Goal: Information Seeking & Learning: Learn about a topic

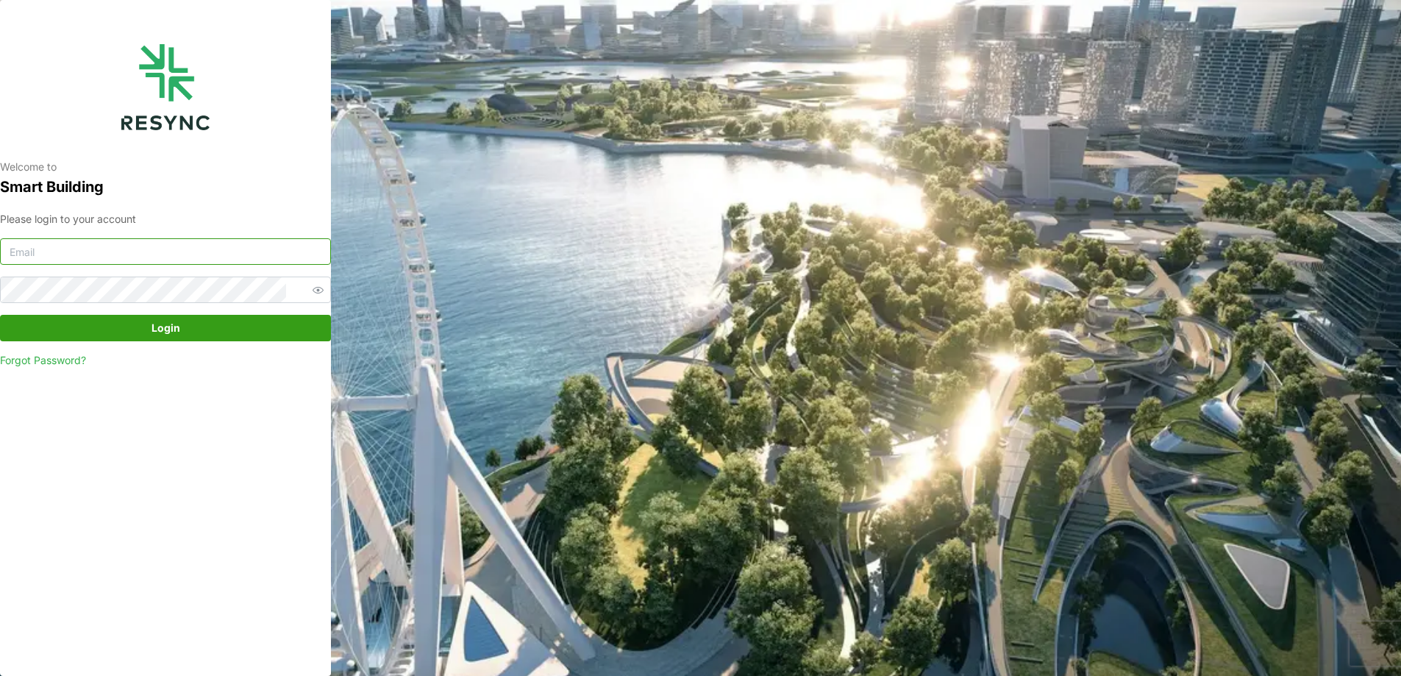
click at [235, 249] on input at bounding box center [165, 251] width 331 height 26
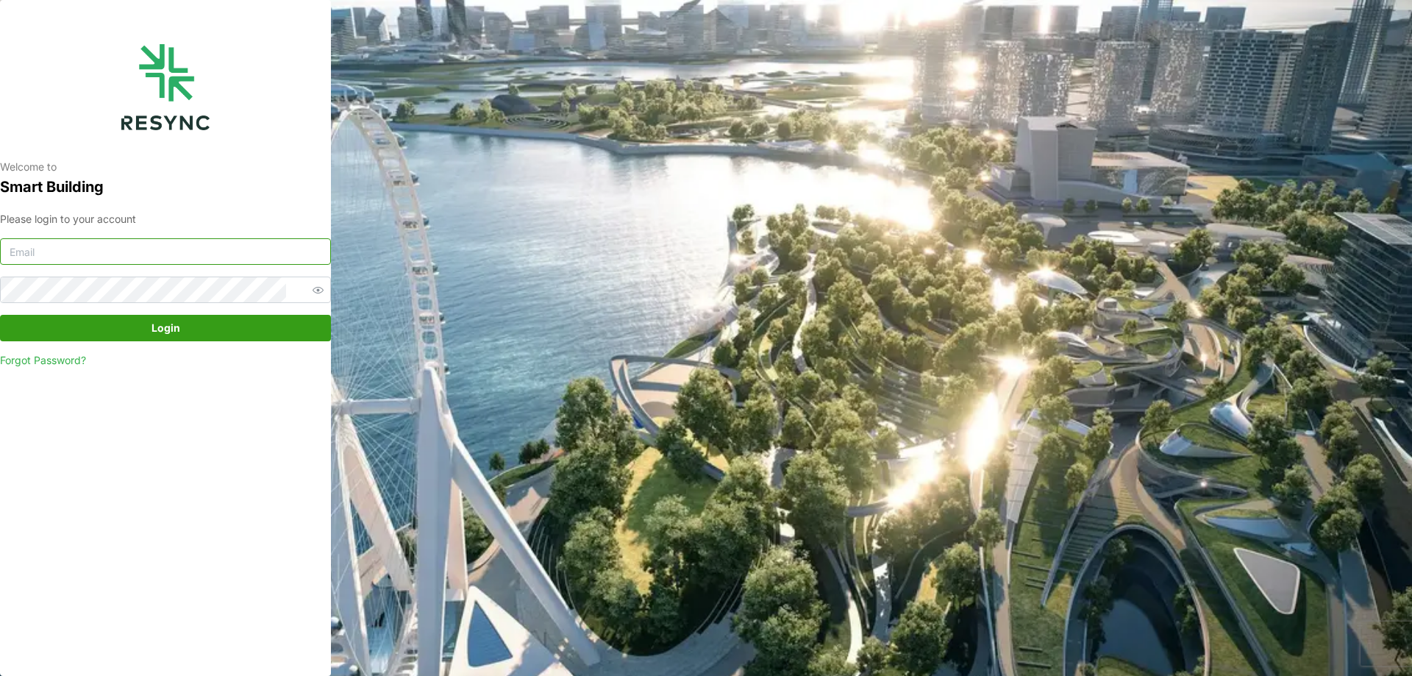
type input "tenghan.soo@sg.ebmpapst.com"
click at [162, 339] on span "Login" at bounding box center [165, 327] width 29 height 25
click at [288, 336] on span "Login" at bounding box center [165, 327] width 303 height 25
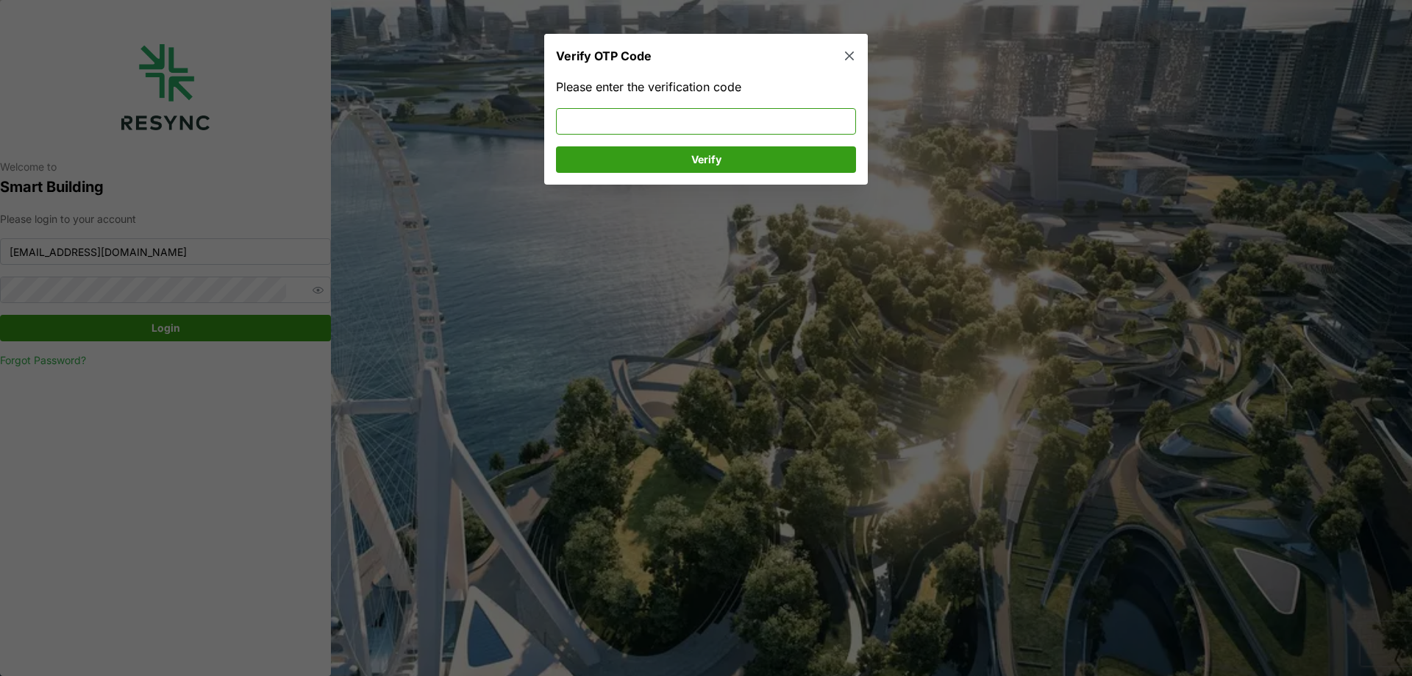
click at [816, 123] on input at bounding box center [706, 121] width 300 height 26
type input "448539"
click at [788, 165] on span "Verify" at bounding box center [706, 159] width 272 height 25
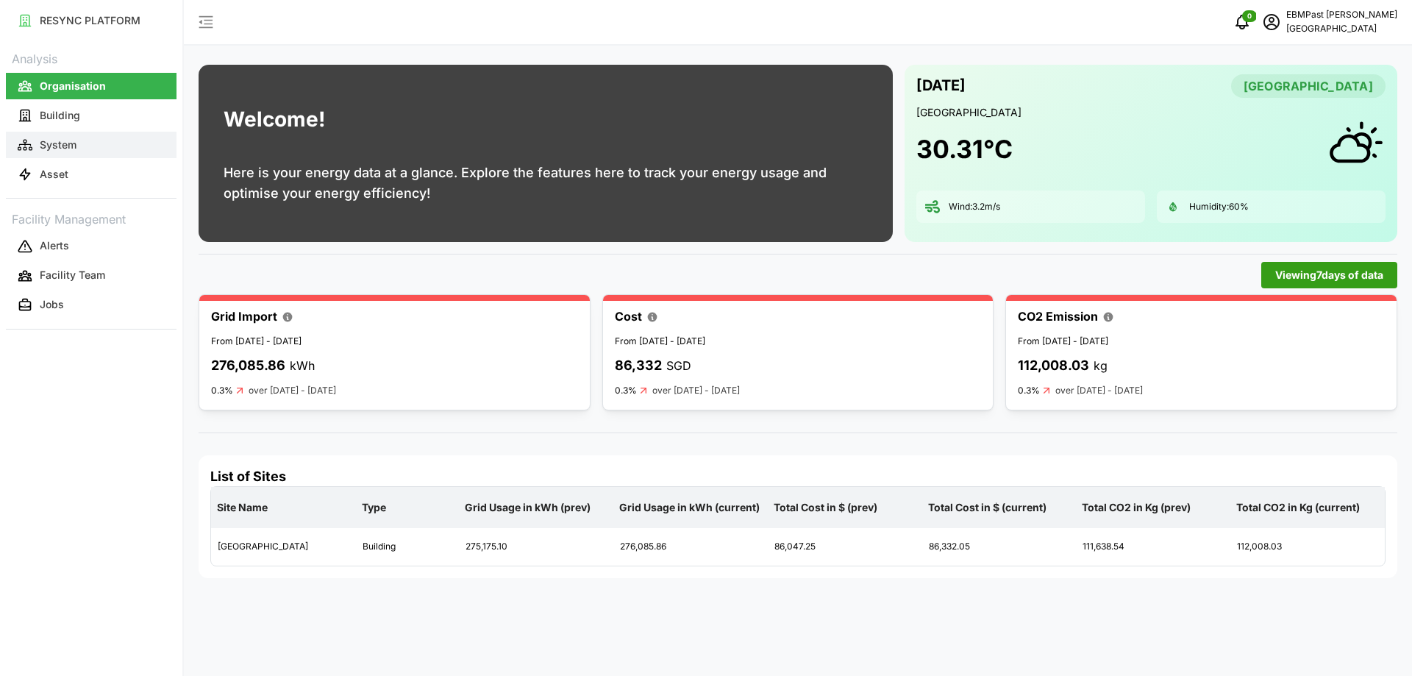
click at [96, 133] on button "System" at bounding box center [91, 145] width 171 height 26
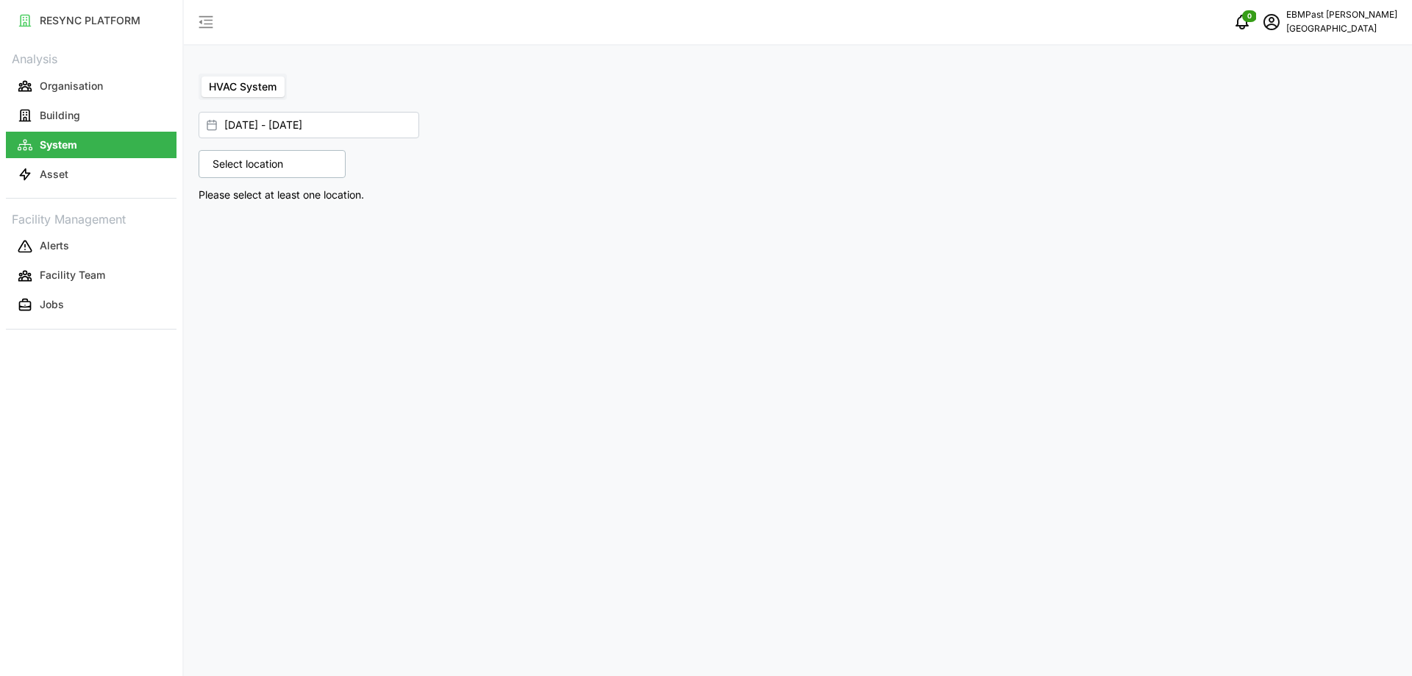
click at [262, 157] on p "Select location" at bounding box center [247, 164] width 85 height 15
click at [330, 227] on span "[GEOGRAPHIC_DATA]" at bounding box center [312, 228] width 139 height 18
click at [251, 229] on icon at bounding box center [254, 228] width 9 height 9
click at [236, 227] on span "Select Office Tower" at bounding box center [236, 229] width 10 height 10
click at [214, 229] on icon at bounding box center [218, 228] width 12 height 12
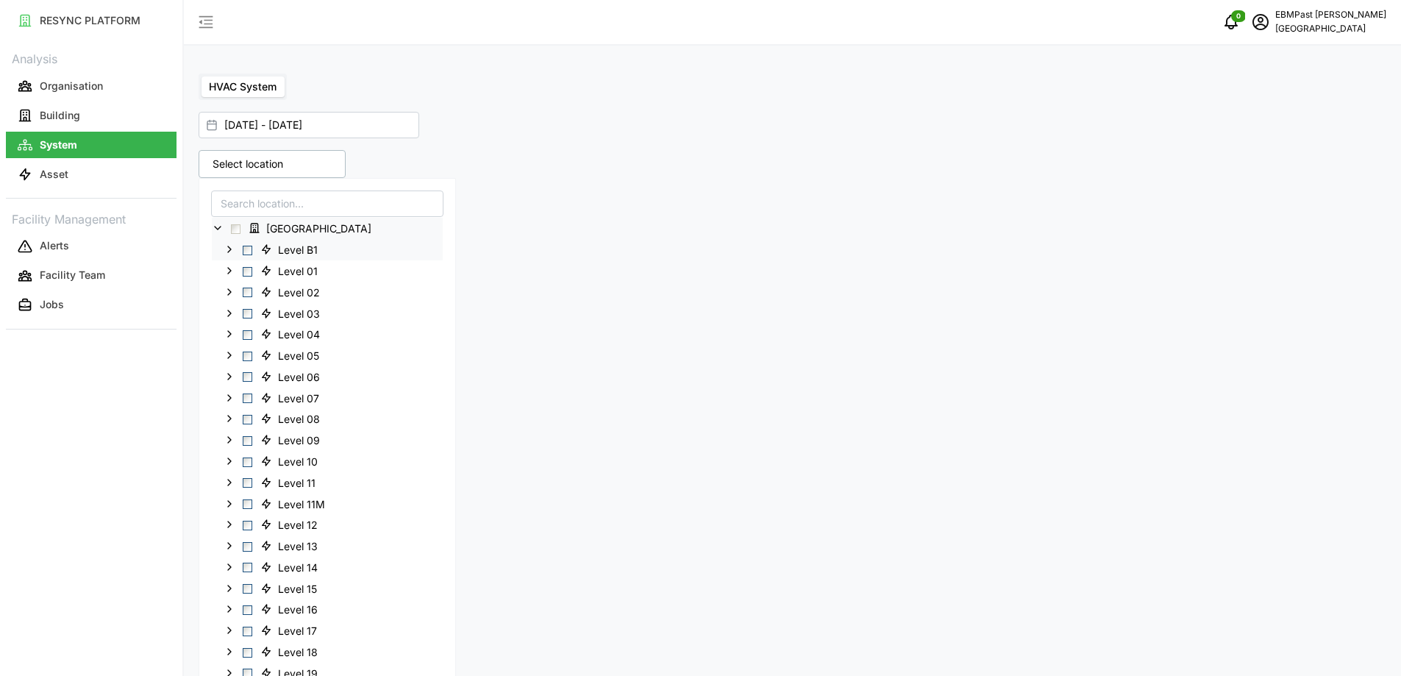
click at [354, 257] on div "Level B1" at bounding box center [327, 249] width 231 height 21
click at [243, 252] on span "Select Level B1" at bounding box center [248, 251] width 10 height 10
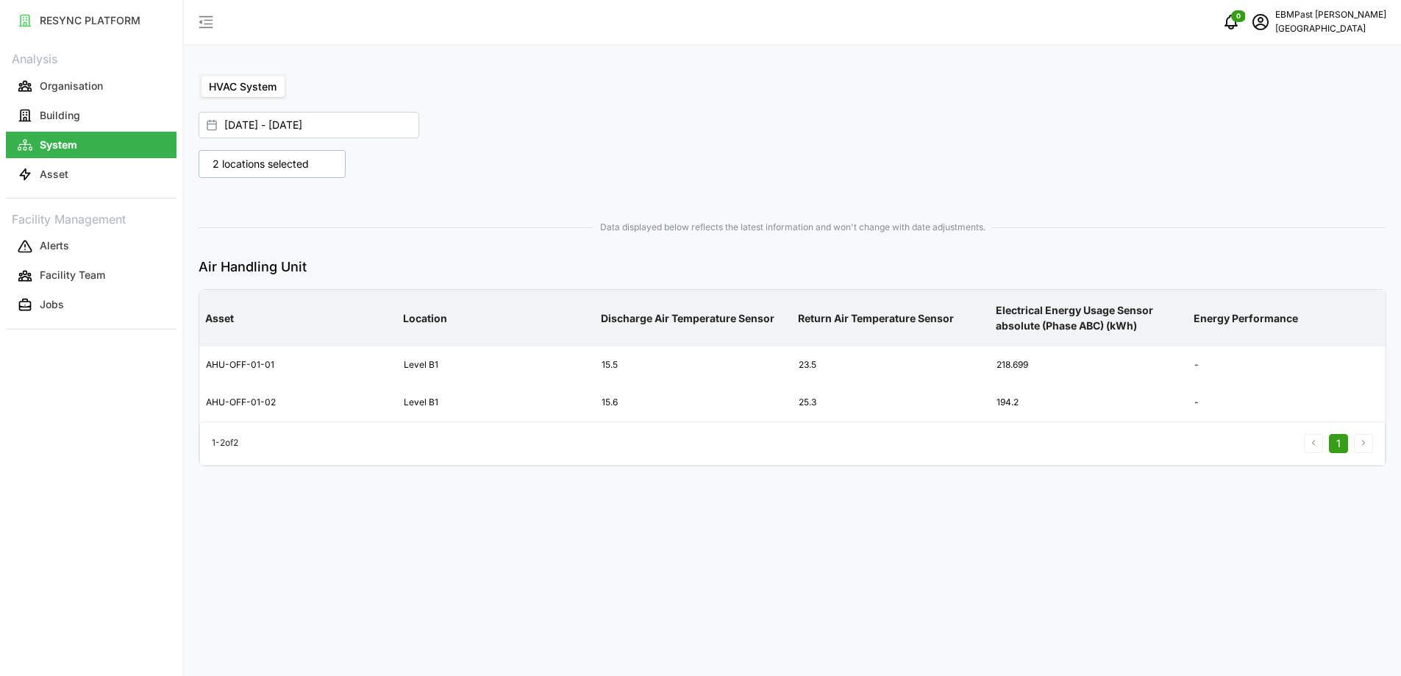
click at [469, 150] on div "2 locations selected" at bounding box center [493, 164] width 588 height 28
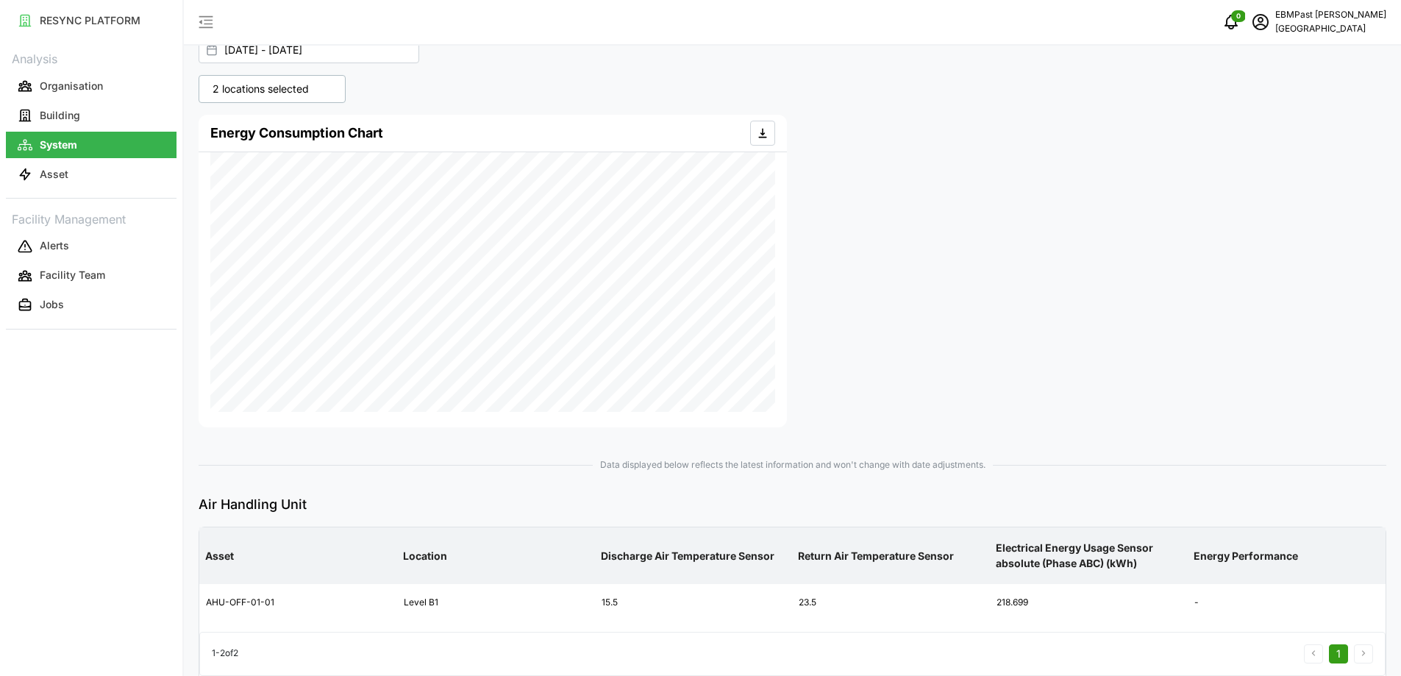
scroll to position [132, 0]
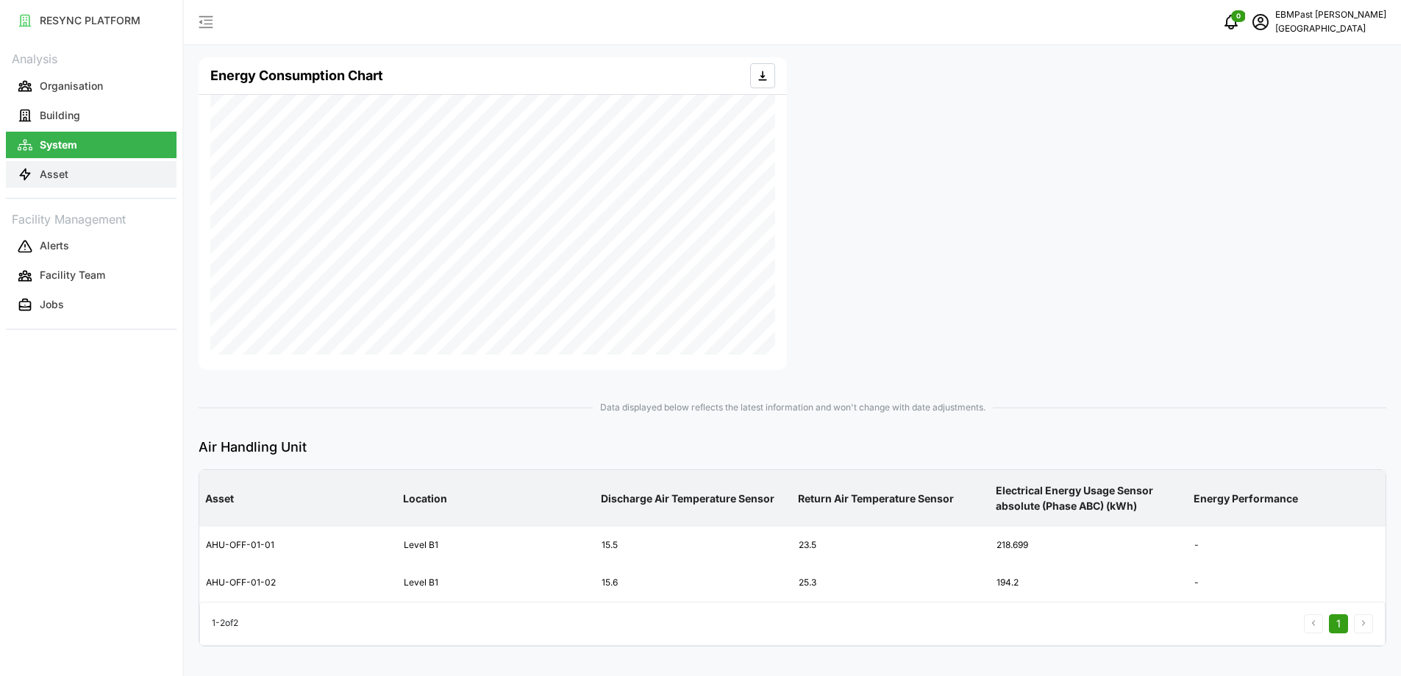
click at [98, 175] on button "Asset" at bounding box center [91, 174] width 171 height 26
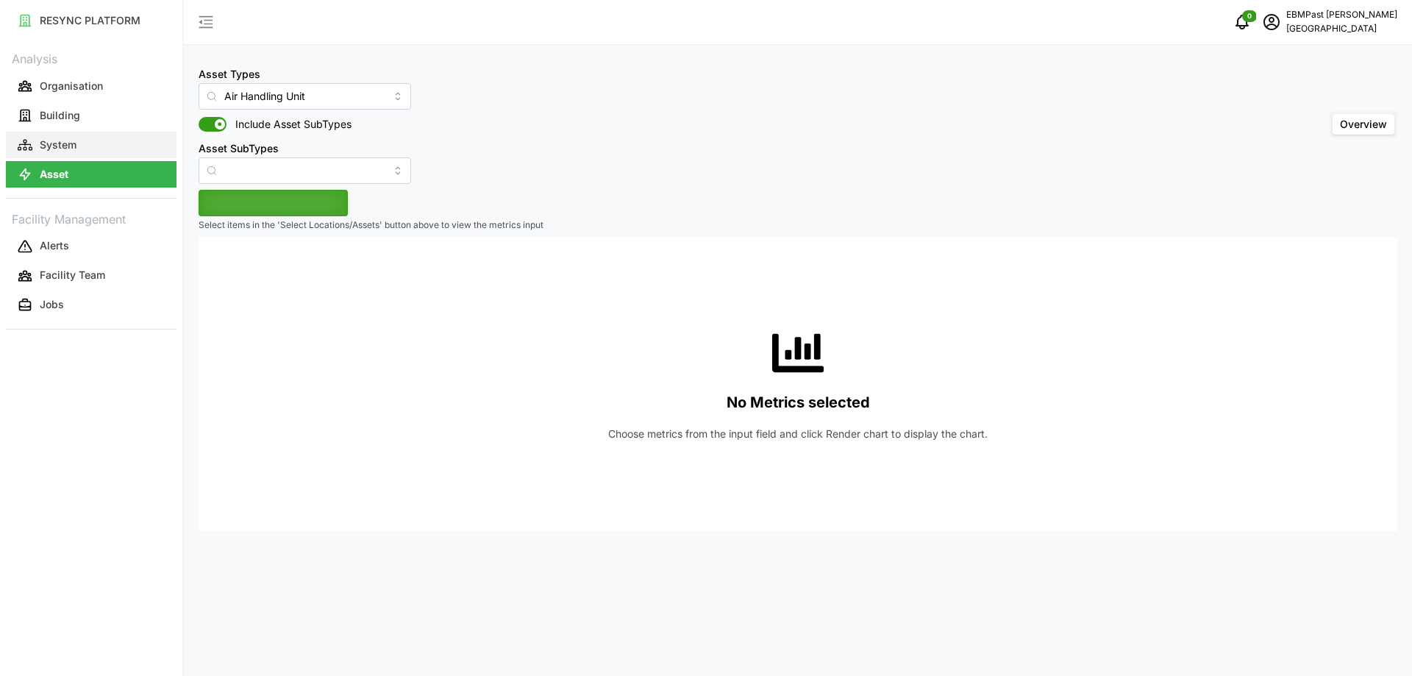
type input "Air Handling Unit"
click at [93, 152] on button "System" at bounding box center [91, 145] width 171 height 26
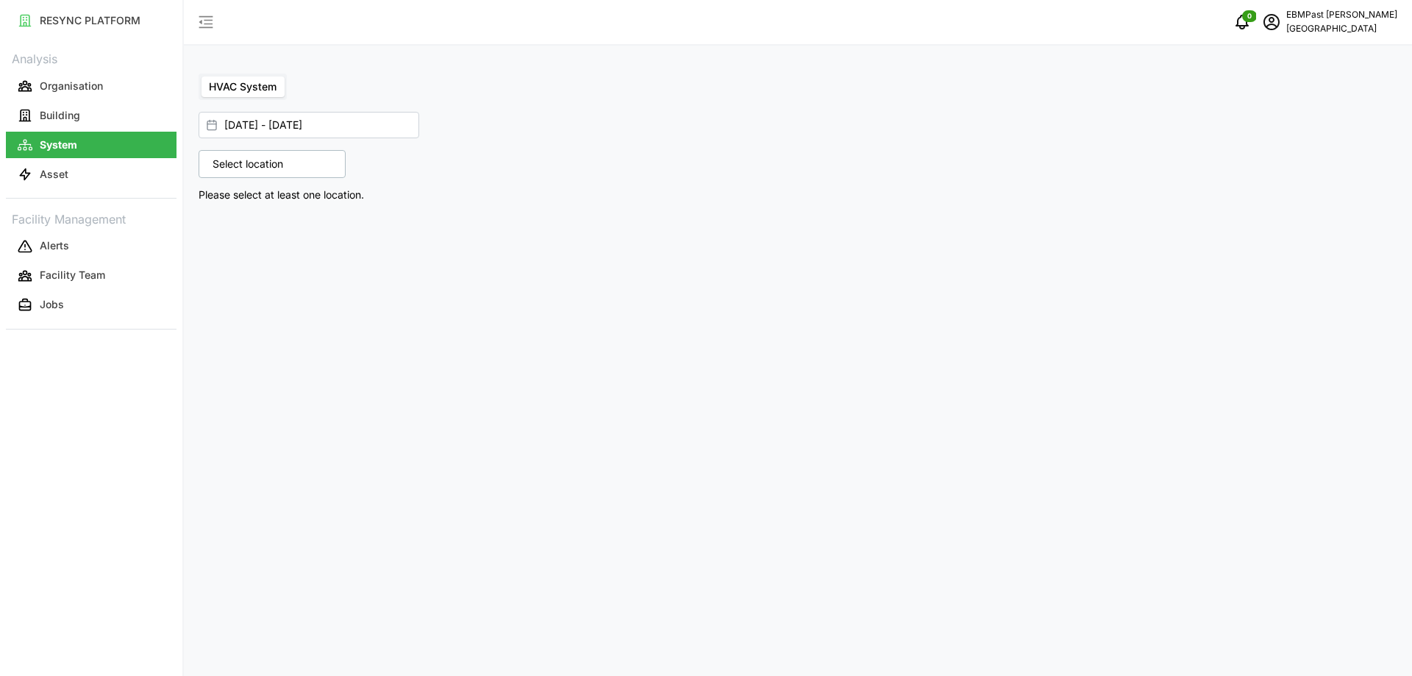
click at [321, 174] on div "Select location" at bounding box center [272, 164] width 147 height 28
click at [297, 230] on span "Office Tower" at bounding box center [318, 228] width 105 height 15
click at [229, 229] on div "Office Tower" at bounding box center [327, 228] width 231 height 21
click at [236, 229] on span "Select Office Tower" at bounding box center [236, 229] width 10 height 10
click at [289, 231] on span "Office Tower" at bounding box center [318, 228] width 105 height 15
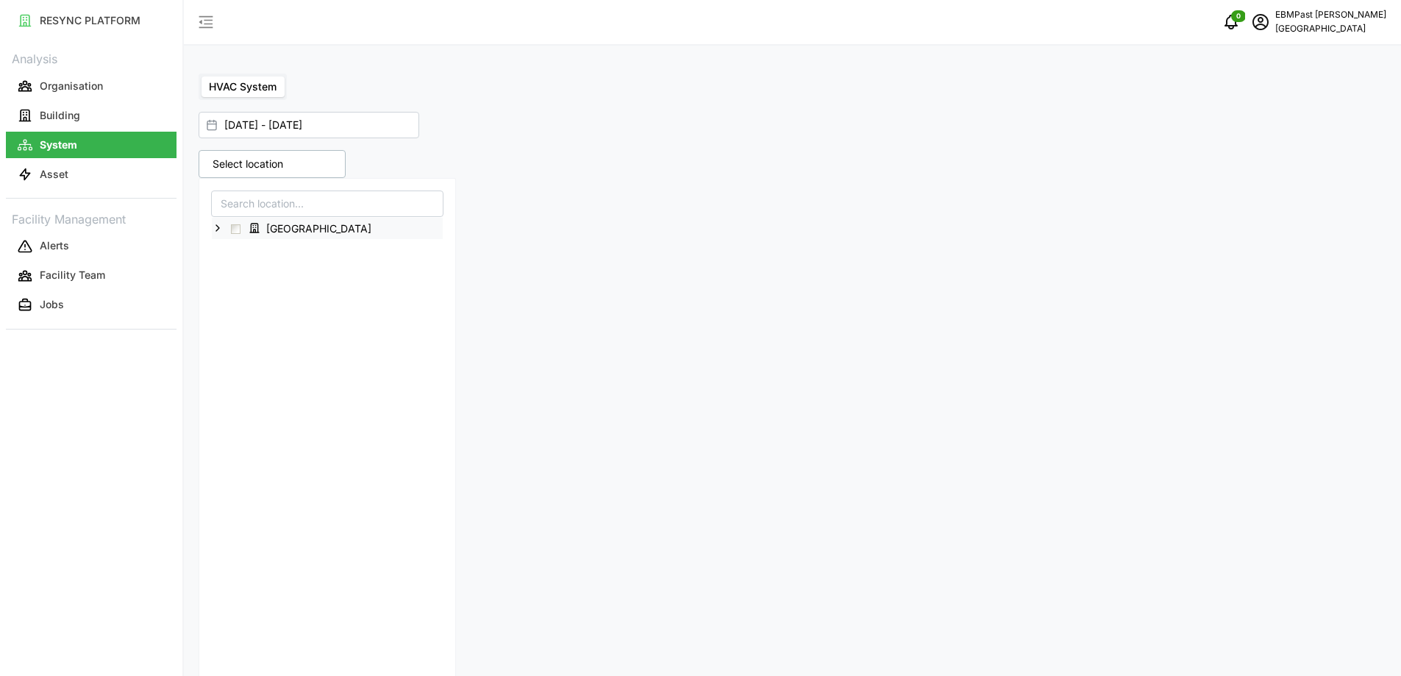
click at [216, 226] on polyline at bounding box center [217, 228] width 3 height 6
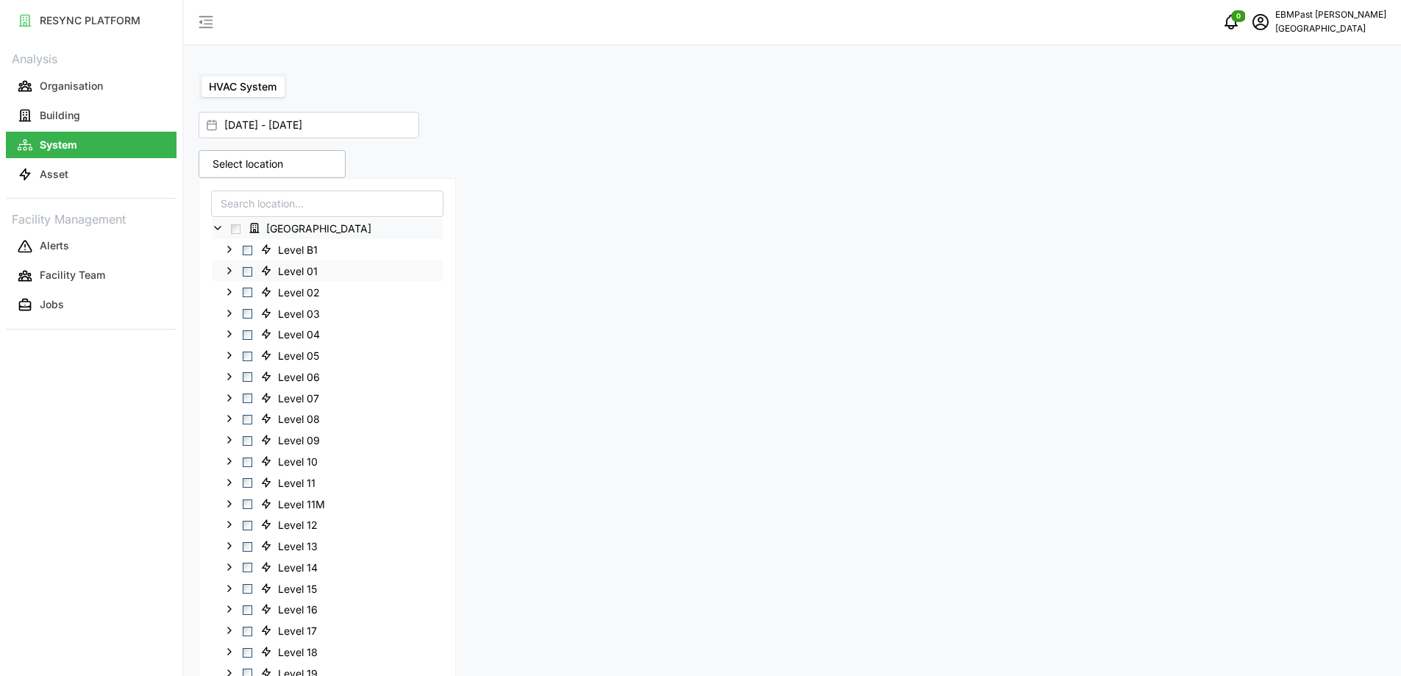
click at [244, 270] on span "Select Level 01" at bounding box center [248, 272] width 10 height 10
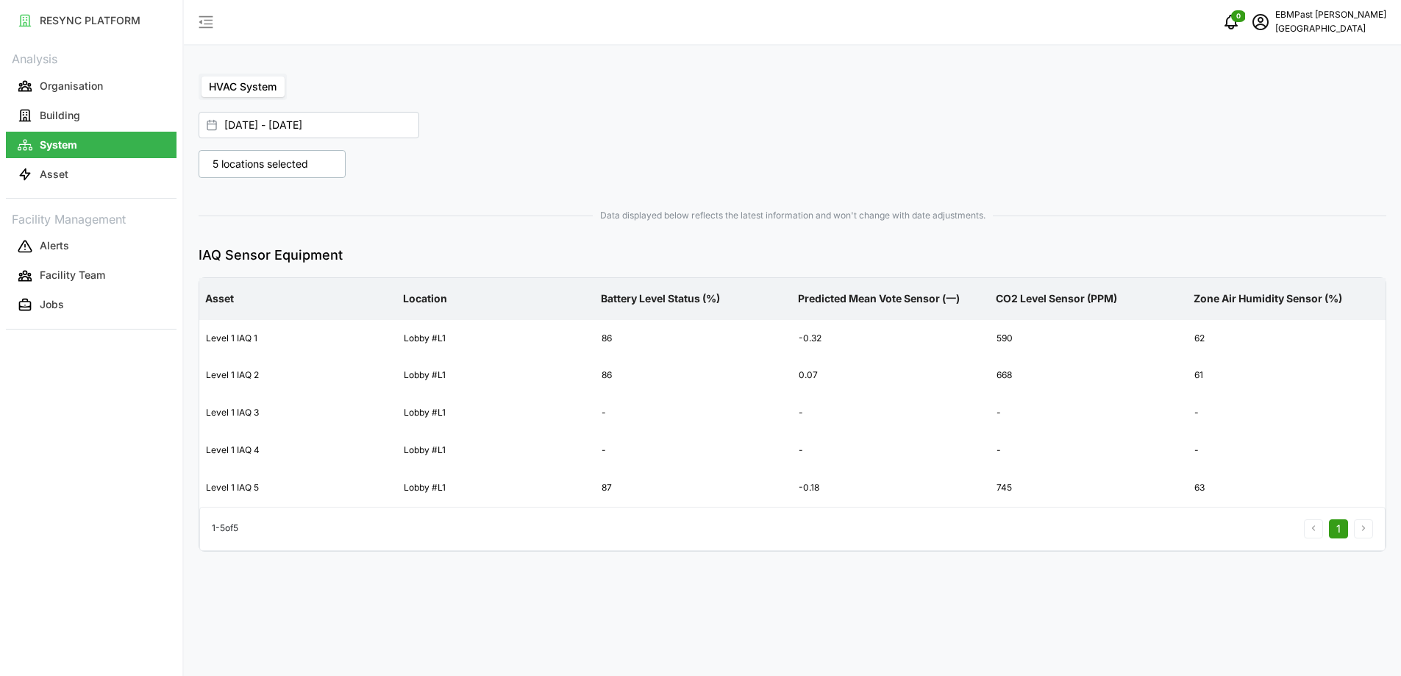
click at [614, 176] on div "5 locations selected" at bounding box center [493, 164] width 588 height 28
click at [249, 80] on span "HVAC System" at bounding box center [243, 86] width 68 height 13
click at [202, 76] on input "HVAC System" at bounding box center [202, 76] width 0 height 0
click at [254, 85] on span "HVAC System" at bounding box center [243, 86] width 68 height 13
click at [202, 76] on input "HVAC System" at bounding box center [202, 76] width 0 height 0
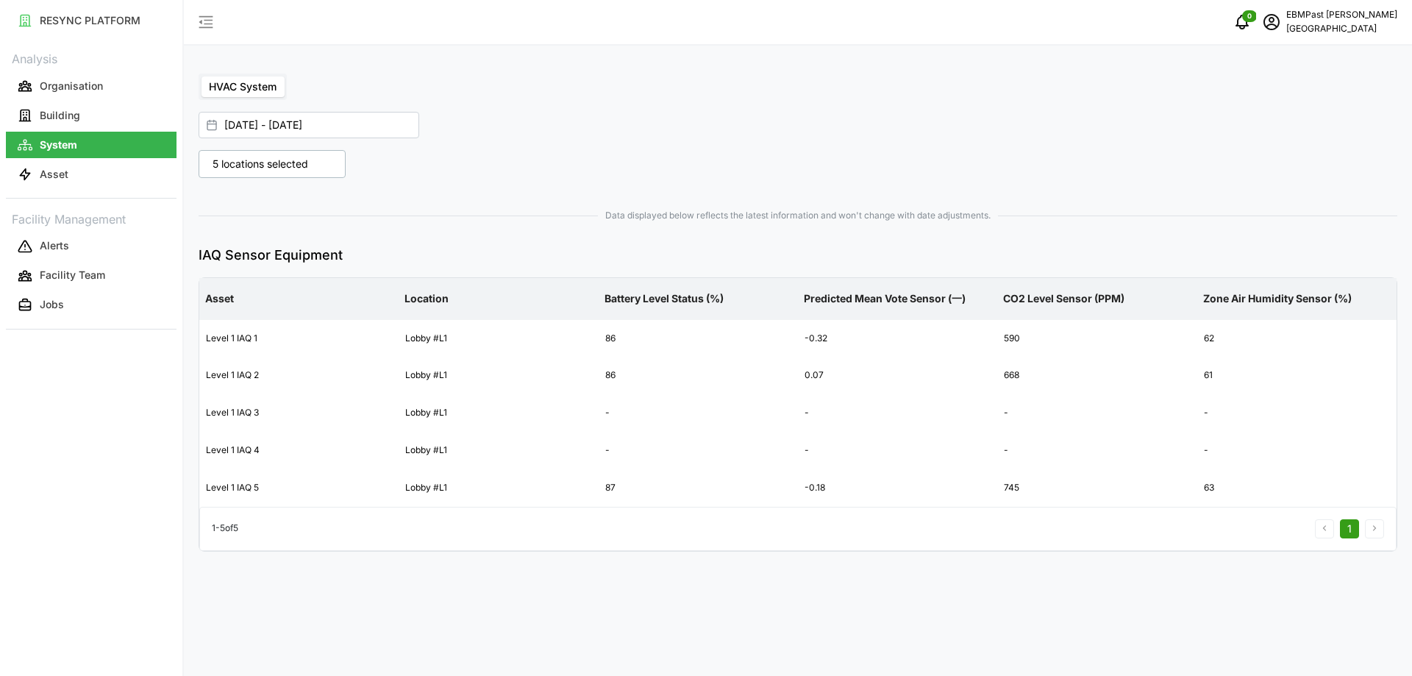
click at [290, 165] on p "5 locations selected" at bounding box center [260, 164] width 110 height 15
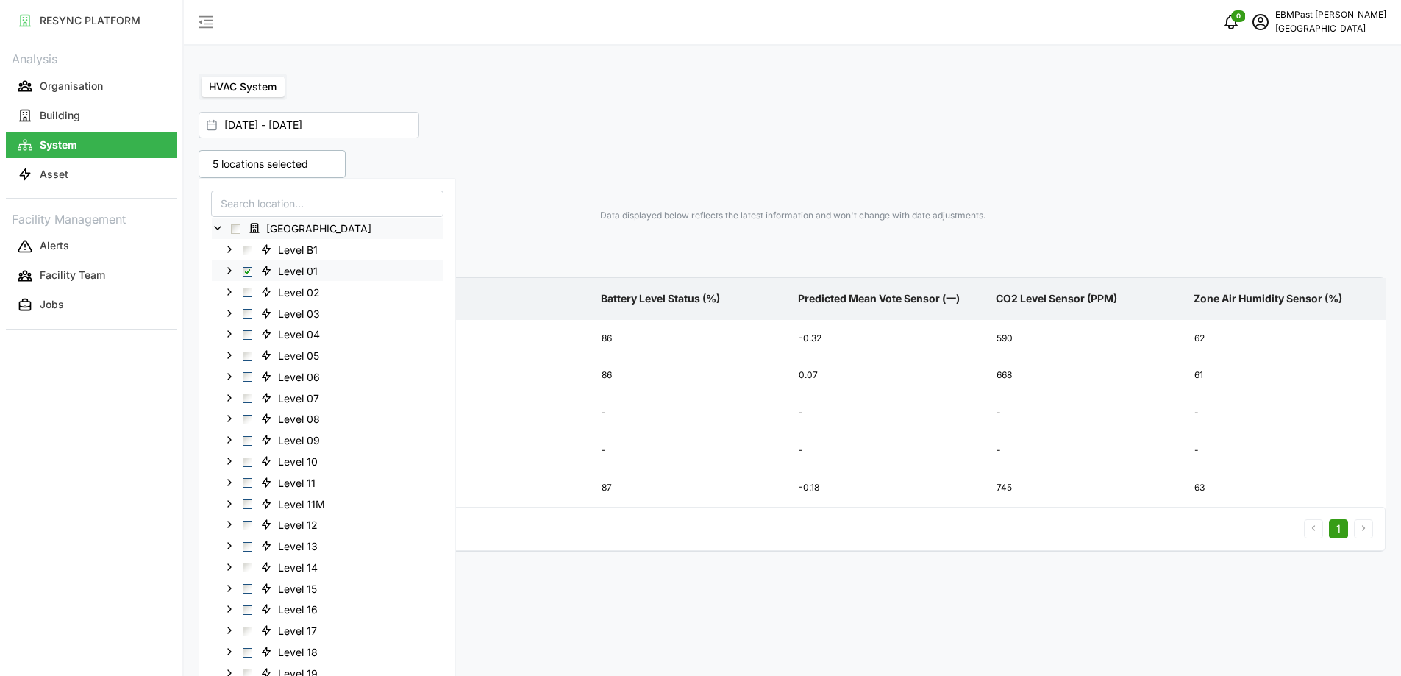
click at [246, 272] on span "Select Level 01" at bounding box center [248, 272] width 10 height 10
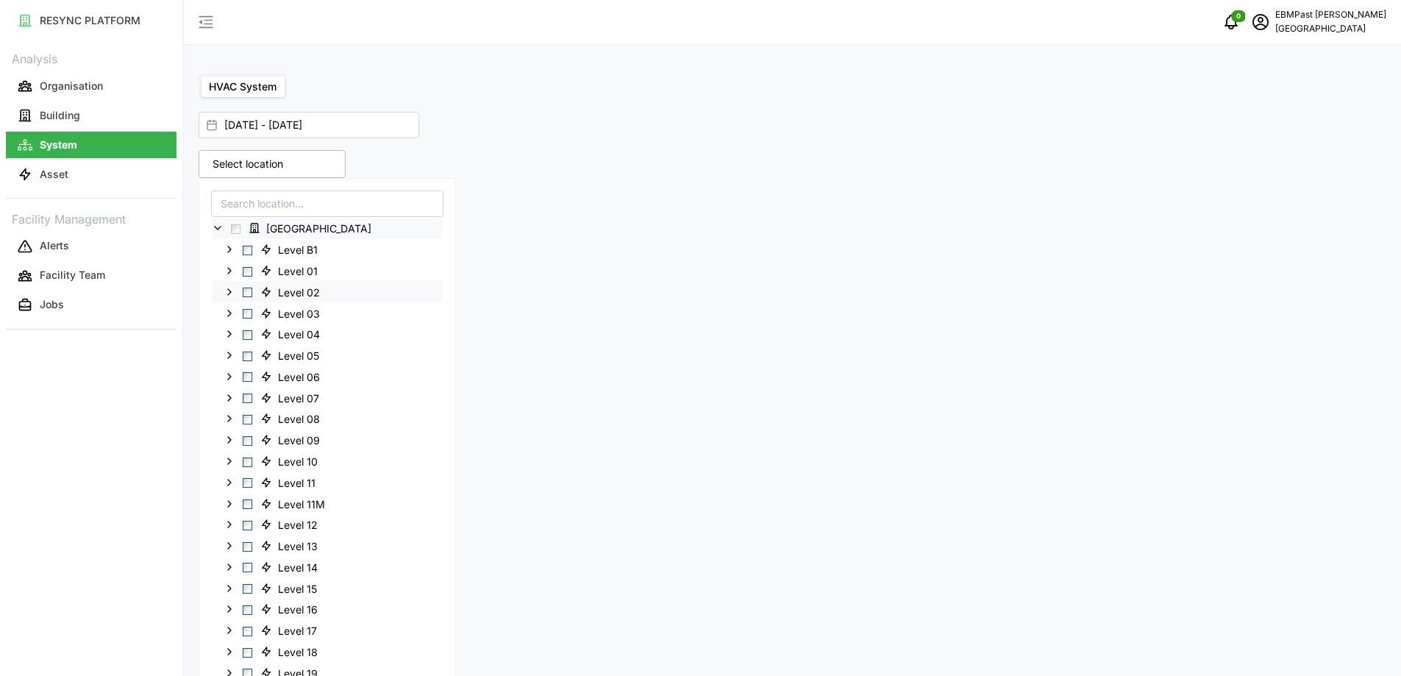
click at [247, 295] on span "Select Level 02" at bounding box center [248, 293] width 10 height 10
click at [588, 98] on div "HVAC System" at bounding box center [798, 87] width 1199 height 26
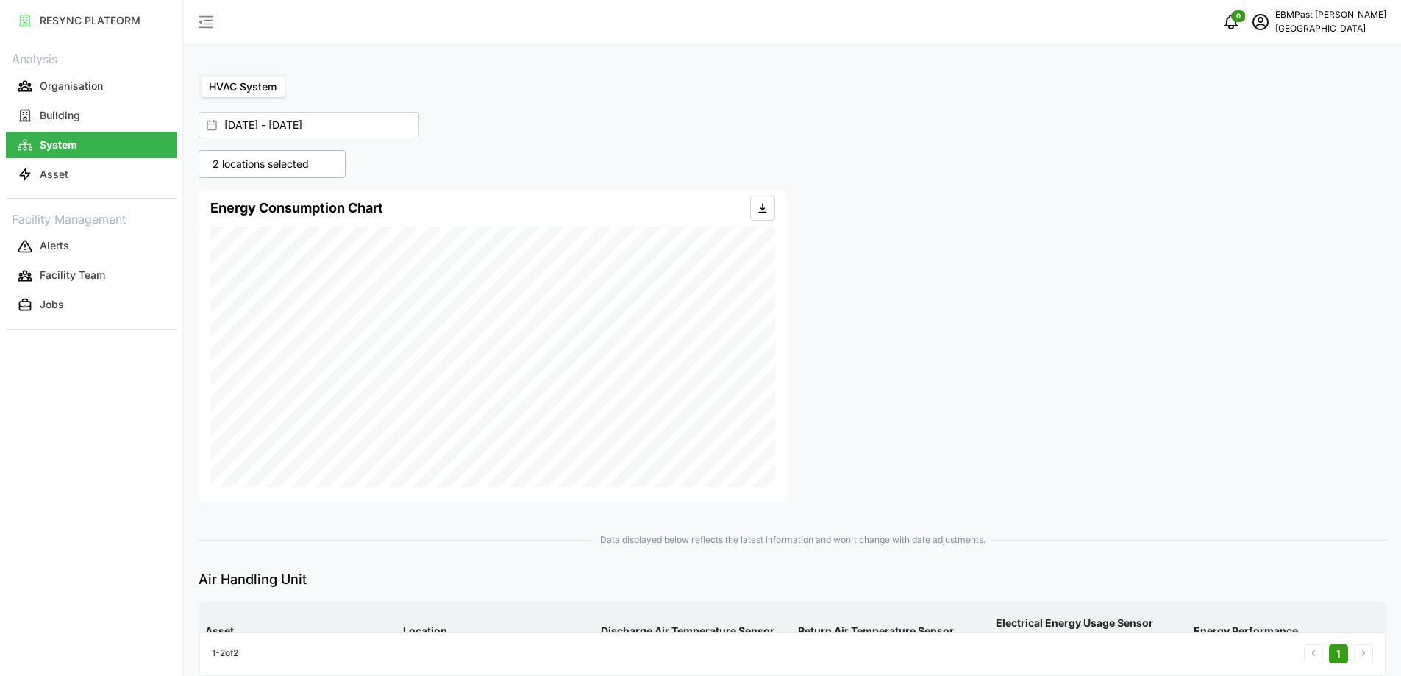
scroll to position [132, 0]
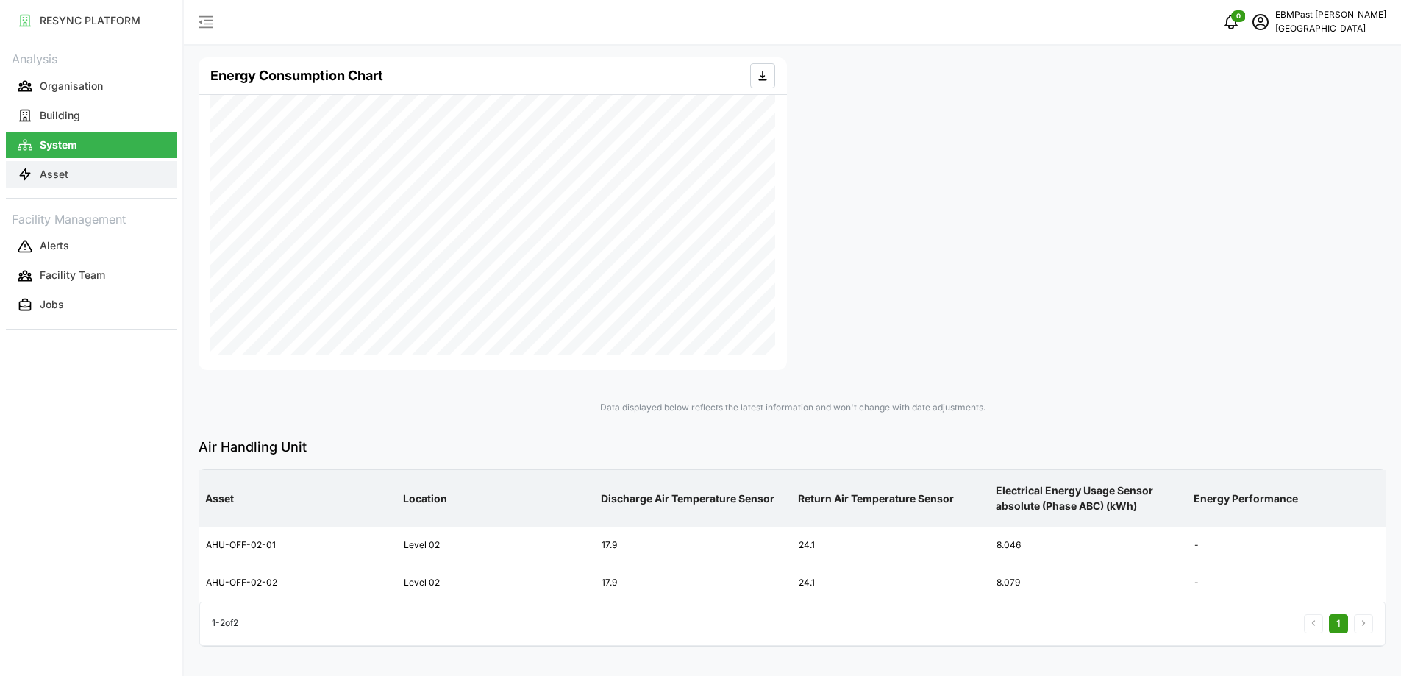
click at [103, 171] on button "Asset" at bounding box center [91, 174] width 171 height 26
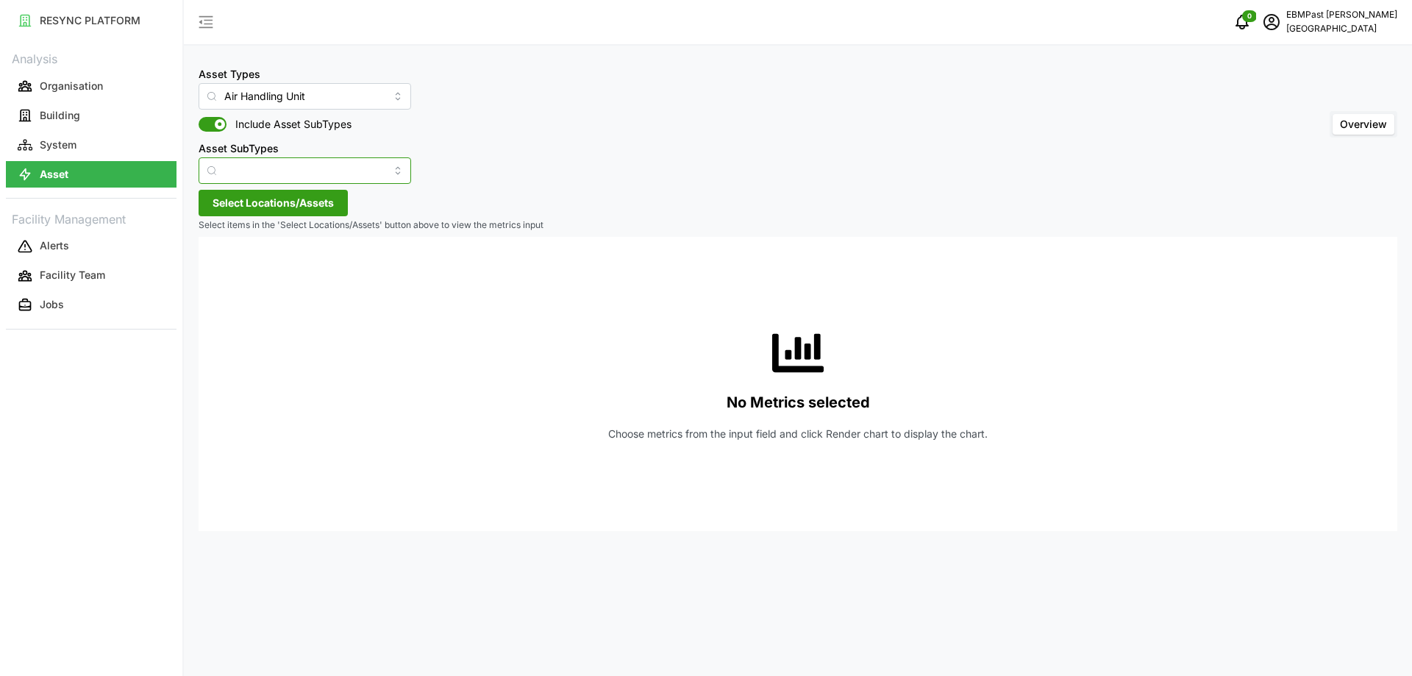
click at [353, 174] on input "Asset SubTypes" at bounding box center [305, 170] width 213 height 26
click at [324, 255] on div "Fan" at bounding box center [294, 255] width 185 height 25
type input "Fan"
click at [309, 209] on span "Select Locations/Assets" at bounding box center [273, 202] width 121 height 25
click at [239, 271] on span "Select Office Tower" at bounding box center [236, 270] width 10 height 10
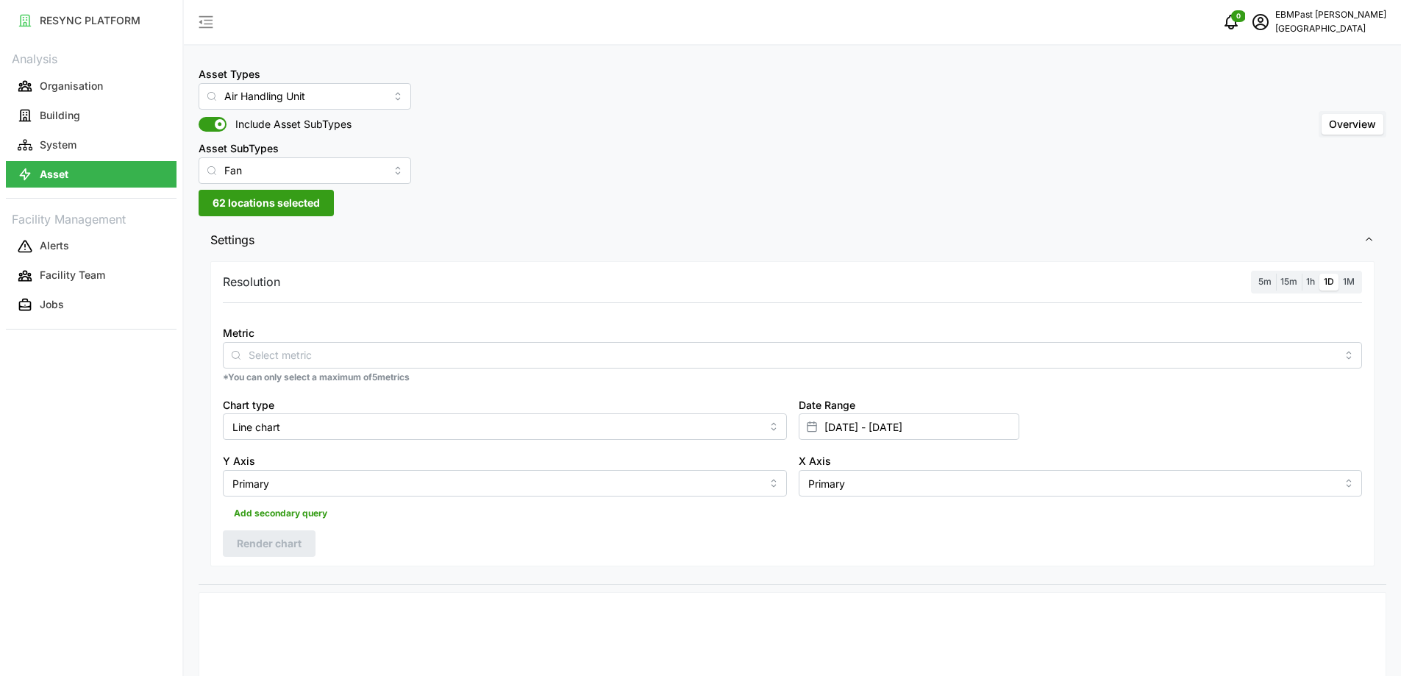
click at [524, 227] on span "Settings" at bounding box center [786, 240] width 1153 height 36
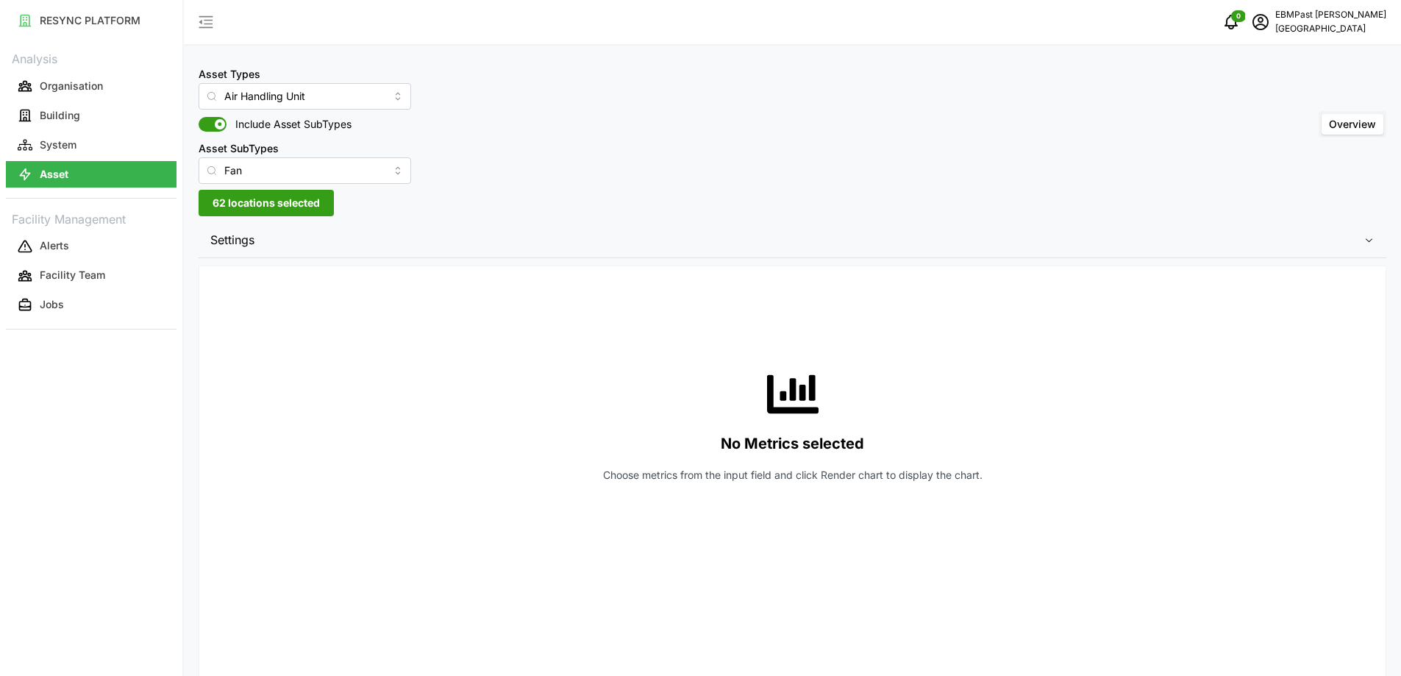
click at [310, 207] on span "62 locations selected" at bounding box center [266, 202] width 107 height 25
click at [279, 277] on span "Office Tower" at bounding box center [318, 270] width 105 height 15
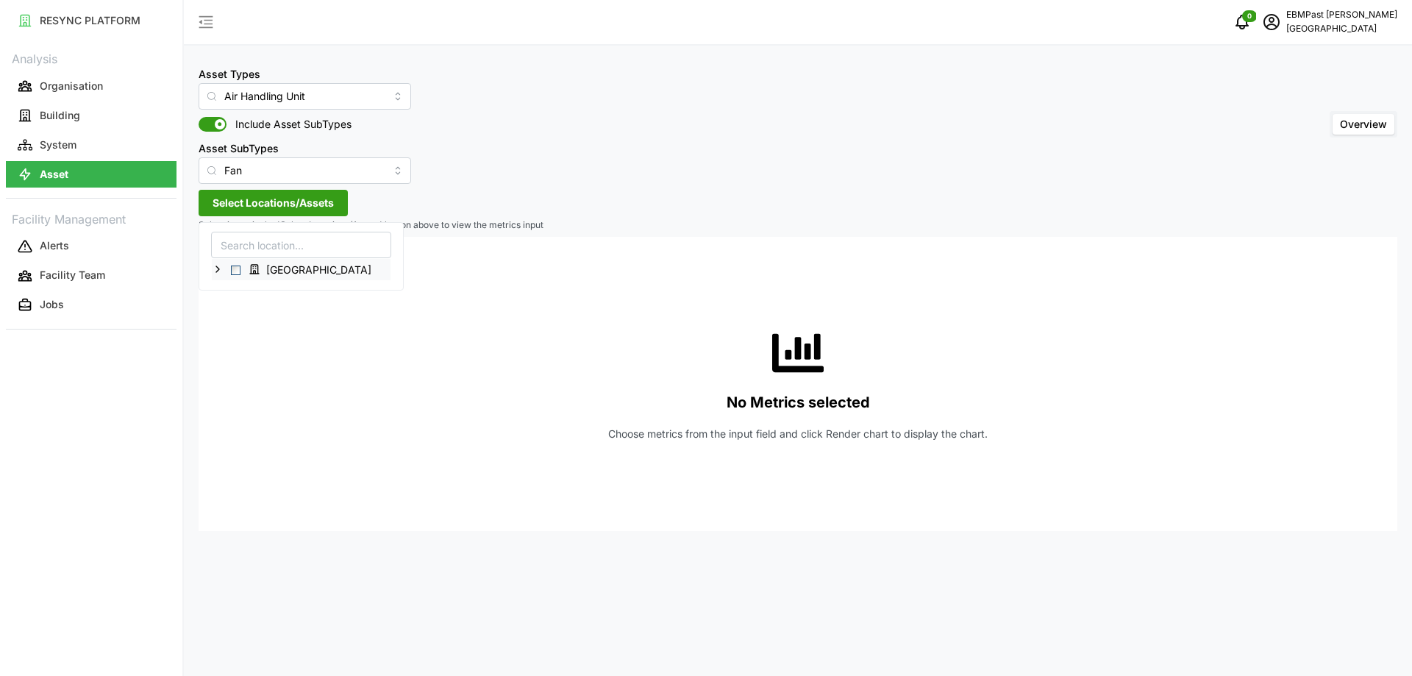
click at [290, 276] on span "Office Tower" at bounding box center [318, 270] width 105 height 15
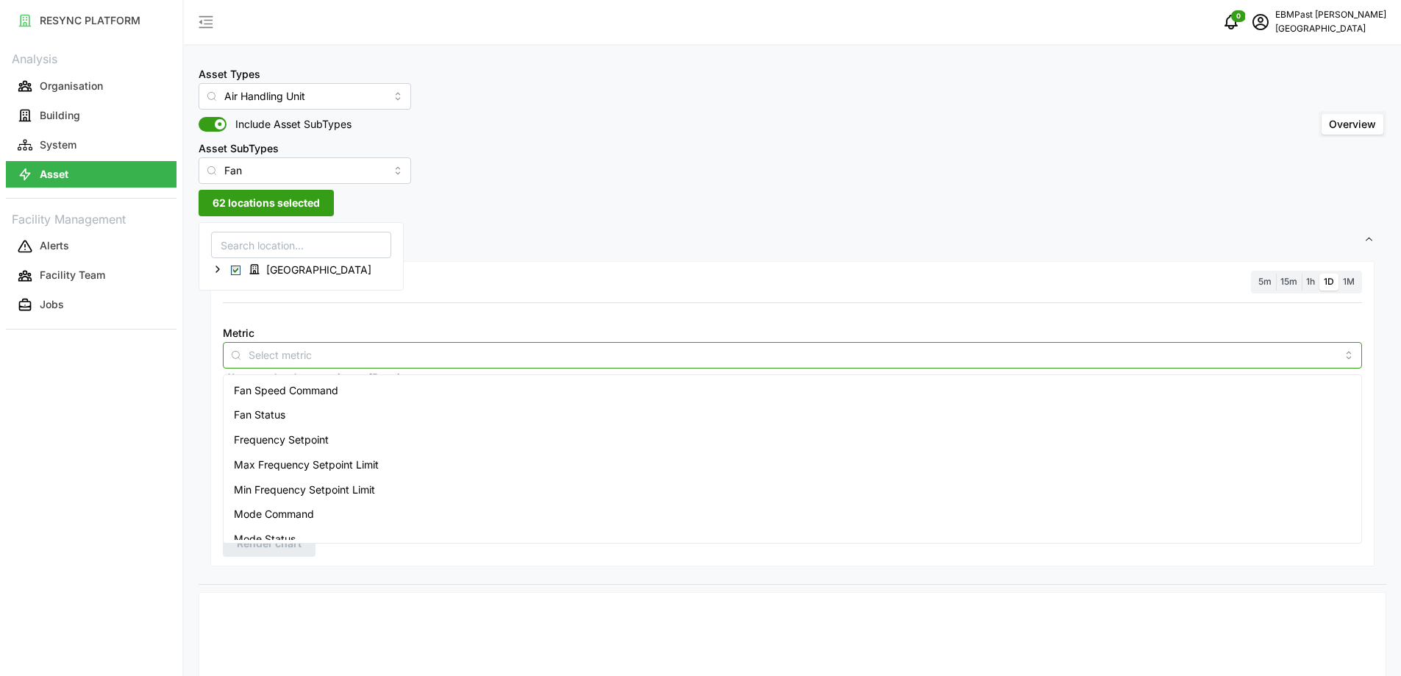
click at [356, 348] on input "Metric" at bounding box center [793, 354] width 1088 height 16
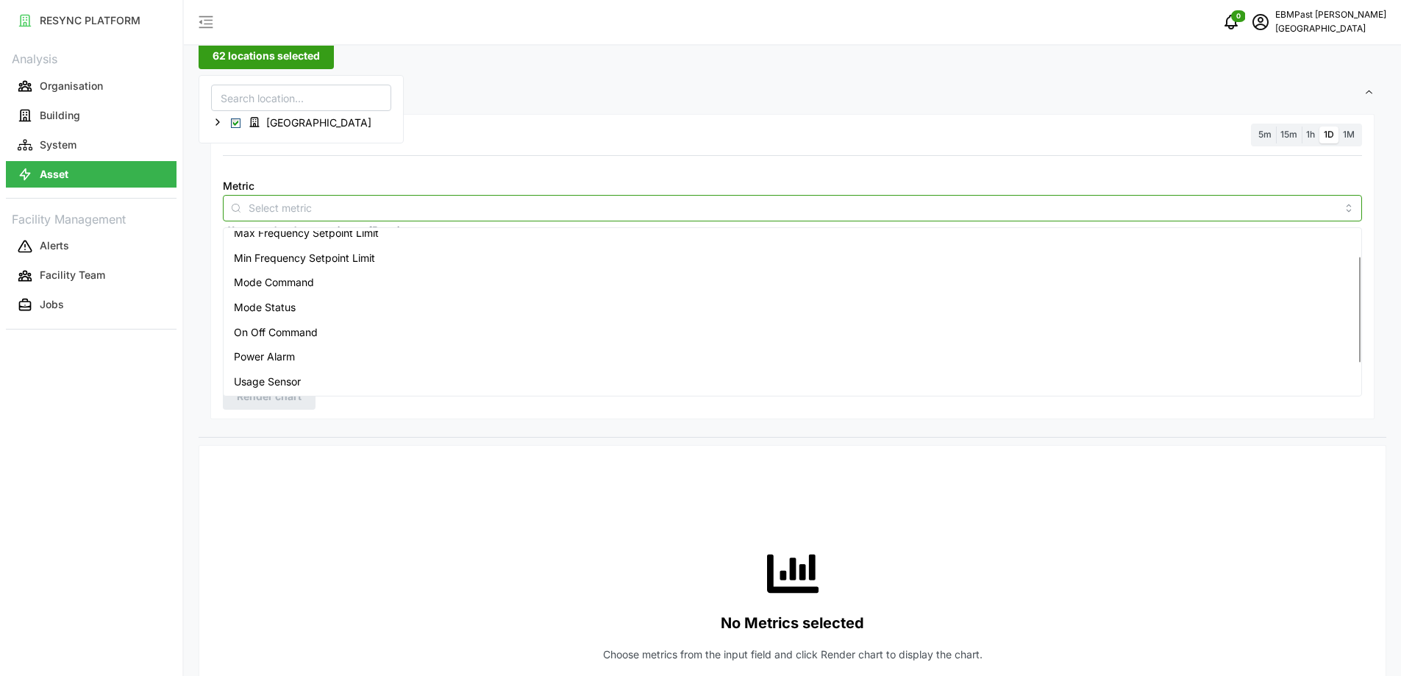
scroll to position [86, 0]
click at [359, 349] on div "Power Alarm" at bounding box center [793, 355] width 1132 height 25
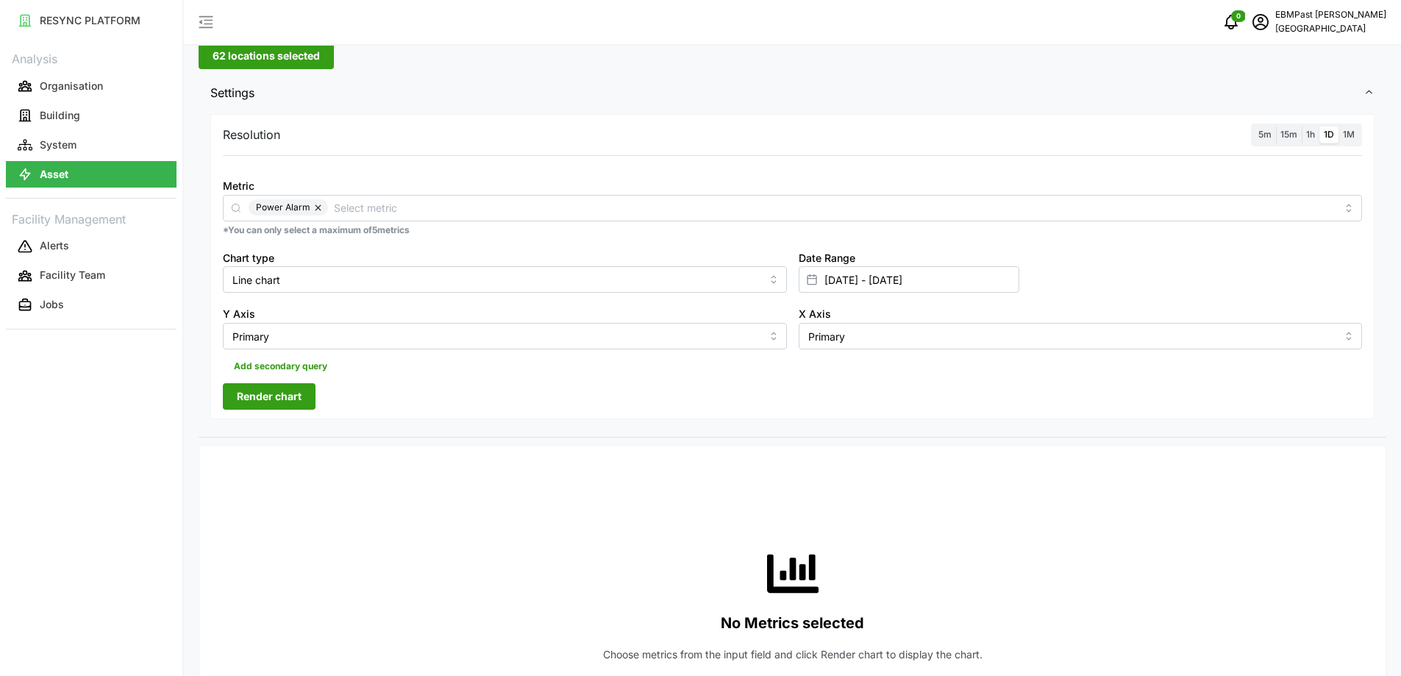
click at [377, 478] on div "No Metrics selected Choose metrics from the input field and click Render chart …" at bounding box center [792, 604] width 1139 height 294
click at [290, 404] on span "Render chart" at bounding box center [269, 396] width 65 height 25
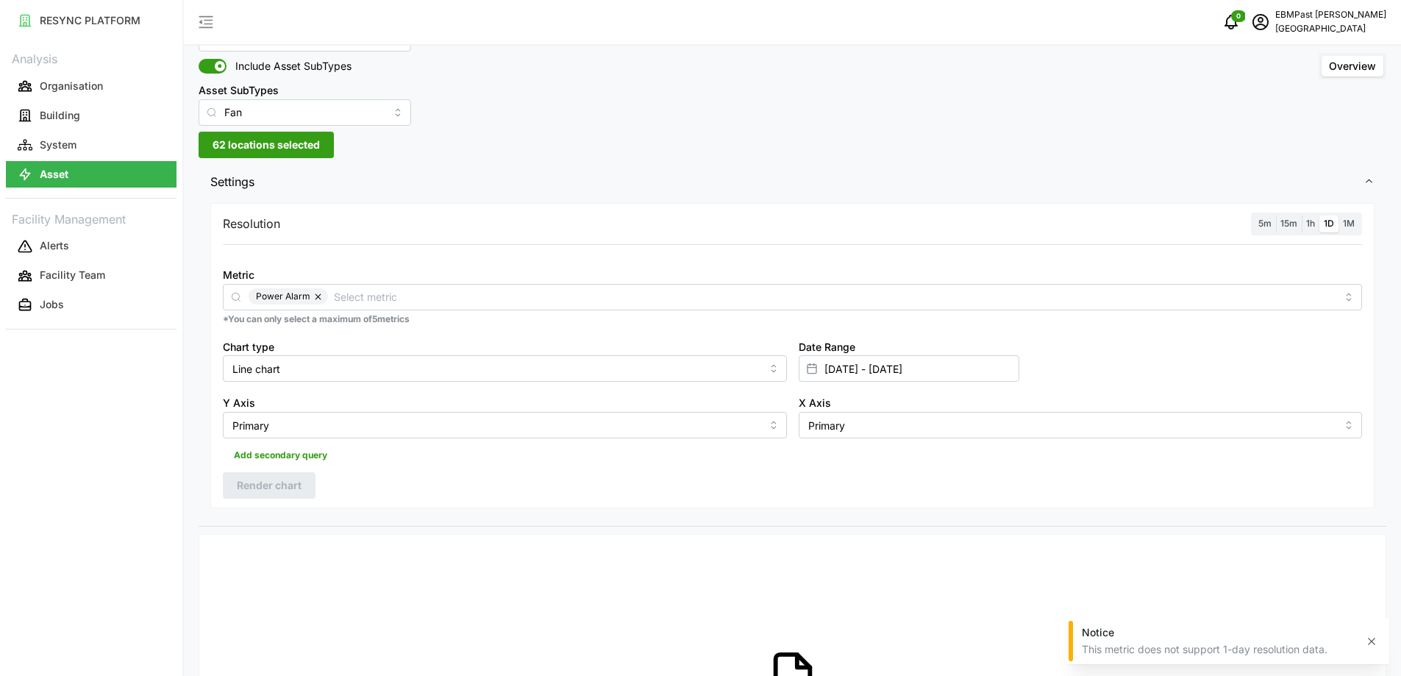
scroll to position [0, 0]
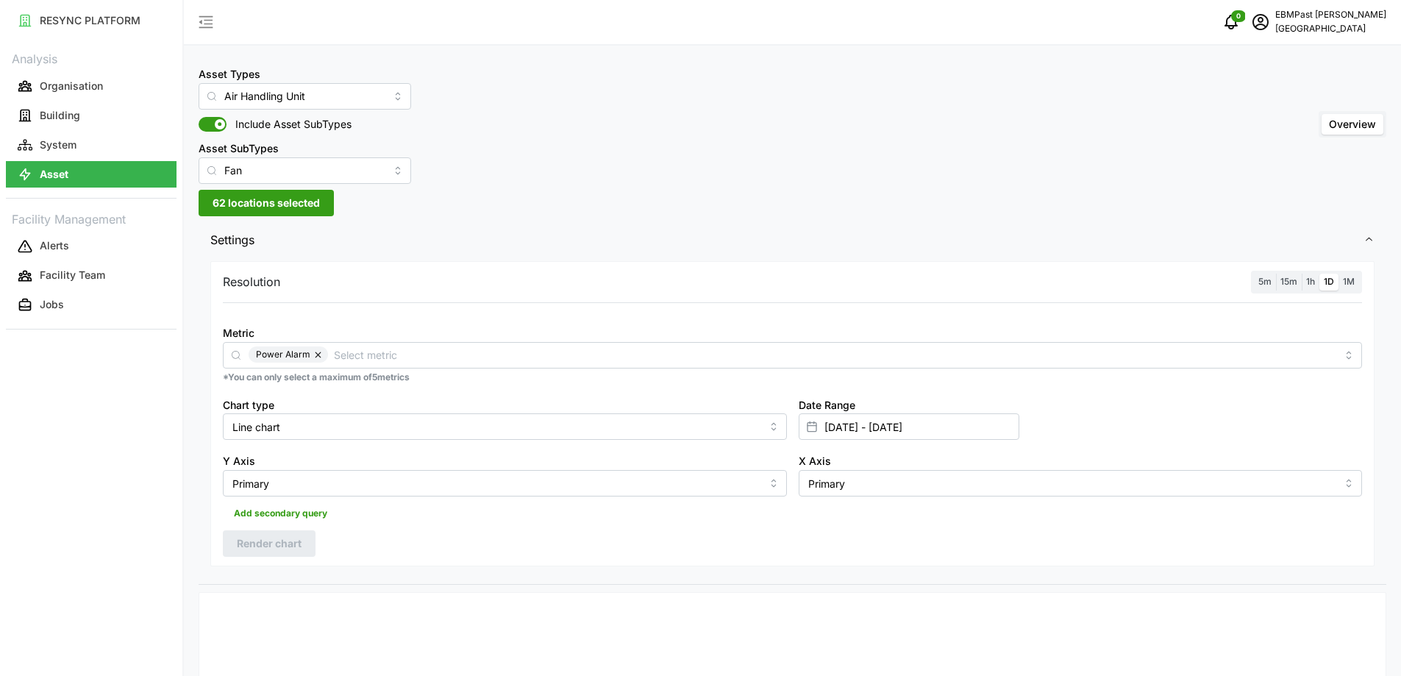
click at [313, 354] on button "button" at bounding box center [319, 354] width 18 height 16
click at [1347, 282] on span "1M" at bounding box center [1349, 281] width 12 height 11
click at [1338, 274] on input "1M" at bounding box center [1338, 274] width 0 height 0
click at [379, 356] on input "Metric" at bounding box center [793, 354] width 1088 height 16
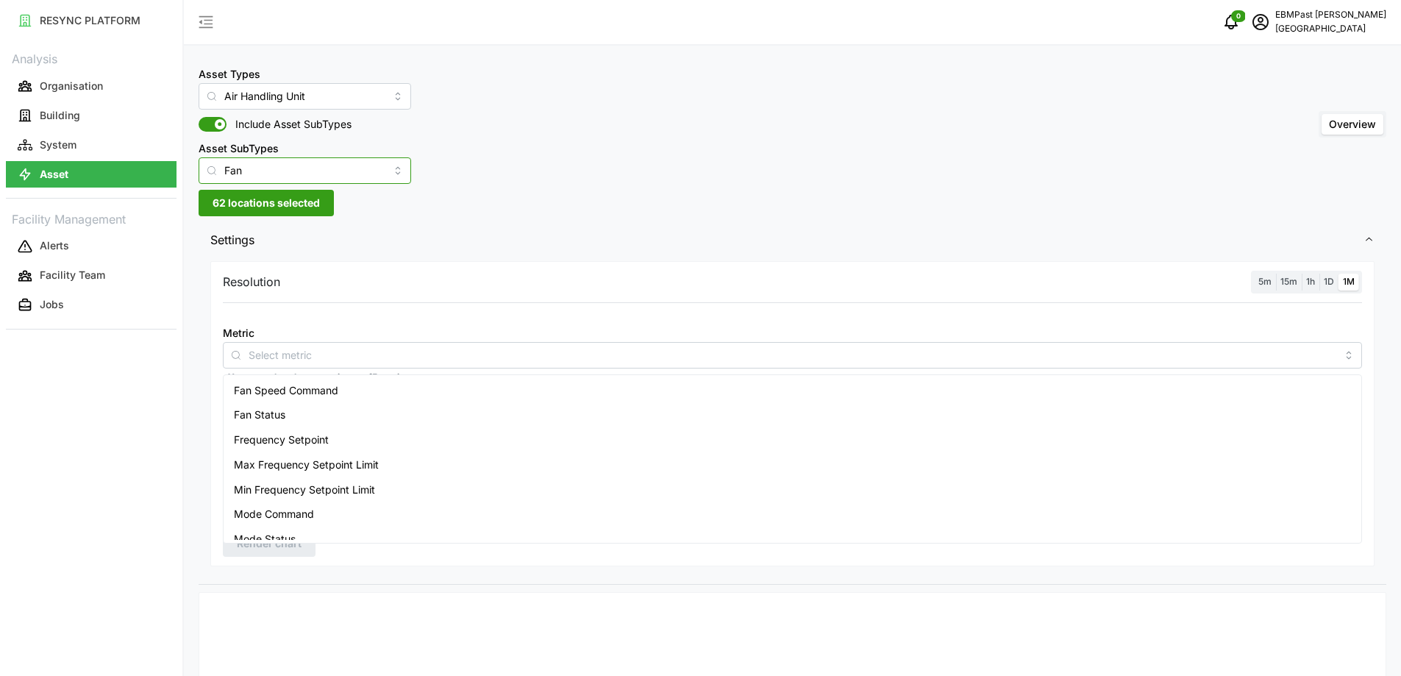
click at [333, 176] on input "Fan" at bounding box center [305, 170] width 213 height 26
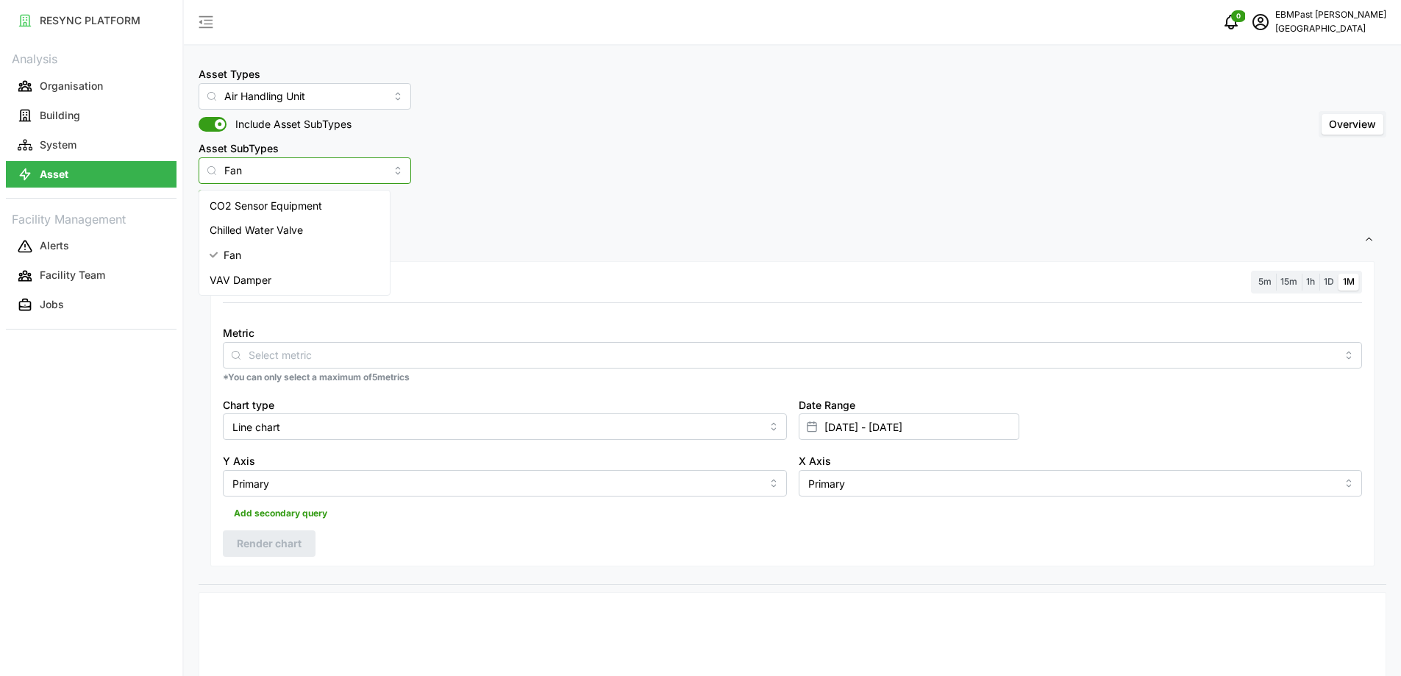
click at [329, 252] on div "Fan" at bounding box center [294, 255] width 185 height 25
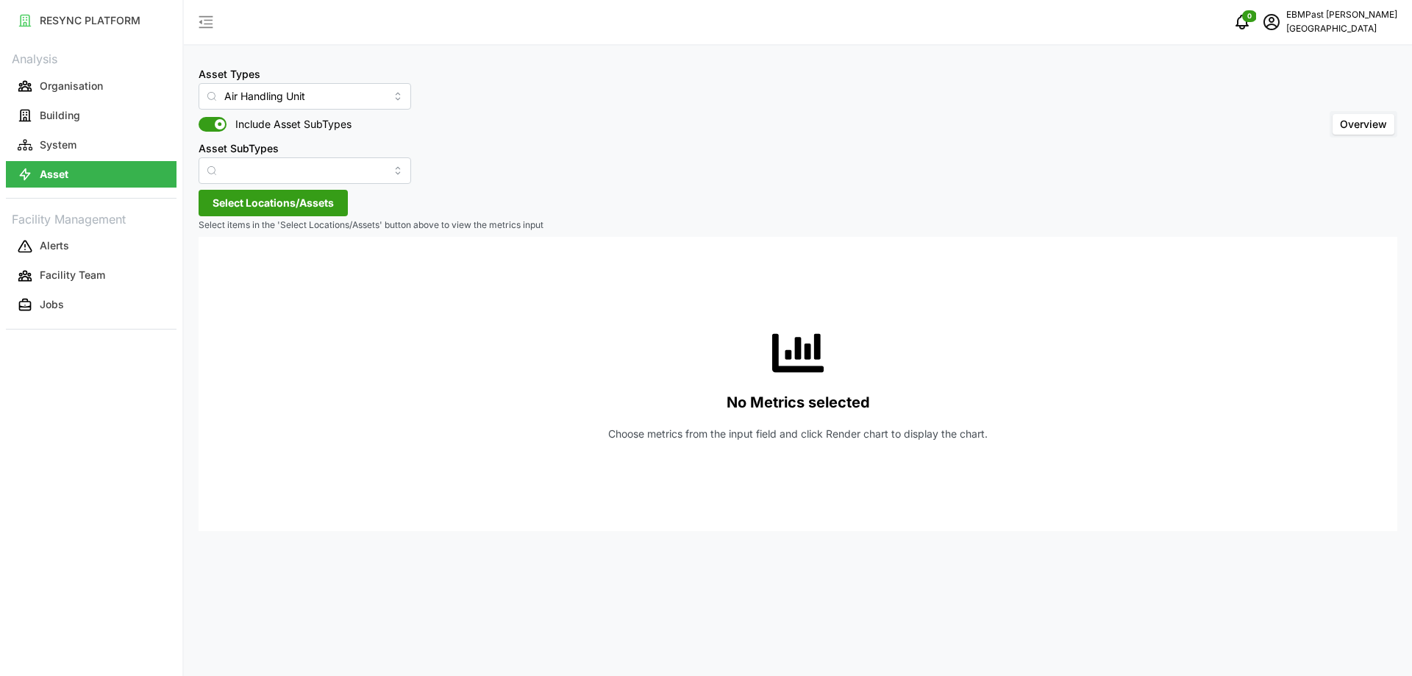
click at [292, 202] on span "Select Locations/Assets" at bounding box center [273, 202] width 121 height 25
click at [280, 270] on span "Office Tower" at bounding box center [318, 270] width 105 height 15
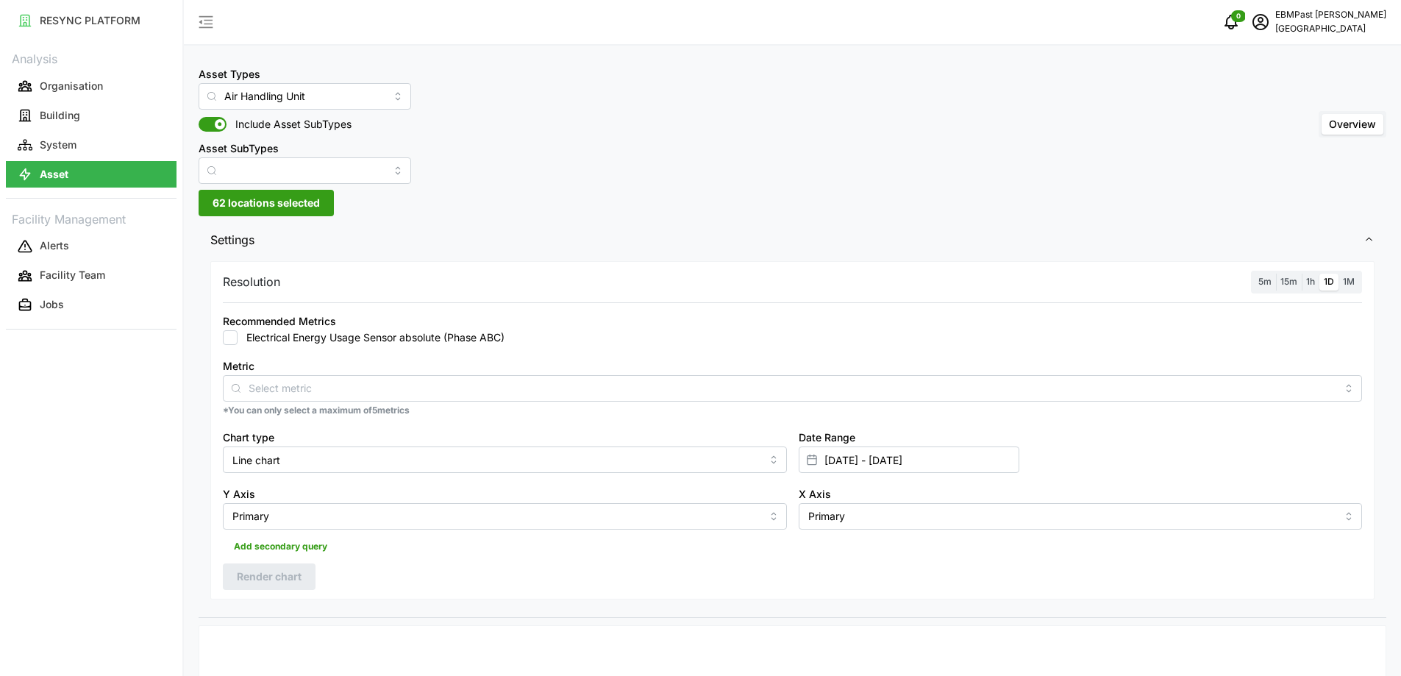
click at [271, 347] on div "Recommended Metrics Electrical Energy Usage Sensor absolute (Phase ABC)" at bounding box center [792, 328] width 1151 height 45
click at [232, 337] on input "Electrical Energy Usage Sensor absolute (Phase ABC)" at bounding box center [230, 337] width 15 height 15
checkbox input "true"
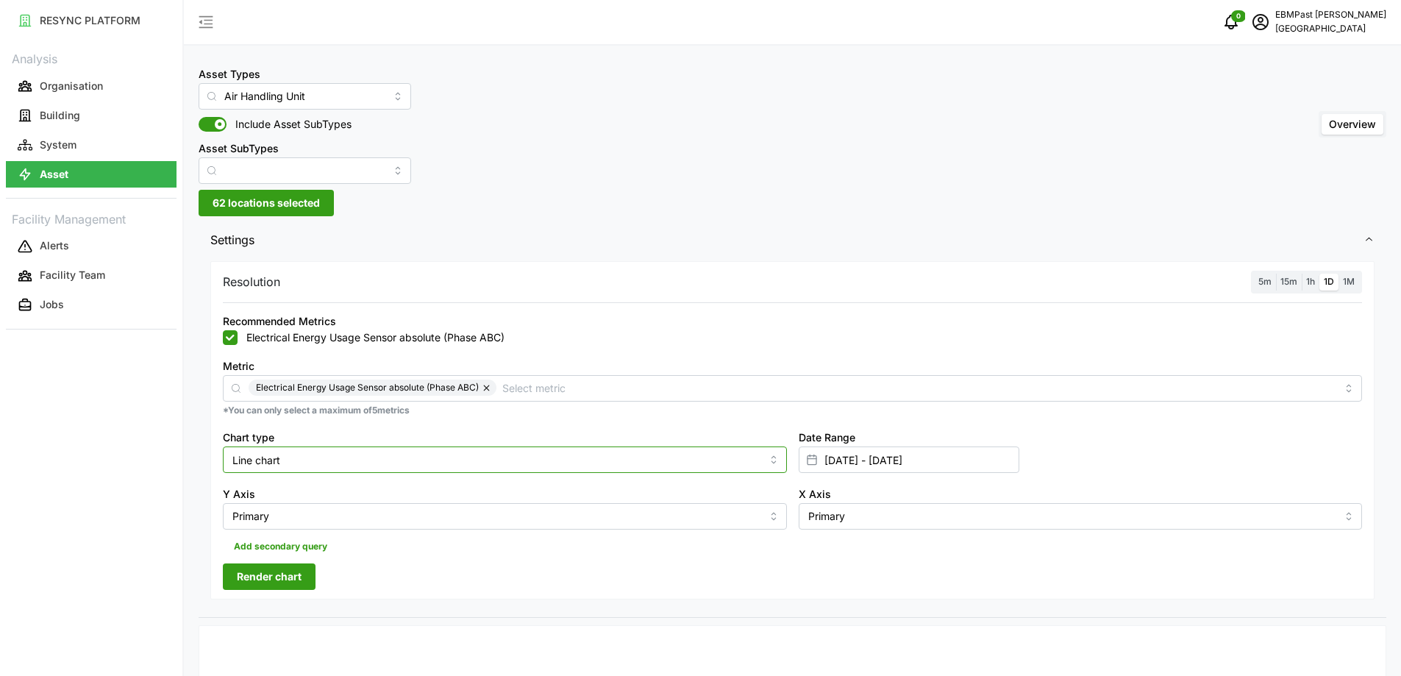
click at [414, 460] on input "Line chart" at bounding box center [505, 459] width 564 height 26
click at [377, 511] on div "Bar chart" at bounding box center [505, 519] width 557 height 25
type input "Bar chart"
click at [292, 571] on span "Render chart" at bounding box center [269, 576] width 65 height 25
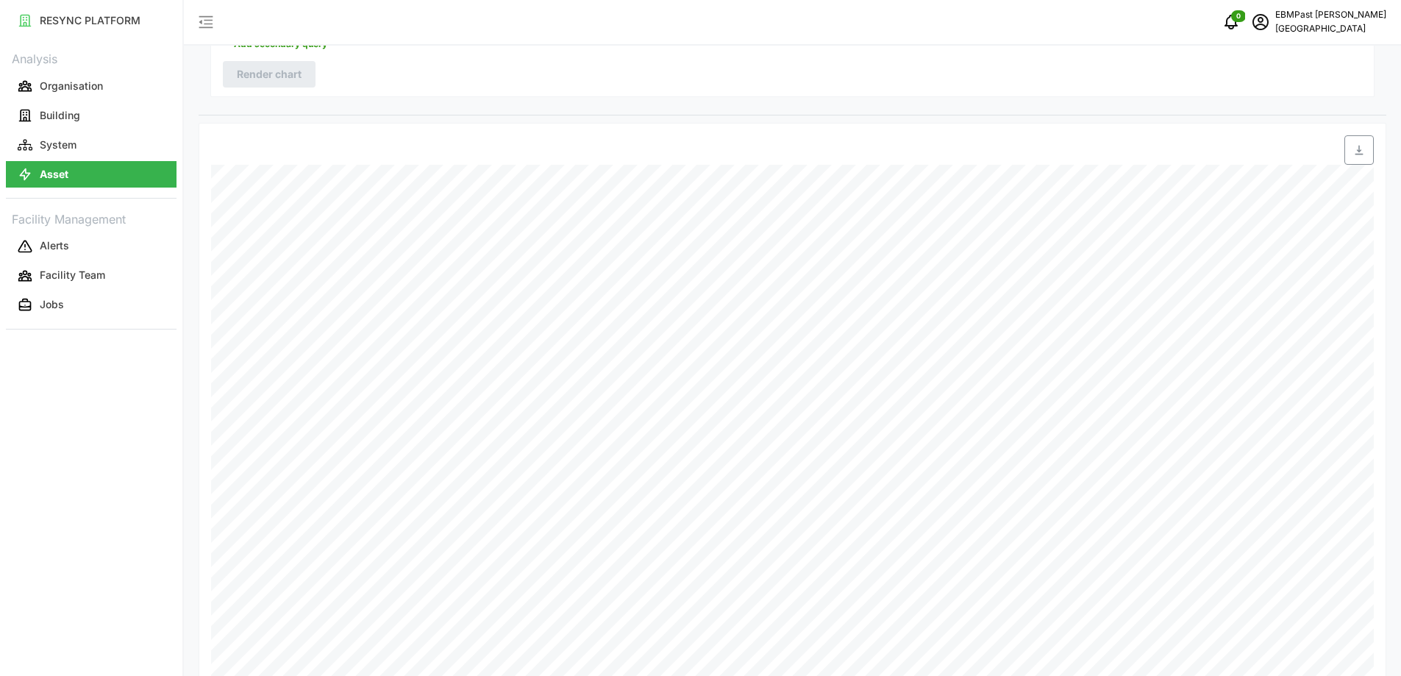
scroll to position [547, 0]
click at [1357, 99] on icon "button" at bounding box center [1359, 105] width 12 height 12
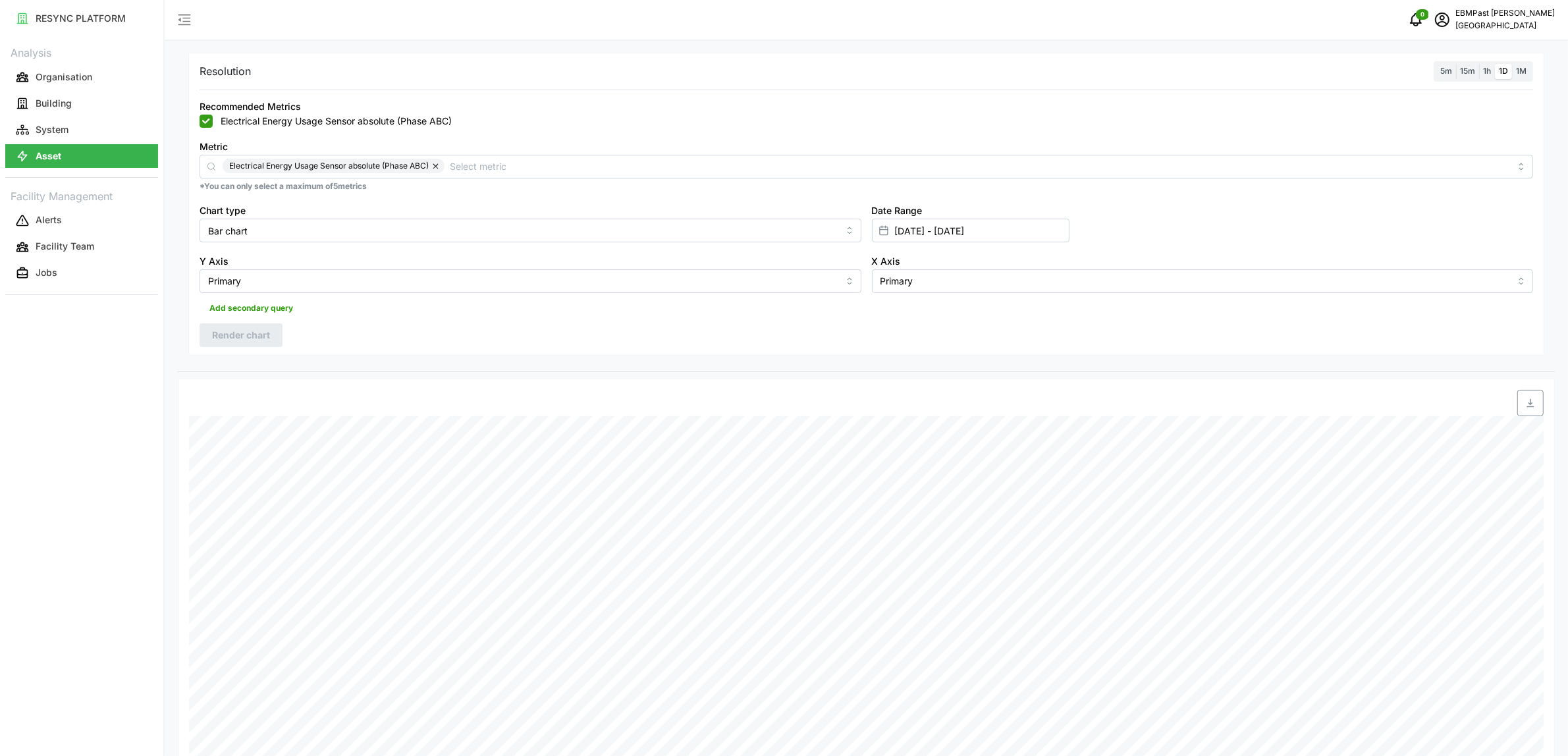
scroll to position [161, 0]
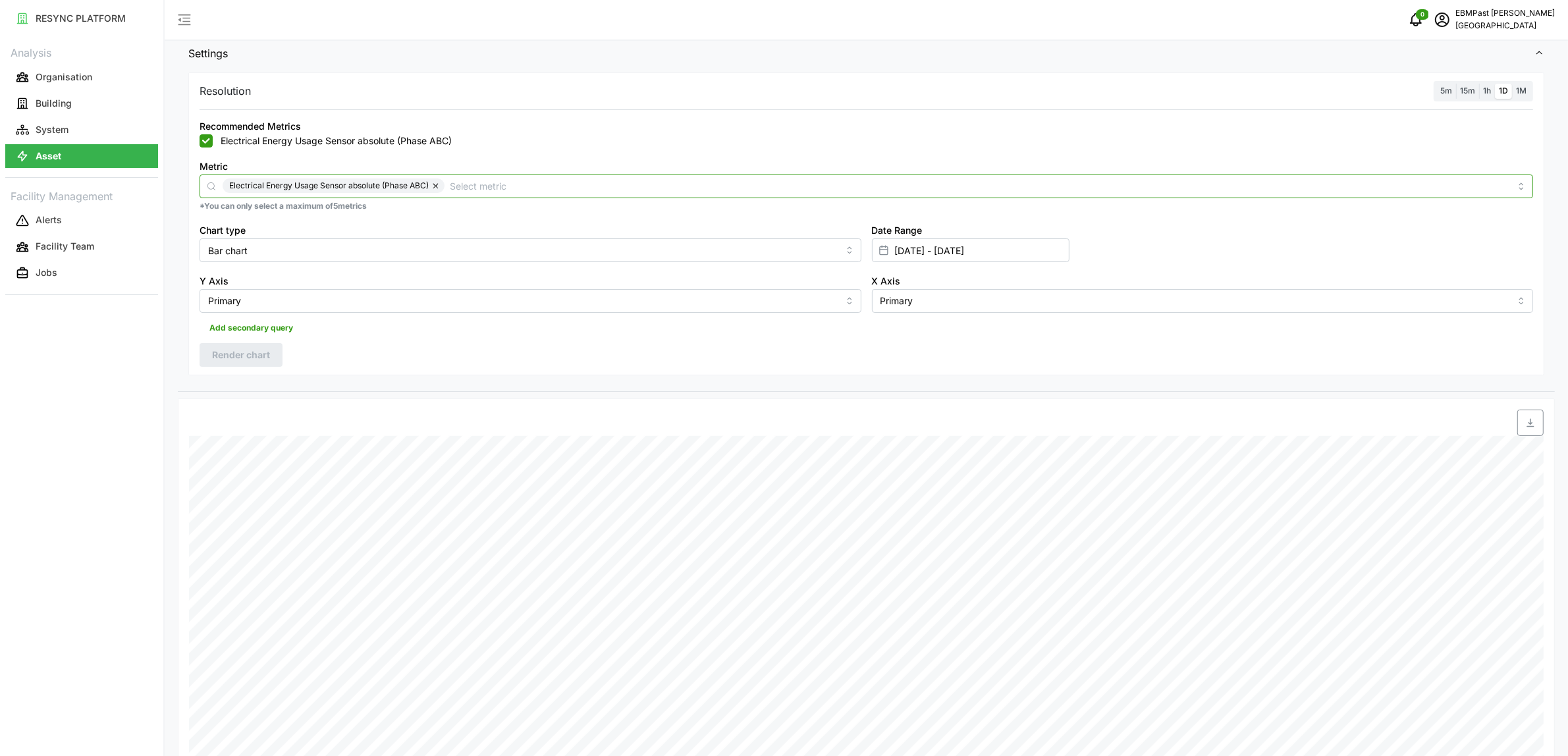
click at [520, 188] on input "Metric" at bounding box center [980, 185] width 1060 height 14
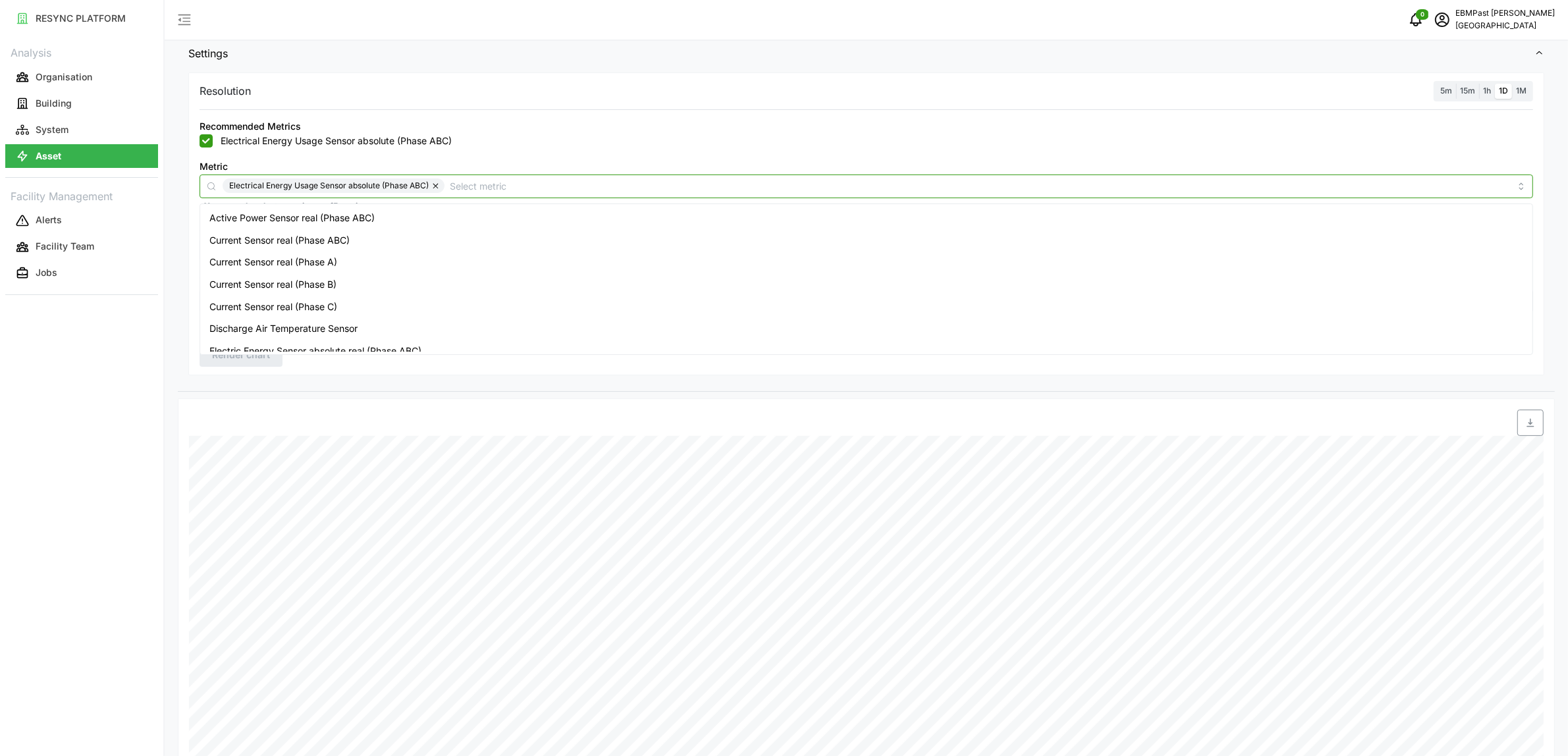
scroll to position [0, 0]
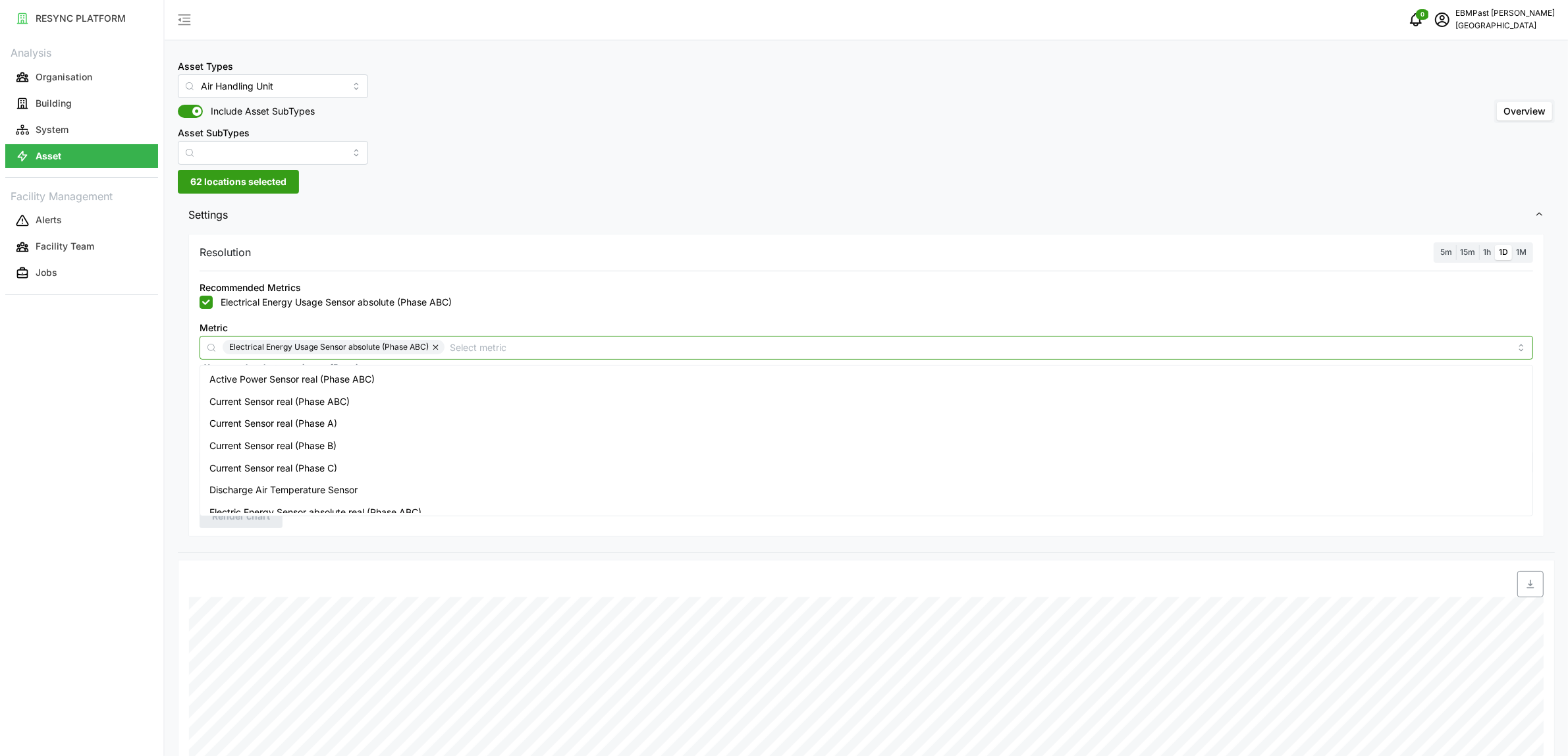
click at [406, 373] on div "Active Power Sensor real (Phase ABC)" at bounding box center [867, 379] width 1327 height 22
click at [438, 348] on button "button" at bounding box center [437, 347] width 16 height 14
checkbox input "false"
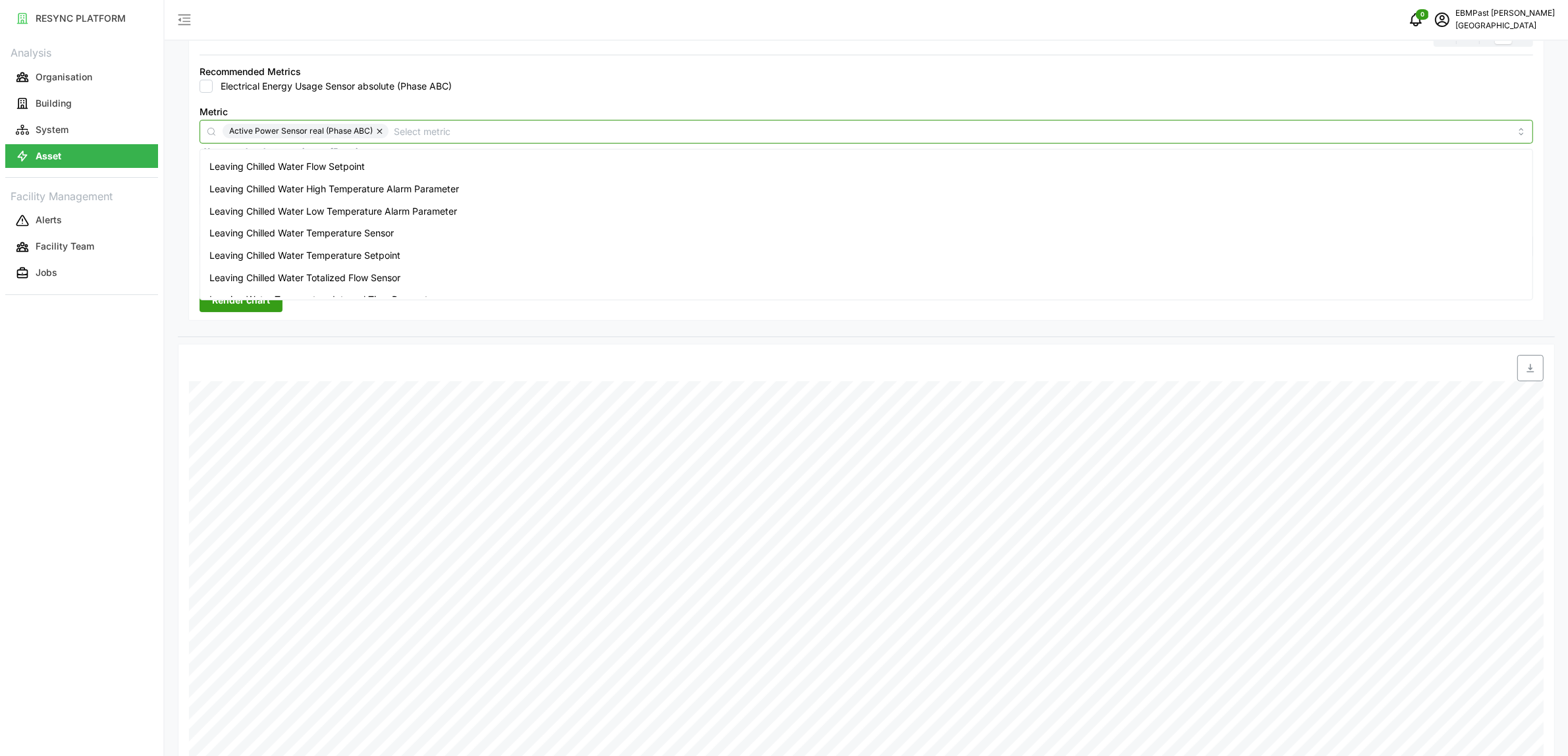
scroll to position [247, 0]
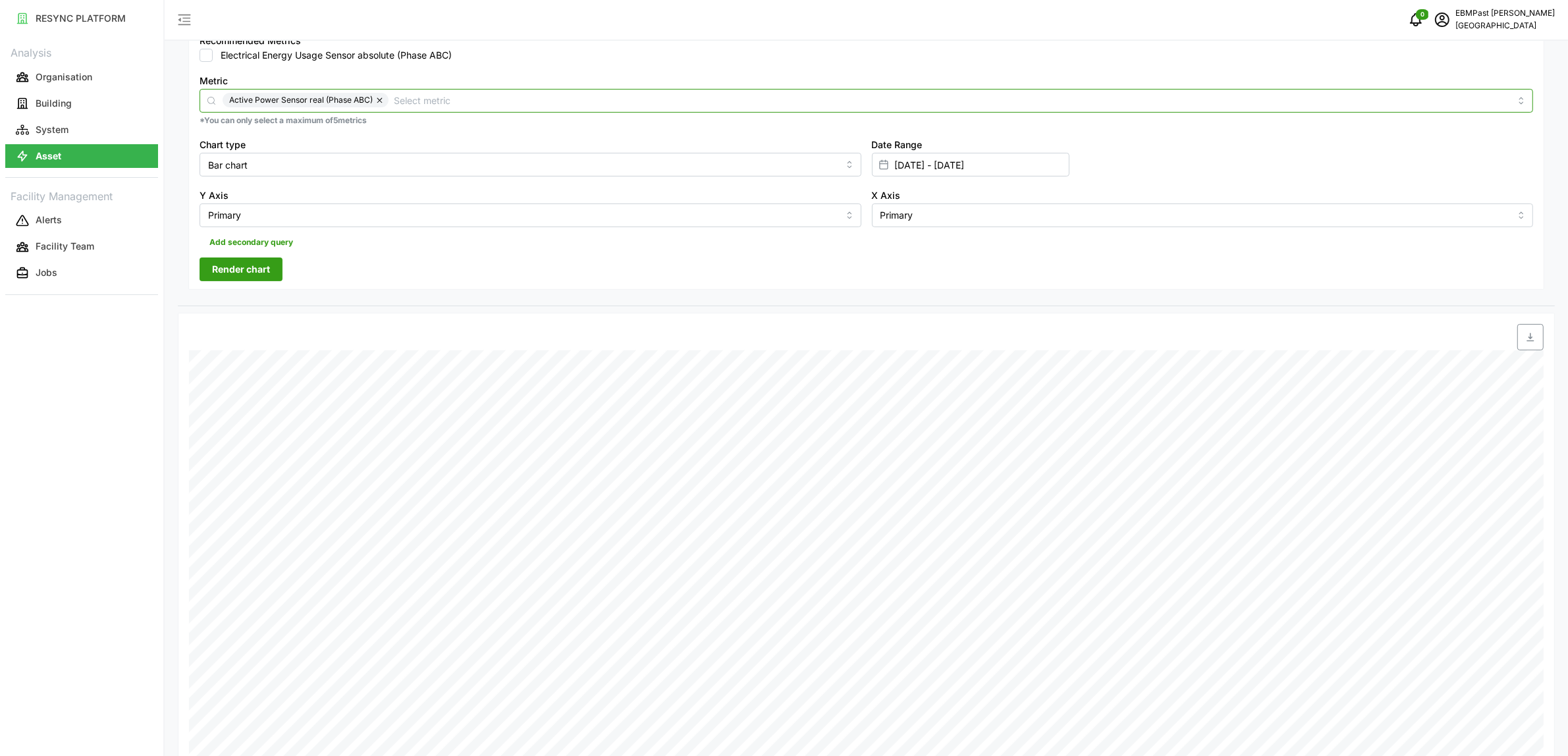
click at [409, 99] on input "Metric" at bounding box center [952, 100] width 1117 height 14
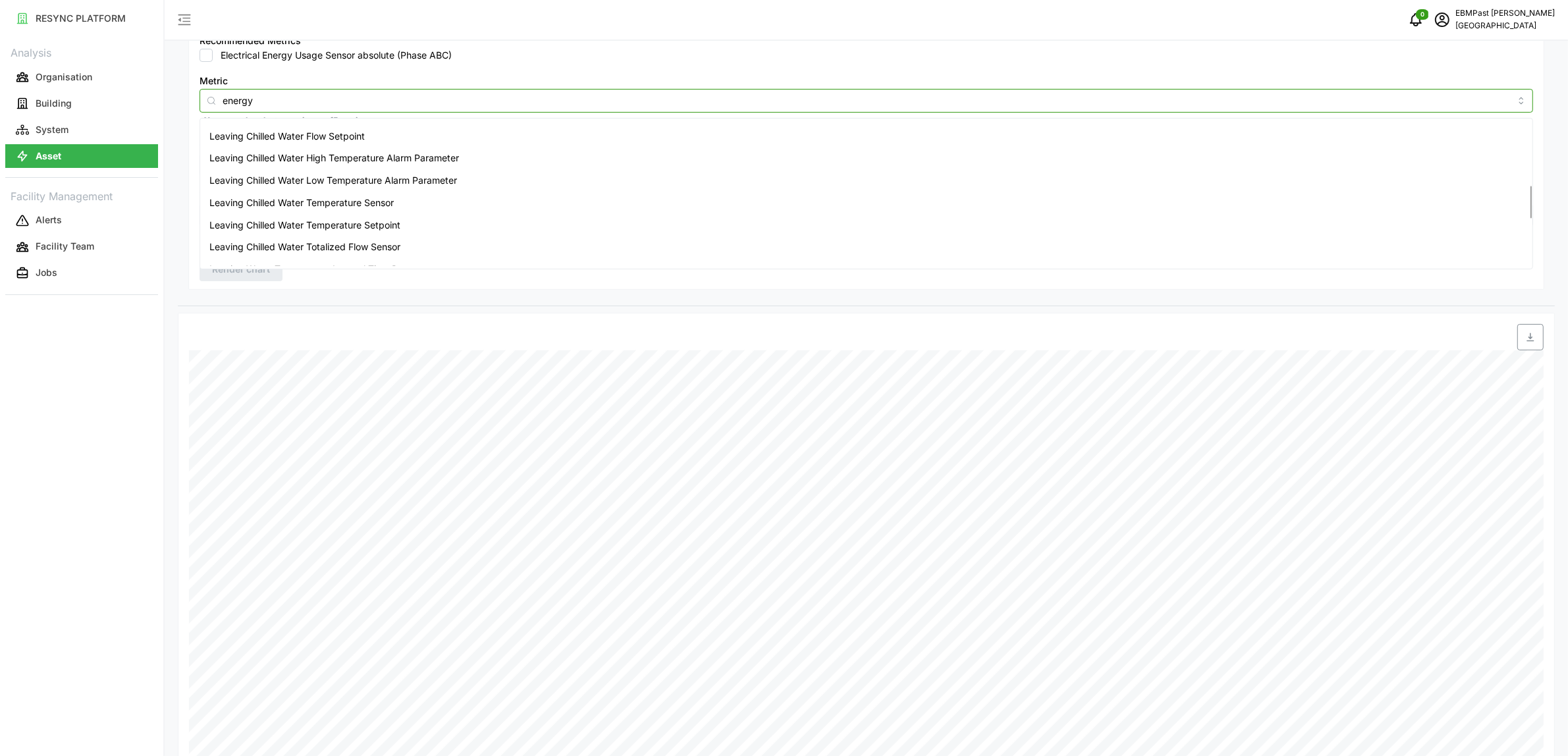
scroll to position [0, 0]
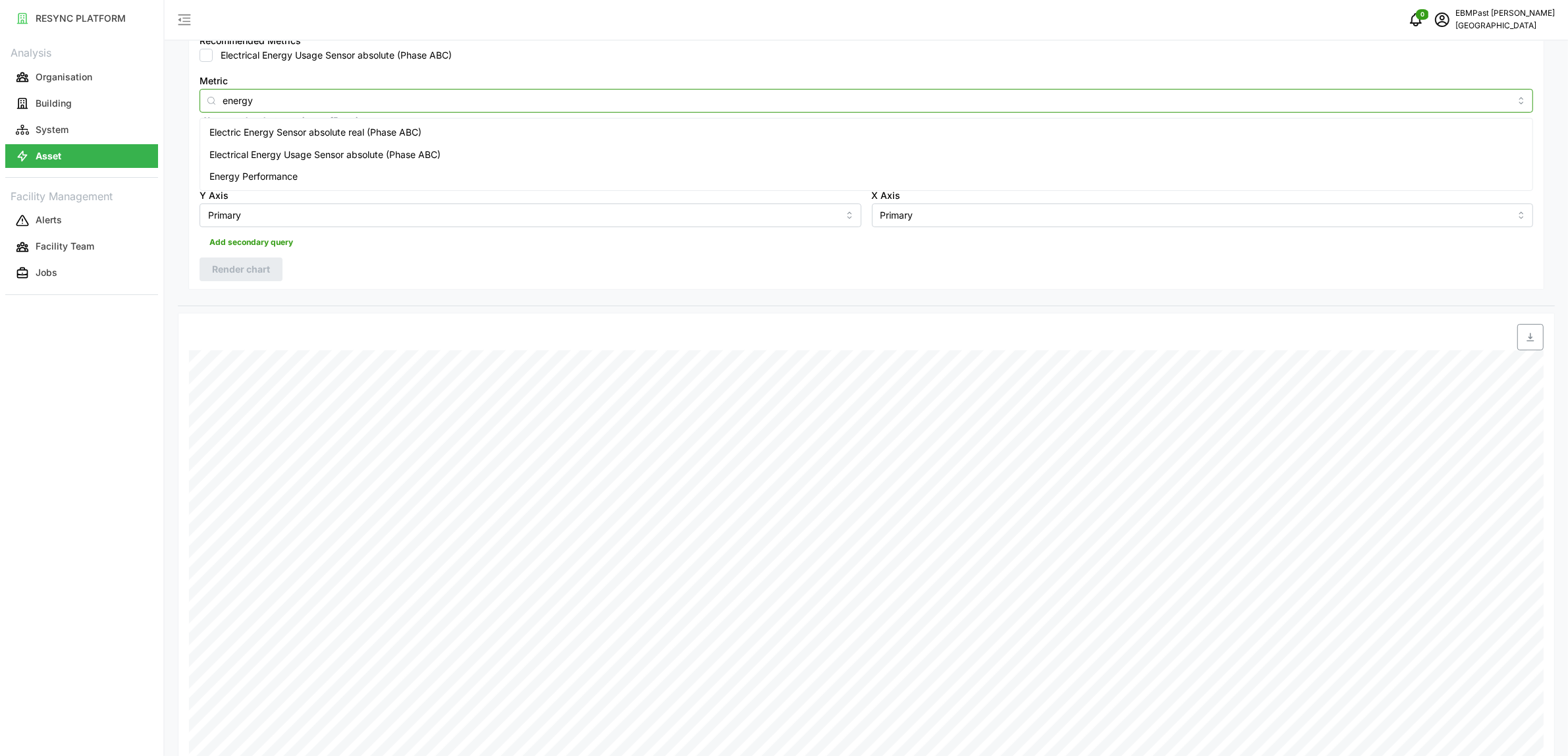
type input "energy"
click at [415, 130] on span "Electric Energy Sensor absolute real (Phase ABC)" at bounding box center [315, 133] width 212 height 14
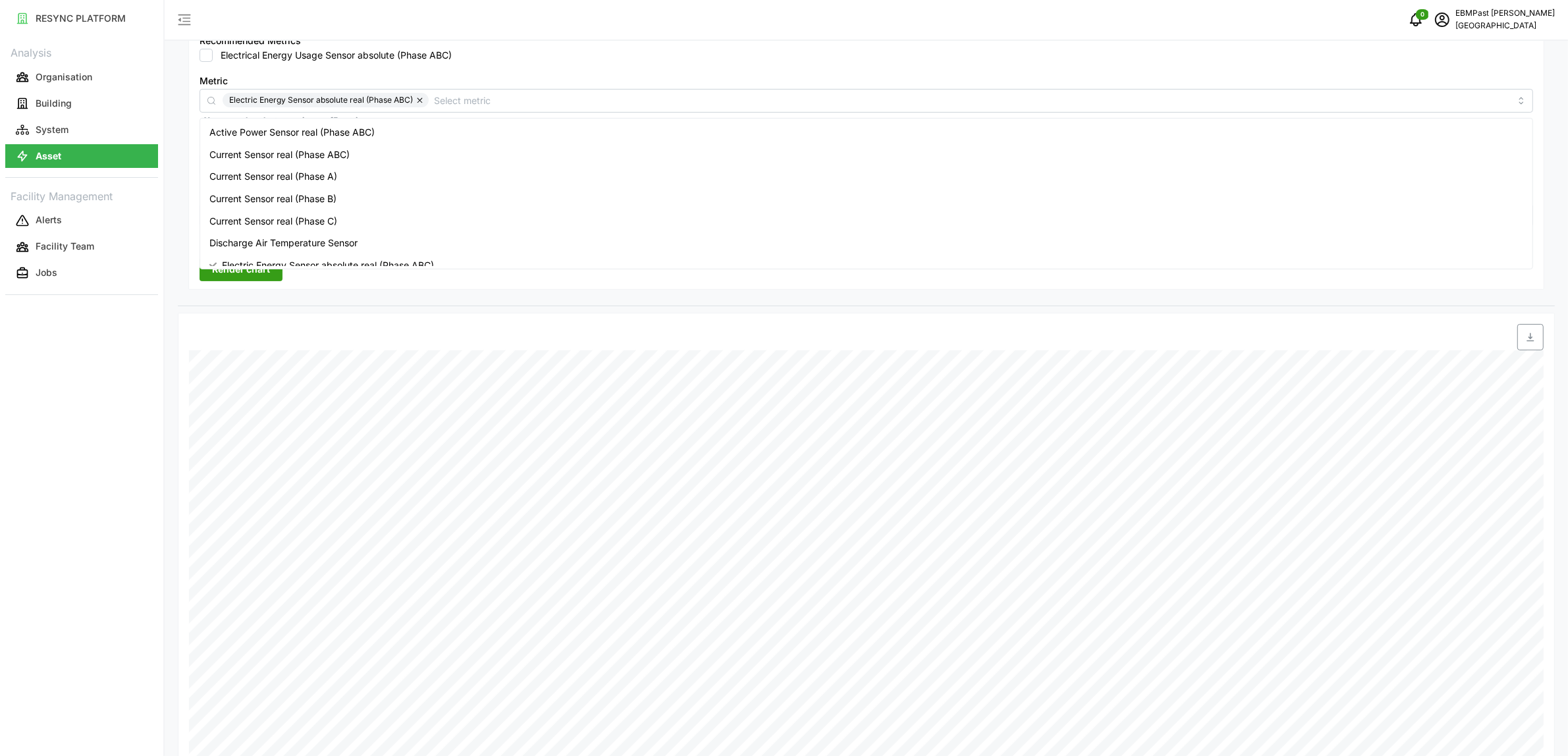
click at [501, 61] on div "Electrical Energy Usage Sensor absolute (Phase ABC)" at bounding box center [866, 55] width 1333 height 13
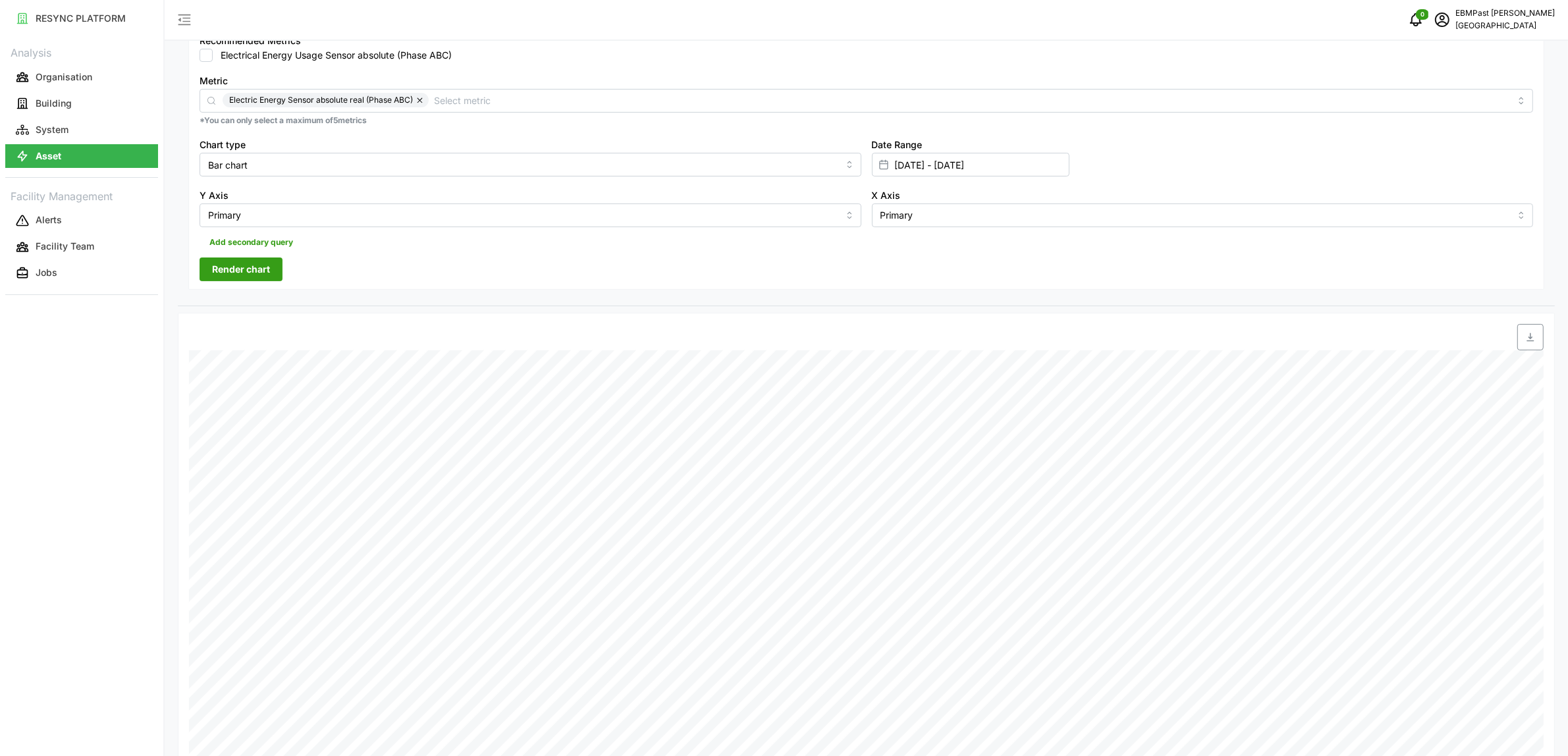
drag, startPoint x: 236, startPoint y: 267, endPoint x: 966, endPoint y: 314, distance: 731.5
click at [236, 267] on span "Render chart" at bounding box center [241, 269] width 58 height 22
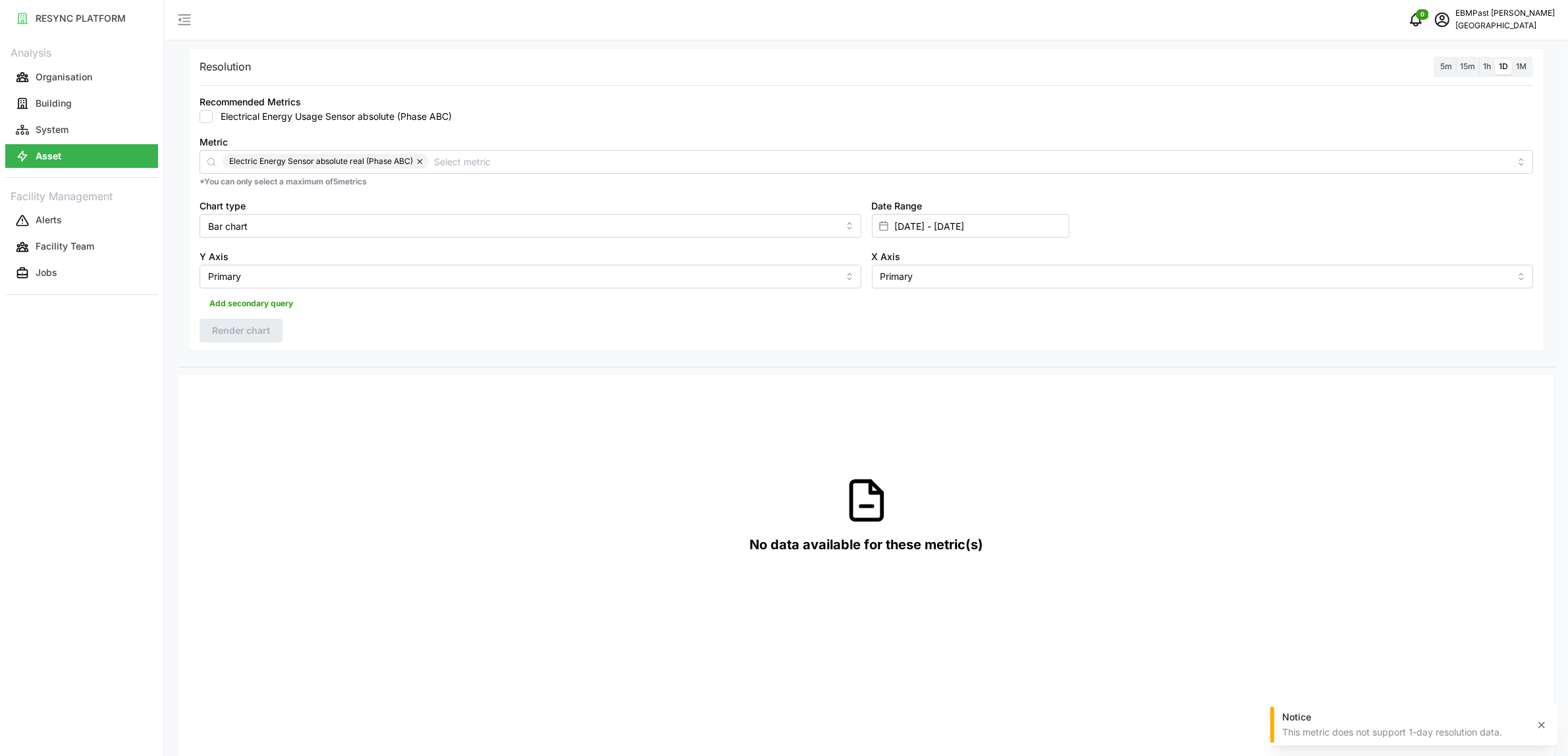
scroll to position [165, 0]
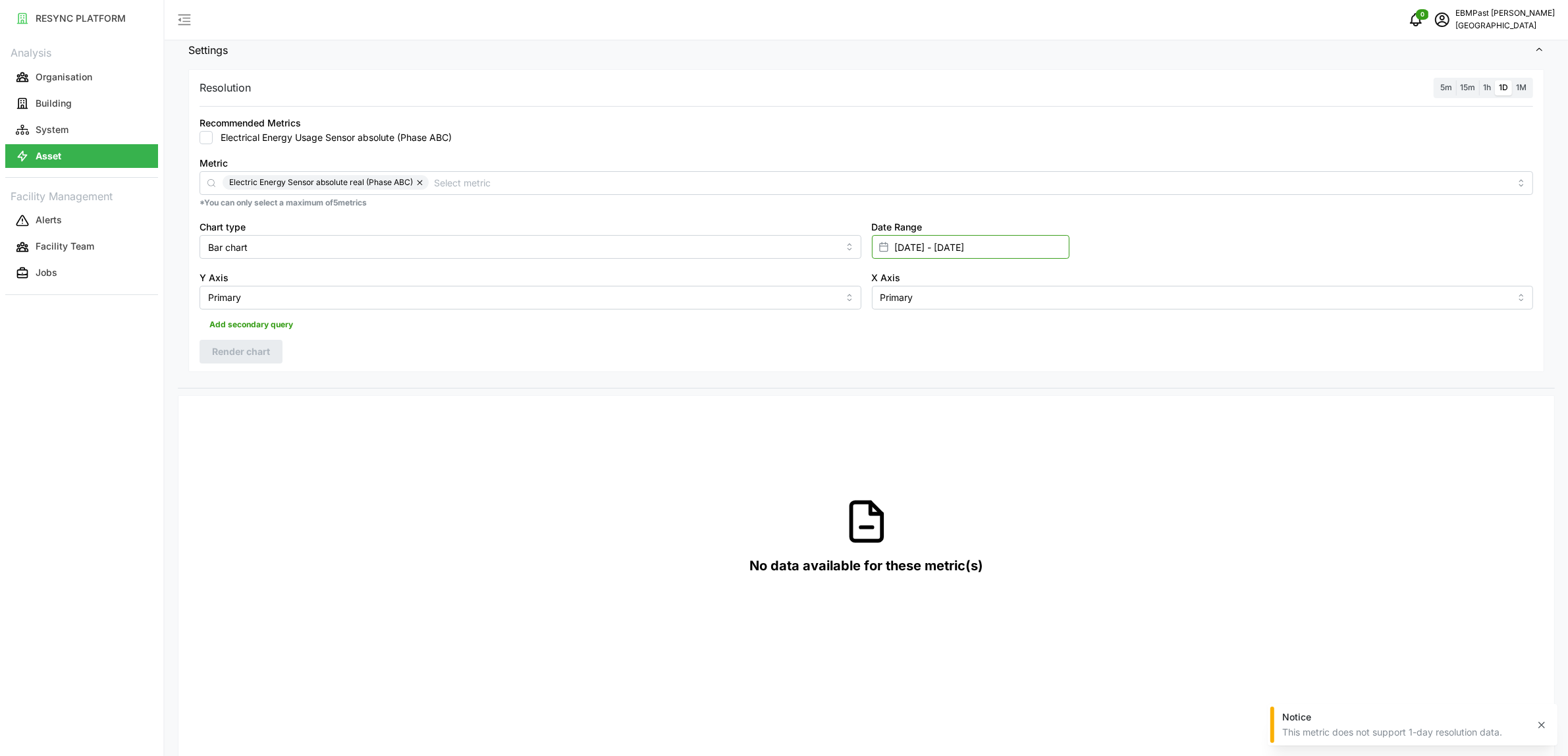
click at [935, 243] on input "01 Sep 2025 - 25 Sep 2025" at bounding box center [971, 247] width 198 height 23
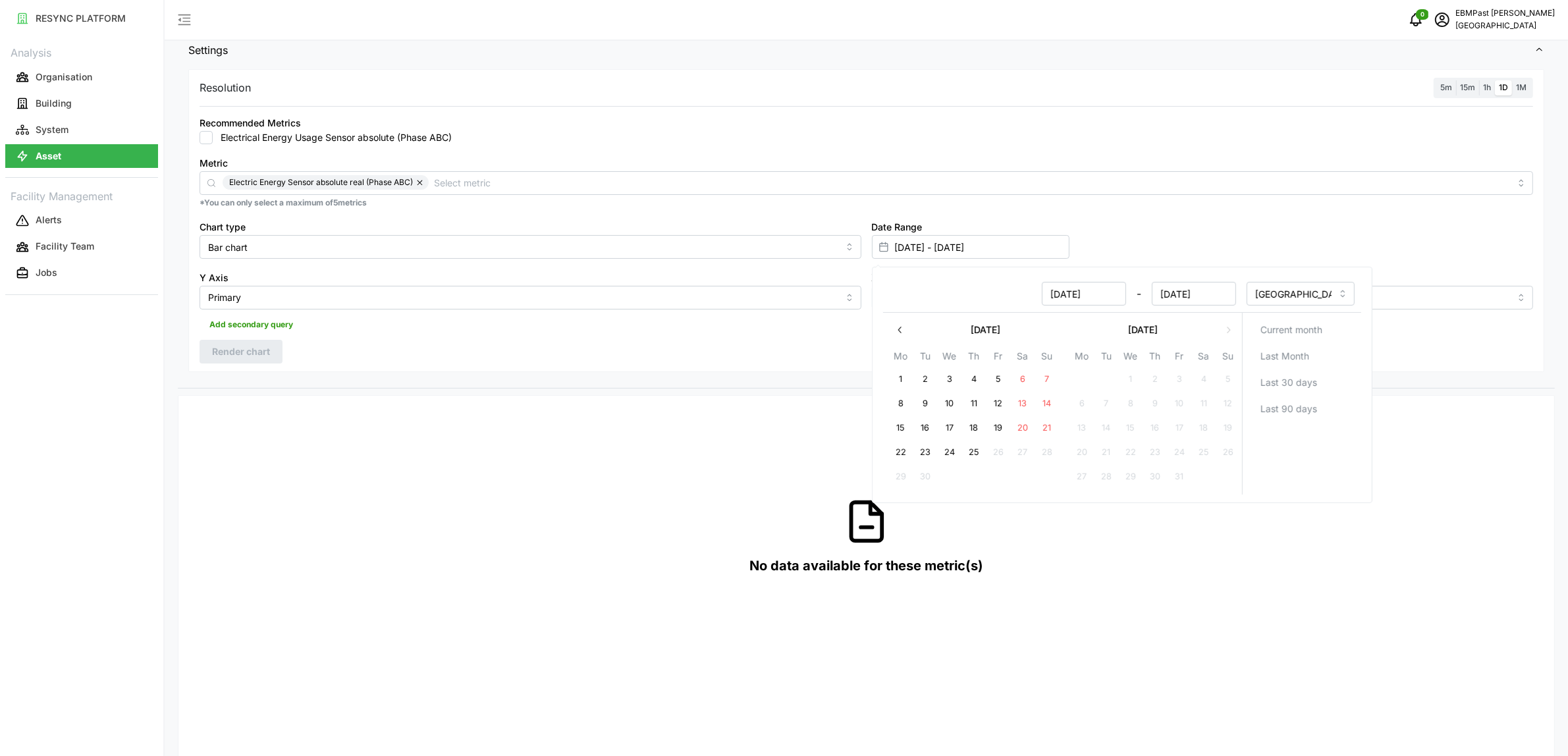
click at [978, 450] on button "25" at bounding box center [973, 452] width 23 height 23
type input "25 Sep 2025 - 25 Sep 2025"
type input "25 Sep 2025"
click at [1247, 219] on div "Date Range 25 Sep 2025 - 25 Sep 2025" at bounding box center [1203, 238] width 673 height 51
click at [226, 346] on span "Render chart" at bounding box center [241, 351] width 58 height 22
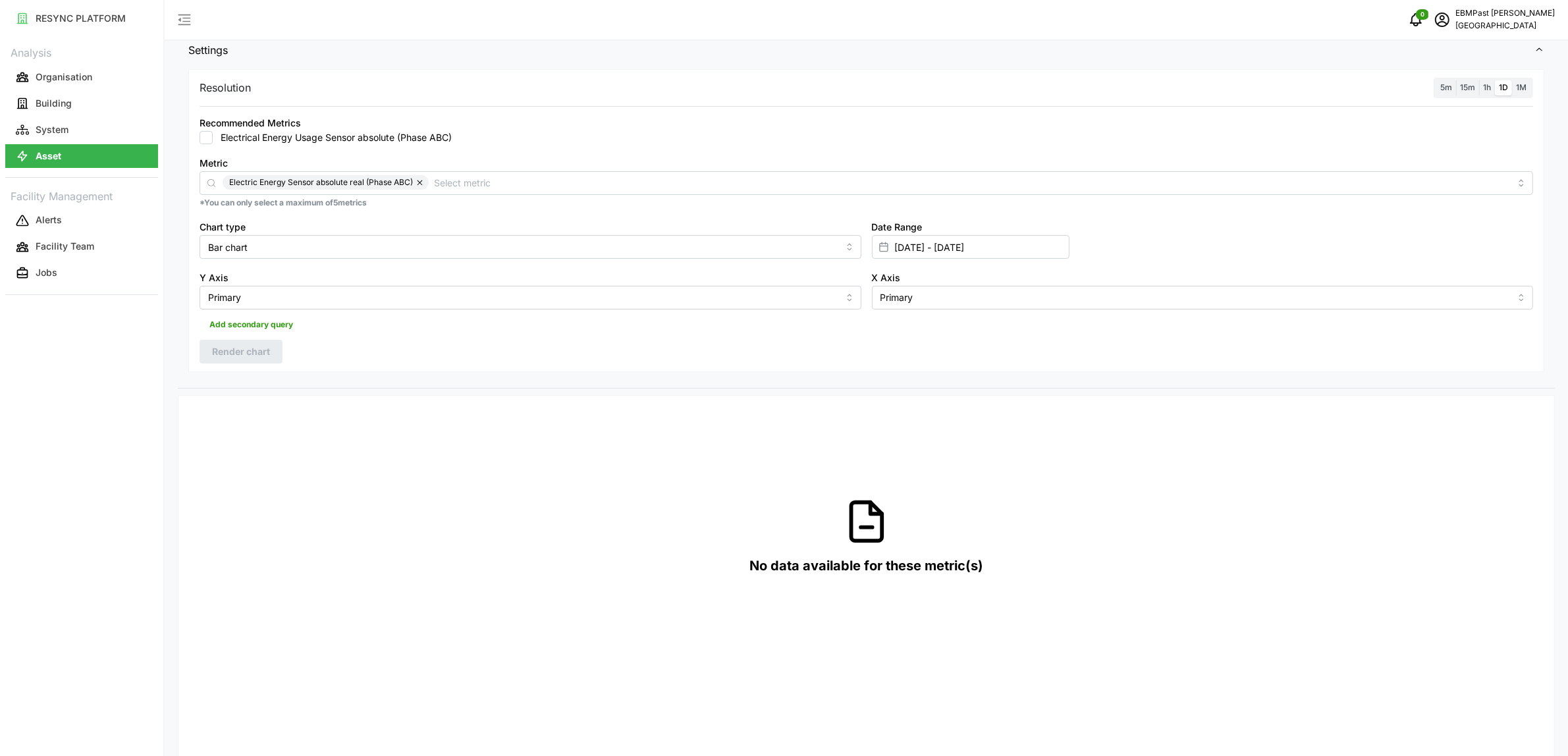
click at [1254, 88] on span "1h" at bounding box center [1487, 87] width 8 height 10
click at [1254, 81] on input "1h" at bounding box center [1479, 81] width 0 height 0
click at [228, 350] on span "Render chart" at bounding box center [241, 351] width 58 height 22
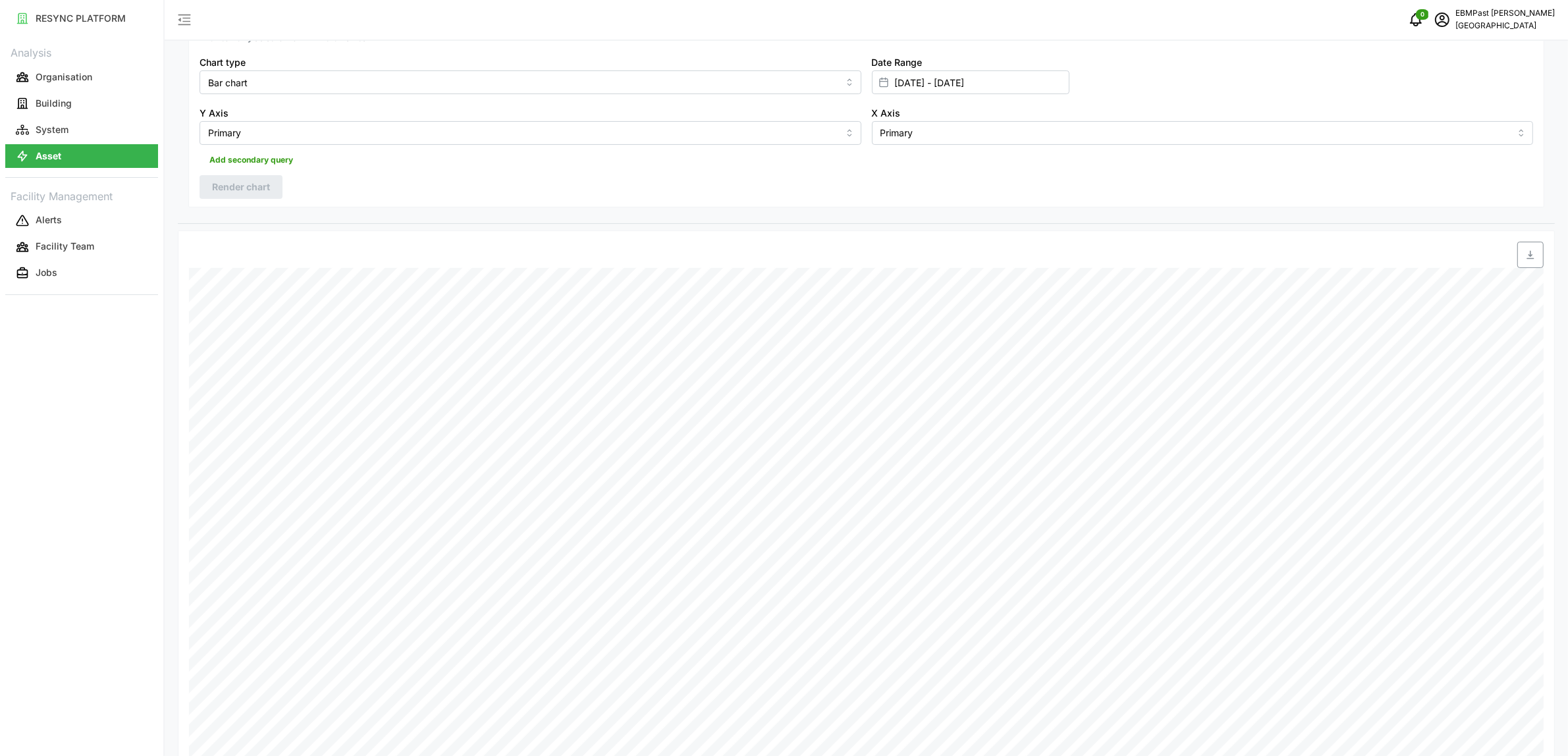
scroll to position [82, 0]
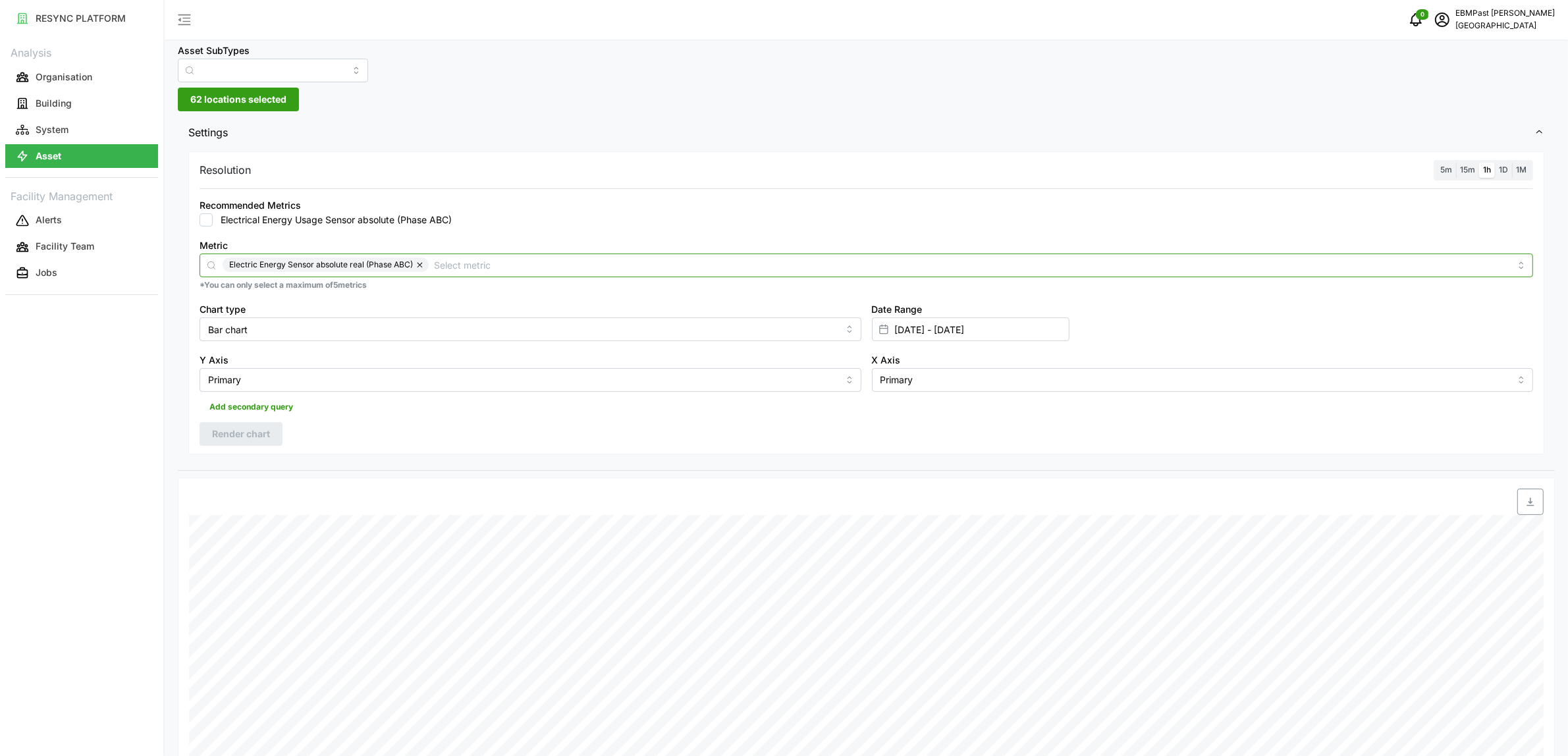
click at [381, 265] on span "Electric Energy Sensor absolute real (Phase ABC)" at bounding box center [321, 265] width 184 height 14
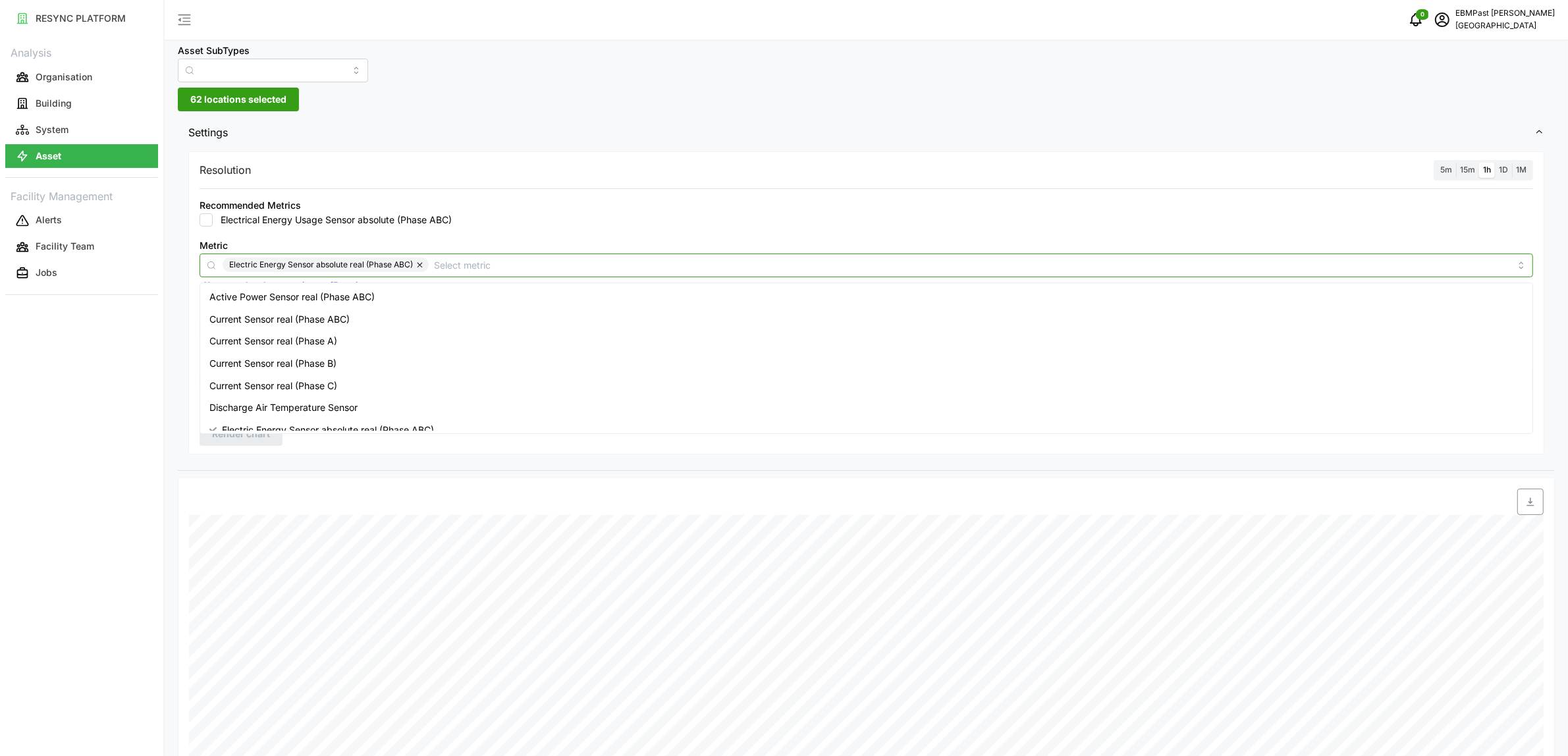
click at [423, 265] on button "button" at bounding box center [421, 265] width 16 height 14
click at [424, 263] on input "Metric" at bounding box center [867, 265] width 1288 height 14
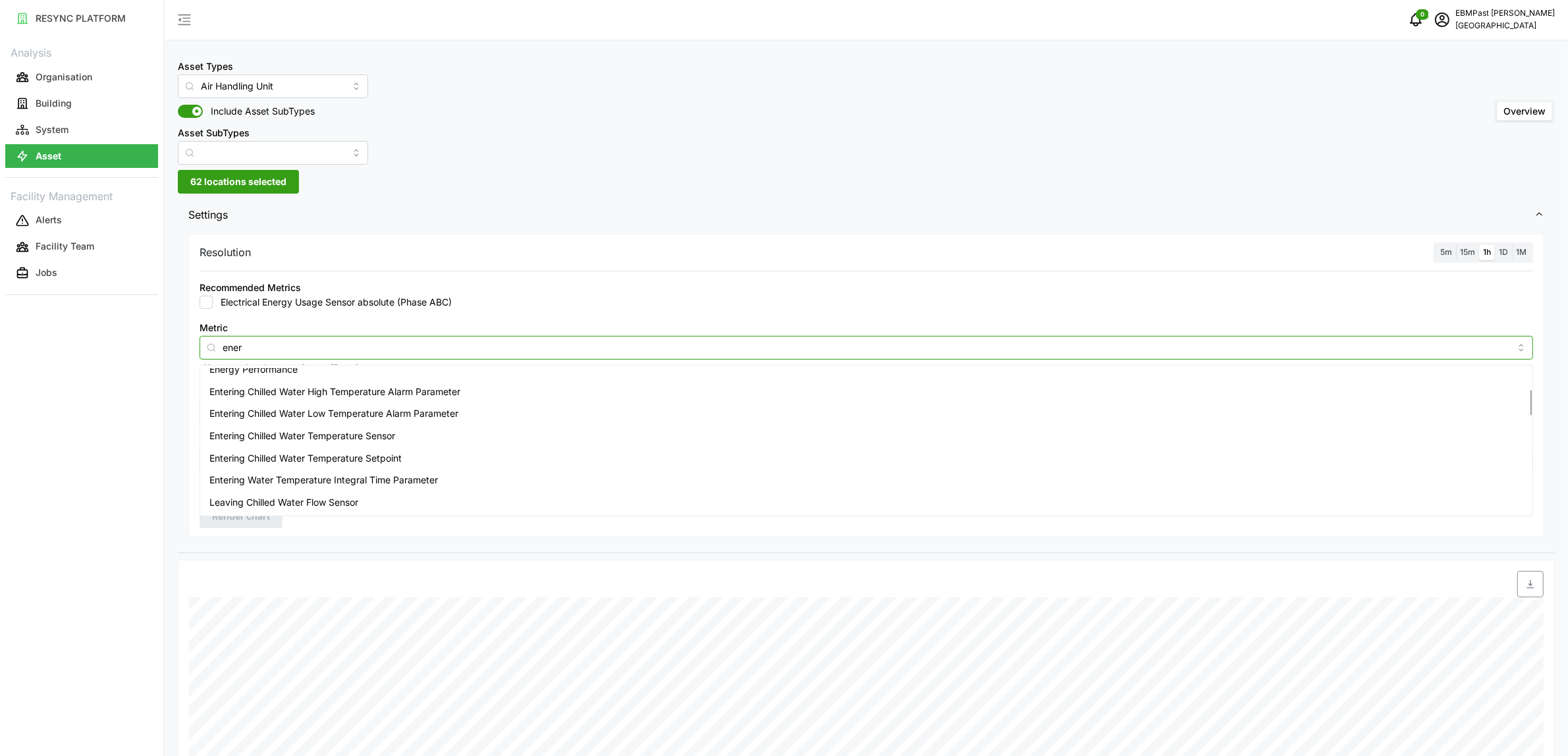
scroll to position [121, 0]
type input "energy"
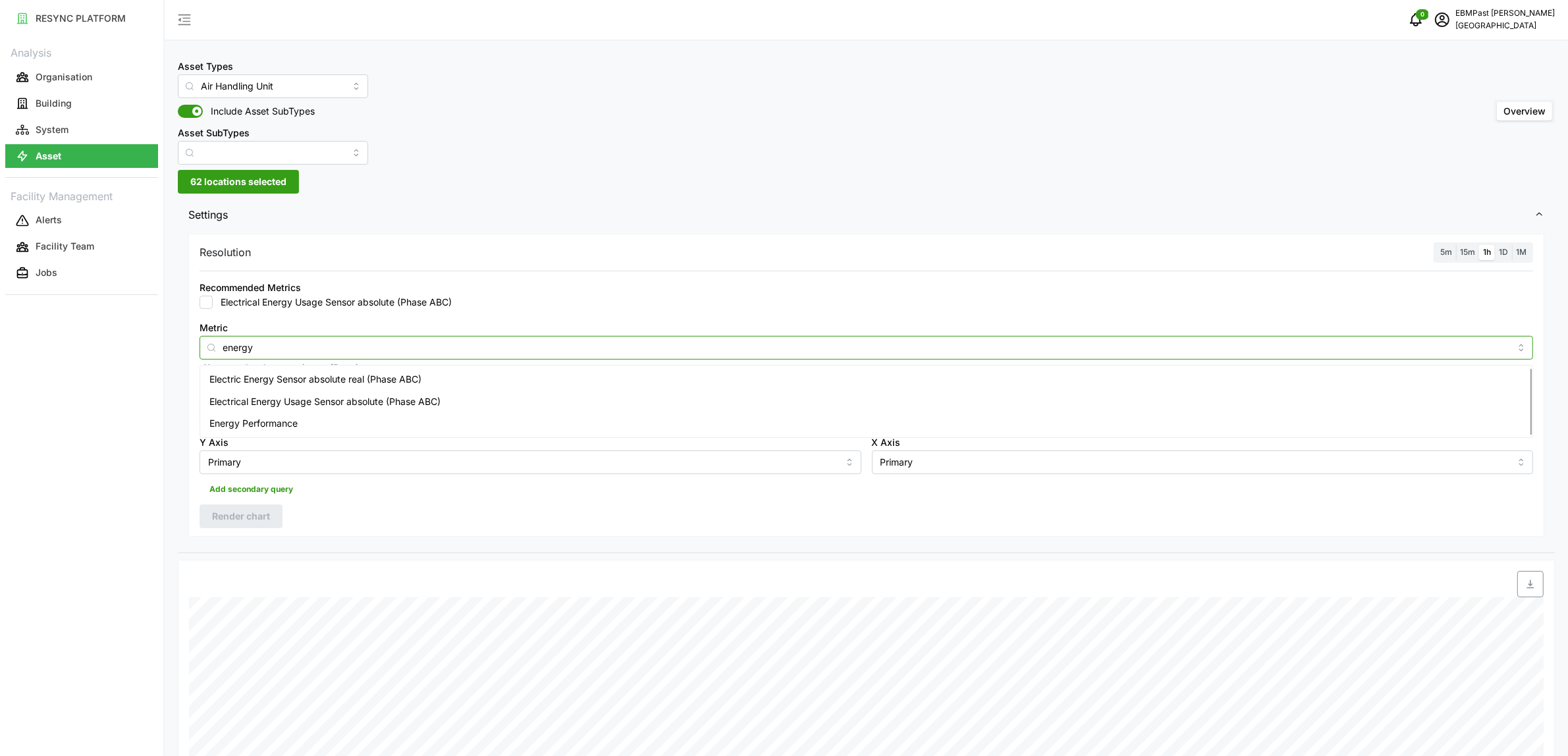
scroll to position [0, 0]
click at [428, 399] on span "Electrical Energy Usage Sensor absolute (Phase ABC)" at bounding box center [325, 402] width 231 height 14
checkbox input "true"
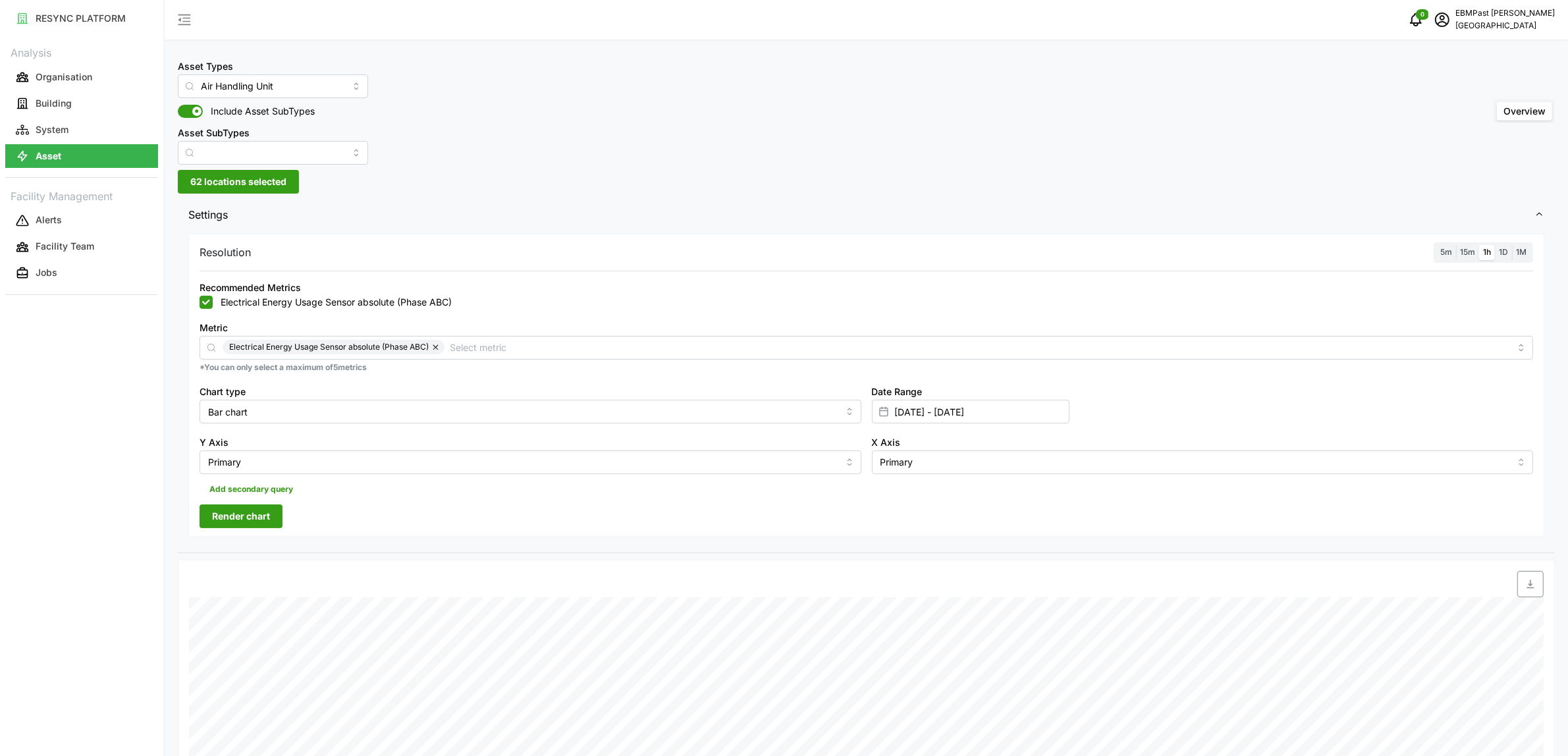
click at [575, 301] on div "Electrical Energy Usage Sensor absolute (Phase ABC)" at bounding box center [866, 302] width 1333 height 13
click at [999, 412] on input "25 Sep 2025 - 25 Sep 2025" at bounding box center [971, 411] width 198 height 23
click at [1254, 250] on span "1D" at bounding box center [1504, 252] width 9 height 10
click at [1254, 245] on input "1D" at bounding box center [1495, 245] width 0 height 0
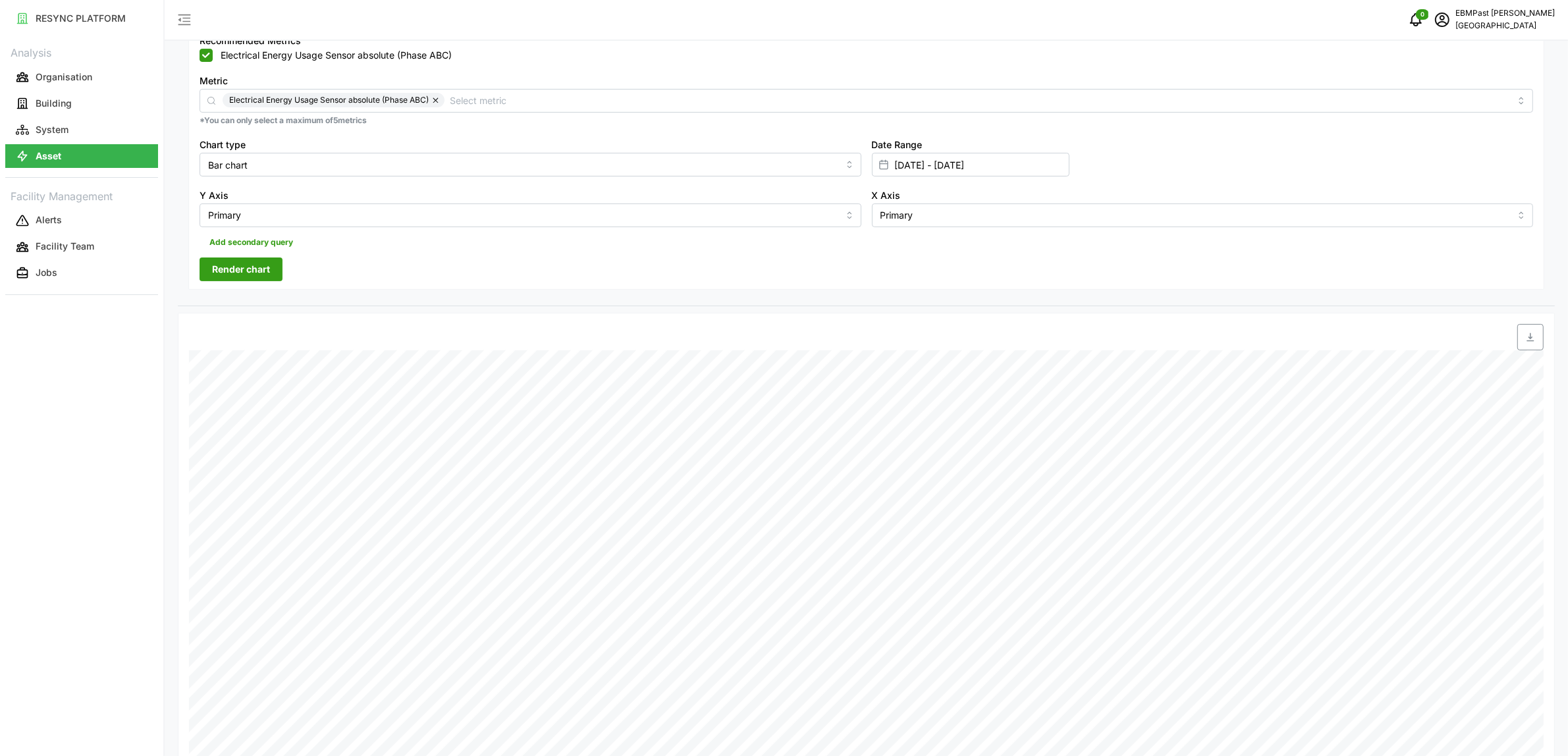
scroll to position [82, 0]
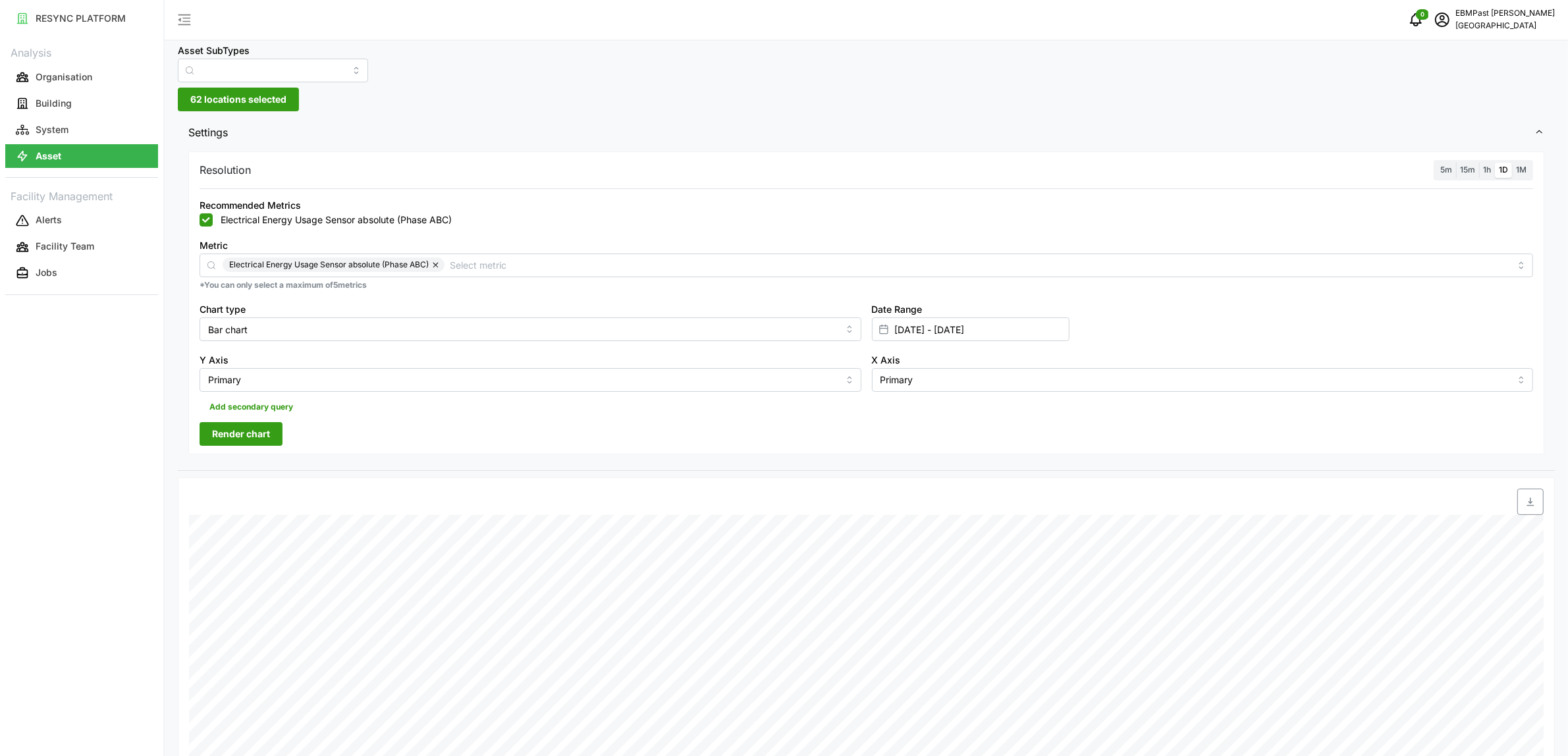
click at [1254, 170] on span "1h" at bounding box center [1487, 169] width 8 height 10
click at [1254, 163] on input "1h" at bounding box center [1479, 163] width 0 height 0
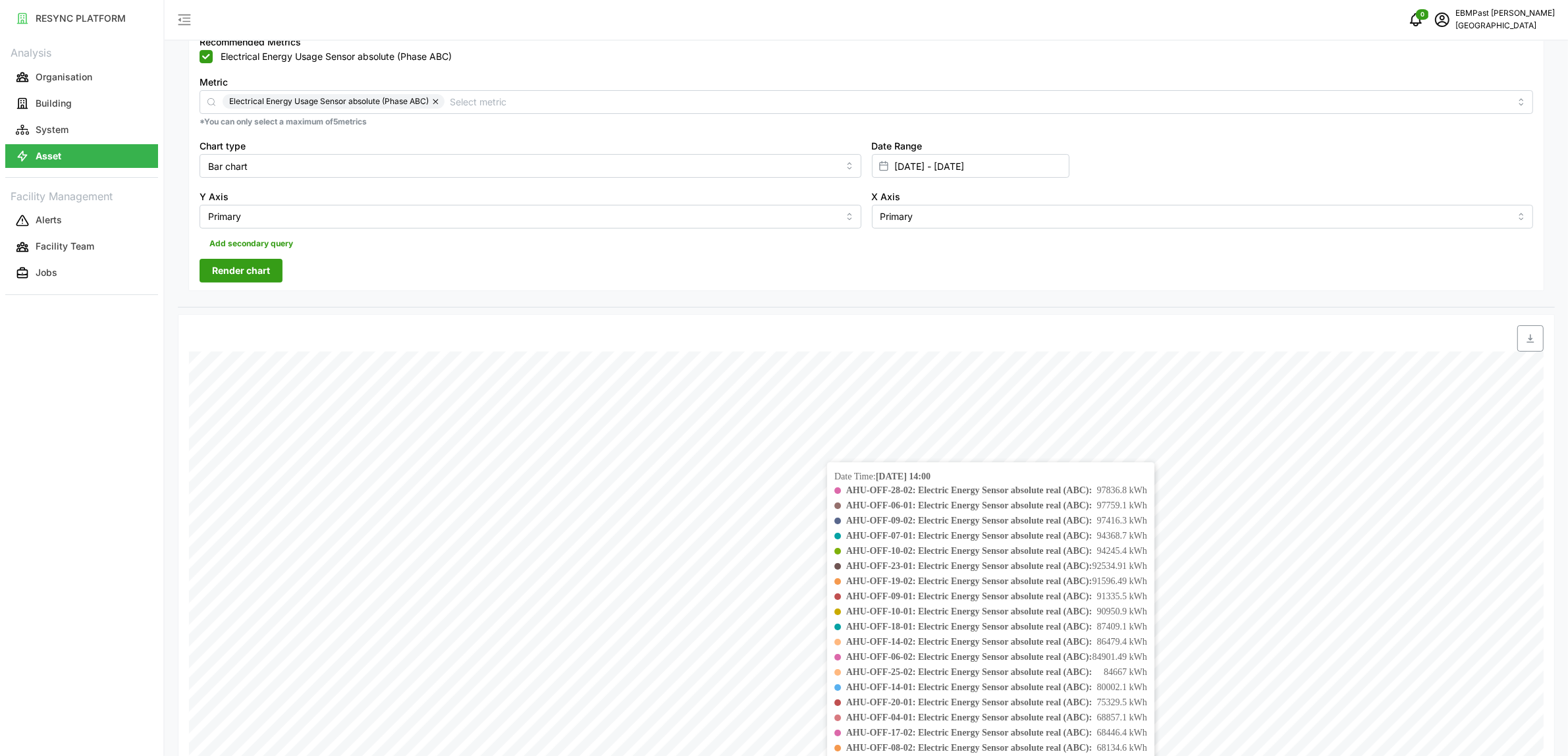
scroll to position [247, 0]
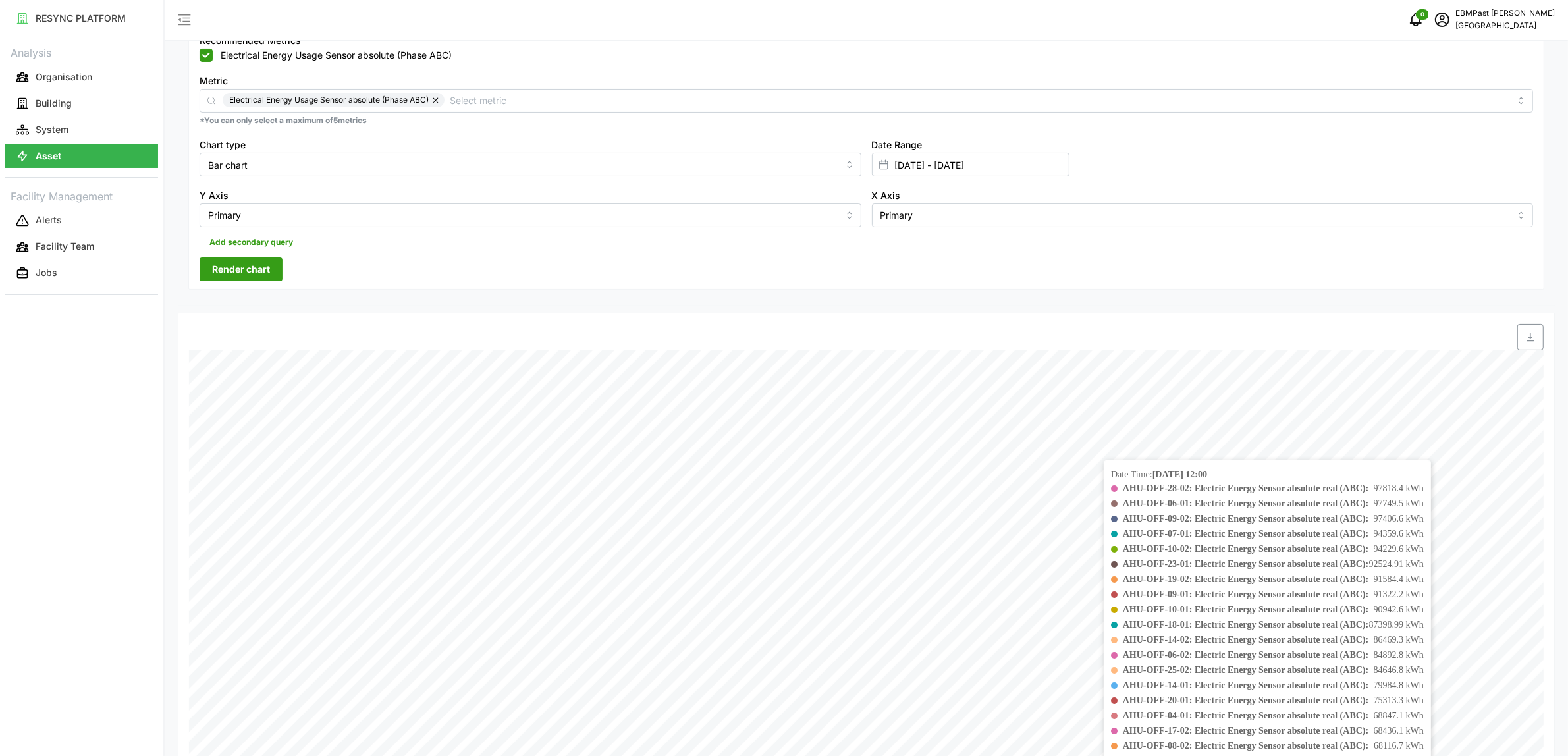
click at [269, 271] on span "Render chart" at bounding box center [241, 269] width 58 height 22
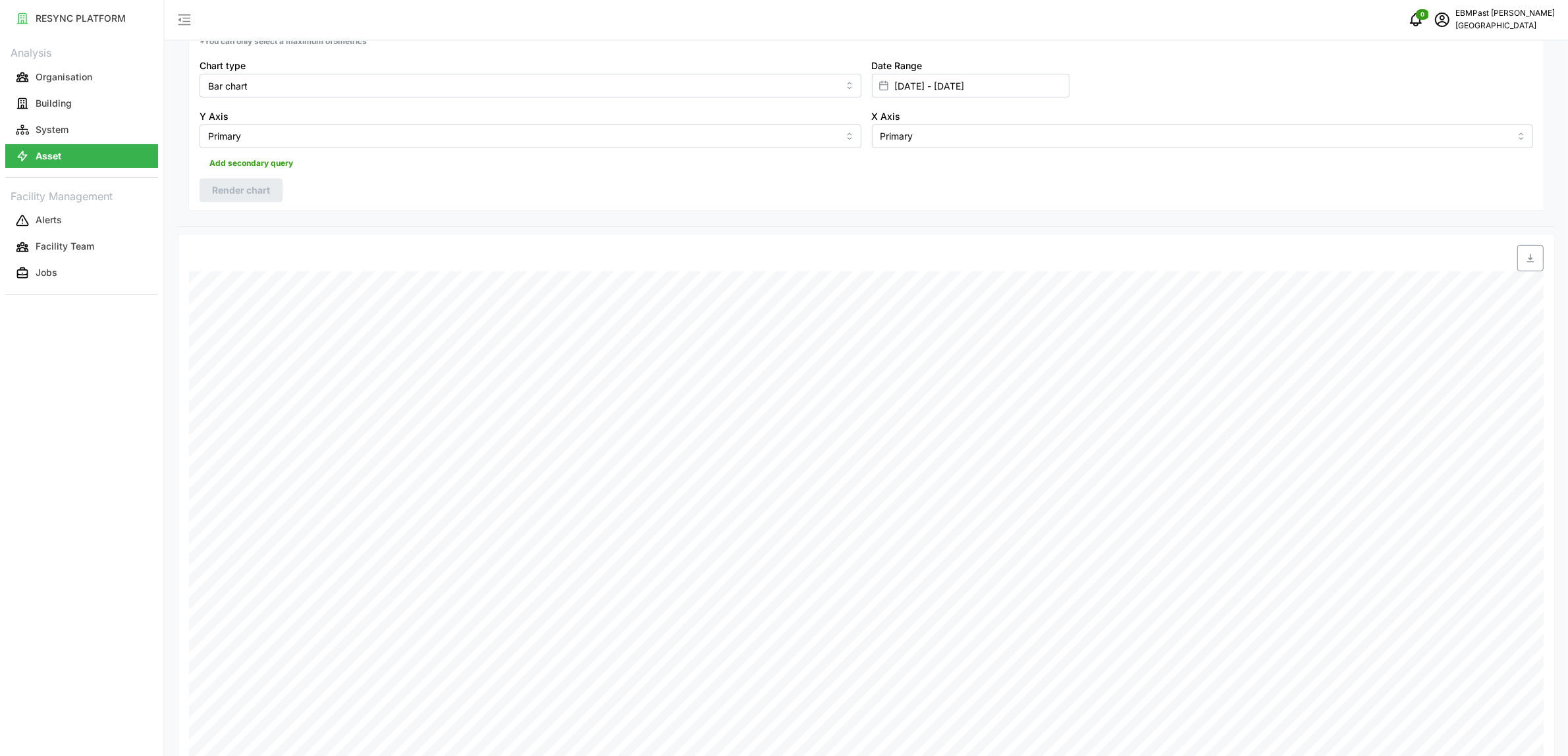
scroll to position [161, 0]
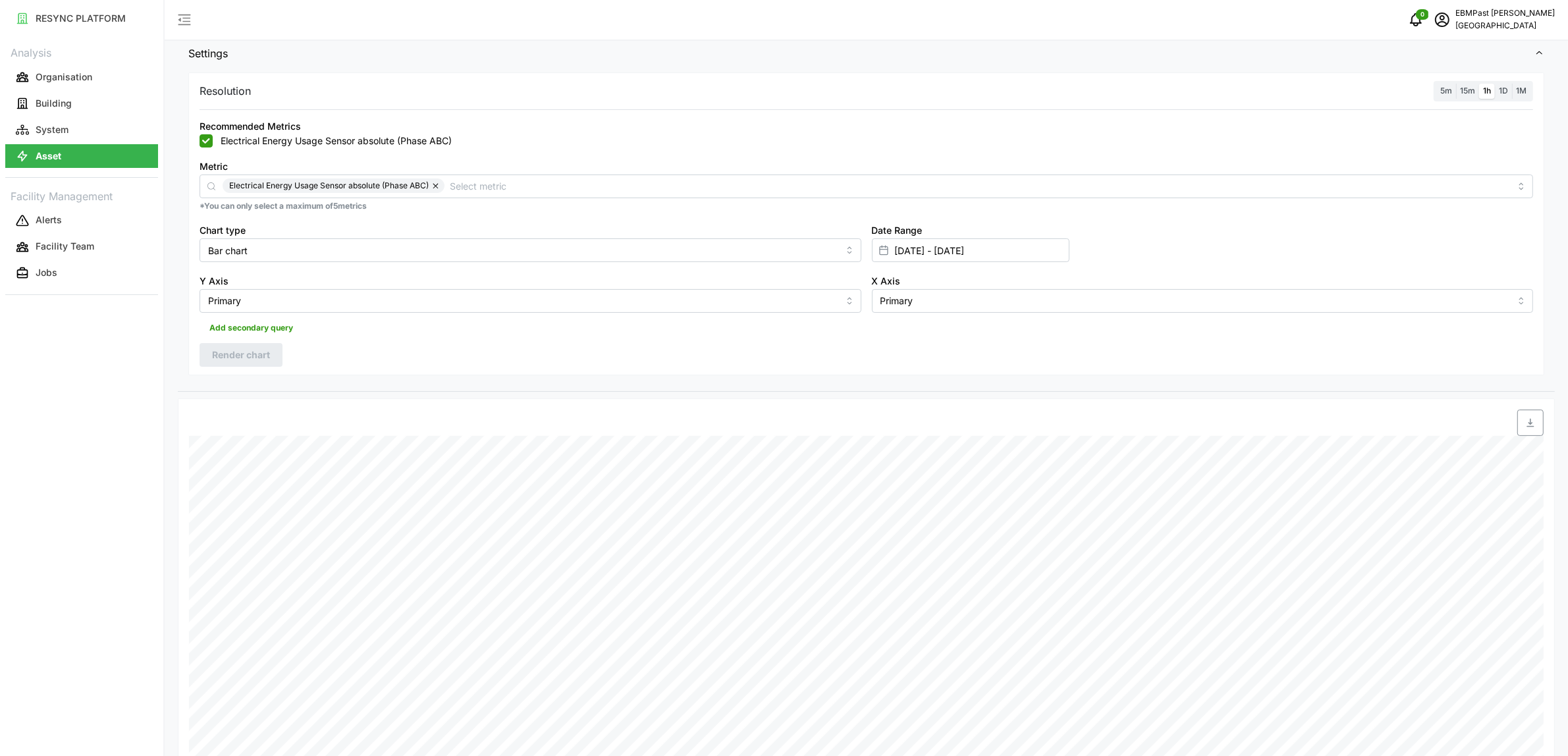
click at [1254, 90] on span "1M" at bounding box center [1521, 90] width 11 height 10
click at [1254, 83] on input "1M" at bounding box center [1512, 83] width 0 height 0
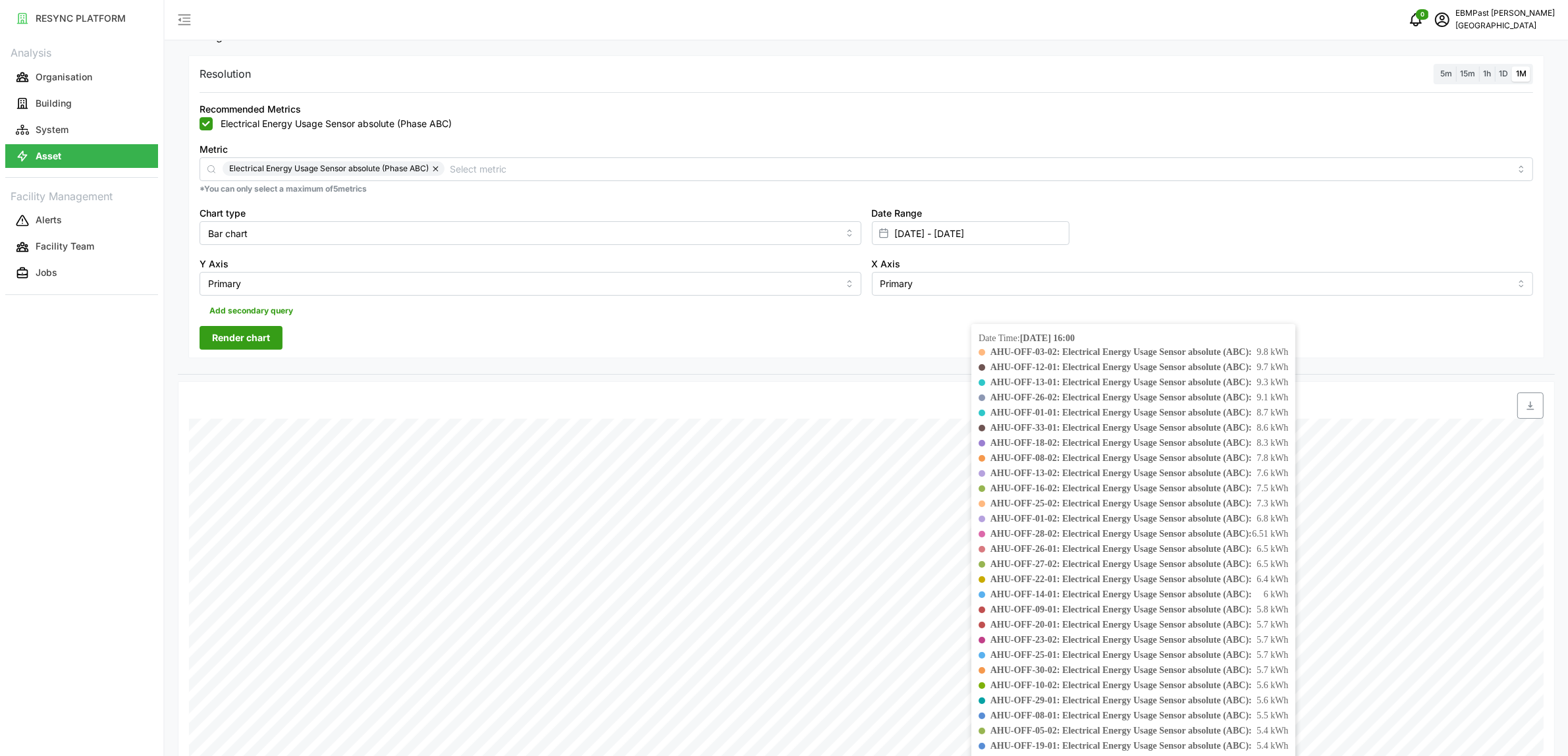
scroll to position [161, 0]
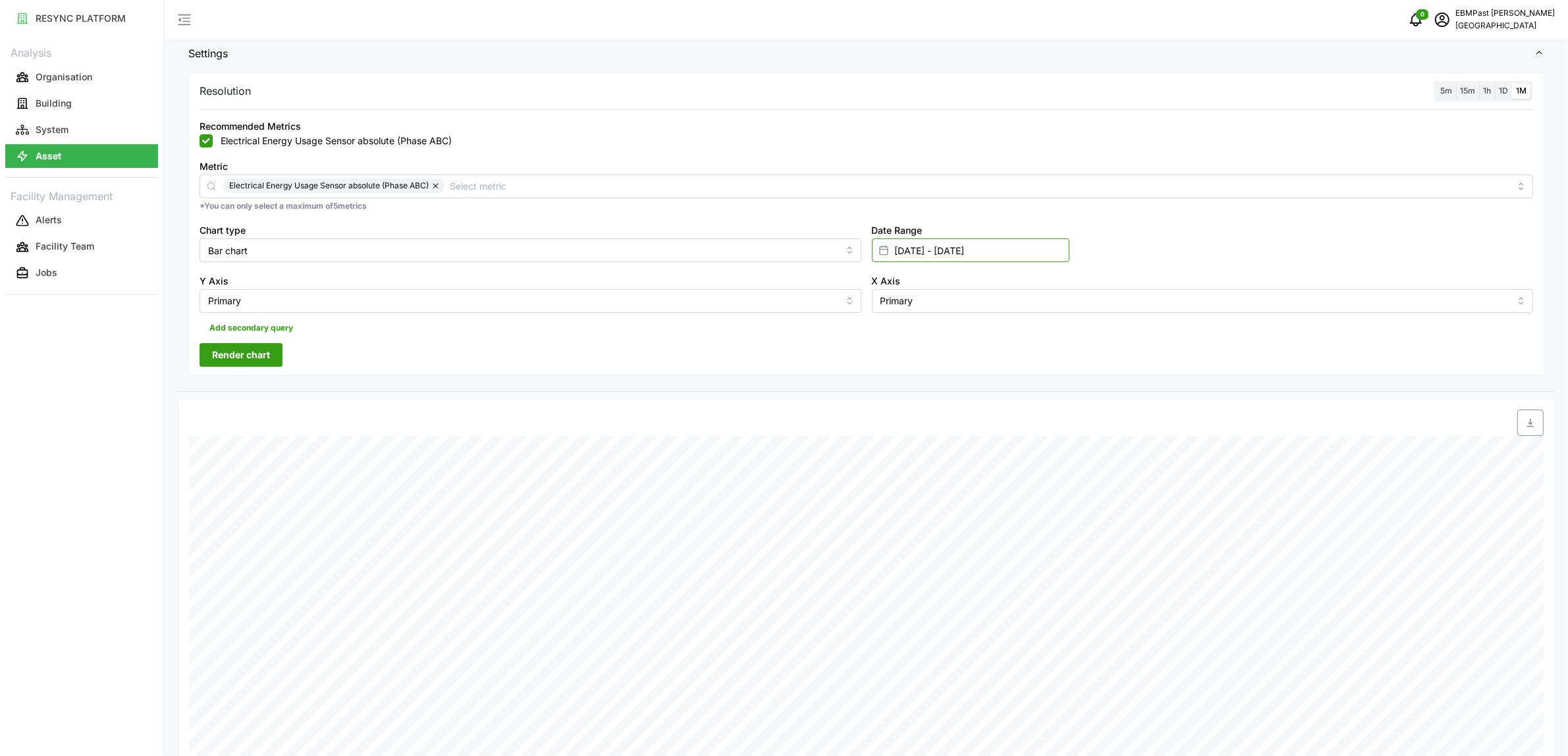
click at [999, 239] on input "25 Sep 2025 - 25 Sep 2025" at bounding box center [971, 250] width 198 height 23
click at [906, 379] on button "1" at bounding box center [900, 382] width 23 height 23
type input "01 Sep 2025 - 25 Sep 2025"
type input "01 Sep 2025"
click at [1250, 210] on p "*You can only select a maximum of 5 metrics" at bounding box center [866, 206] width 1333 height 12
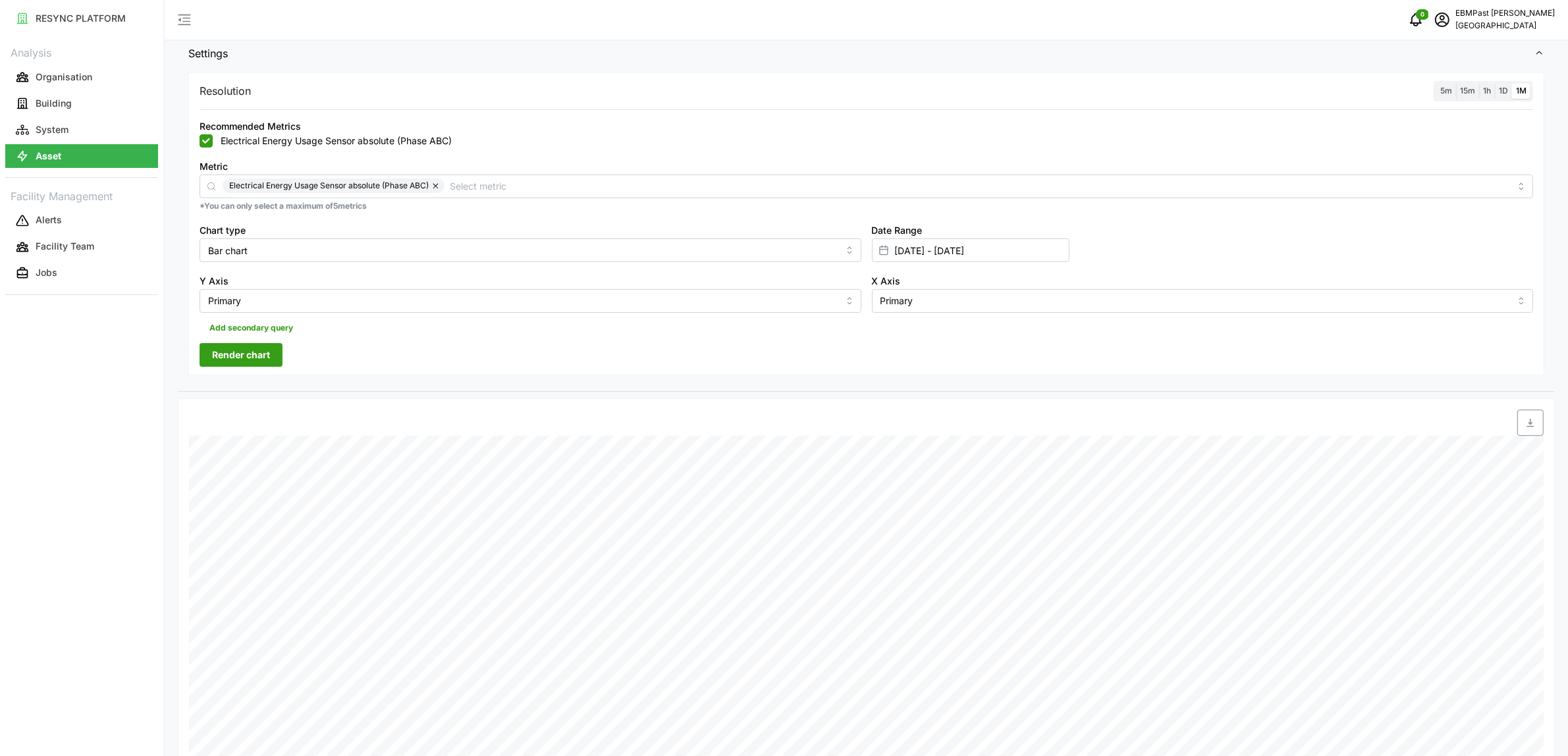
click at [268, 357] on span "Render chart" at bounding box center [241, 355] width 58 height 22
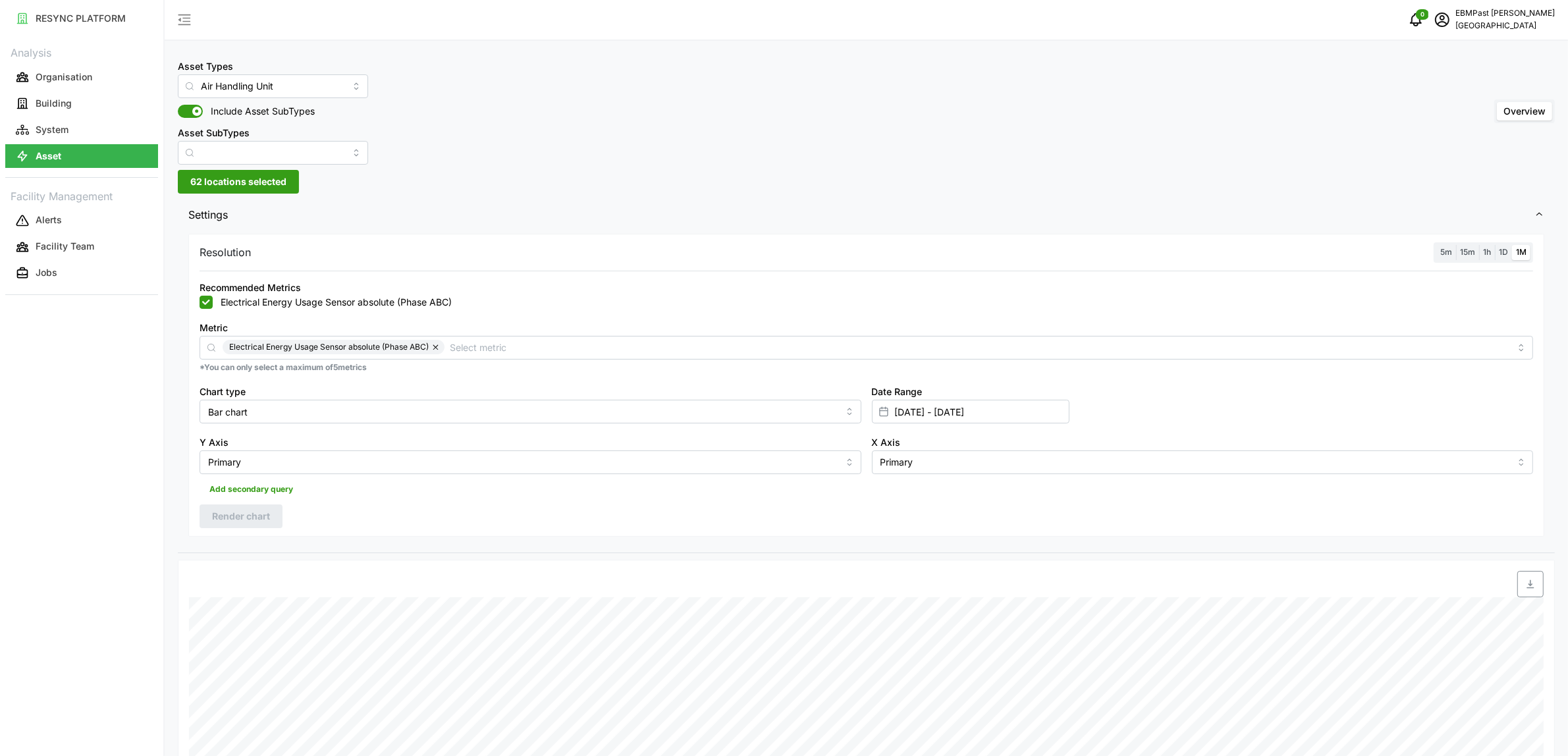
click at [1254, 249] on span "1D" at bounding box center [1504, 252] width 9 height 10
click at [1254, 245] on input "1D" at bounding box center [1495, 245] width 0 height 0
click at [248, 521] on span "Render chart" at bounding box center [241, 516] width 58 height 22
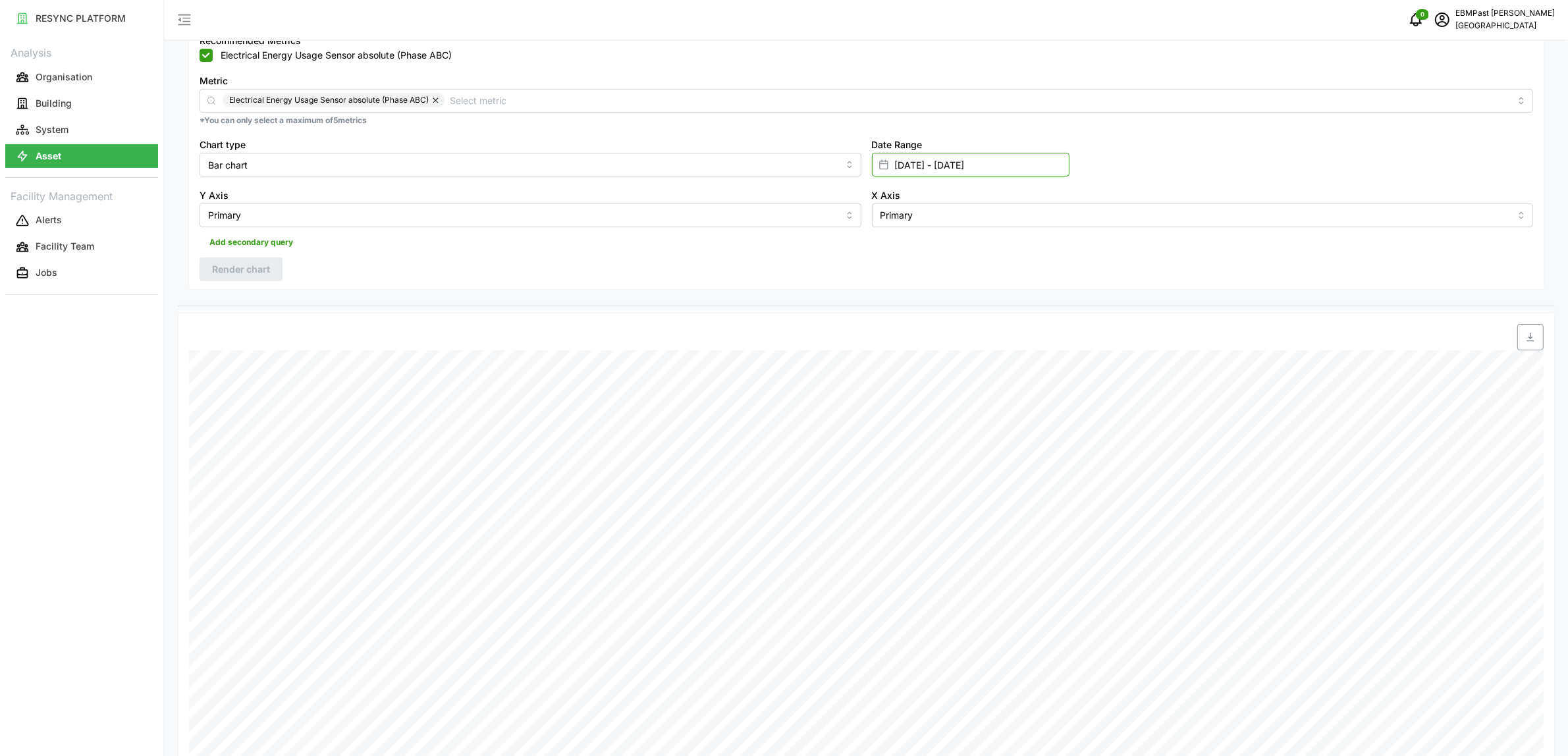
click at [976, 165] on input "01 Sep 2025 - 25 Sep 2025" at bounding box center [971, 165] width 198 height 23
click at [900, 345] on button "15" at bounding box center [900, 346] width 23 height 23
type input "15 Sep 2025 - 25 Sep 2025"
type input "15 Sep 2025"
click at [1044, 344] on button "21" at bounding box center [1046, 346] width 23 height 23
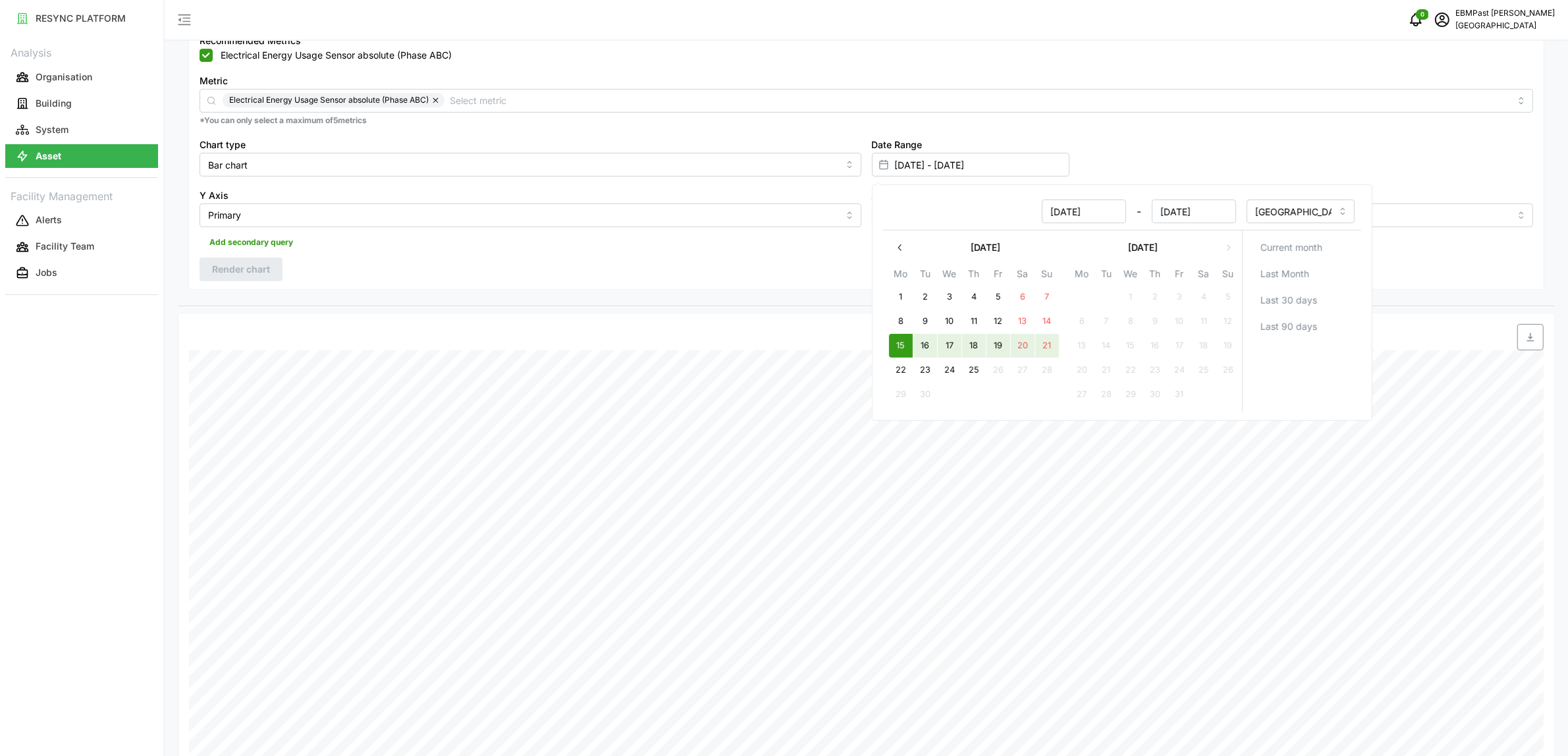
type input "15 Sep 2025 - 21 Sep 2025"
type input "21 Sep 2025"
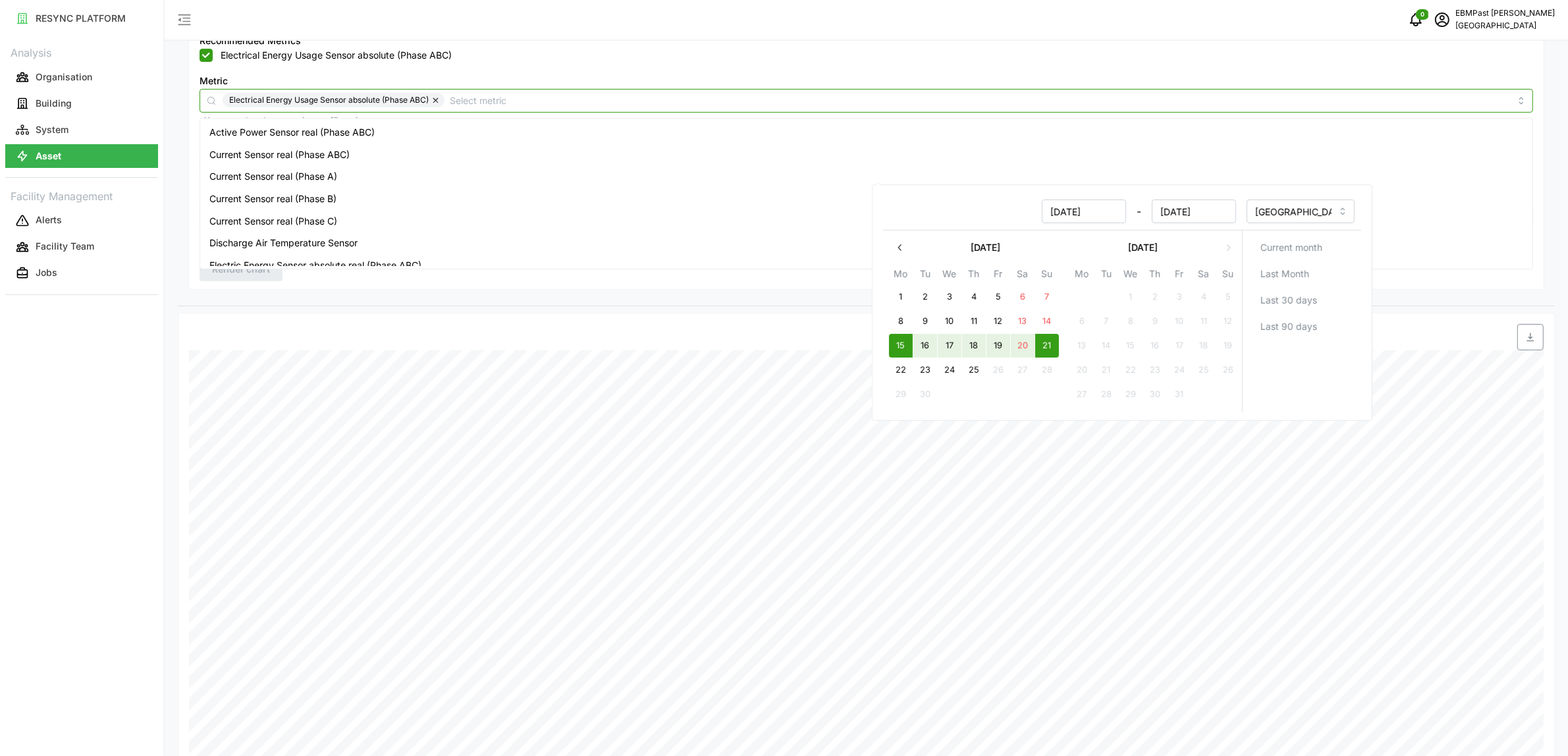
click at [1254, 104] on input "Metric" at bounding box center [980, 100] width 1060 height 14
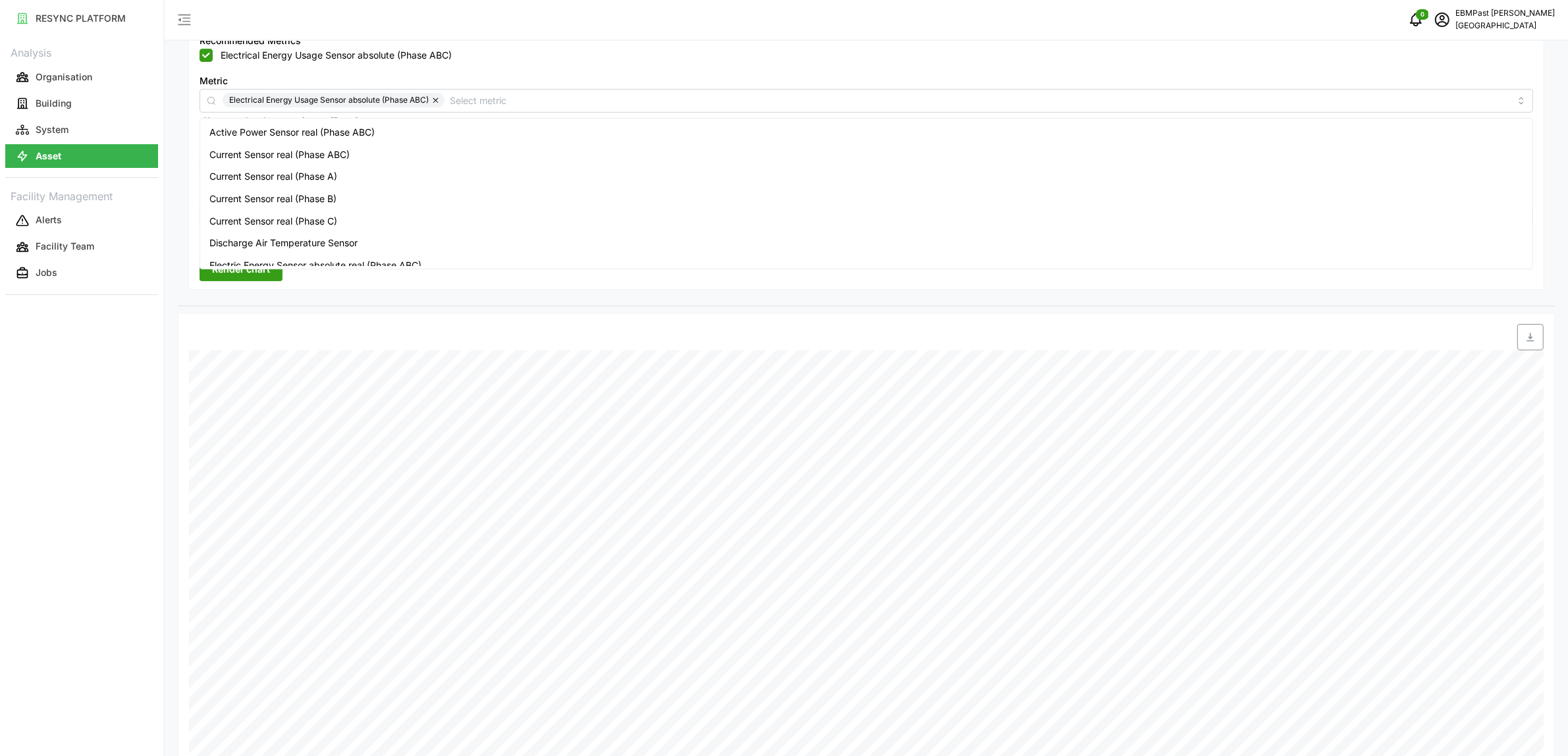
click at [595, 56] on div "Electrical Energy Usage Sensor absolute (Phase ABC)" at bounding box center [866, 55] width 1333 height 13
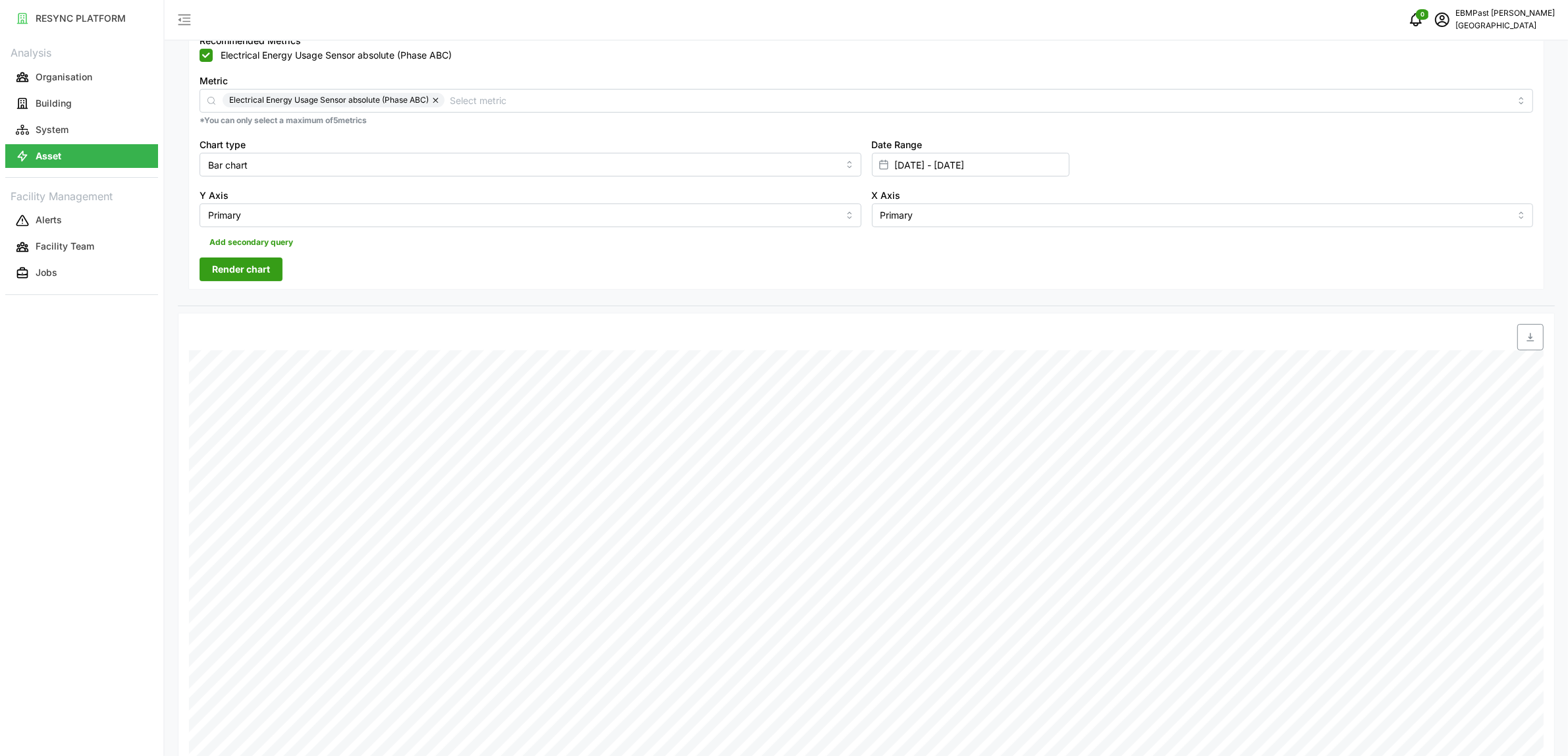
click at [255, 268] on span "Render chart" at bounding box center [241, 269] width 58 height 22
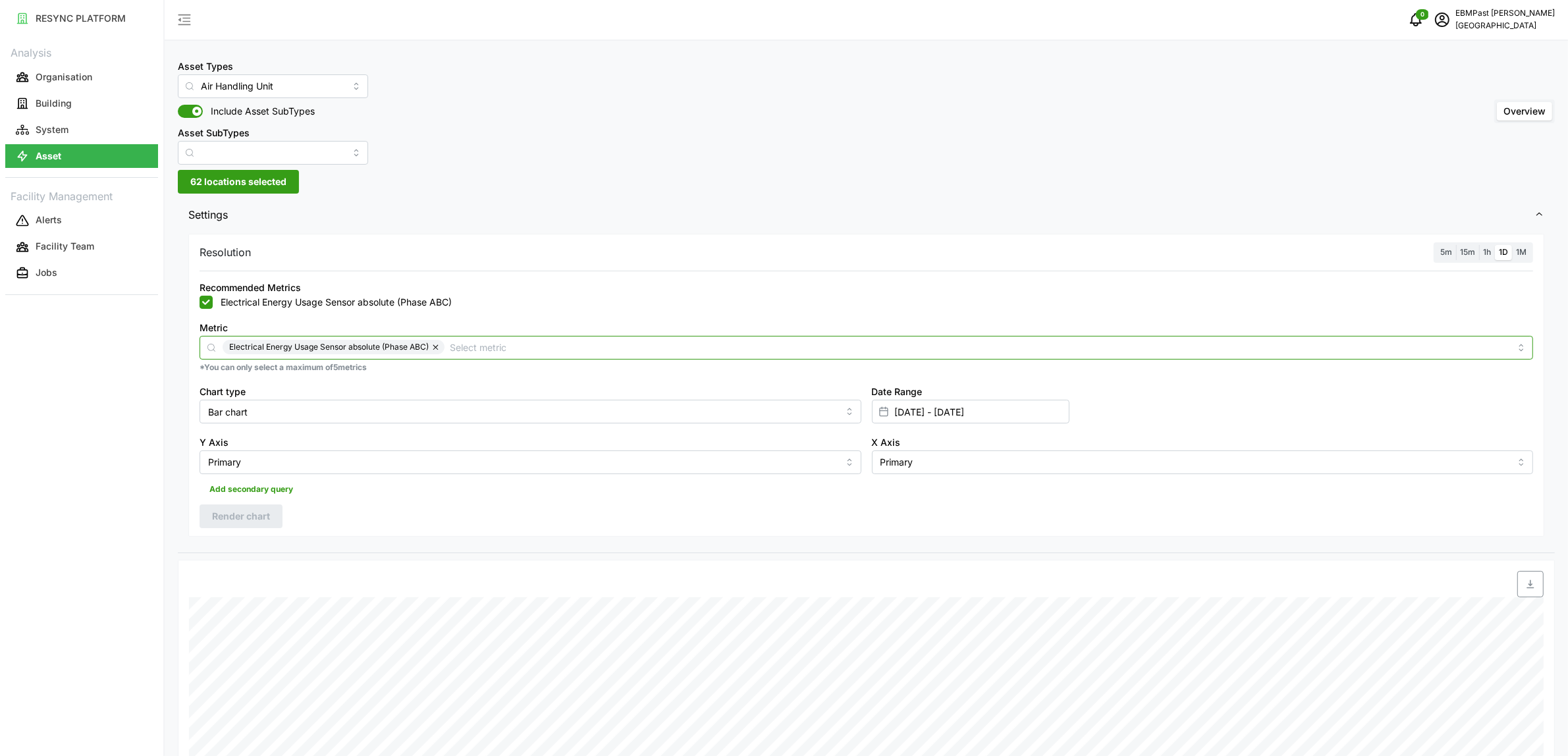
click at [489, 348] on input "Metric" at bounding box center [980, 347] width 1060 height 14
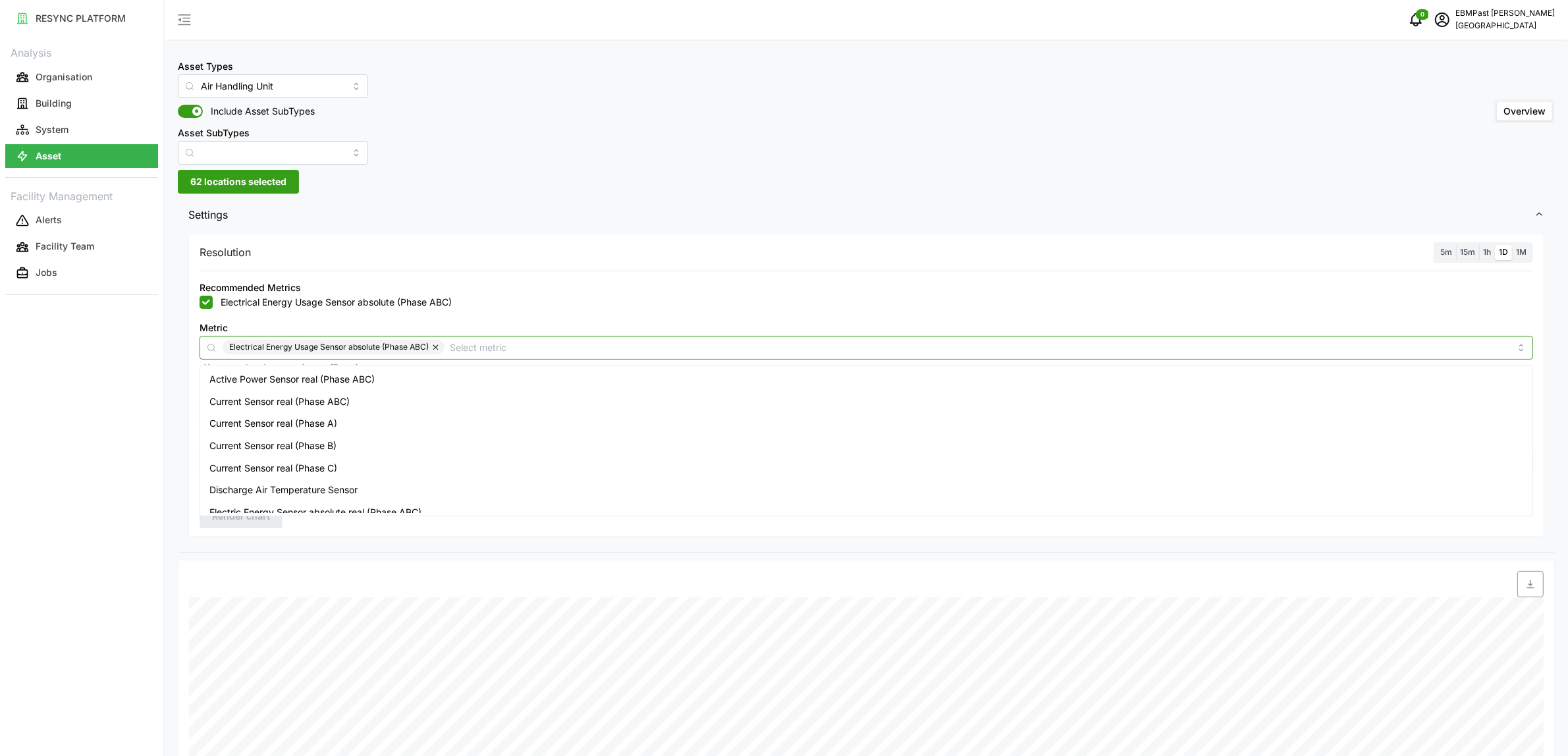
click at [434, 349] on button "button" at bounding box center [437, 347] width 16 height 14
checkbox input "false"
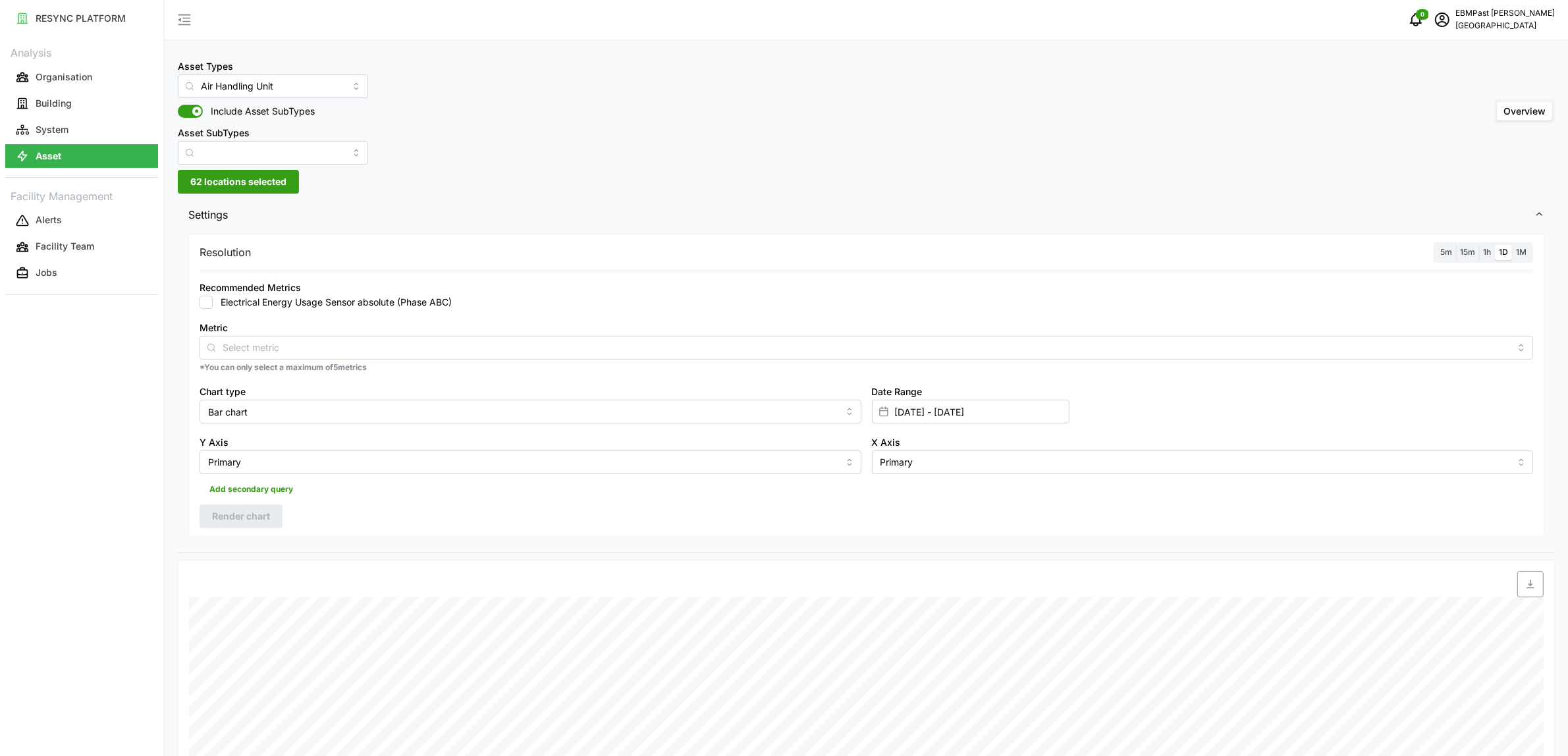
click at [235, 179] on span "62 locations selected" at bounding box center [238, 181] width 96 height 22
click at [194, 239] on icon at bounding box center [195, 241] width 11 height 11
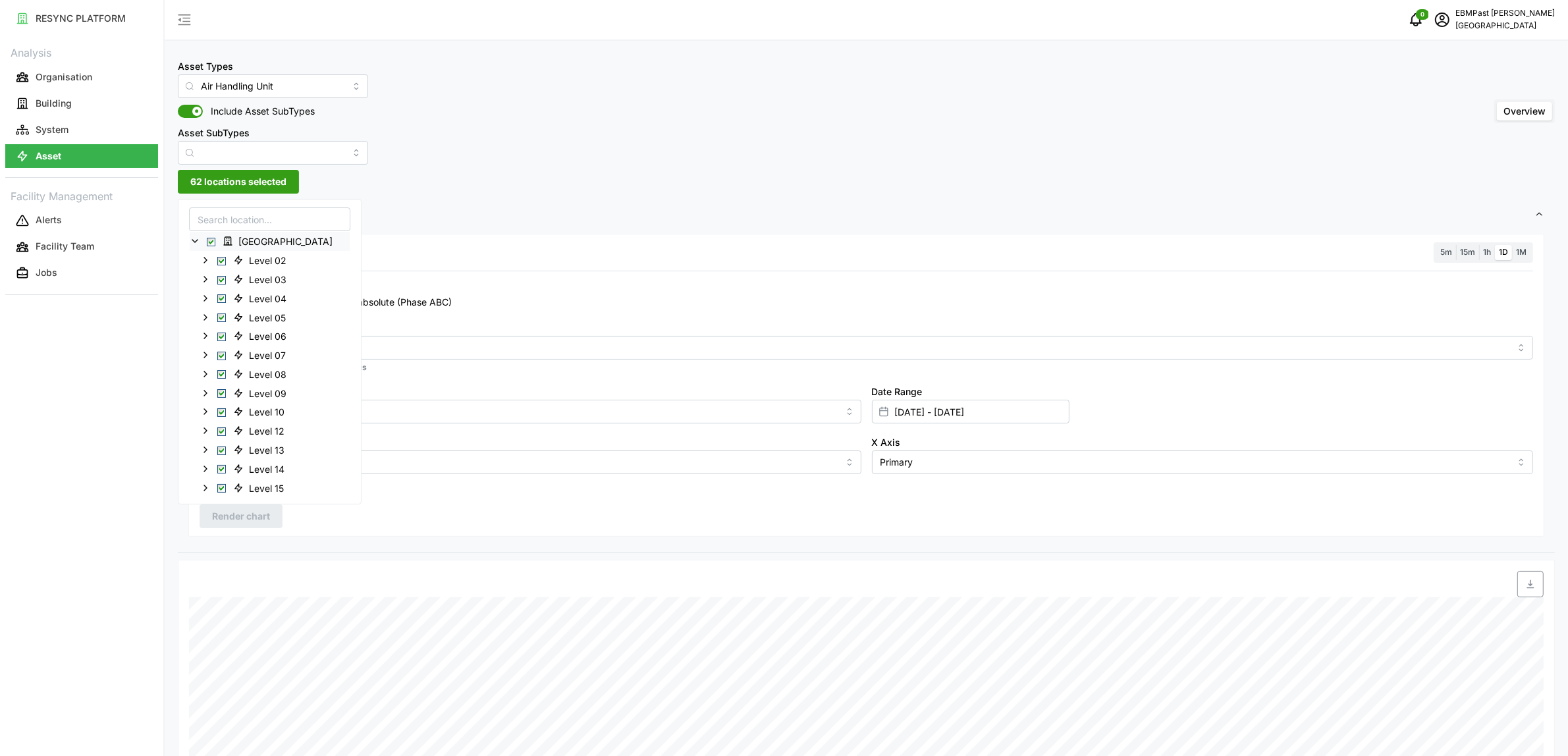
click at [210, 242] on span "Select Office Tower" at bounding box center [211, 242] width 9 height 9
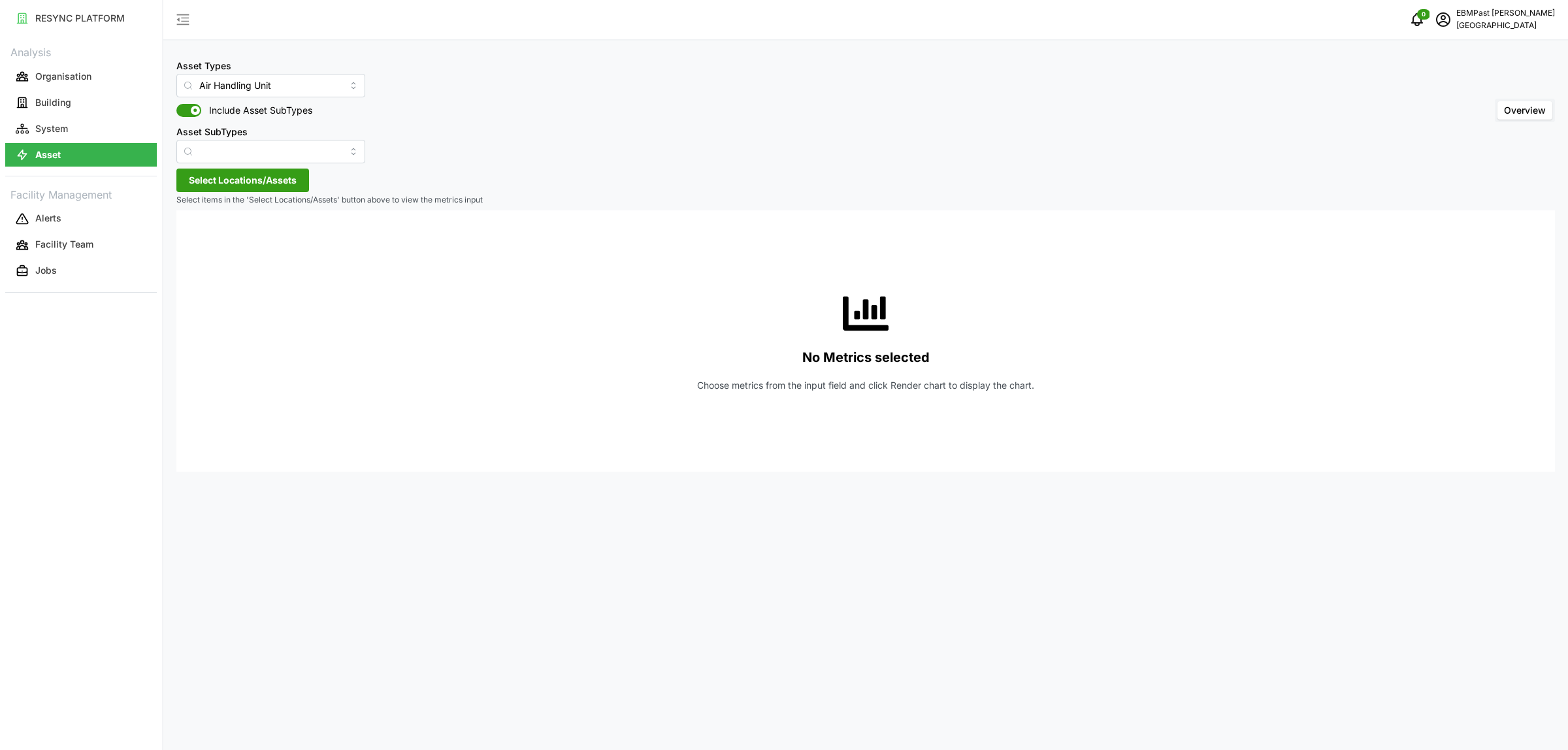
click at [423, 155] on div "Asset Types Air Handling Unit Include Asset SubTypes Asset SubTypes Overview" at bounding box center [866, 110] width 1379 height 106
click at [291, 177] on span "Select Locations/Assets" at bounding box center [243, 180] width 107 height 22
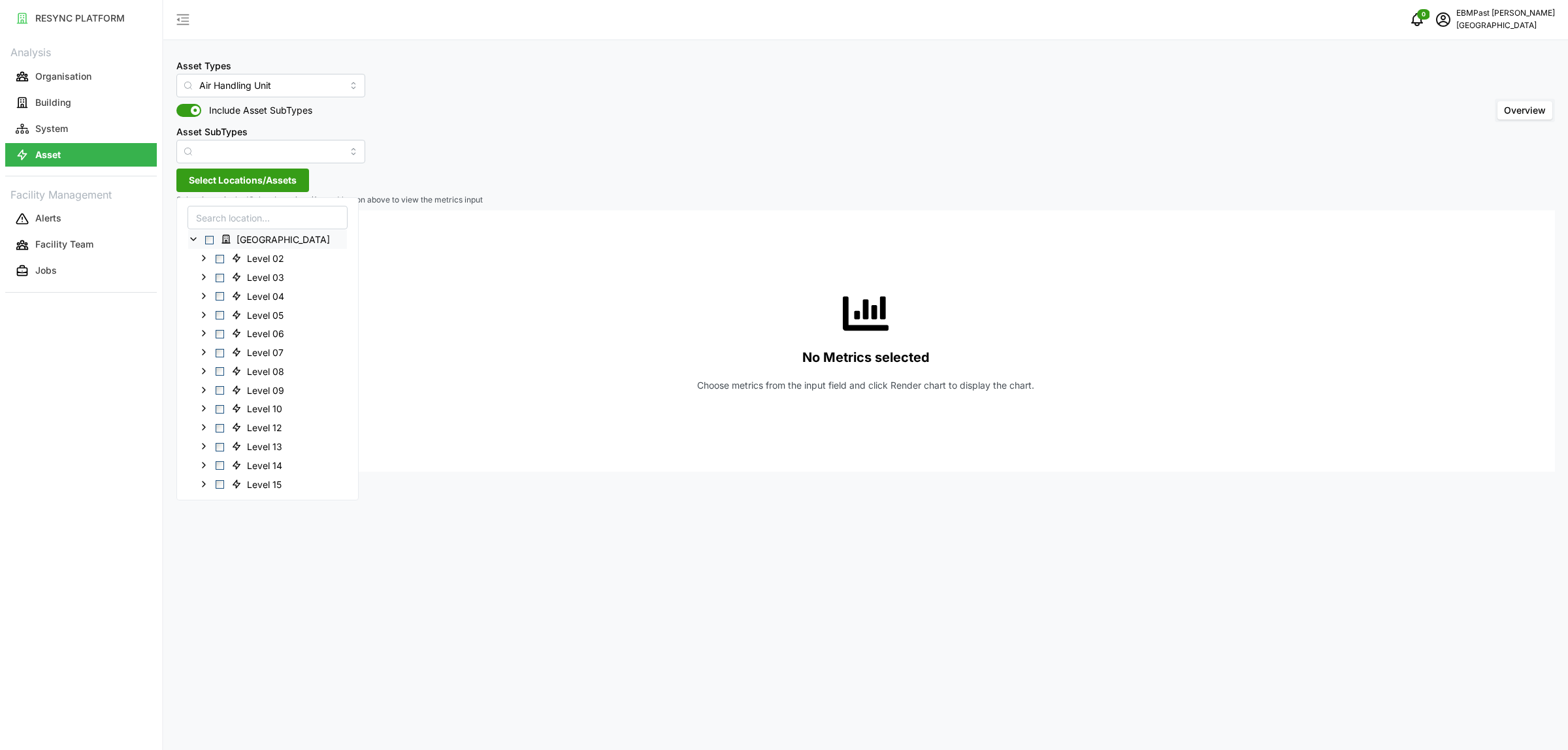
click at [211, 240] on span "Select Office Tower" at bounding box center [210, 240] width 9 height 9
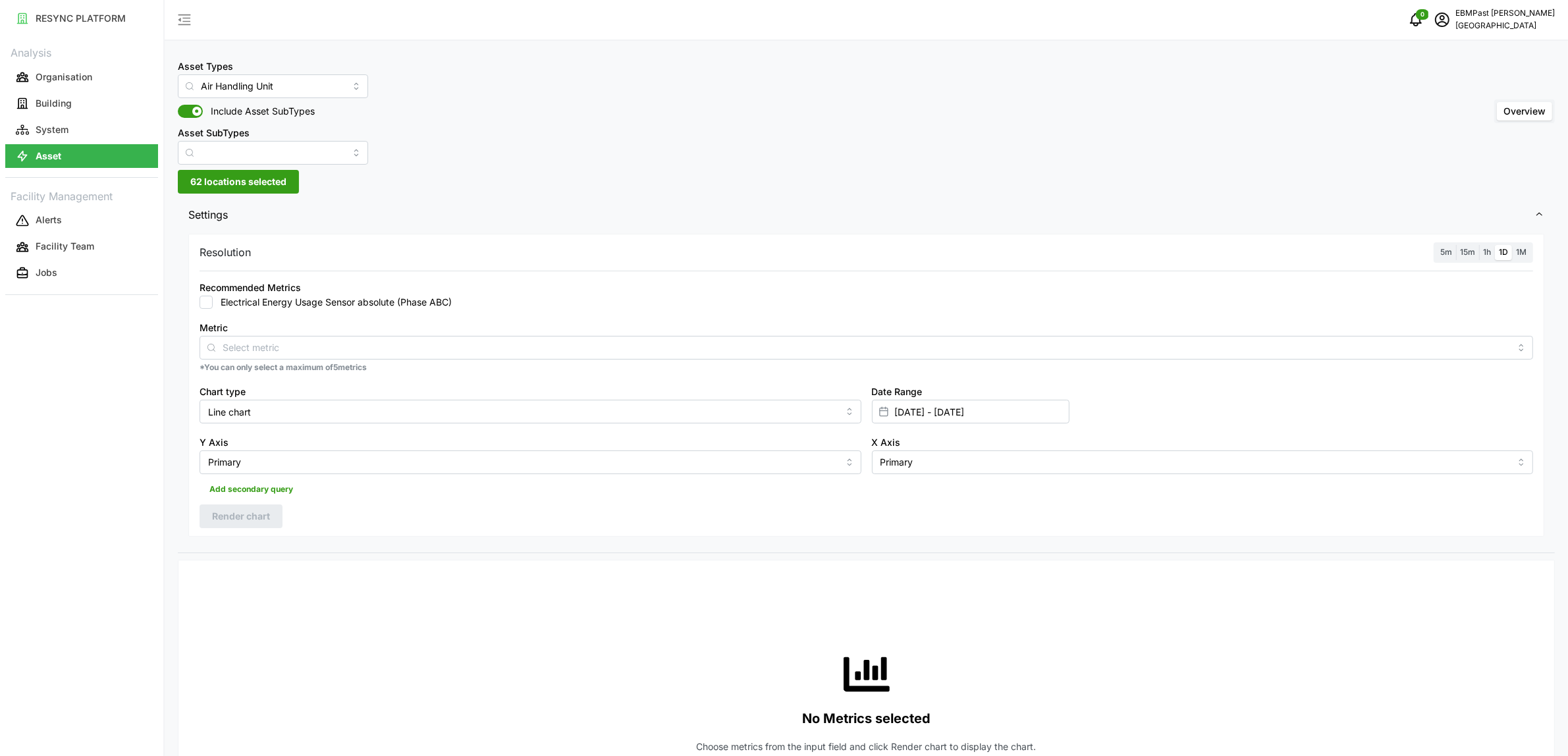
click at [440, 190] on div "Asset Types Air Handling Unit Include Asset SubTypes Asset SubTypes Overview 62…" at bounding box center [866, 742] width 1403 height 1483
click at [331, 86] on input "Air Handling Unit" at bounding box center [273, 86] width 191 height 23
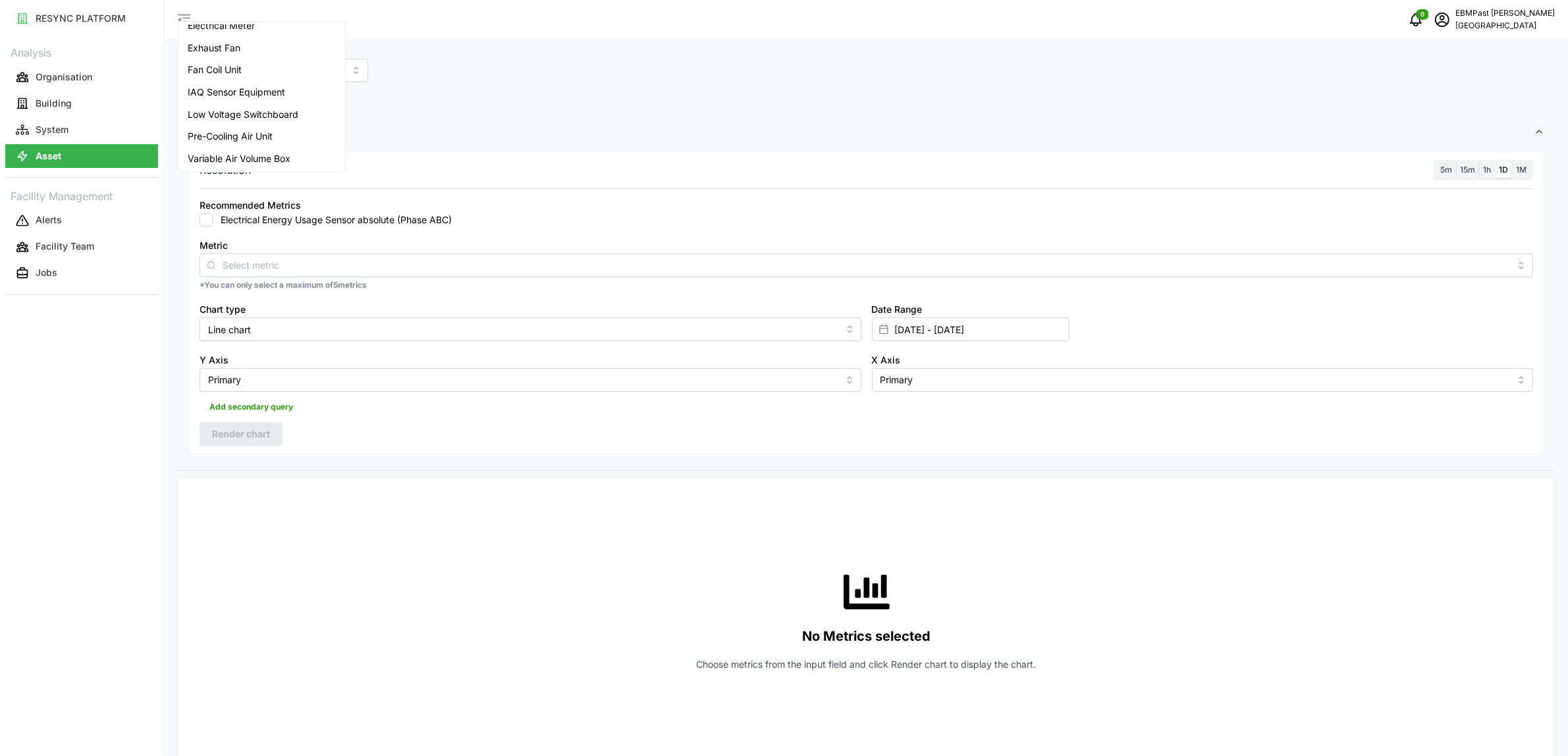
click at [264, 135] on span "Pre-Cooling Air Unit" at bounding box center [230, 136] width 85 height 14
type input "Pre-Cooling Air Unit"
type input "Fan"
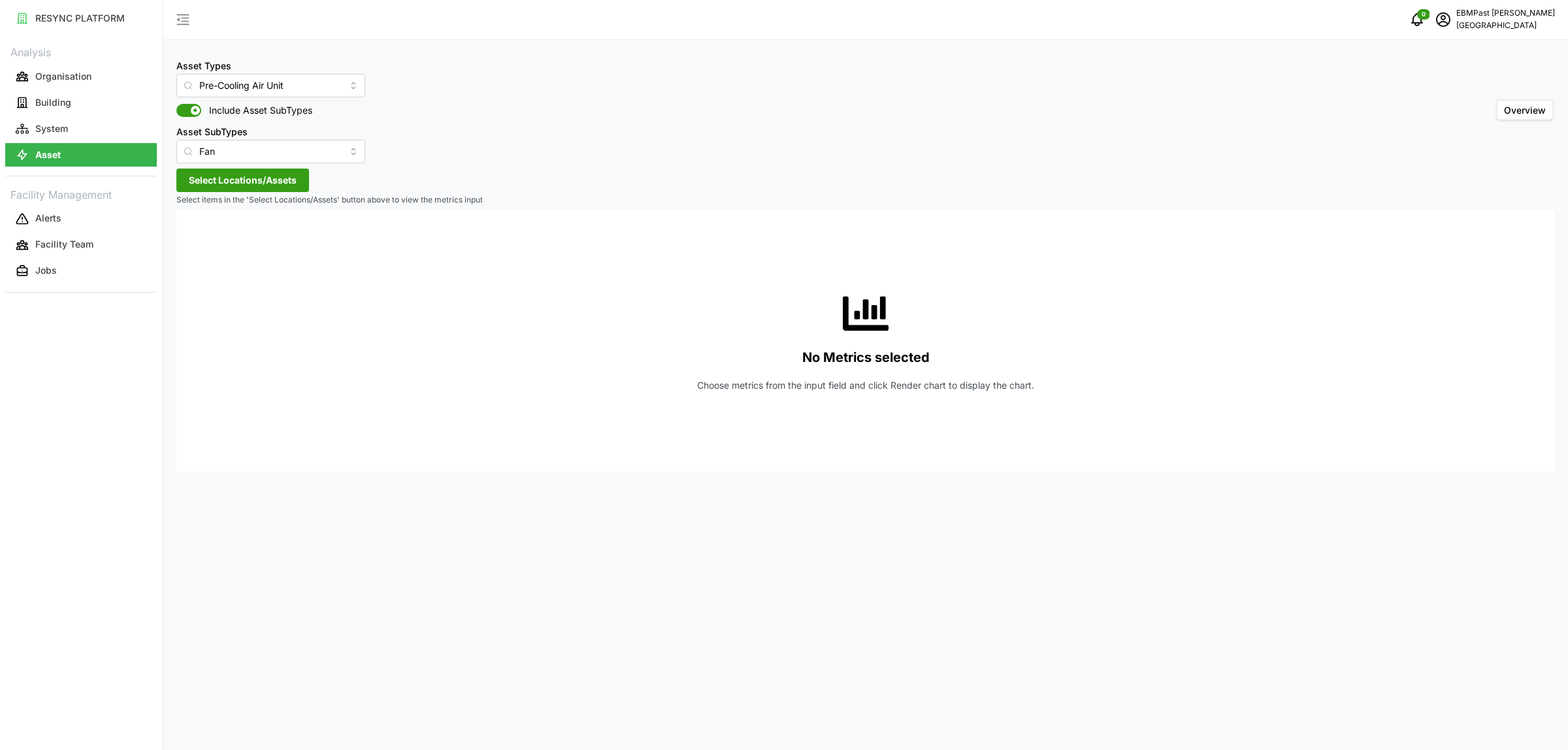
click at [285, 177] on span "Select Locations/Assets" at bounding box center [243, 180] width 107 height 22
click at [210, 239] on span "Select Office Tower" at bounding box center [210, 240] width 9 height 9
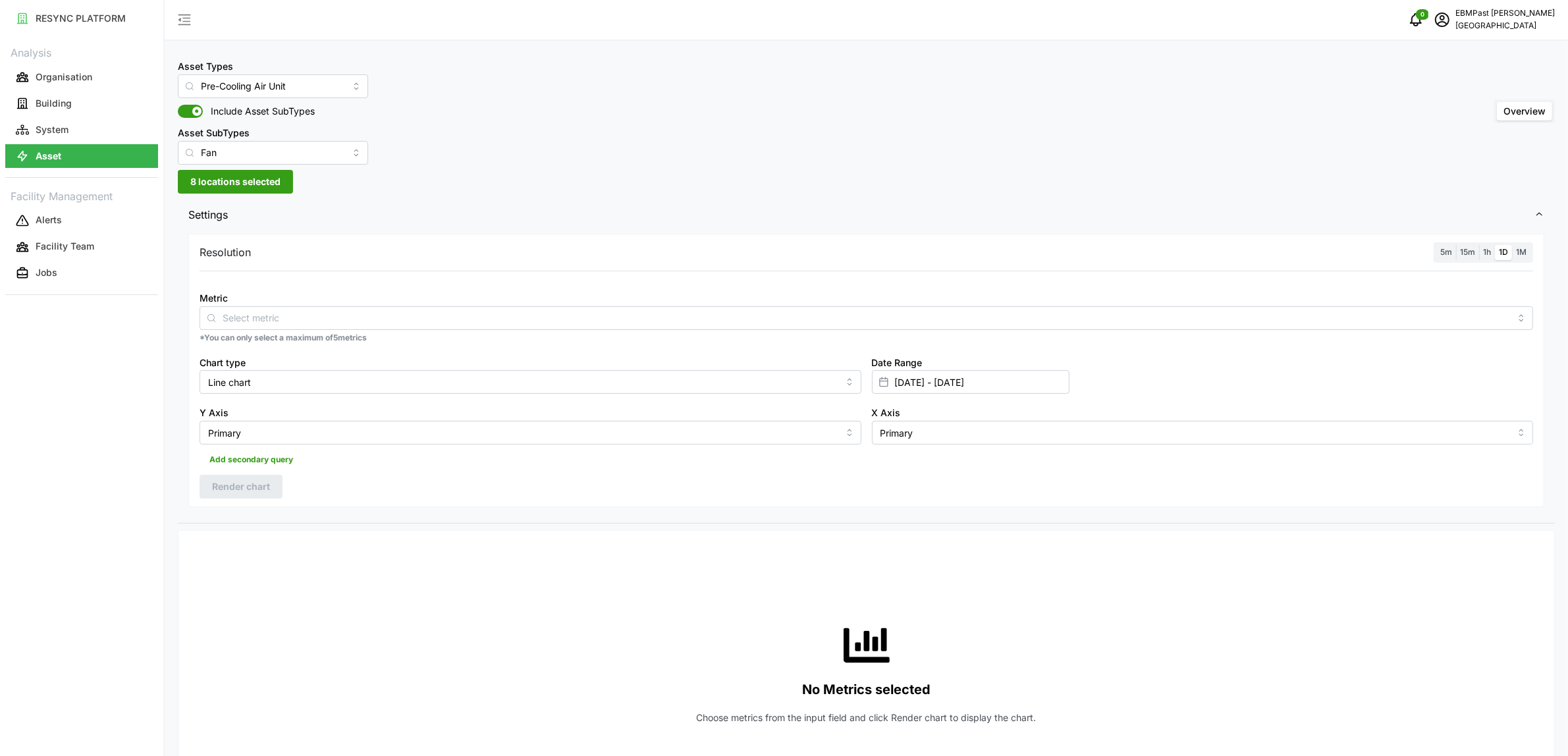
click at [399, 165] on div "Asset Types Pre-Cooling Air Unit Include Asset SubTypes Asset SubTypes Fan Over…" at bounding box center [866, 726] width 1403 height 1454
click at [188, 111] on span at bounding box center [186, 111] width 16 height 13
click at [178, 105] on input "Include Asset SubTypes" at bounding box center [178, 105] width 0 height 0
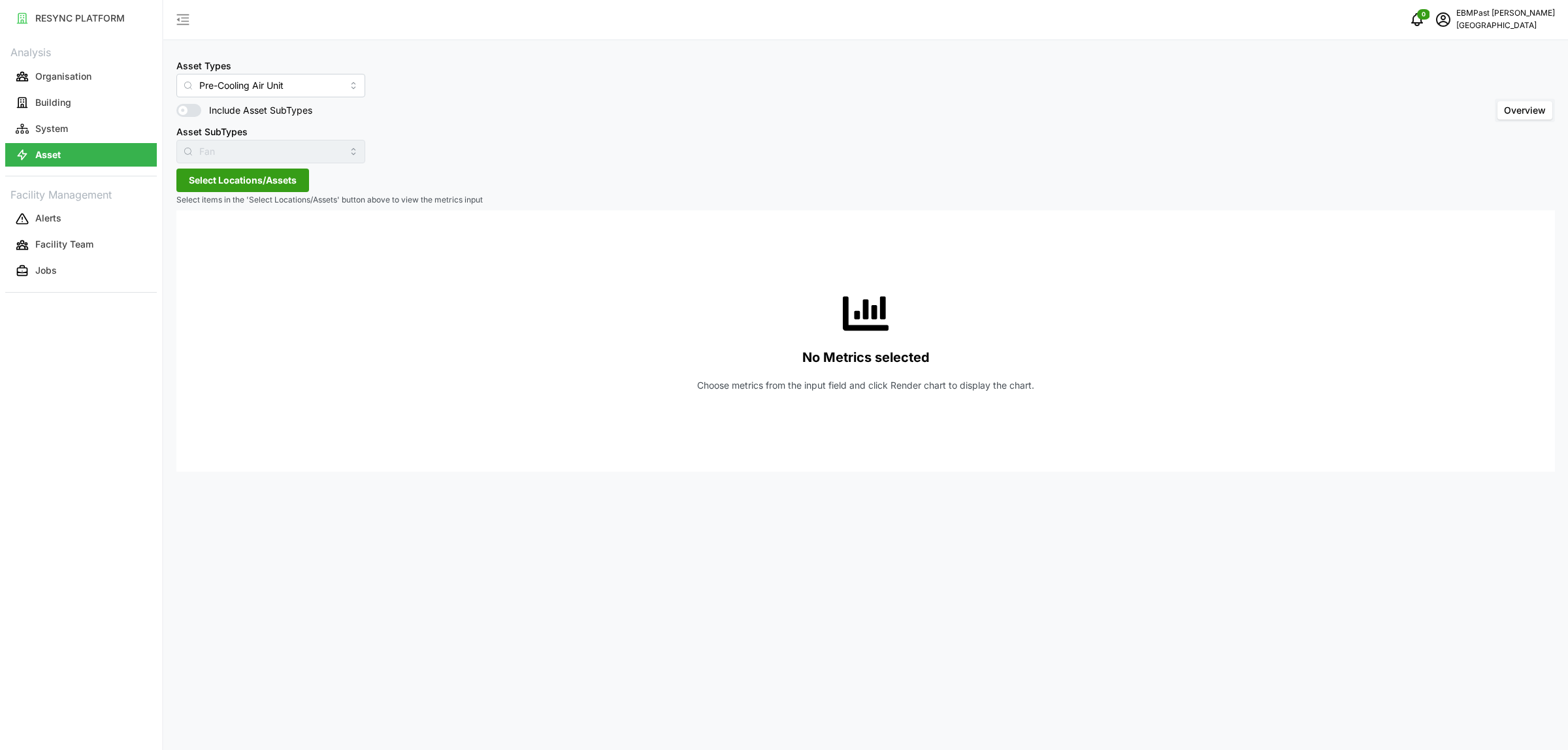
click at [259, 175] on span "Select Locations/Assets" at bounding box center [243, 180] width 107 height 22
click at [211, 239] on span "Select Office Tower" at bounding box center [210, 240] width 9 height 9
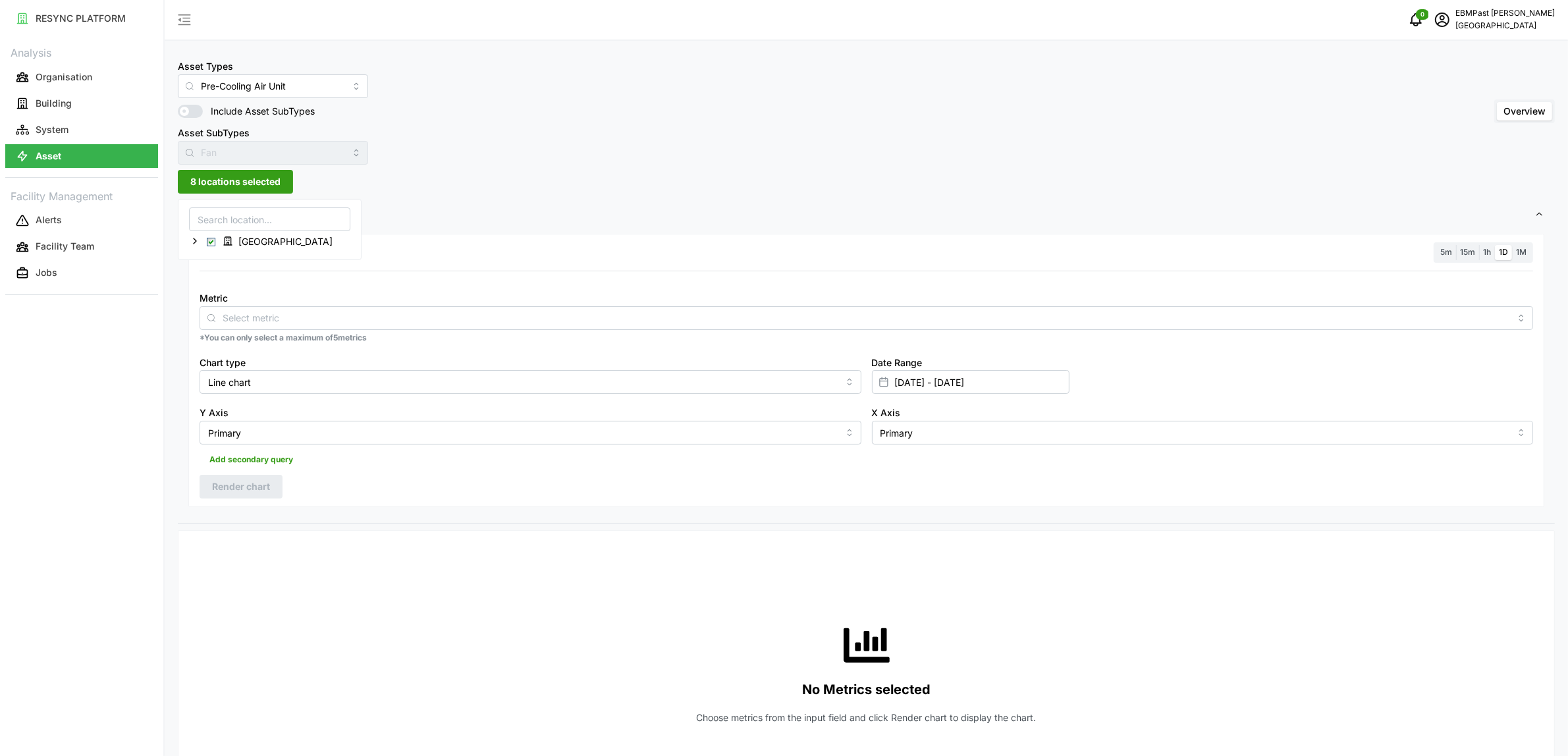
click at [262, 173] on span "8 locations selected" at bounding box center [236, 181] width 90 height 22
click at [259, 176] on span "8 locations selected" at bounding box center [236, 181] width 90 height 22
click at [194, 241] on icon at bounding box center [195, 241] width 11 height 11
click at [476, 103] on div "Asset Types Pre-Cooling Air Unit Include Asset SubTypes Asset SubTypes Fan Over…" at bounding box center [867, 111] width 1377 height 107
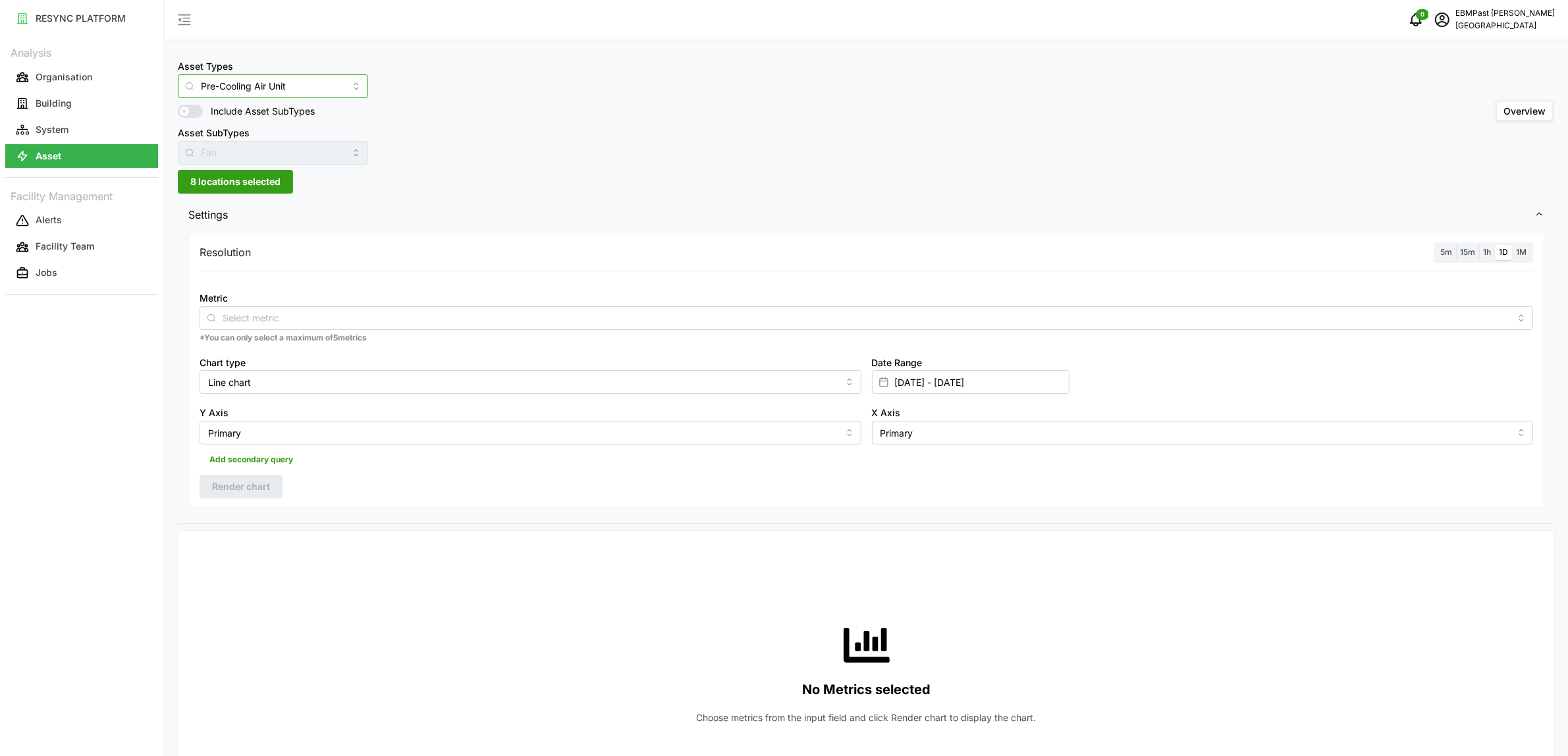
click at [310, 87] on input "Pre-Cooling Air Unit" at bounding box center [273, 86] width 191 height 23
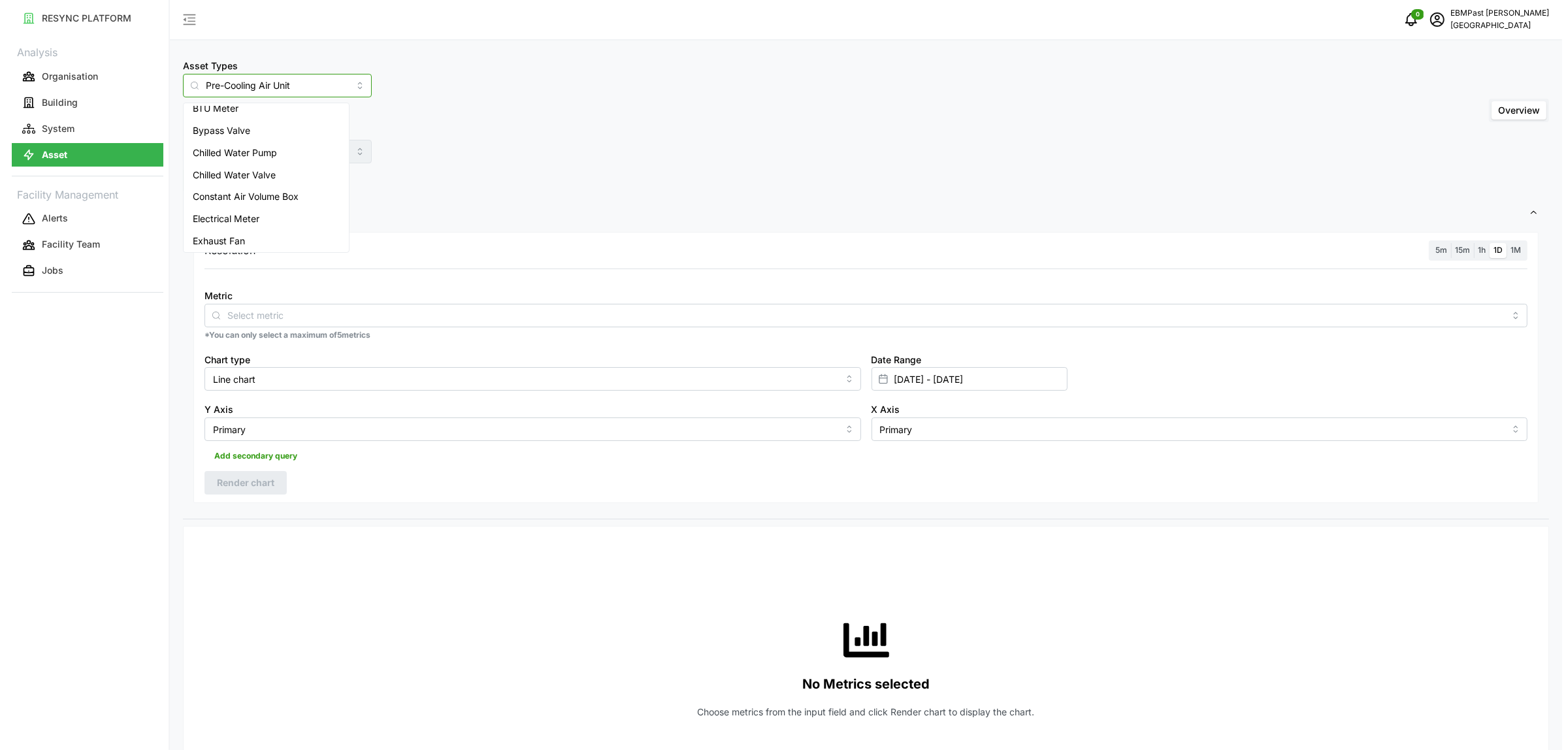
scroll to position [0, 0]
click at [268, 115] on div "Air Handling Unit" at bounding box center [259, 116] width 160 height 22
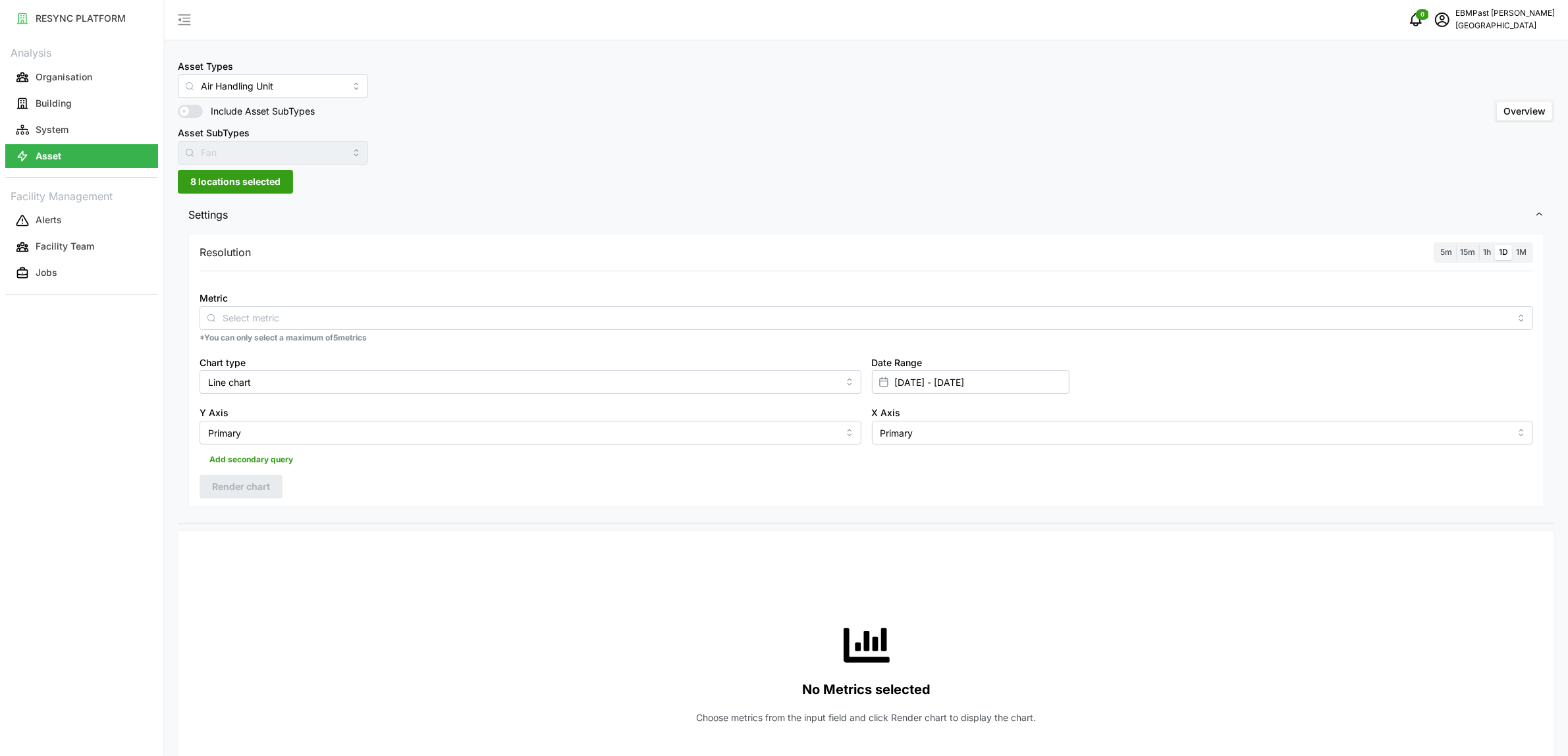
click at [440, 137] on div "Asset Types Air Handling Unit Include Asset SubTypes Asset SubTypes Fan Overview" at bounding box center [867, 111] width 1377 height 107
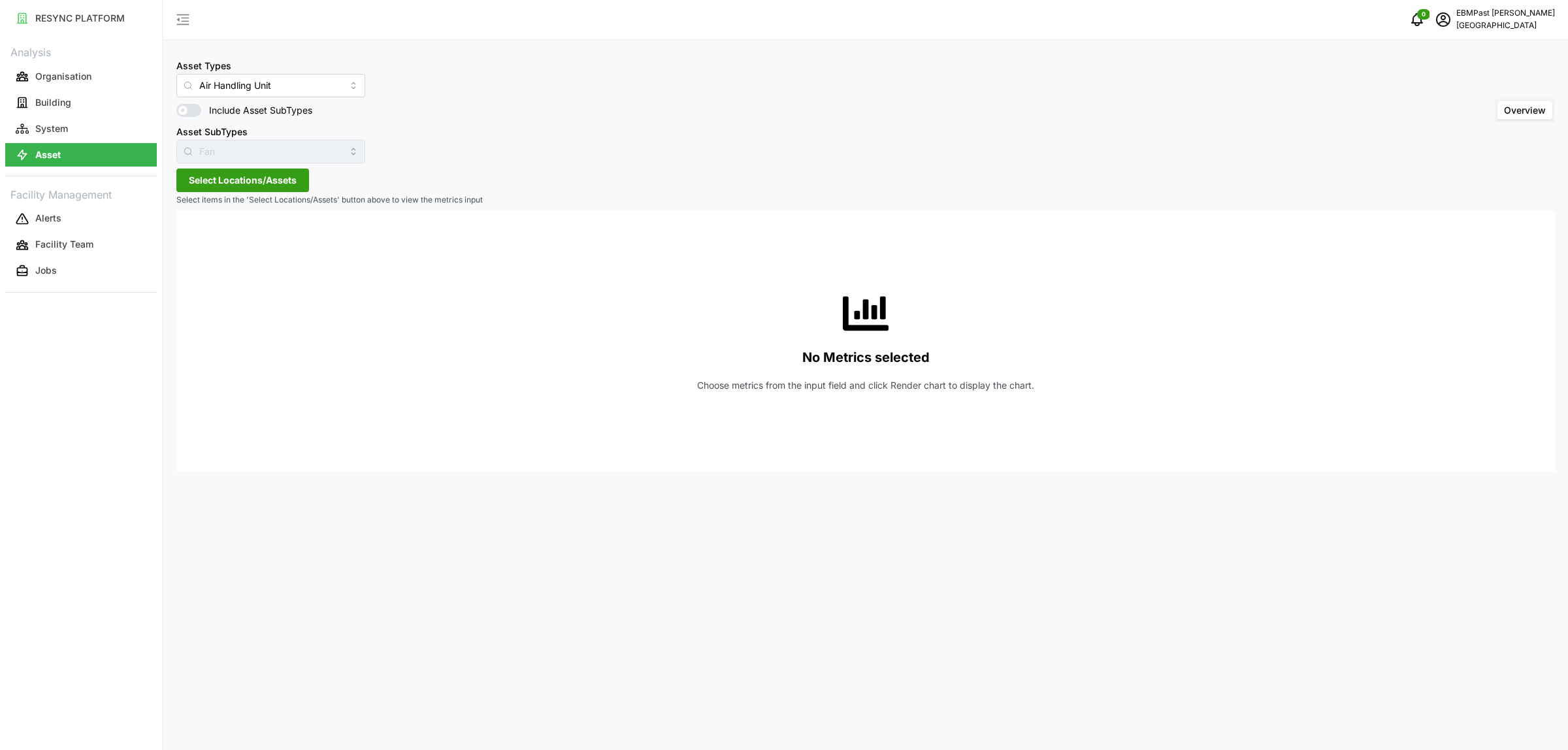
click at [271, 175] on span "Select Locations/Assets" at bounding box center [243, 180] width 107 height 22
click at [196, 239] on icon at bounding box center [194, 239] width 11 height 11
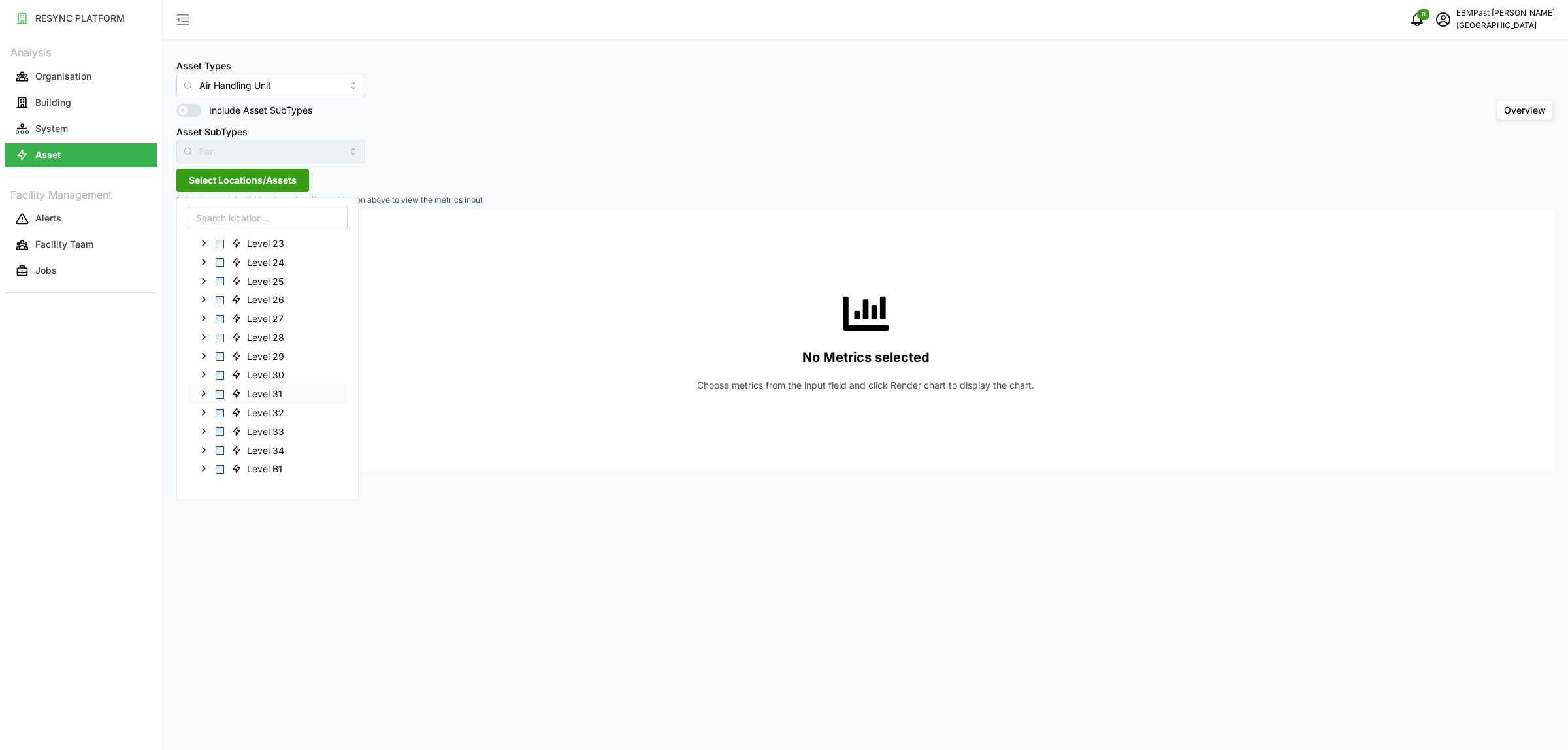
scroll to position [373, 0]
click at [206, 412] on icon at bounding box center [204, 411] width 11 height 11
click at [203, 466] on polyline at bounding box center [203, 468] width 3 height 5
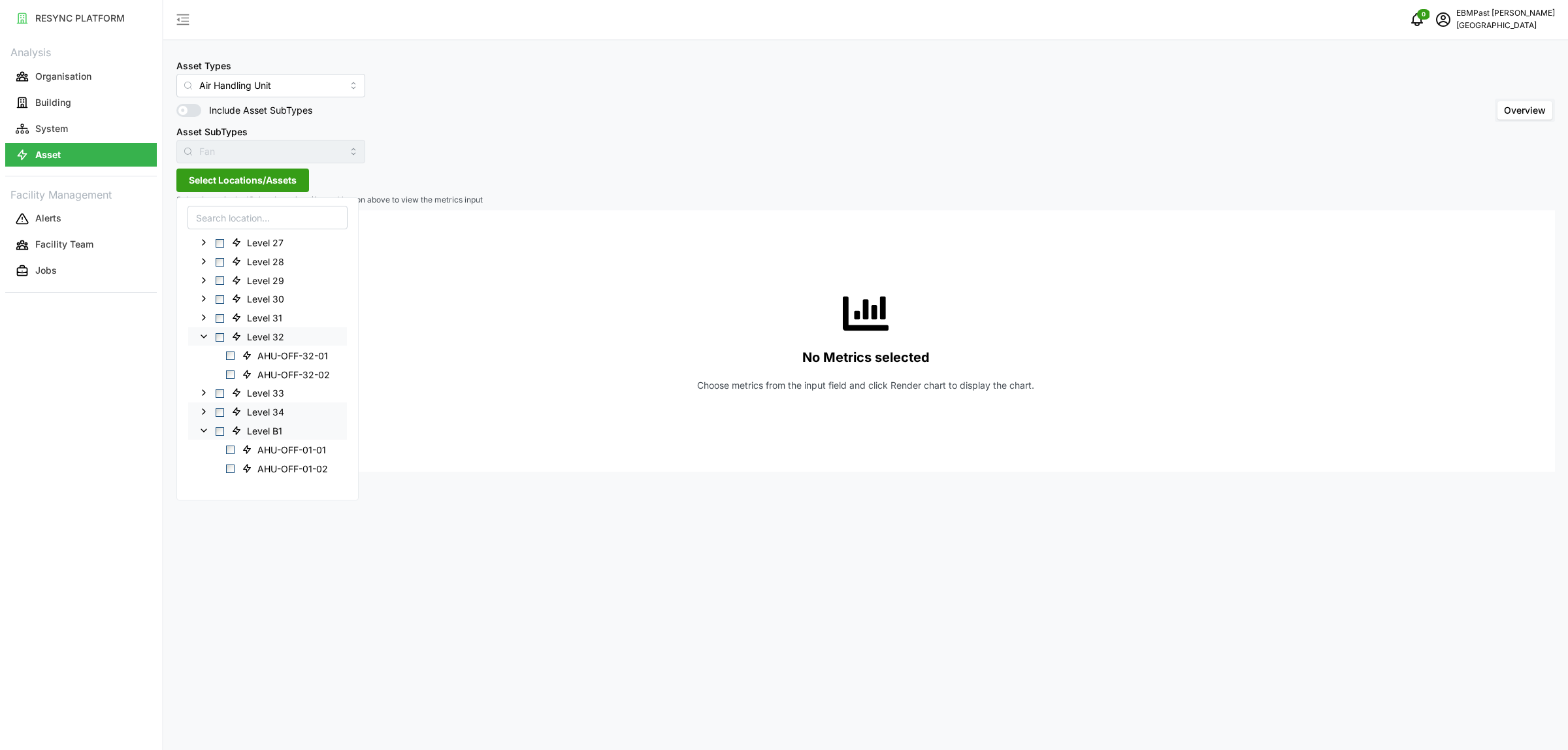
click at [207, 413] on icon at bounding box center [204, 411] width 11 height 11
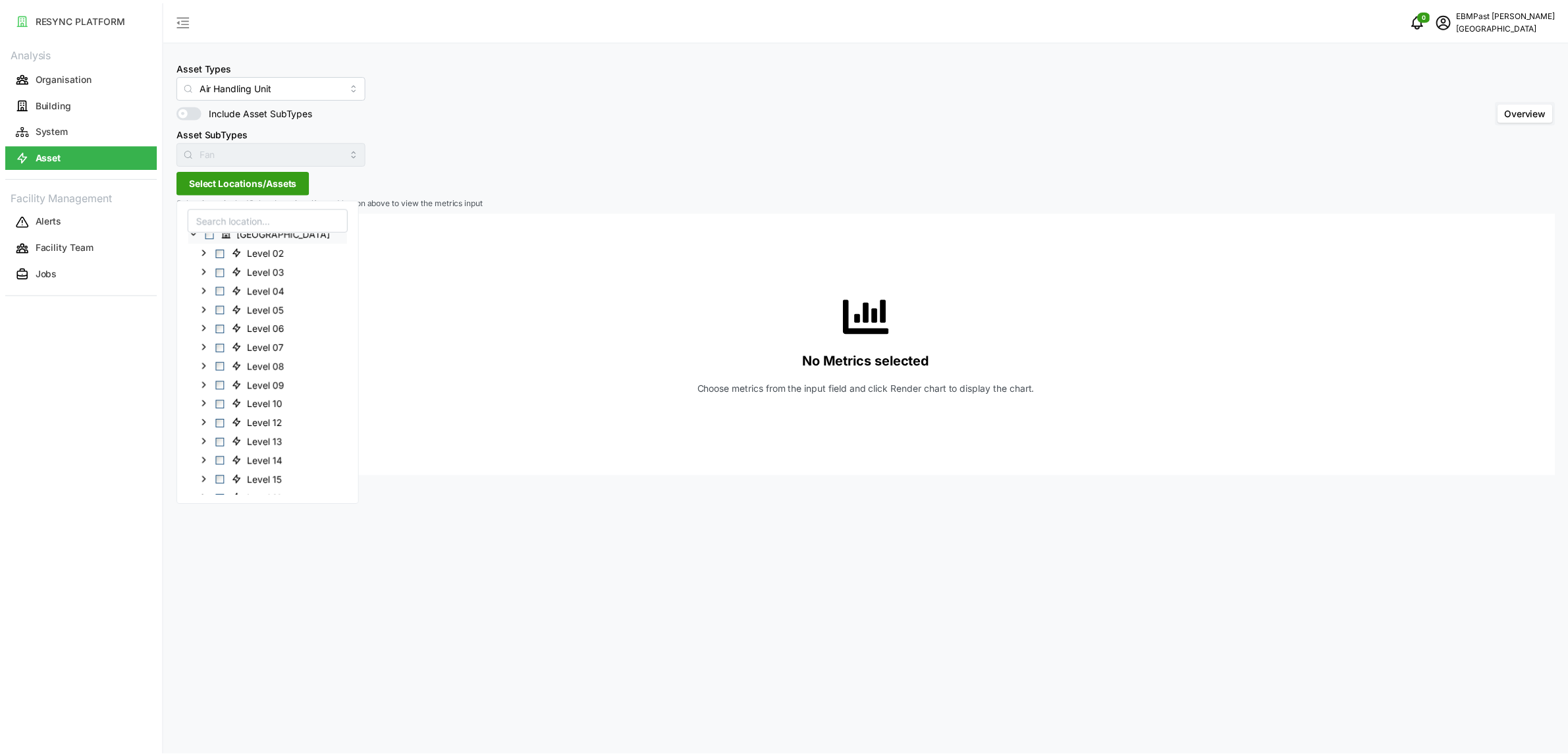
scroll to position [0, 0]
click at [211, 244] on span "Select Office Tower" at bounding box center [211, 242] width 9 height 9
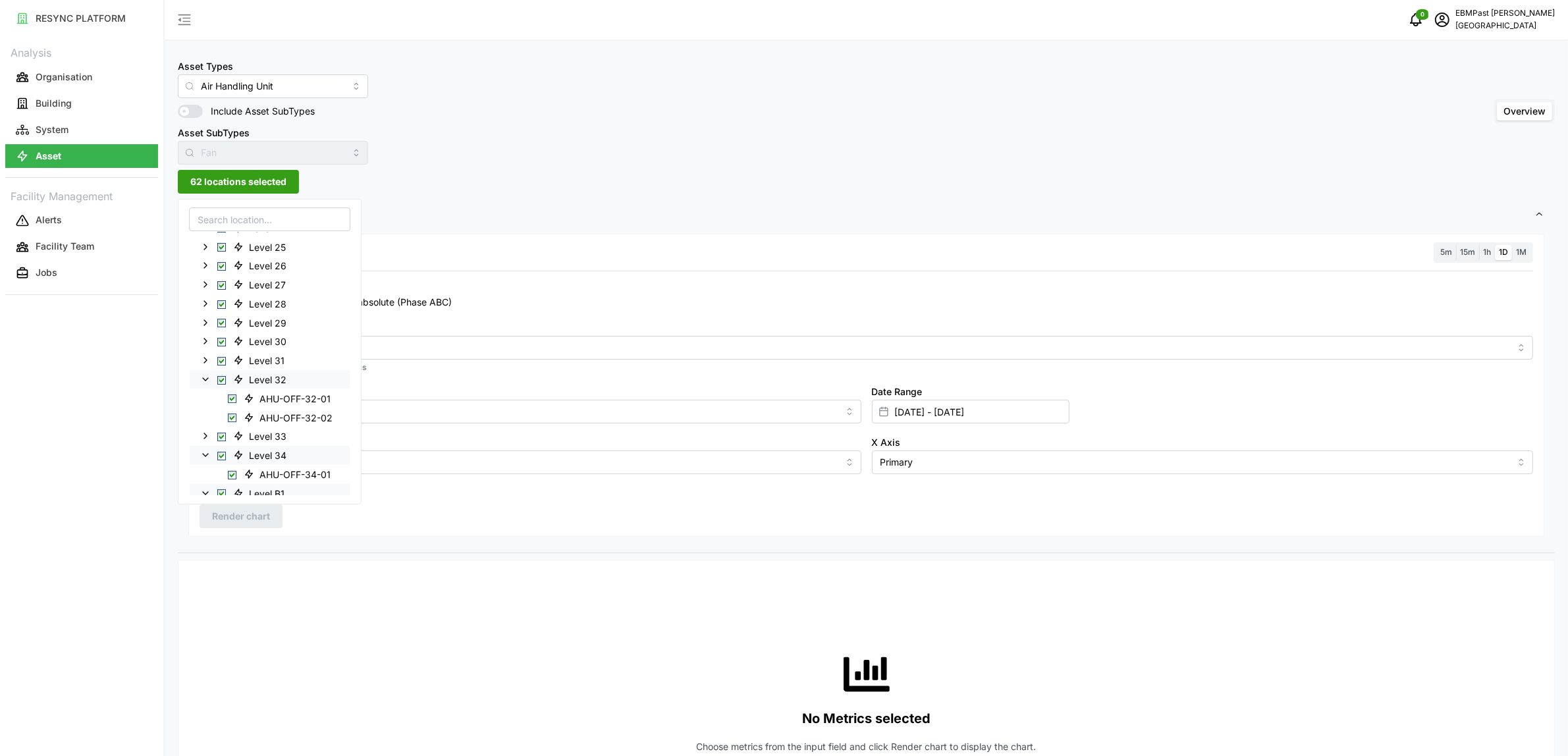
scroll to position [471, 0]
click at [376, 166] on div "Asset Types Air Handling Unit Include Asset SubTypes Asset SubTypes Fan Overvie…" at bounding box center [866, 742] width 1403 height 1483
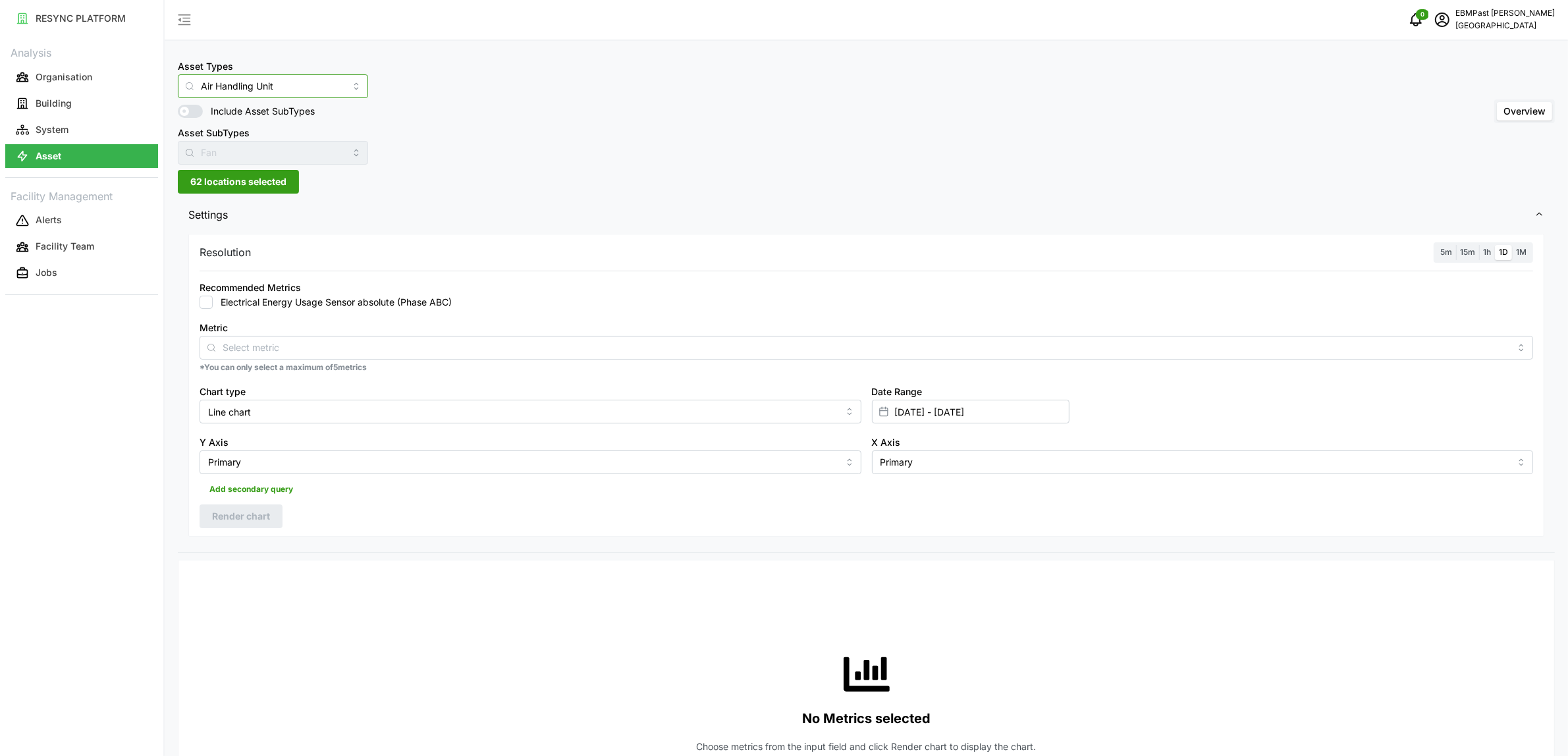
click at [313, 80] on input "Air Handling Unit" at bounding box center [273, 86] width 191 height 23
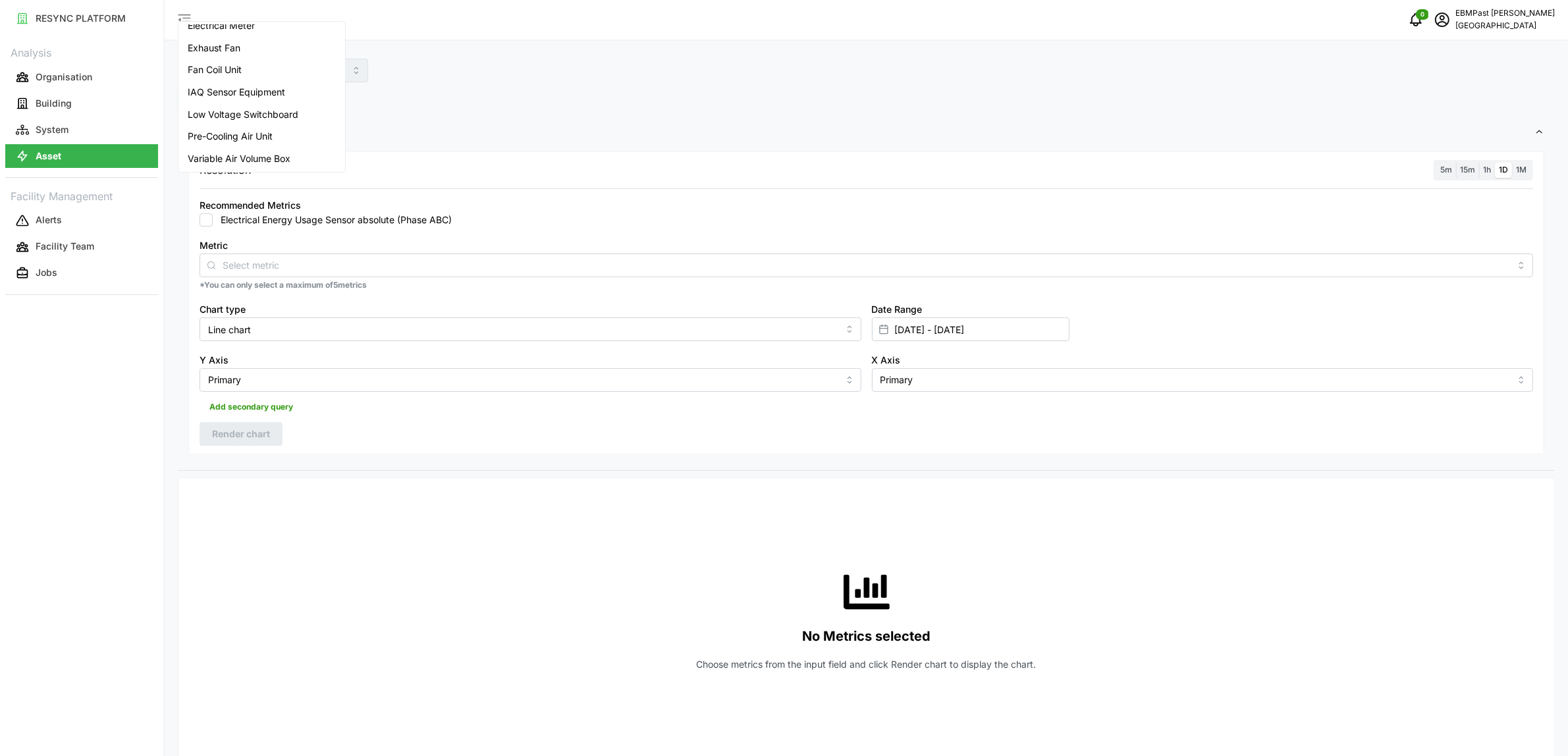
scroll to position [0, 0]
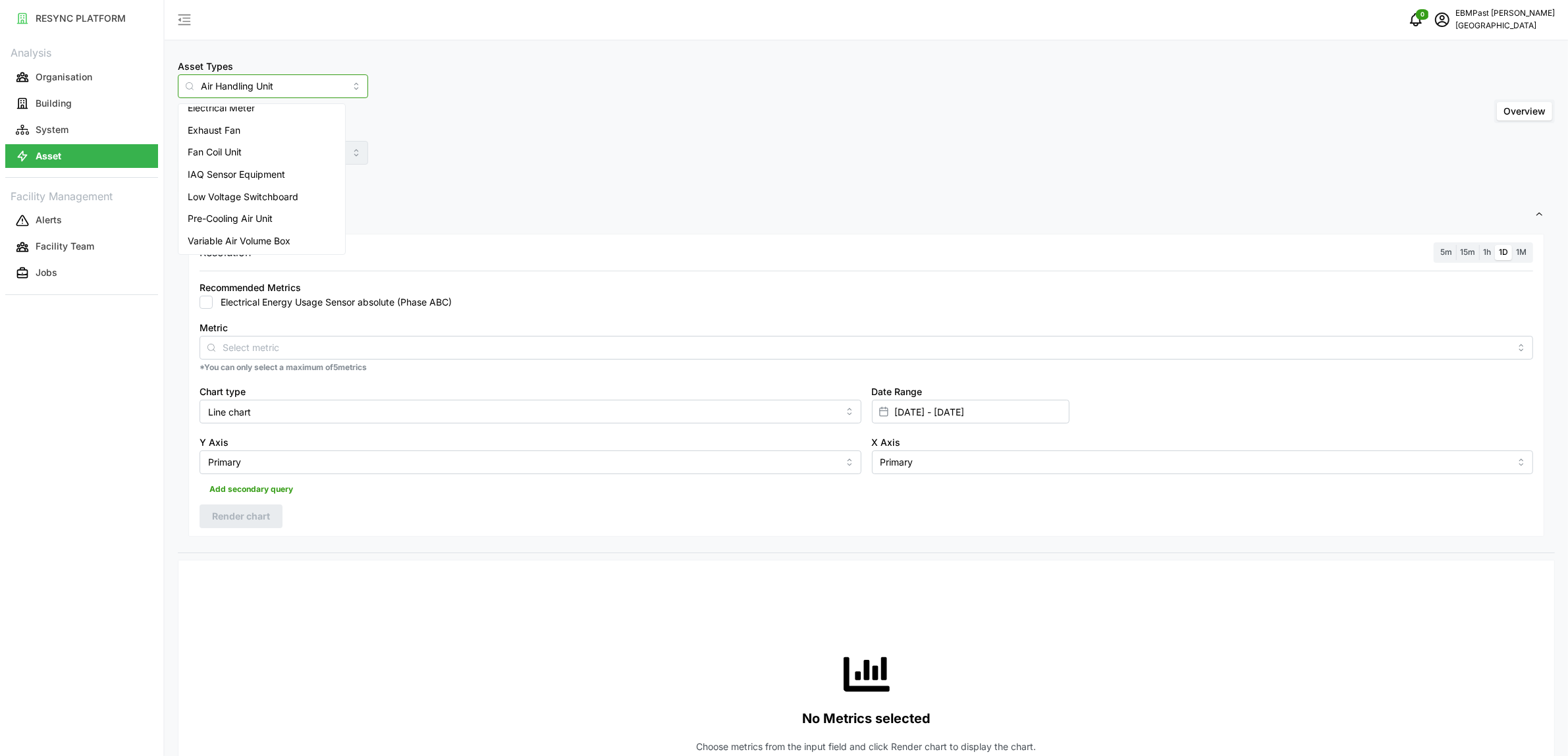
click at [272, 218] on span "Pre-Cooling Air Unit" at bounding box center [230, 219] width 85 height 14
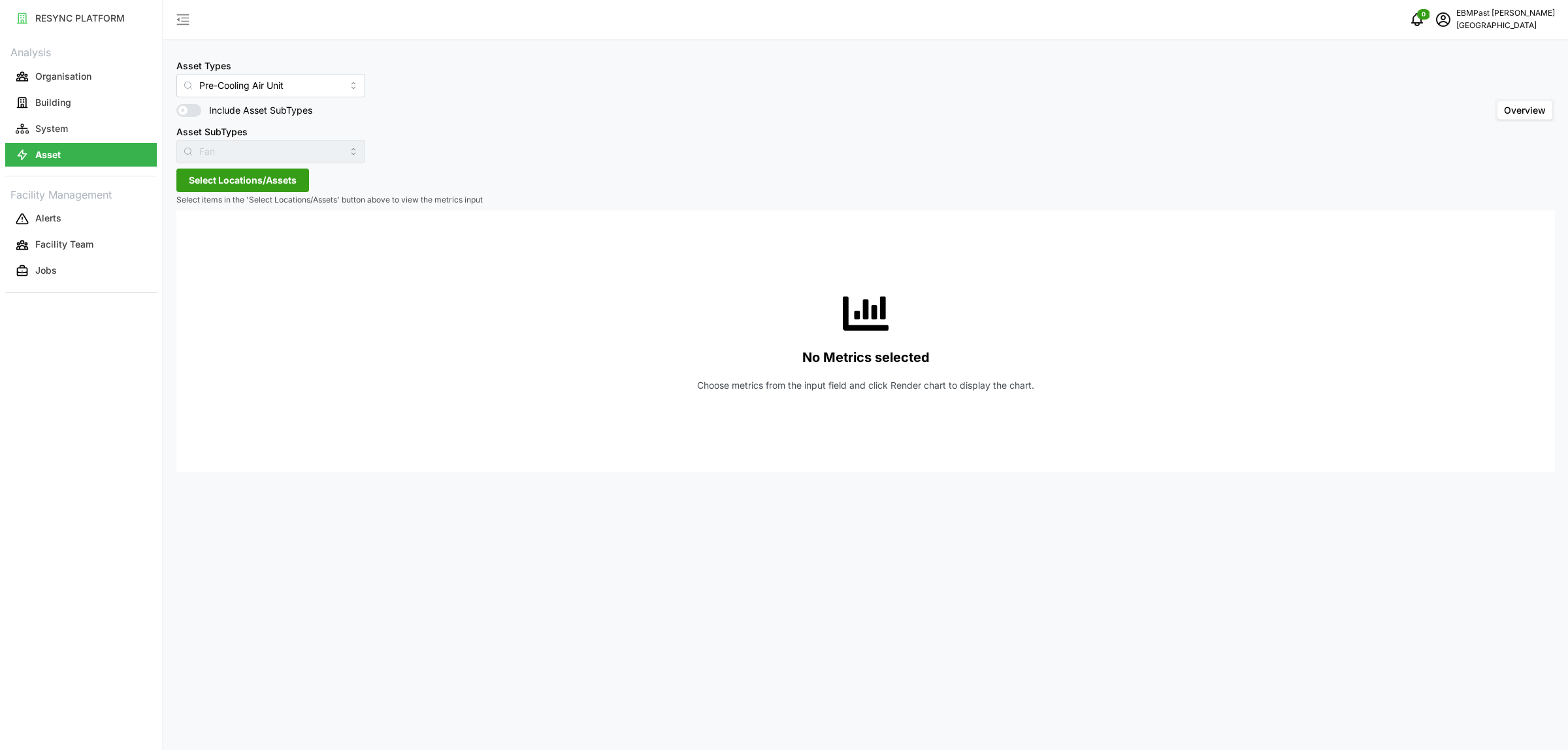
click at [259, 187] on span "Select Locations/Assets" at bounding box center [243, 180] width 107 height 22
click at [208, 240] on span "Select Office Tower" at bounding box center [210, 240] width 9 height 9
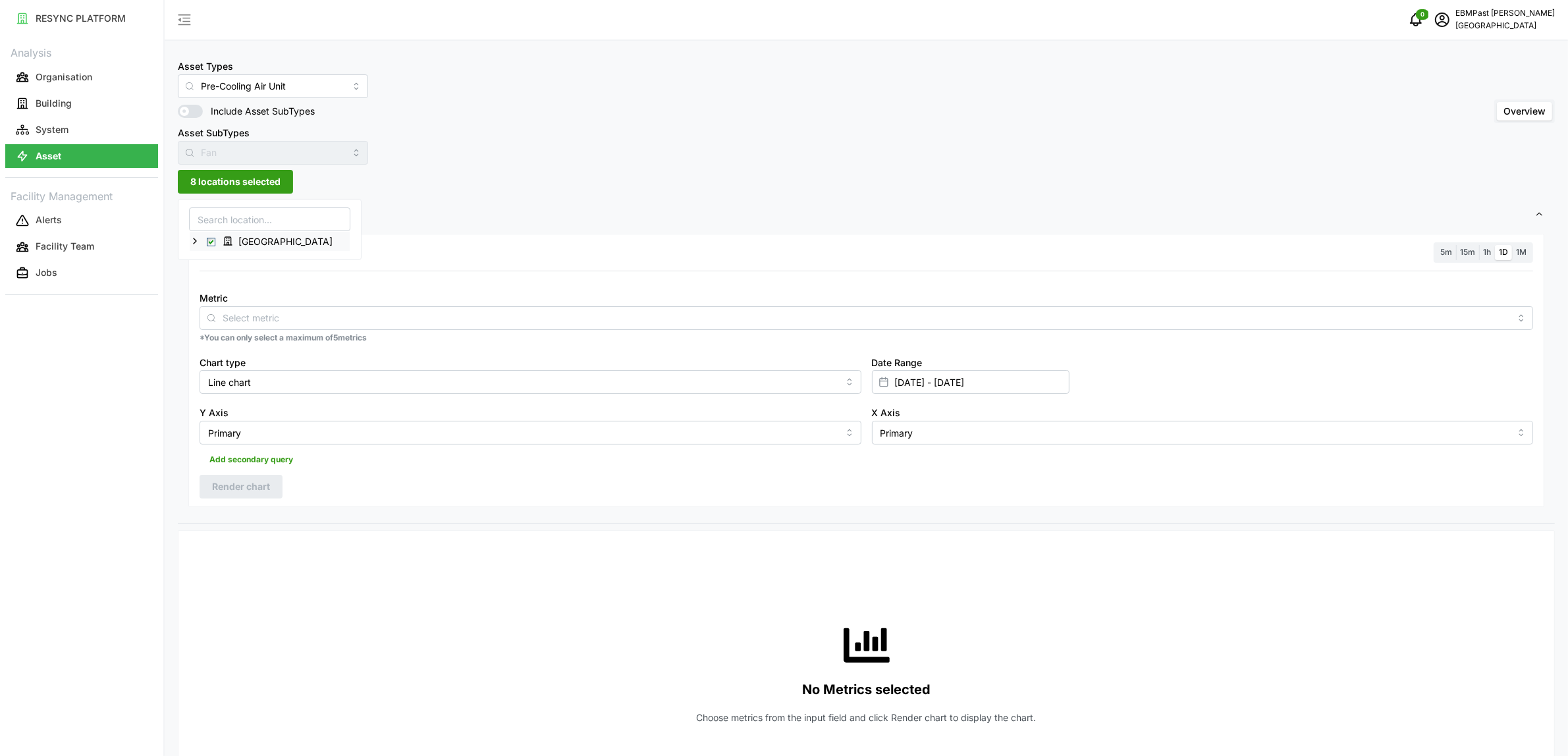
click at [194, 243] on polyline at bounding box center [194, 241] width 3 height 5
click at [432, 193] on div "Asset Types Pre-Cooling Air Unit Include Asset SubTypes Asset SubTypes Fan Over…" at bounding box center [866, 726] width 1403 height 1454
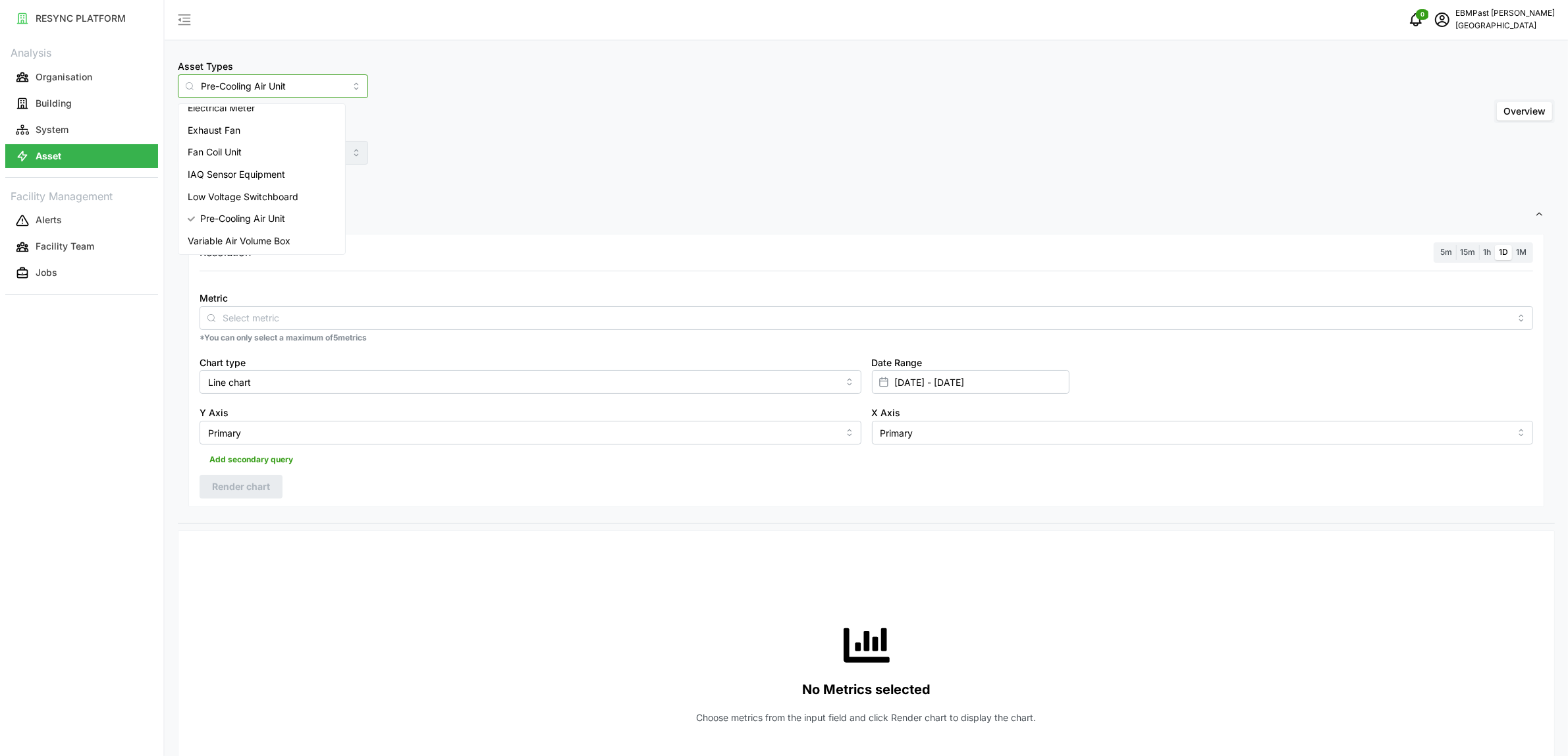
click at [297, 90] on input "Pre-Cooling Air Unit" at bounding box center [273, 86] width 191 height 23
click at [272, 113] on div "Air Handling Unit" at bounding box center [261, 117] width 161 height 22
type input "Air Handling Unit"
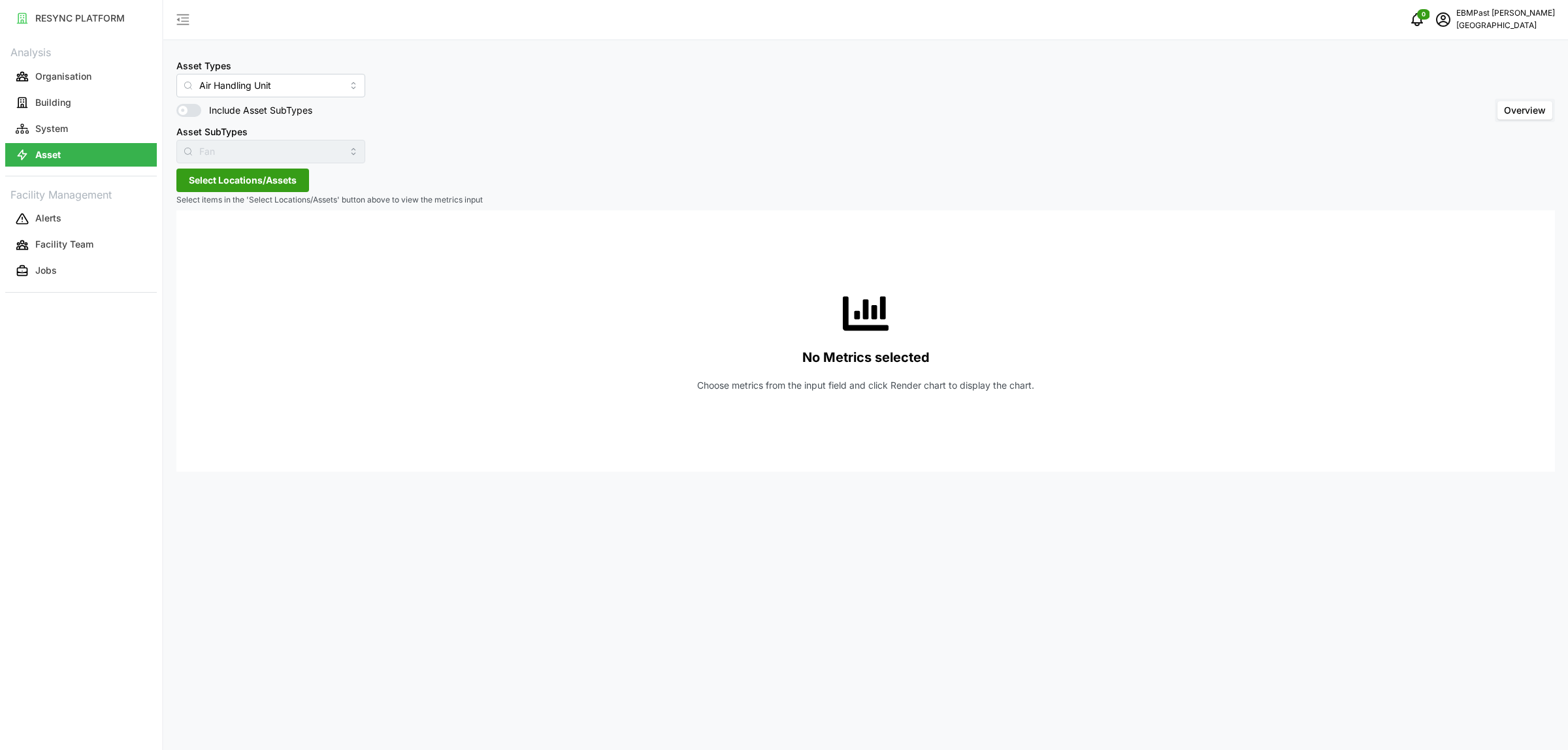
click at [433, 122] on div "Asset Types Air Handling Unit Include Asset SubTypes Asset SubTypes Fan Overview" at bounding box center [866, 110] width 1379 height 106
click at [243, 183] on span "Select Locations/Assets" at bounding box center [243, 180] width 107 height 22
click at [299, 224] on input at bounding box center [267, 218] width 160 height 23
click at [205, 239] on span "Select Office Tower" at bounding box center [210, 240] width 9 height 9
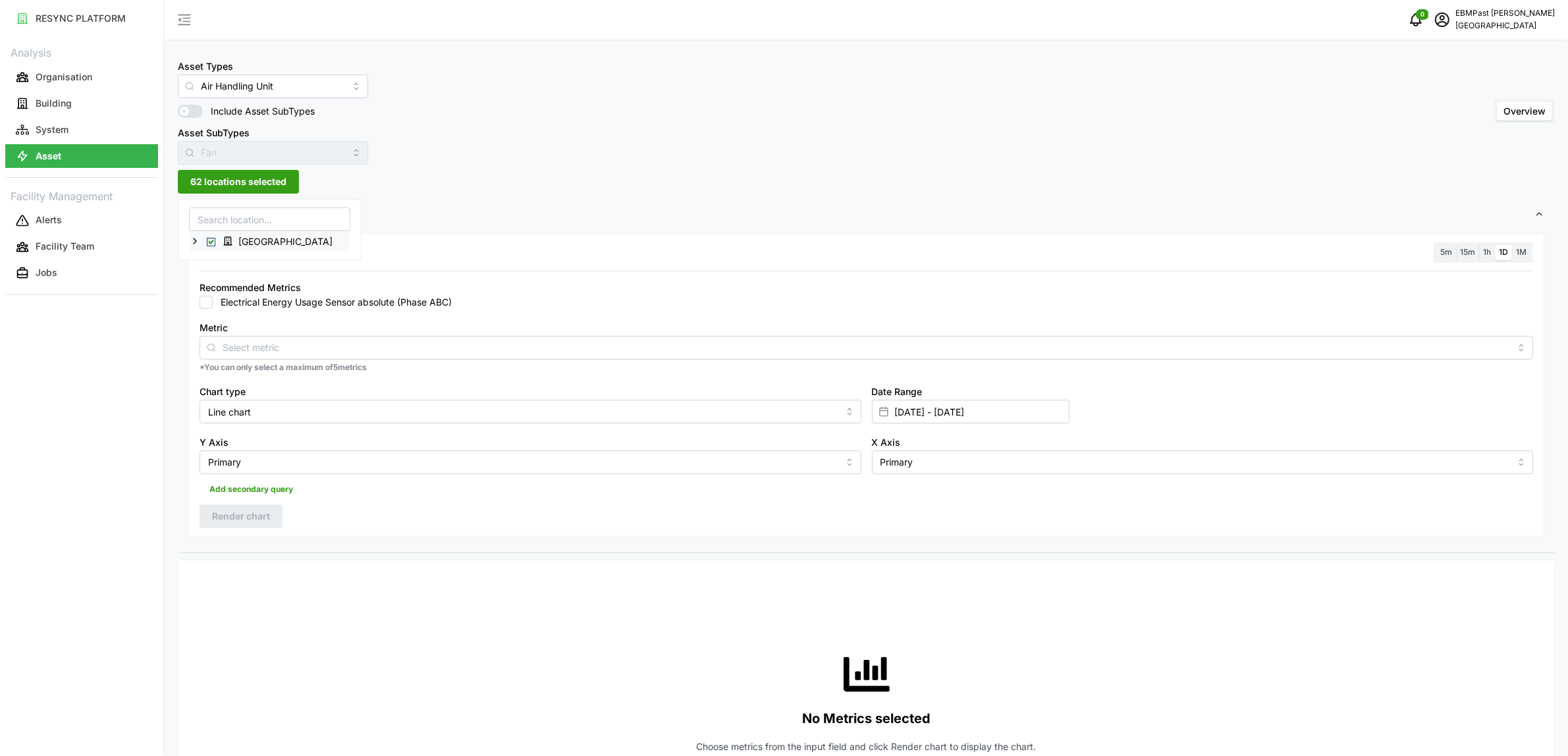
click at [195, 239] on polyline at bounding box center [194, 241] width 3 height 5
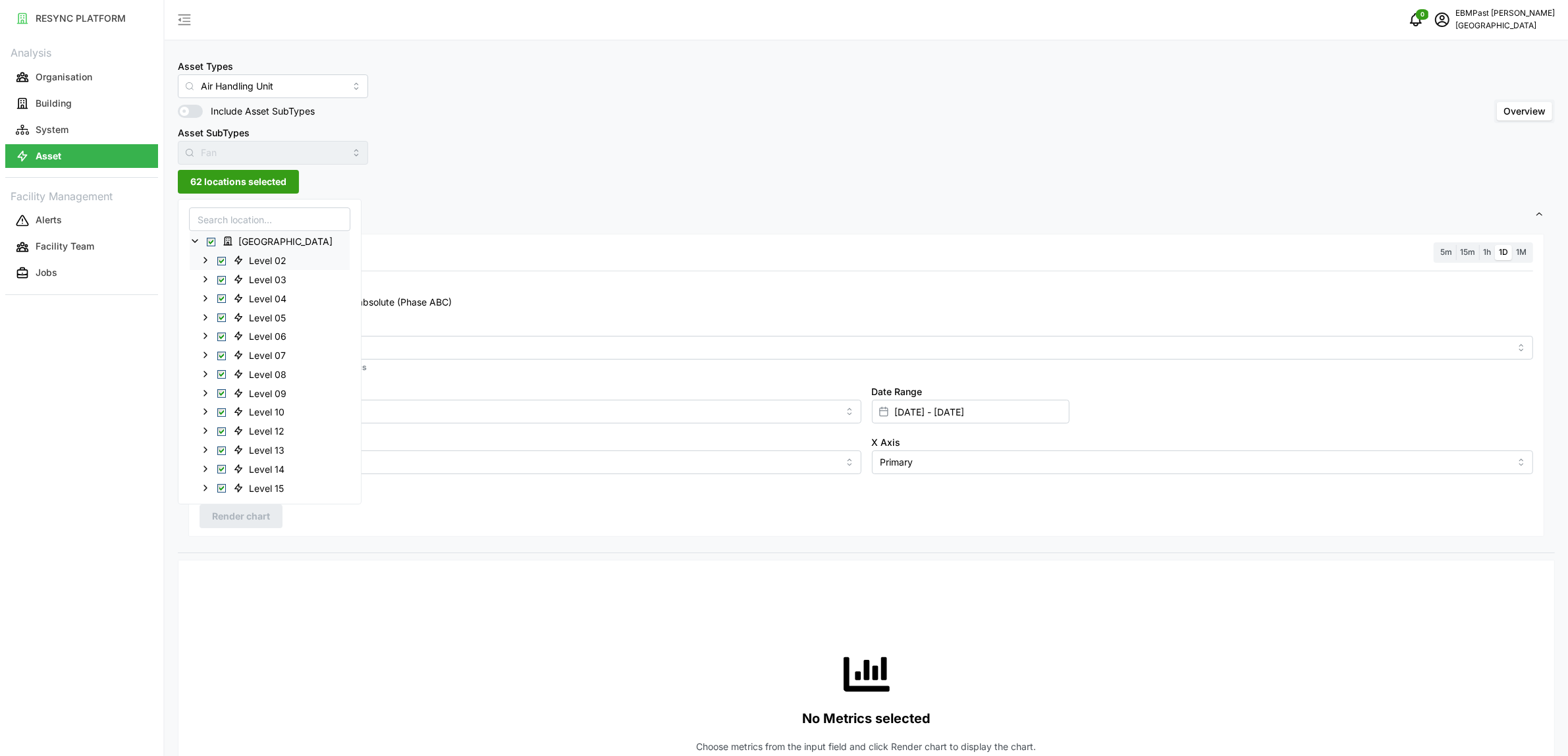
drag, startPoint x: 209, startPoint y: 241, endPoint x: 225, endPoint y: 258, distance: 23.3
click at [210, 241] on span "Select Office Tower" at bounding box center [211, 242] width 9 height 9
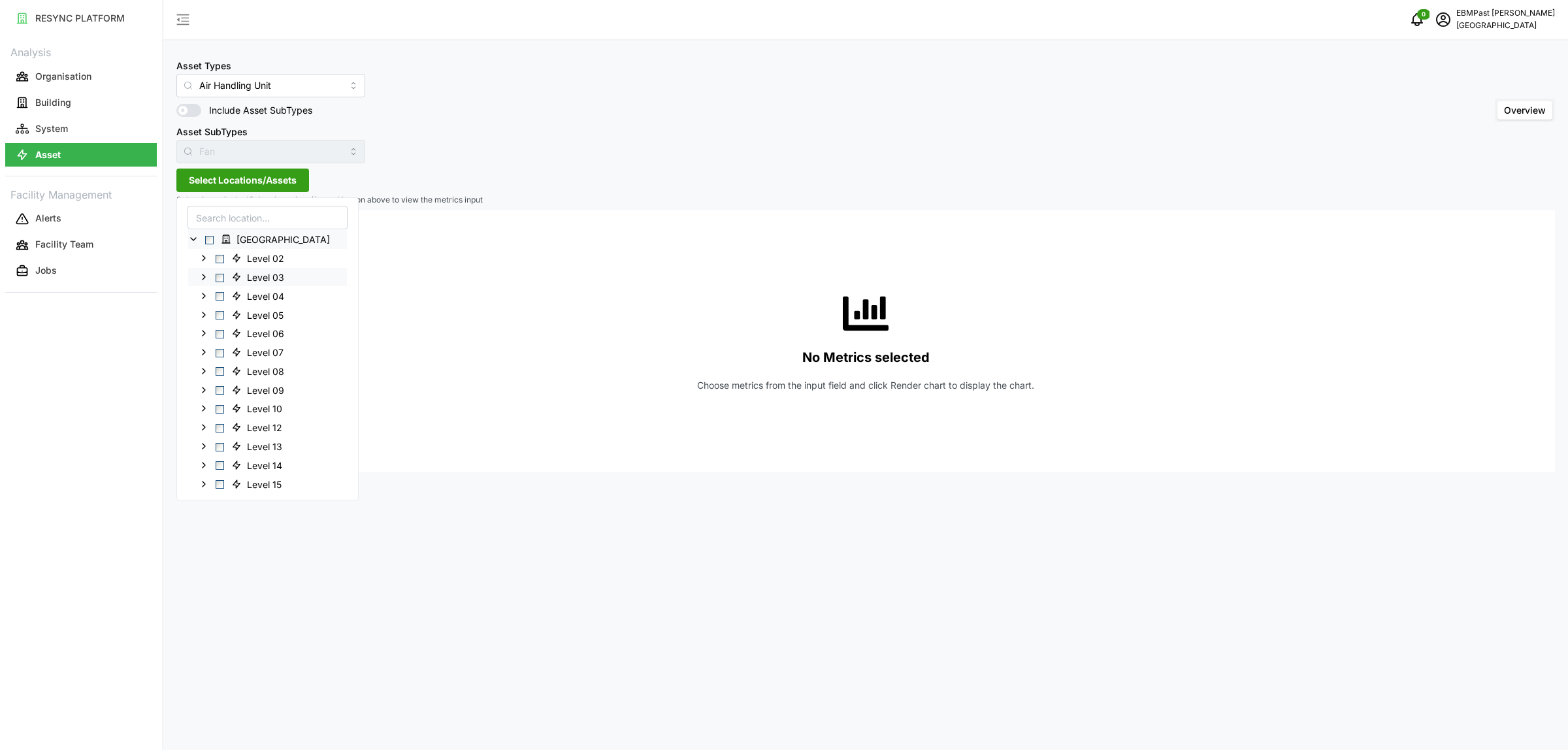
click at [219, 275] on span "Select Level 03" at bounding box center [220, 277] width 9 height 9
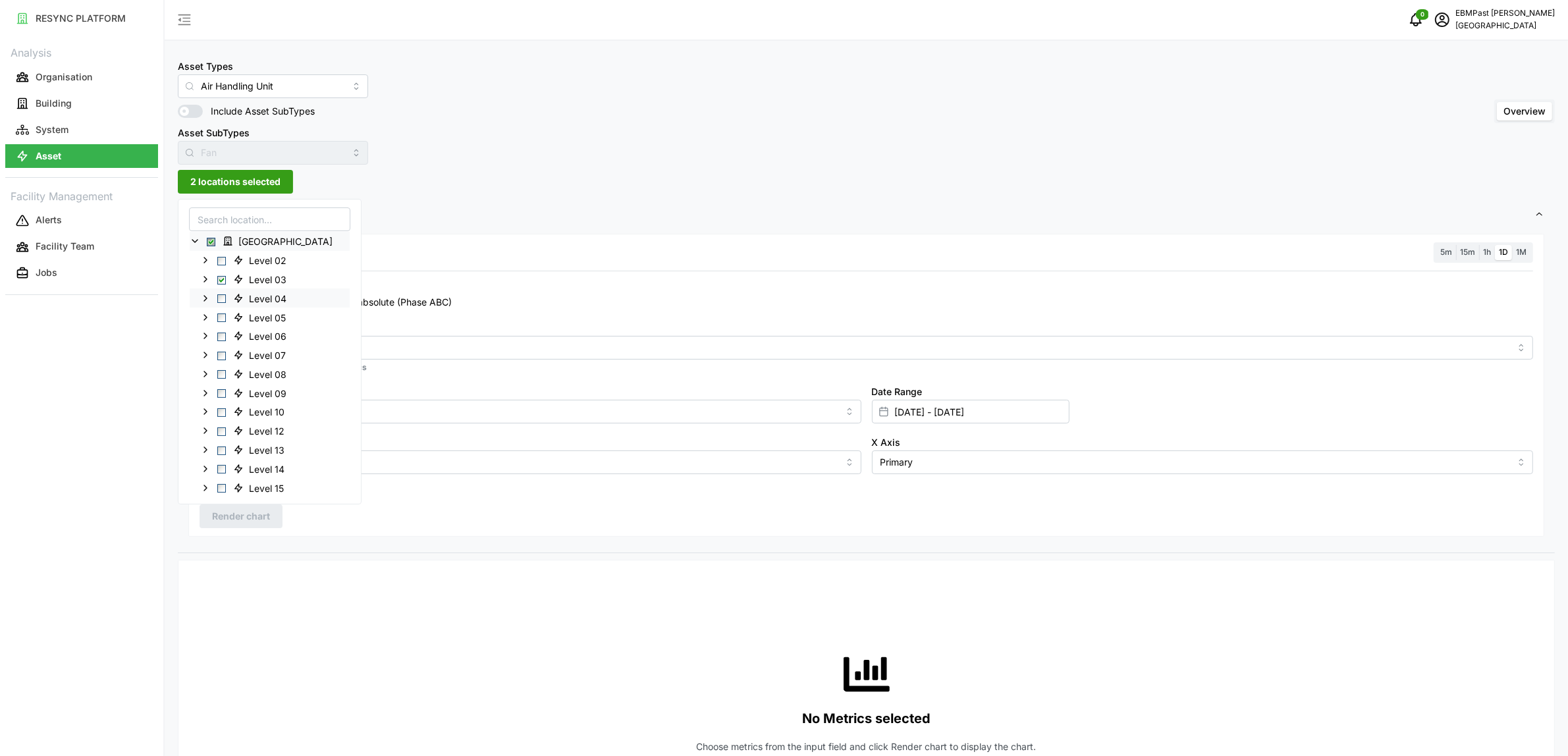
click at [222, 295] on span "Select Level 04" at bounding box center [222, 299] width 9 height 9
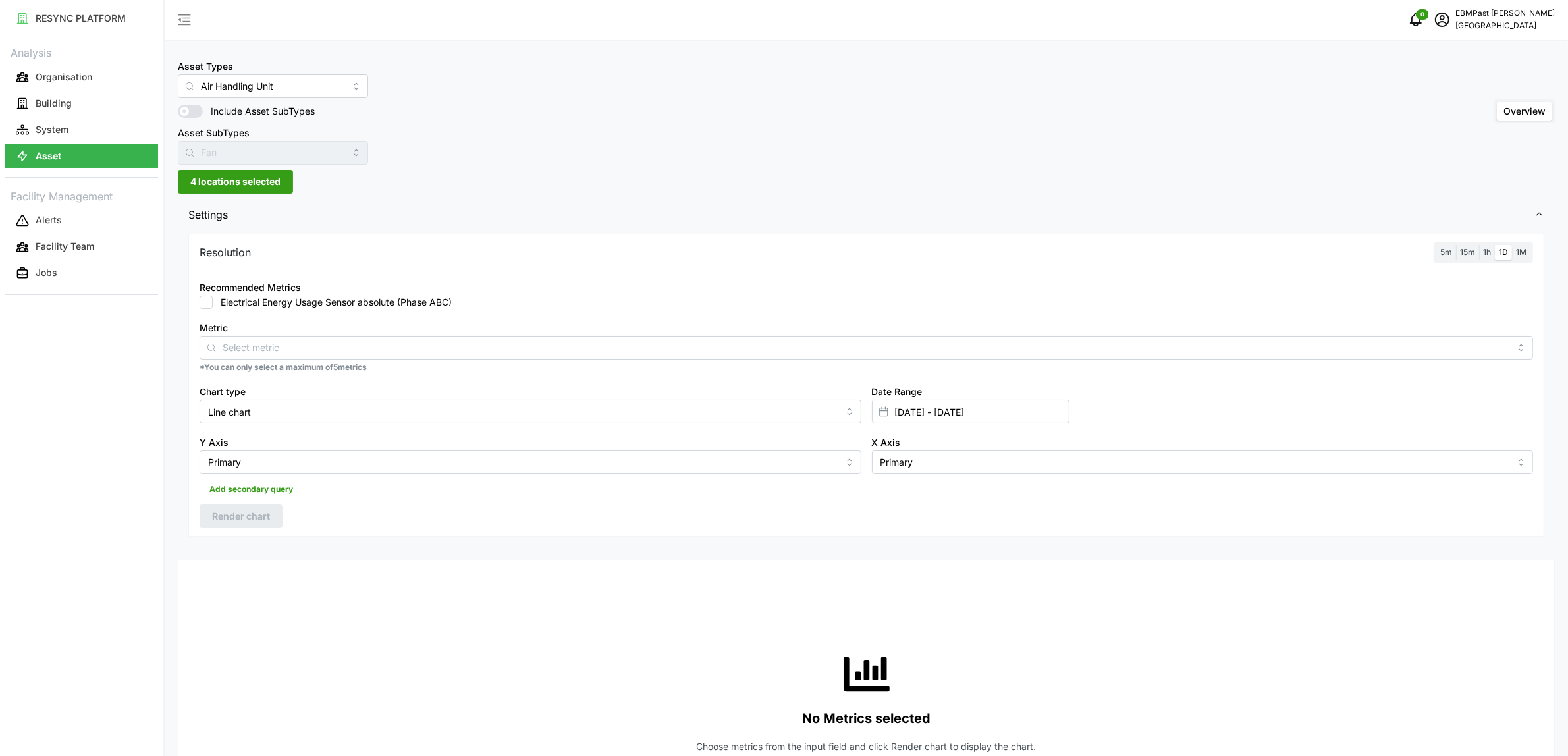
click at [451, 224] on span "Settings" at bounding box center [861, 215] width 1346 height 32
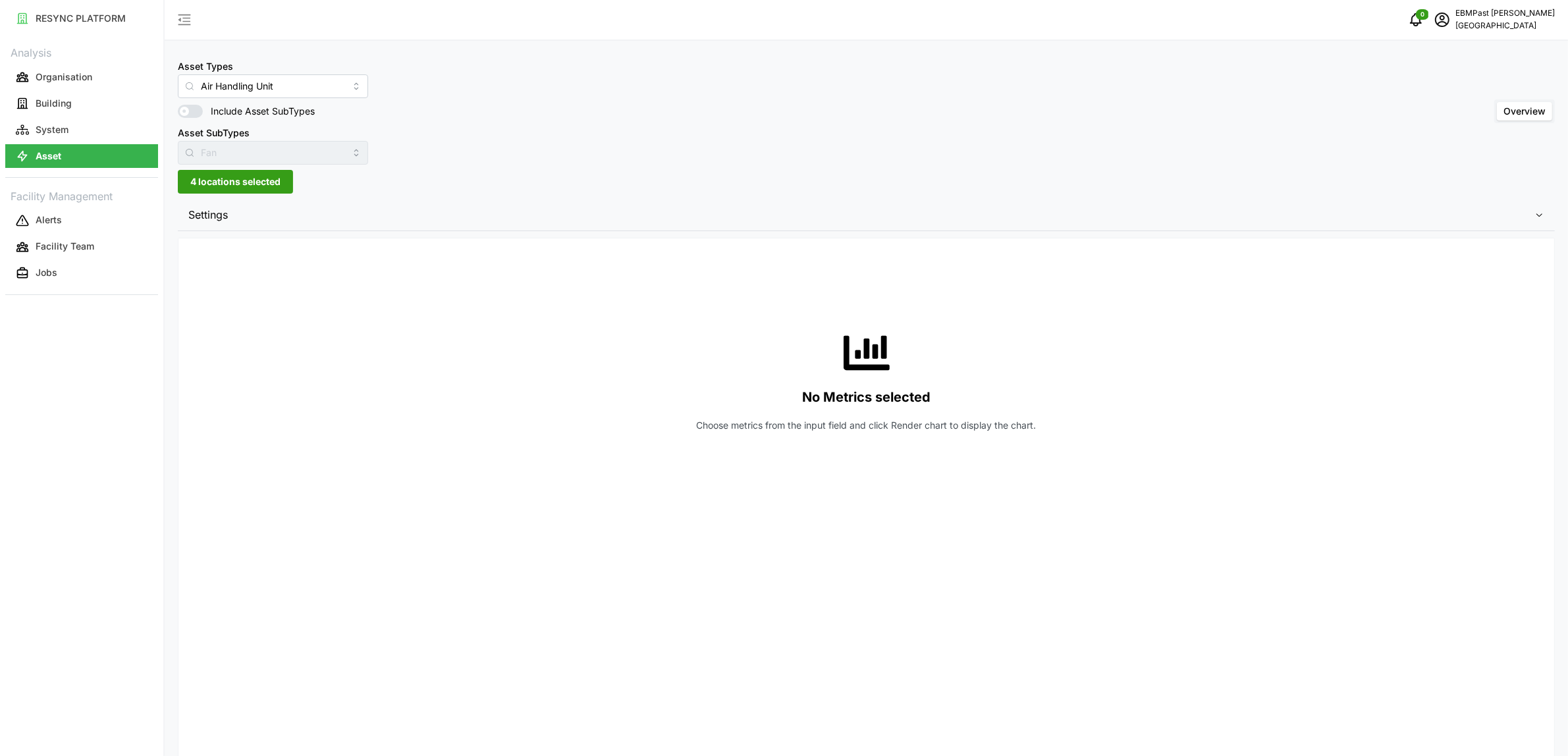
click at [450, 157] on div "Asset Types Air Handling Unit Include Asset SubTypes Asset SubTypes Fan Overview" at bounding box center [867, 111] width 1377 height 107
click at [397, 226] on span "Settings" at bounding box center [861, 215] width 1346 height 32
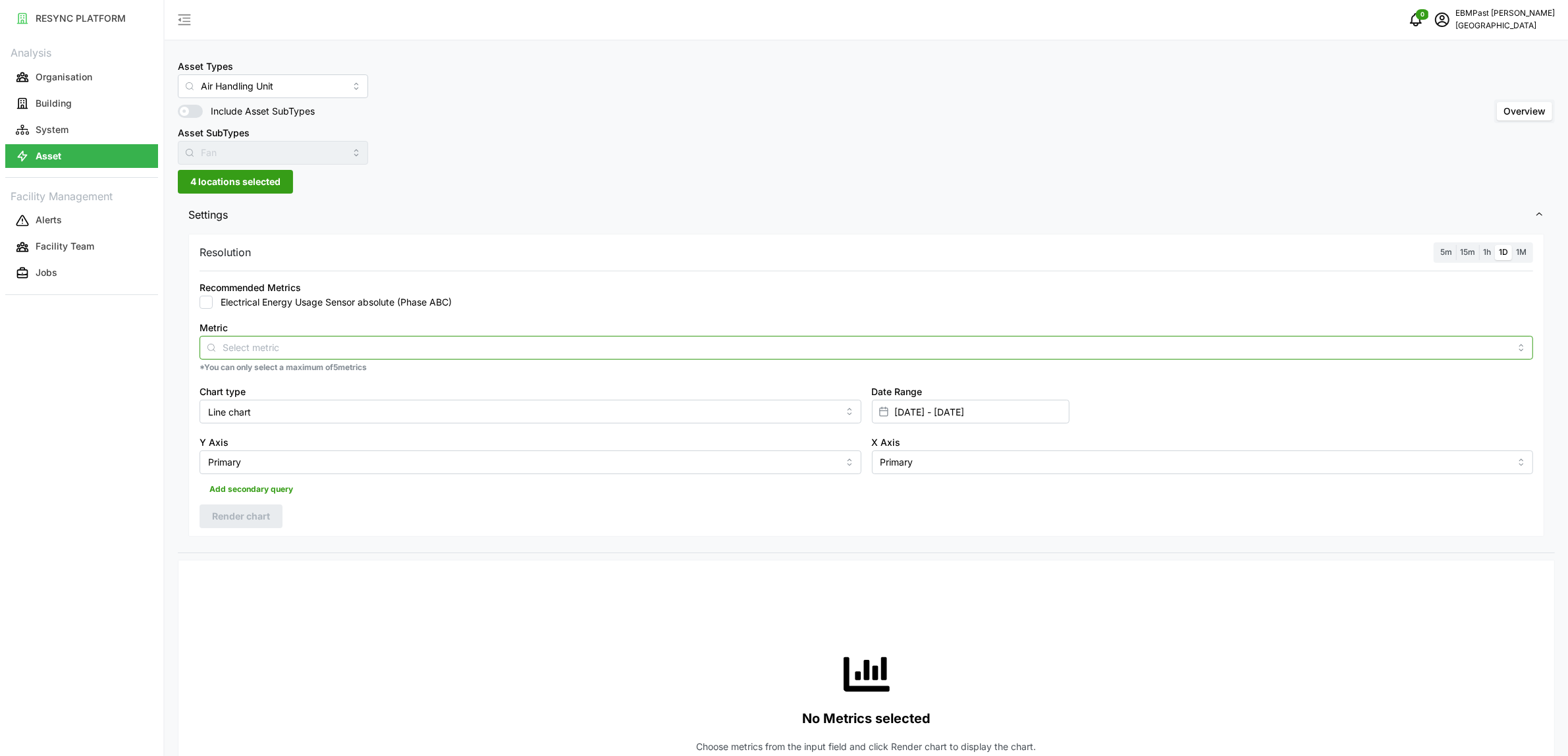
click at [301, 352] on input "Metric" at bounding box center [867, 347] width 1288 height 14
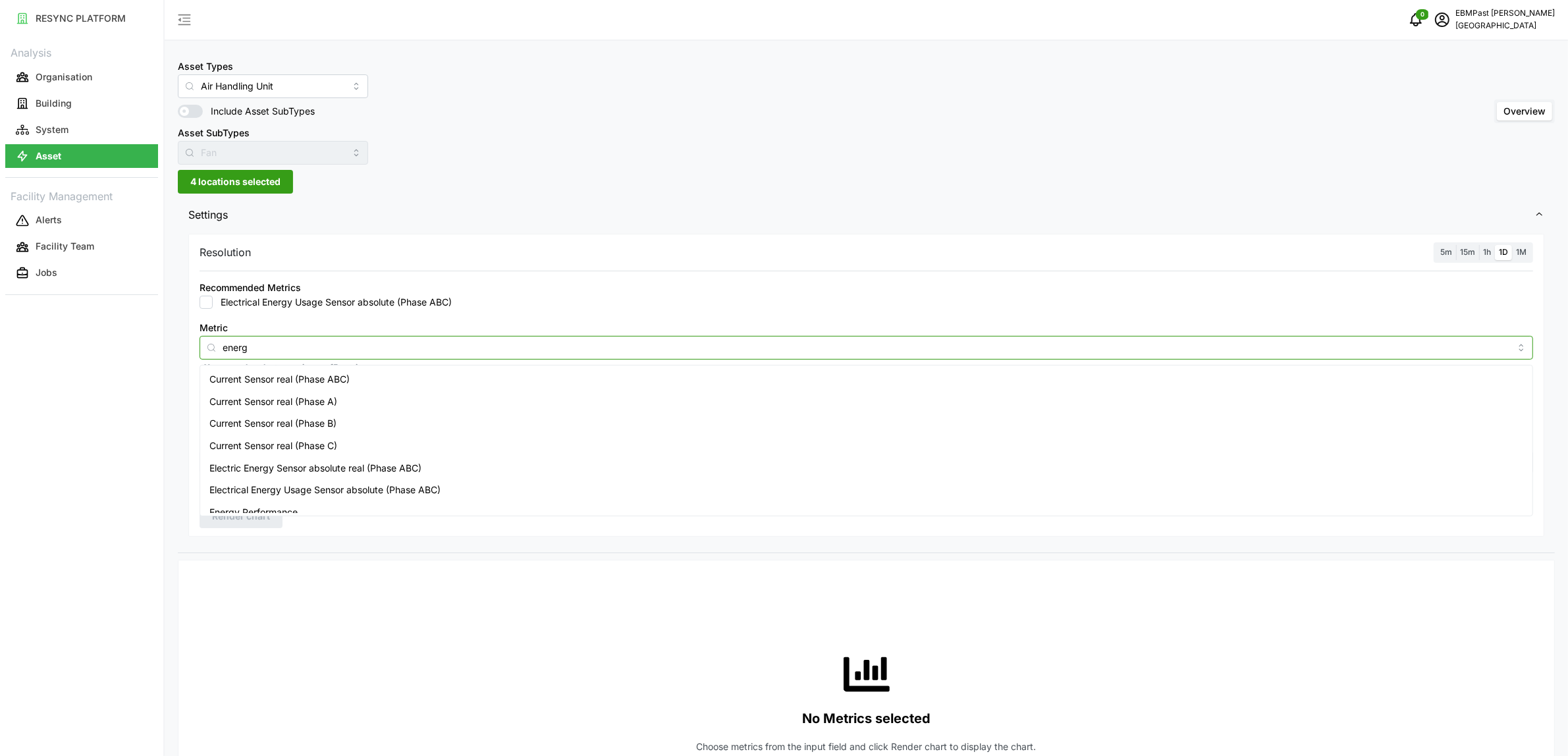
type input "energy"
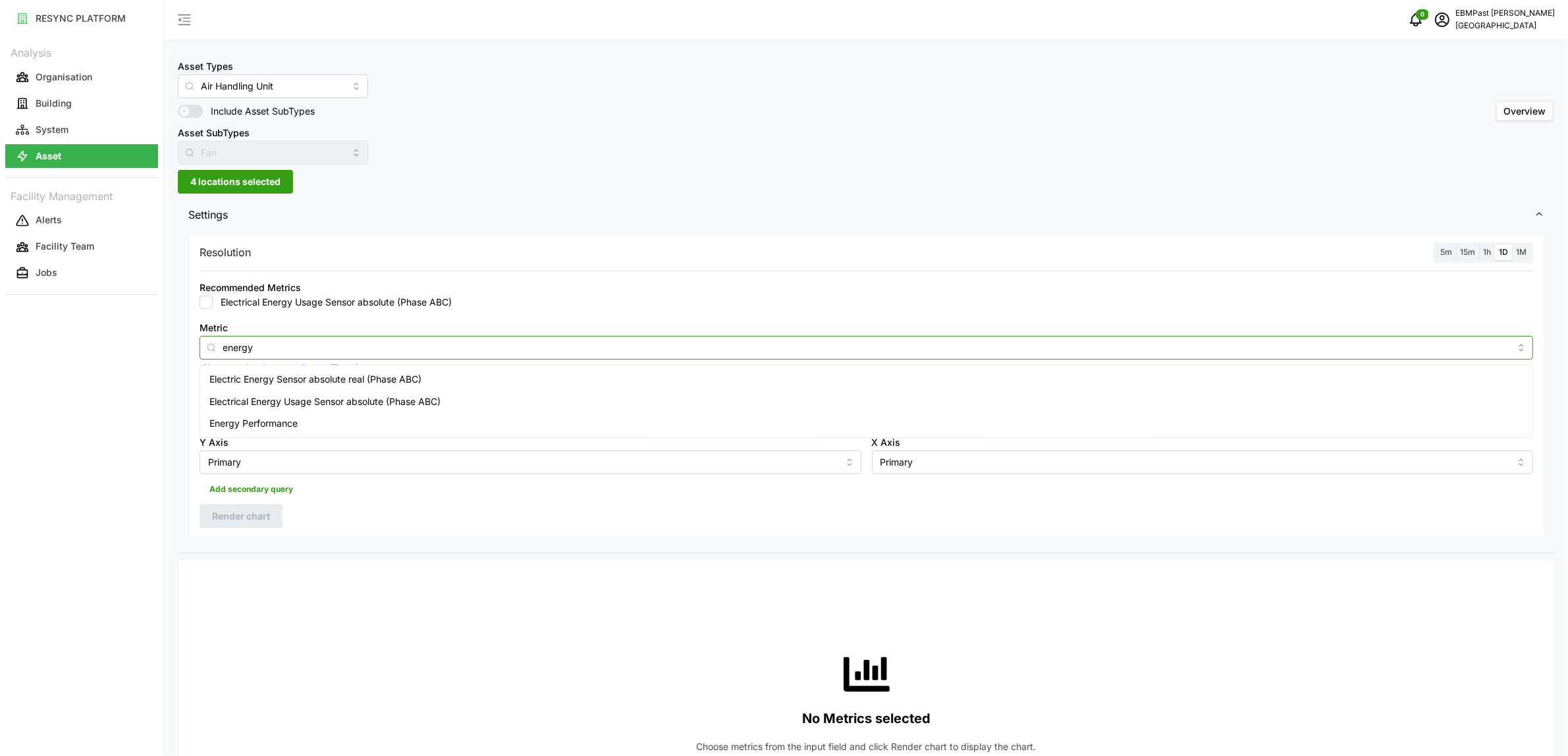
click at [326, 397] on span "Electrical Energy Usage Sensor absolute (Phase ABC)" at bounding box center [325, 402] width 231 height 14
checkbox input "true"
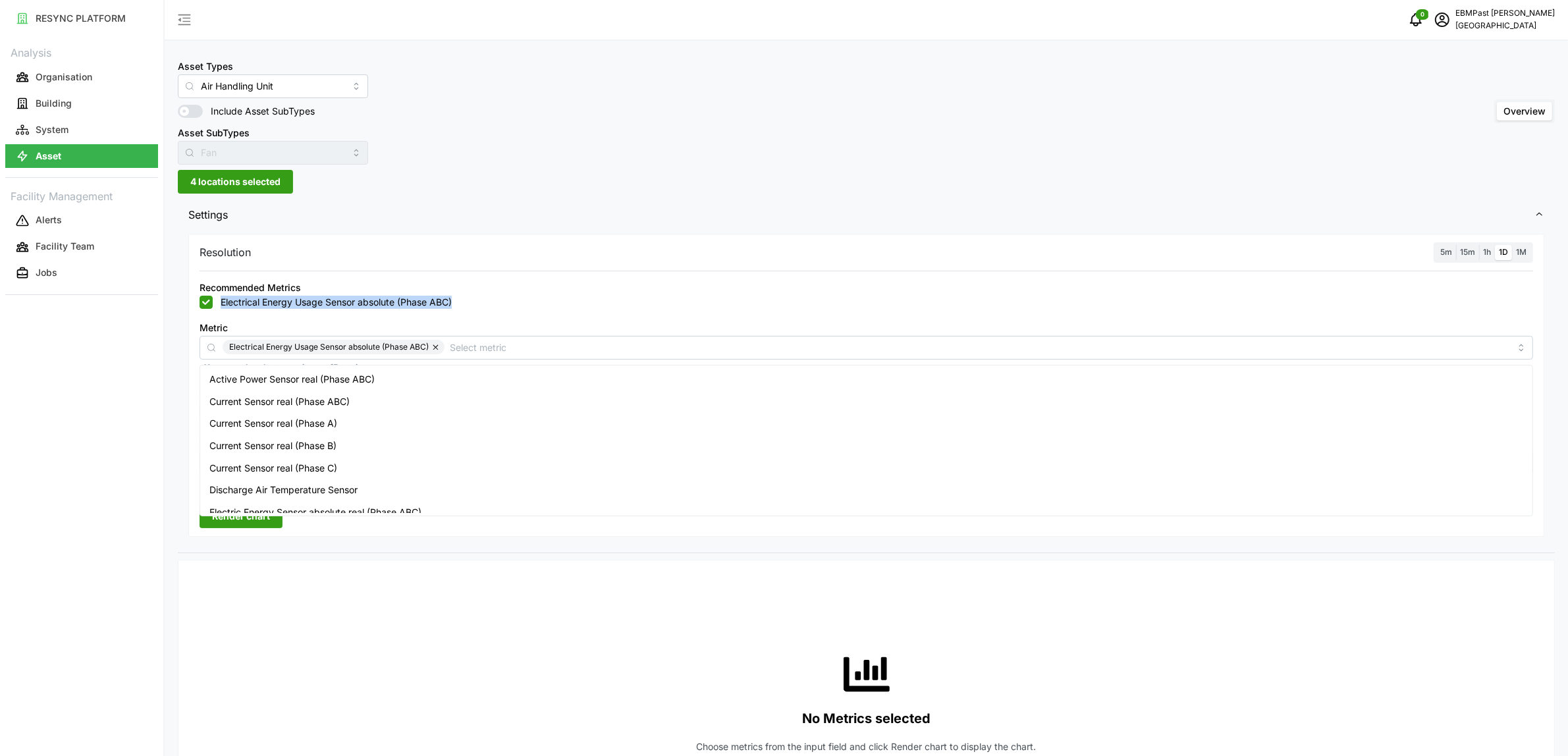
click at [986, 295] on div "Recommended Metrics Electrical Energy Usage Sensor absolute (Phase ABC)" at bounding box center [866, 294] width 1333 height 30
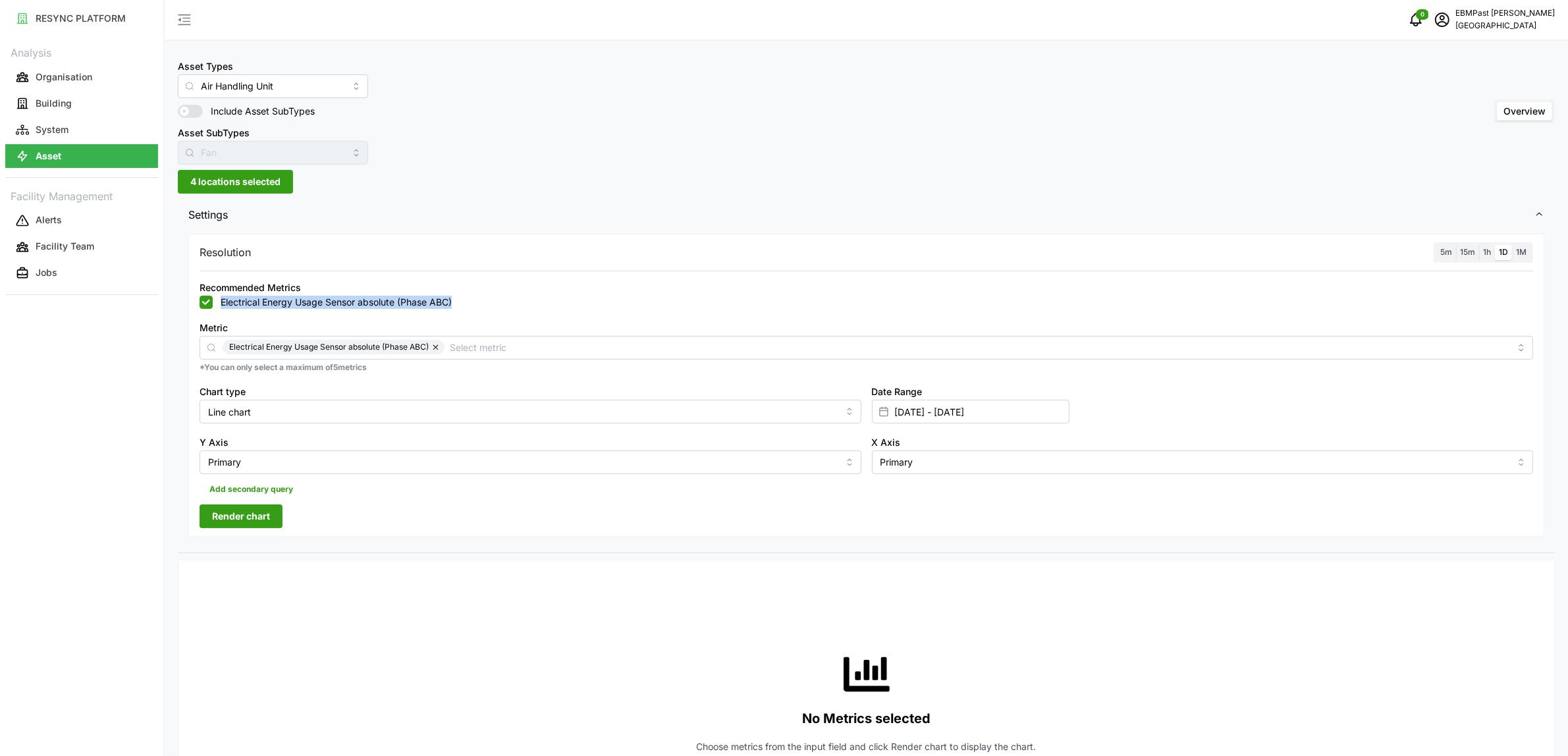
click at [1254, 252] on span "1h" at bounding box center [1487, 252] width 8 height 10
click at [1254, 245] on input "1h" at bounding box center [1479, 245] width 0 height 0
click at [519, 350] on input "Metric" at bounding box center [980, 347] width 1060 height 14
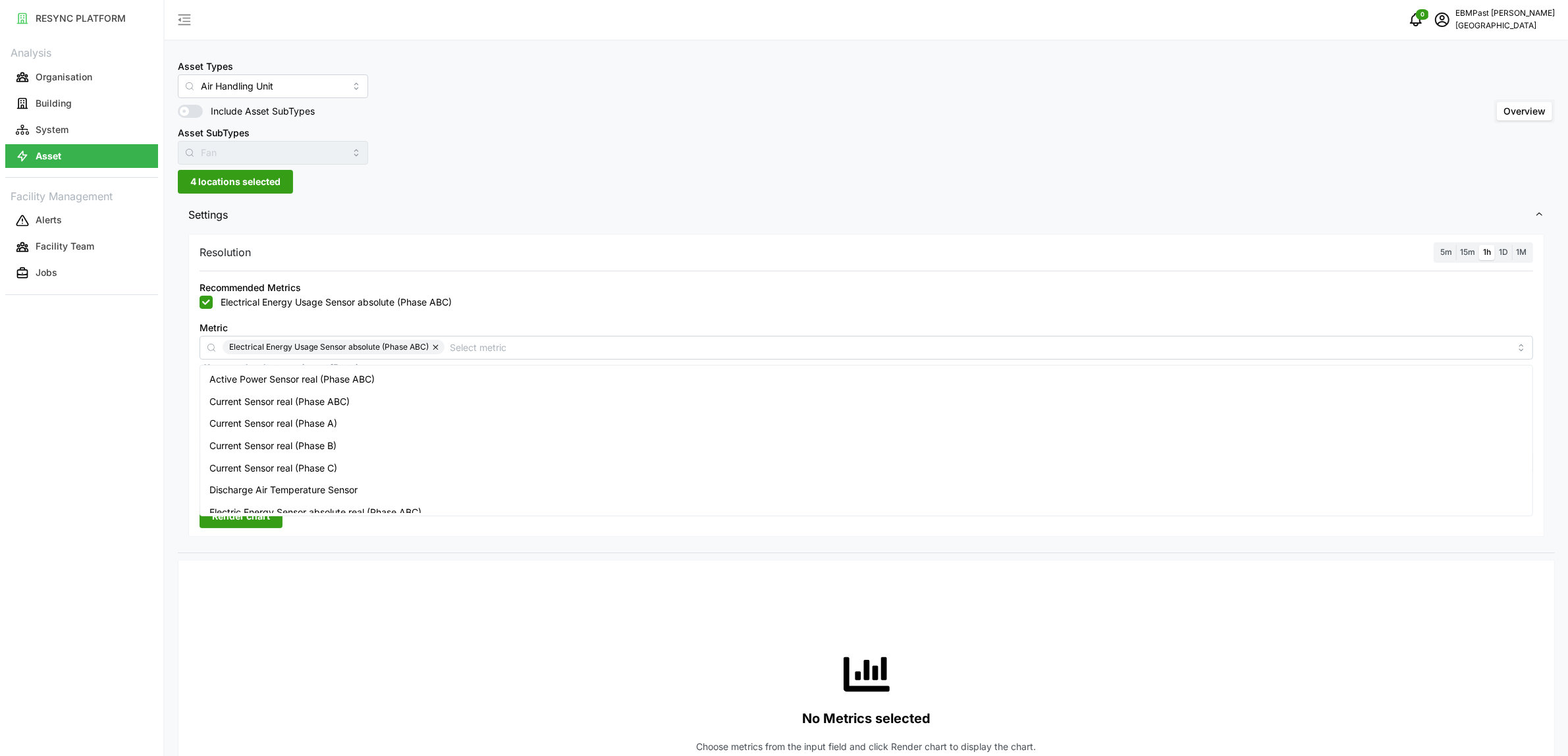
click at [597, 298] on div "Electrical Energy Usage Sensor absolute (Phase ABC)" at bounding box center [866, 302] width 1333 height 13
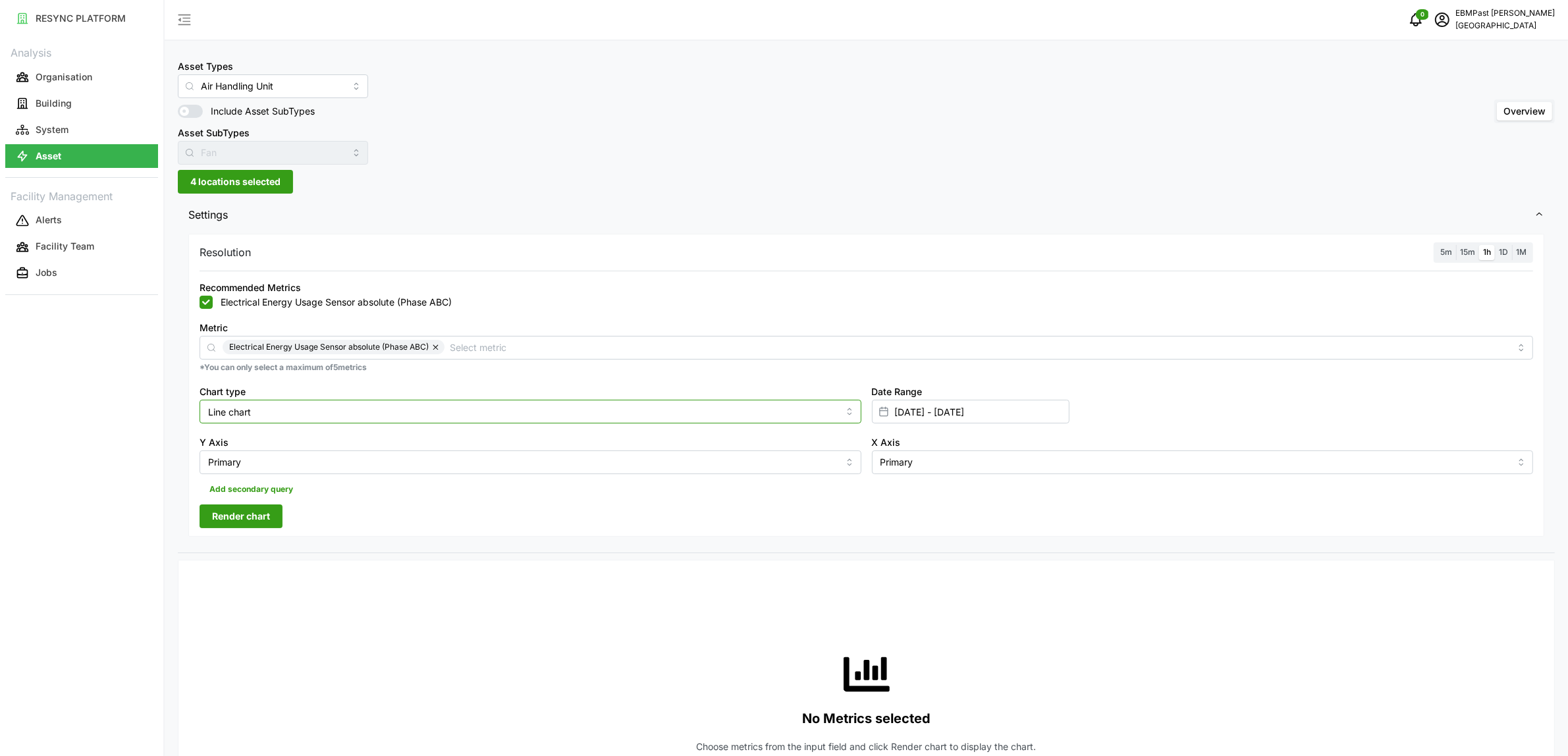
click at [382, 409] on input "Line chart" at bounding box center [530, 411] width 662 height 23
click at [349, 454] on div "Bar chart" at bounding box center [530, 465] width 655 height 22
type input "Bar chart"
click at [260, 486] on span "Add secondary query" at bounding box center [251, 489] width 83 height 19
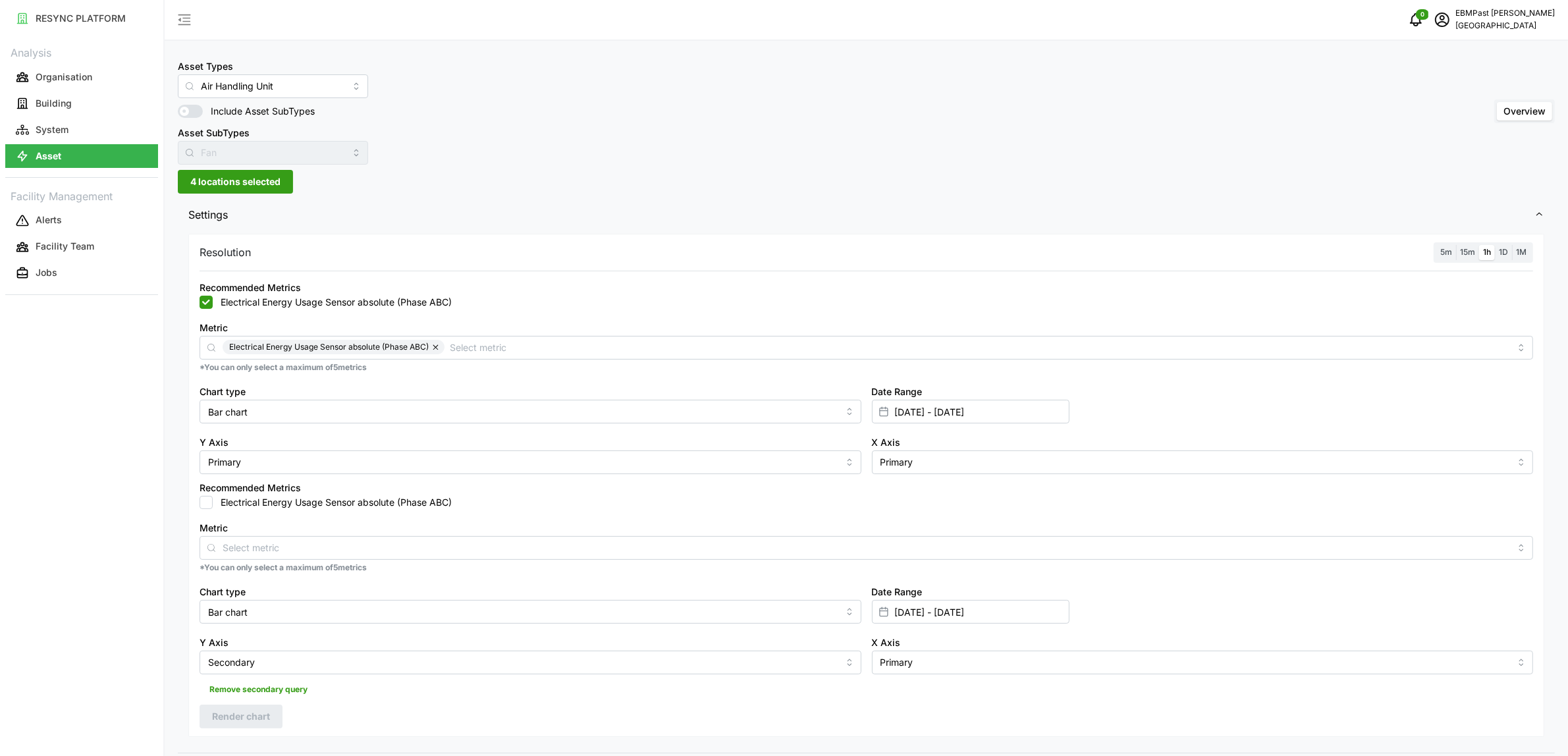
scroll to position [82, 0]
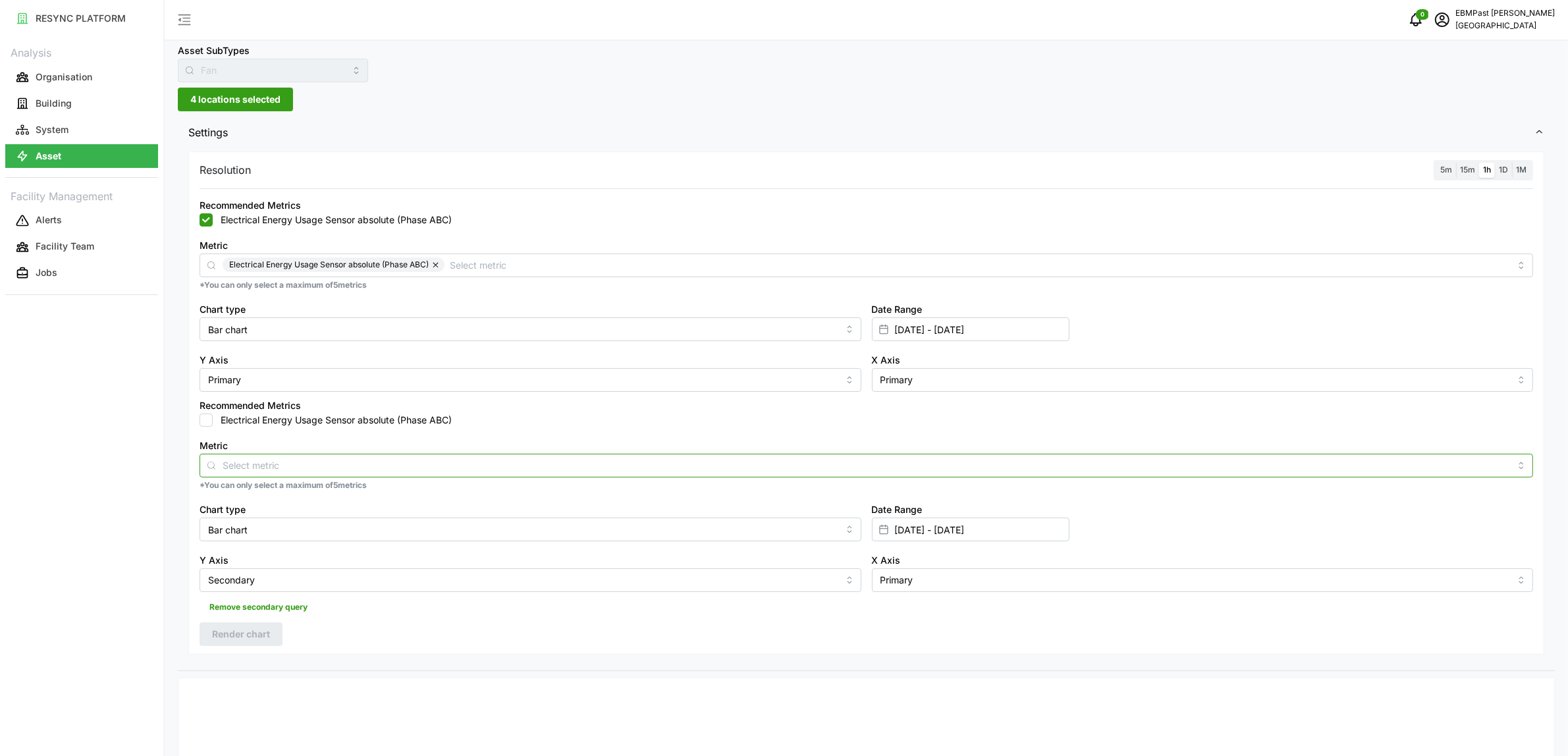
click at [387, 472] on input "Metric" at bounding box center [867, 465] width 1288 height 14
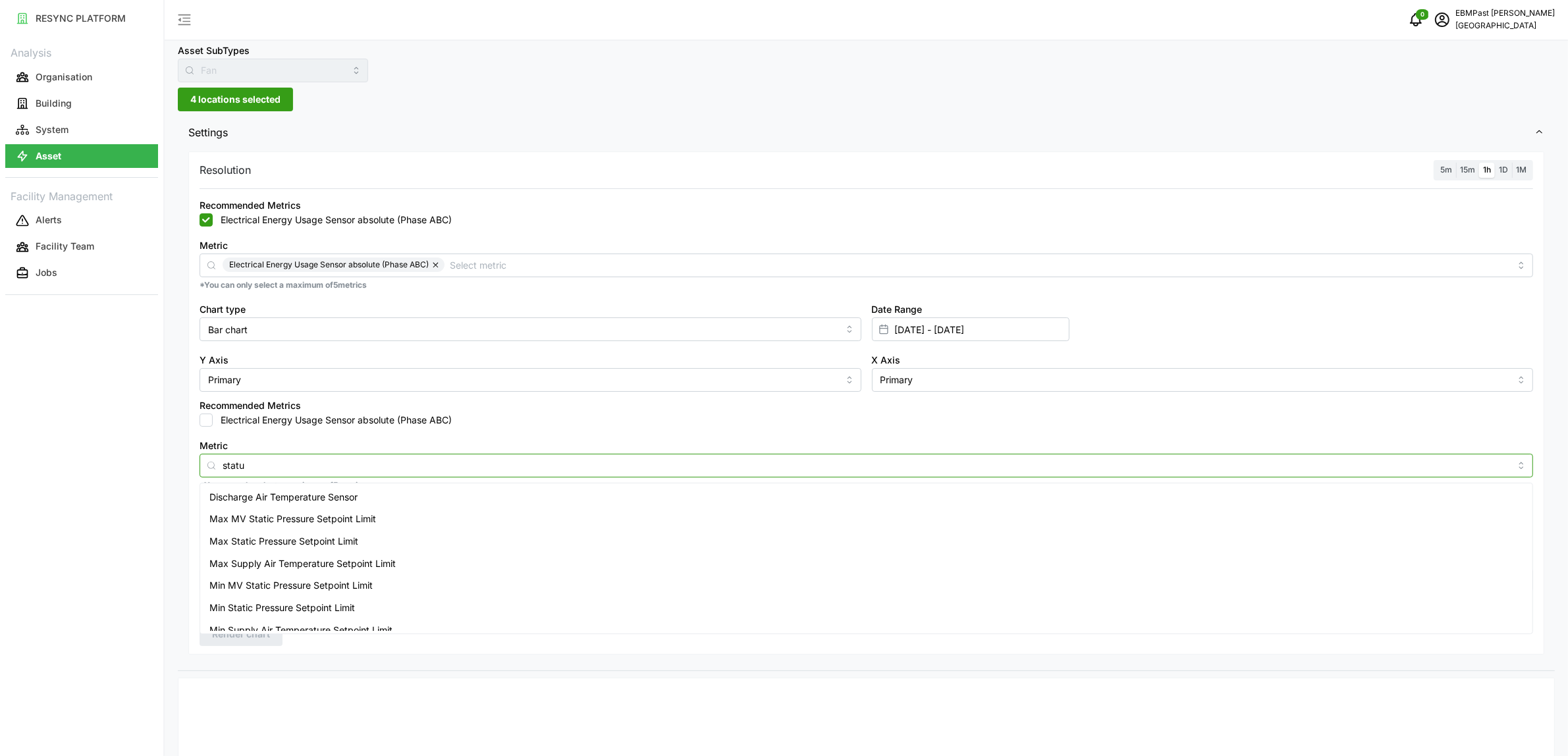
type input "status"
click at [370, 493] on div "On Off Status" at bounding box center [867, 487] width 1327 height 22
click at [438, 415] on label "Electrical Energy Usage Sensor absolute (Phase ABC)" at bounding box center [332, 420] width 239 height 13
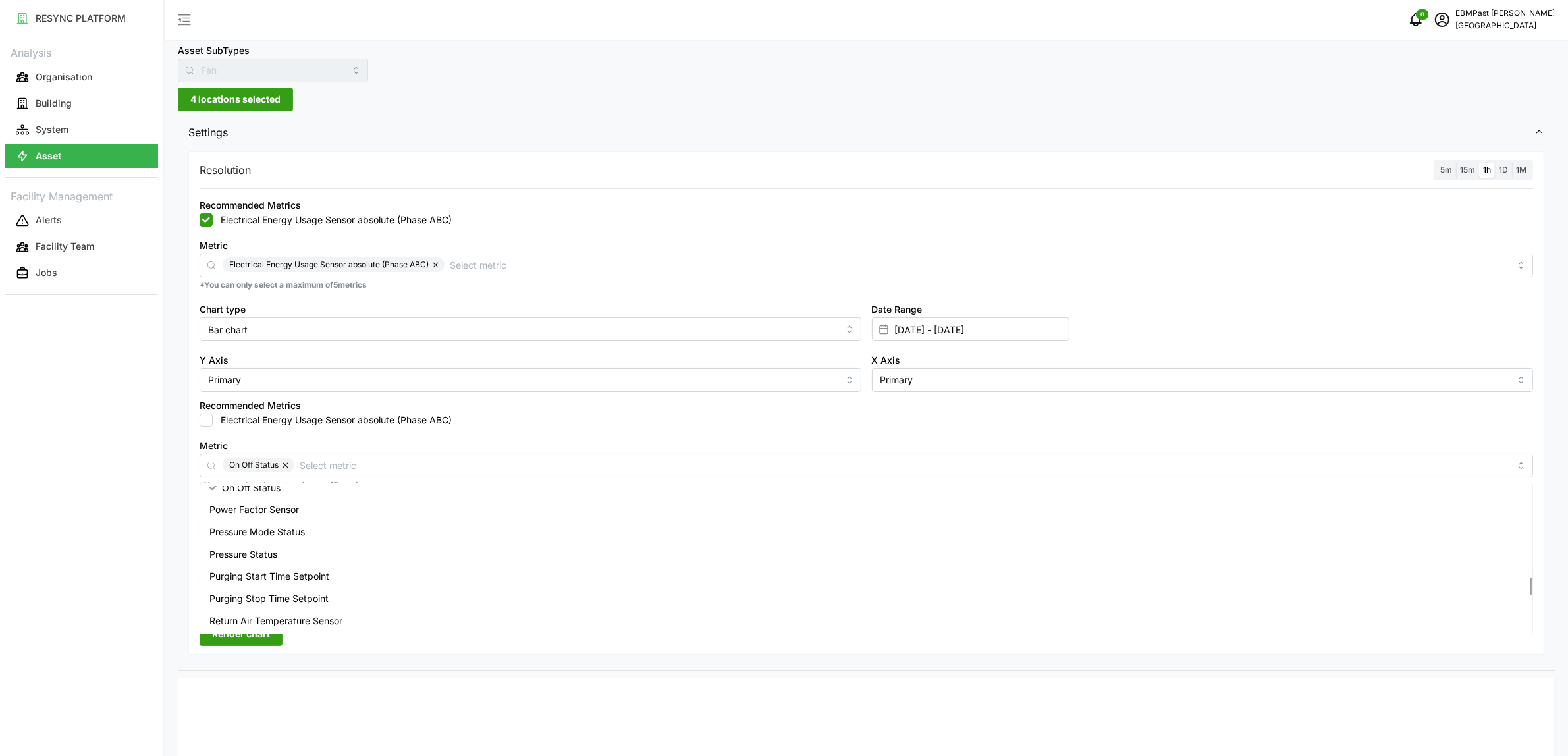
click at [213, 415] on input "Electrical Energy Usage Sensor absolute (Phase ABC)" at bounding box center [206, 420] width 13 height 13
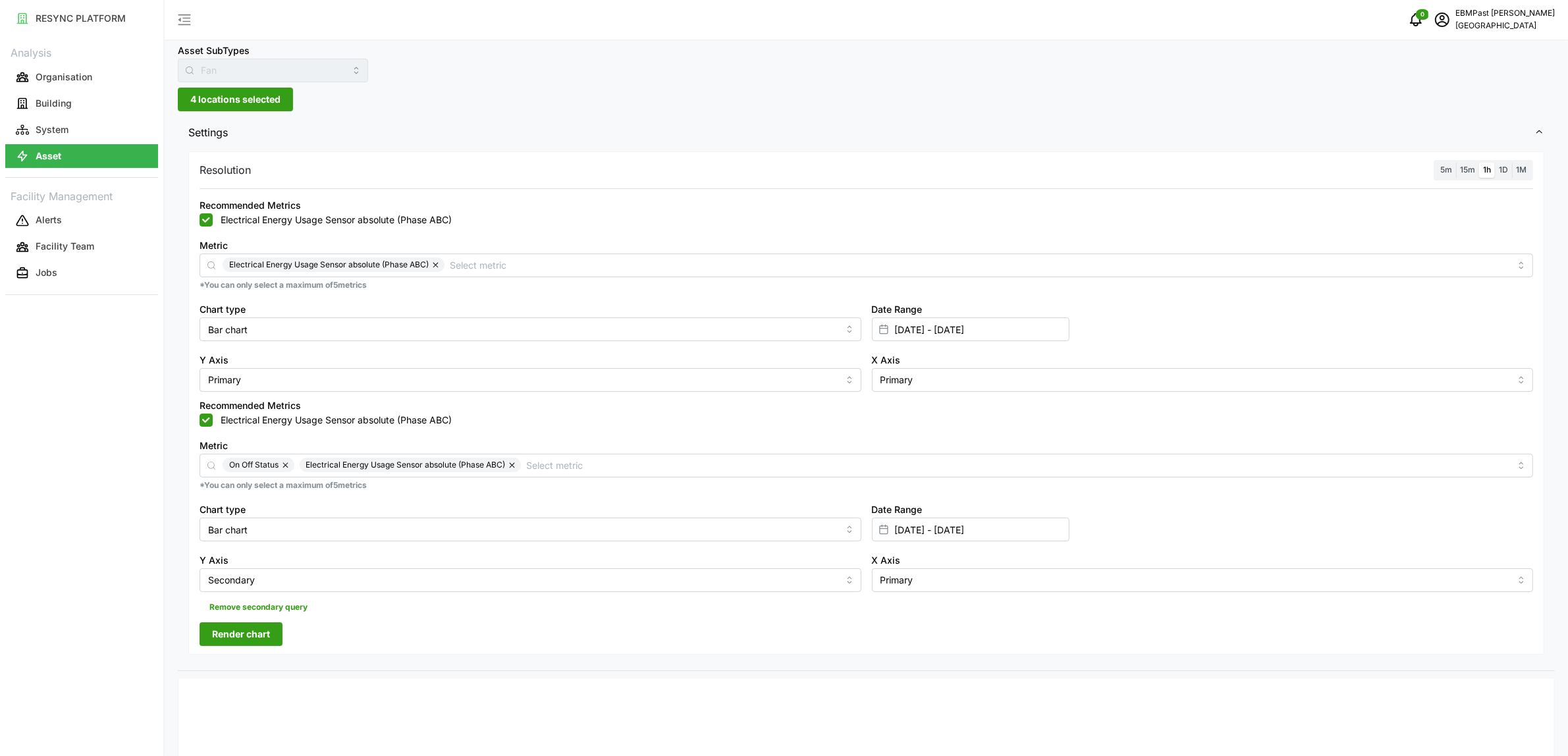
click at [400, 408] on div "Recommended Metrics Electrical Energy Usage Sensor absolute (Phase ABC)" at bounding box center [866, 411] width 1333 height 30
click at [402, 422] on label "Electrical Energy Usage Sensor absolute (Phase ABC)" at bounding box center [332, 420] width 239 height 13
click at [416, 418] on label "Electrical Energy Usage Sensor absolute (Phase ABC)" at bounding box center [332, 420] width 239 height 13
click at [213, 418] on input "Electrical Energy Usage Sensor absolute (Phase ABC)" at bounding box center [206, 420] width 13 height 13
checkbox input "false"
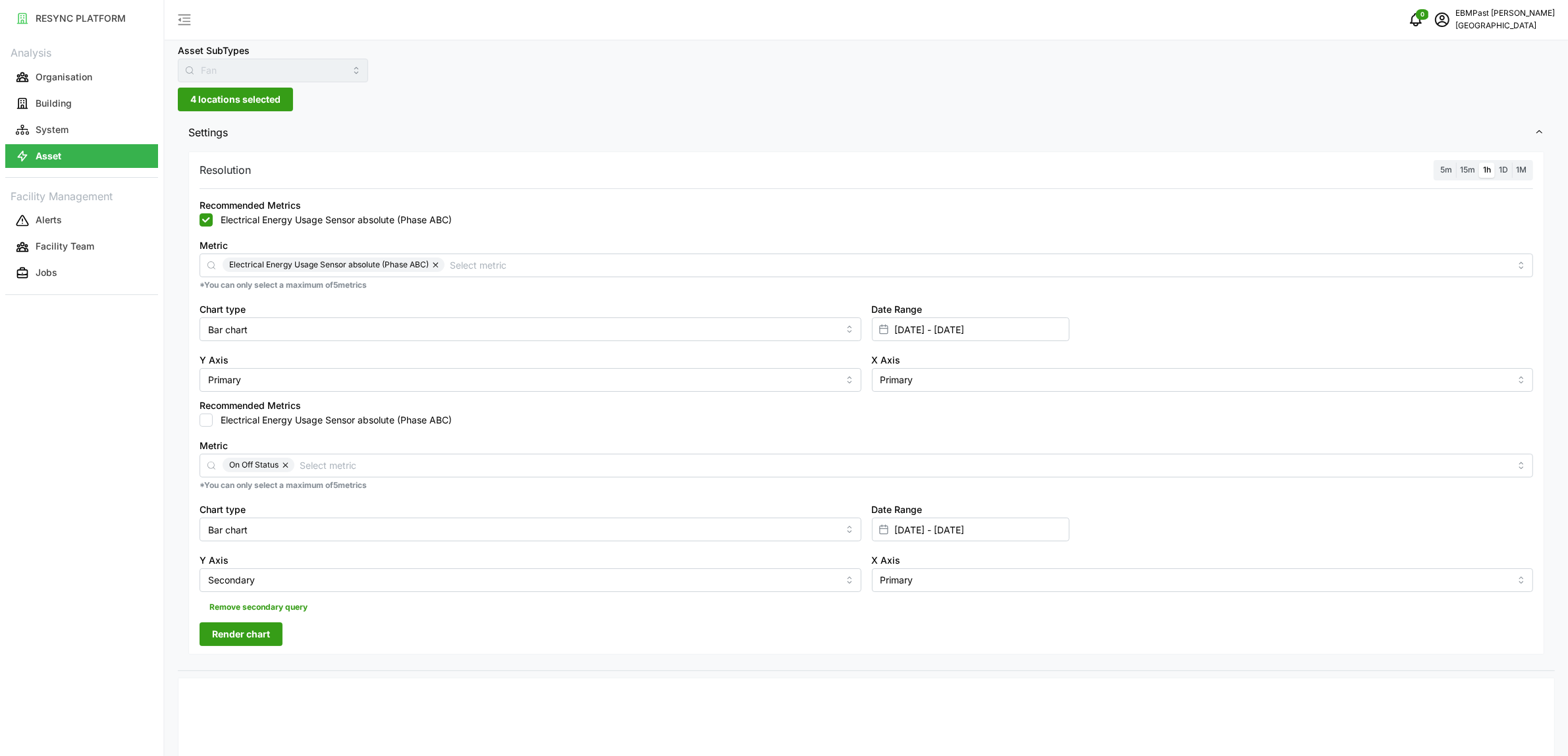
click at [558, 429] on div "Recommended Metrics Electrical Energy Usage Sensor absolute (Phase ABC)" at bounding box center [866, 412] width 1344 height 40
click at [325, 534] on input "Bar chart" at bounding box center [530, 529] width 662 height 23
click at [315, 562] on div "Line chart" at bounding box center [530, 561] width 655 height 22
type input "Line chart"
click at [389, 605] on div "Resolution 5m 15m 1h 1D 1M Recommended Metrics Electrical Energy Usage Sensor a…" at bounding box center [866, 403] width 1356 height 503
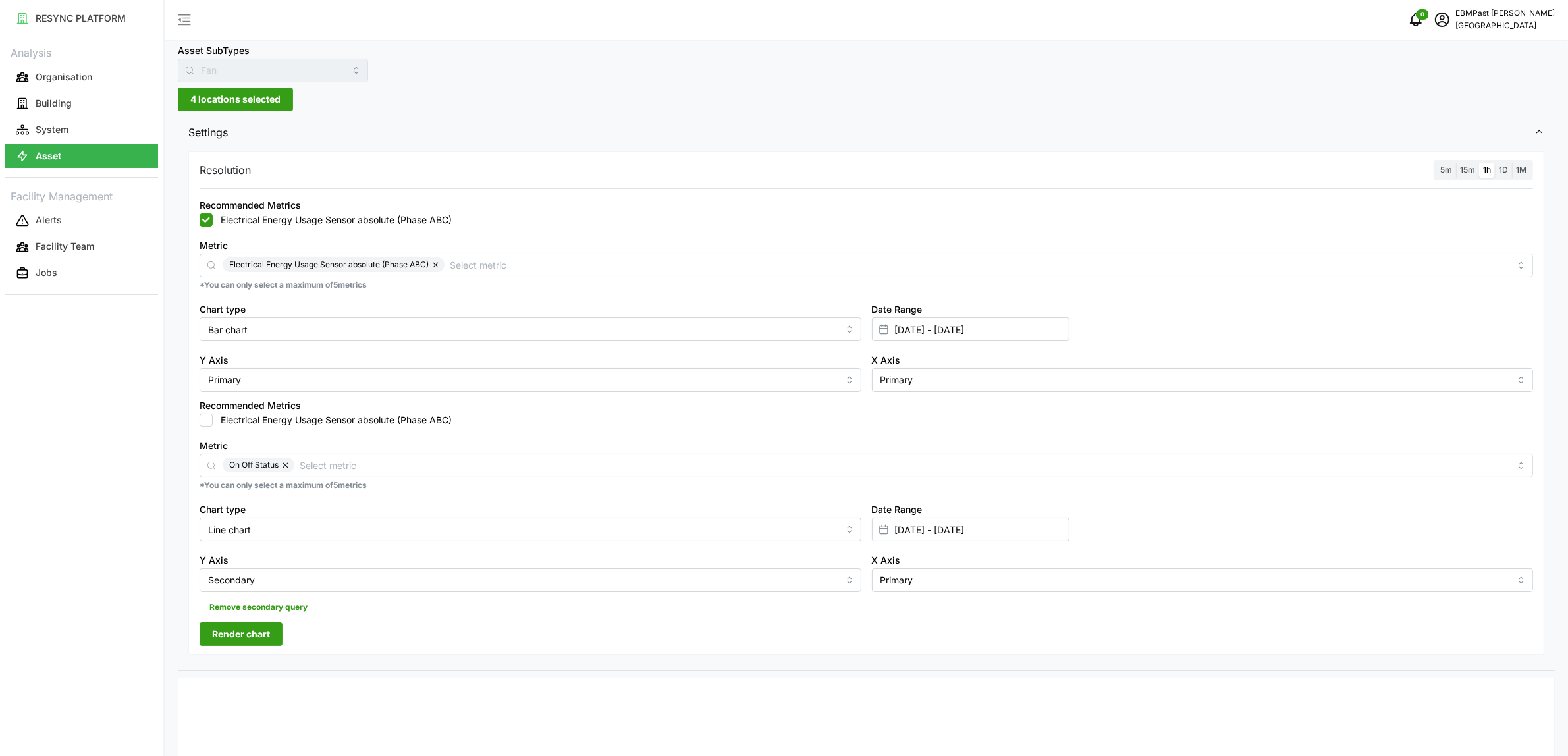
click at [212, 605] on span "Render chart" at bounding box center [241, 634] width 58 height 22
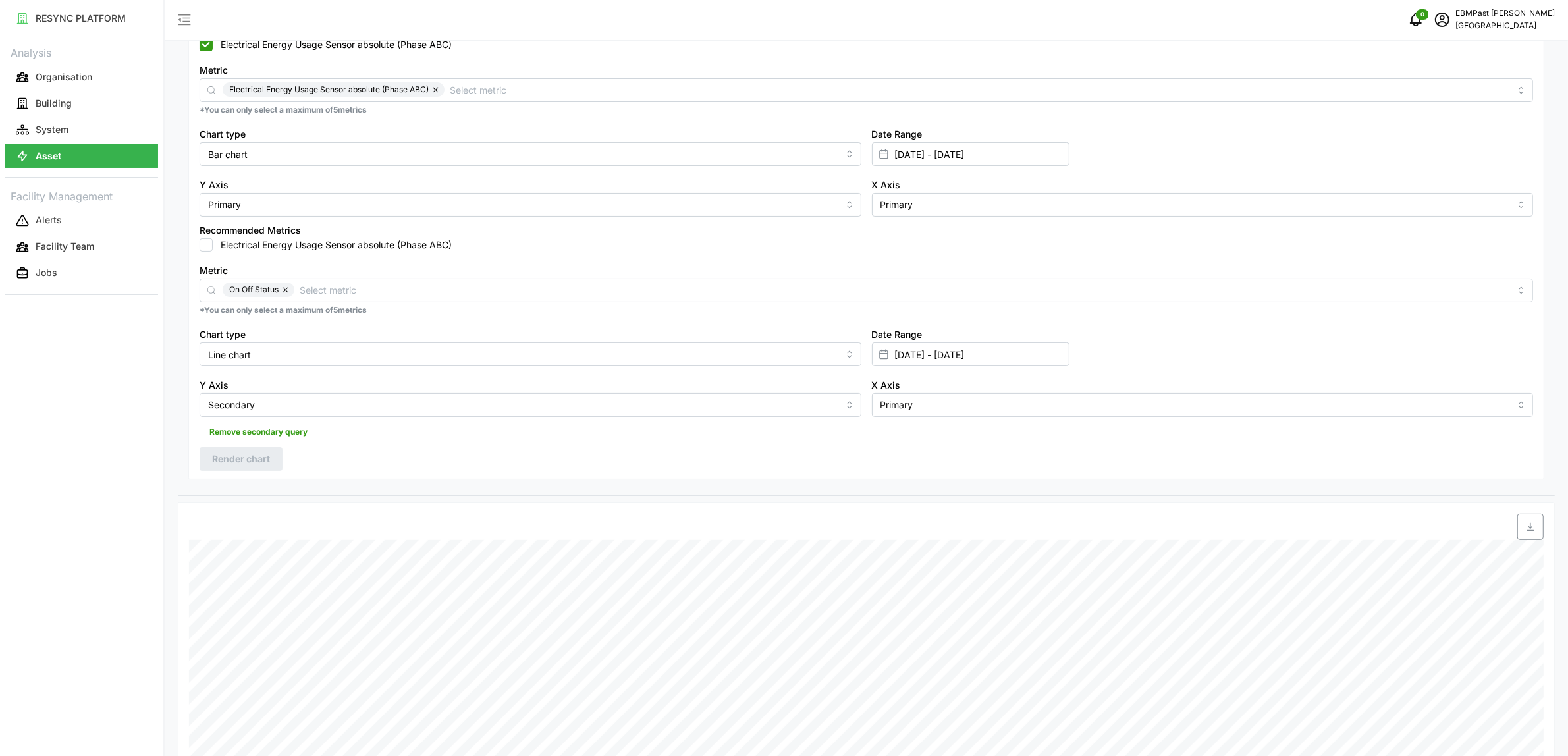
scroll to position [31, 0]
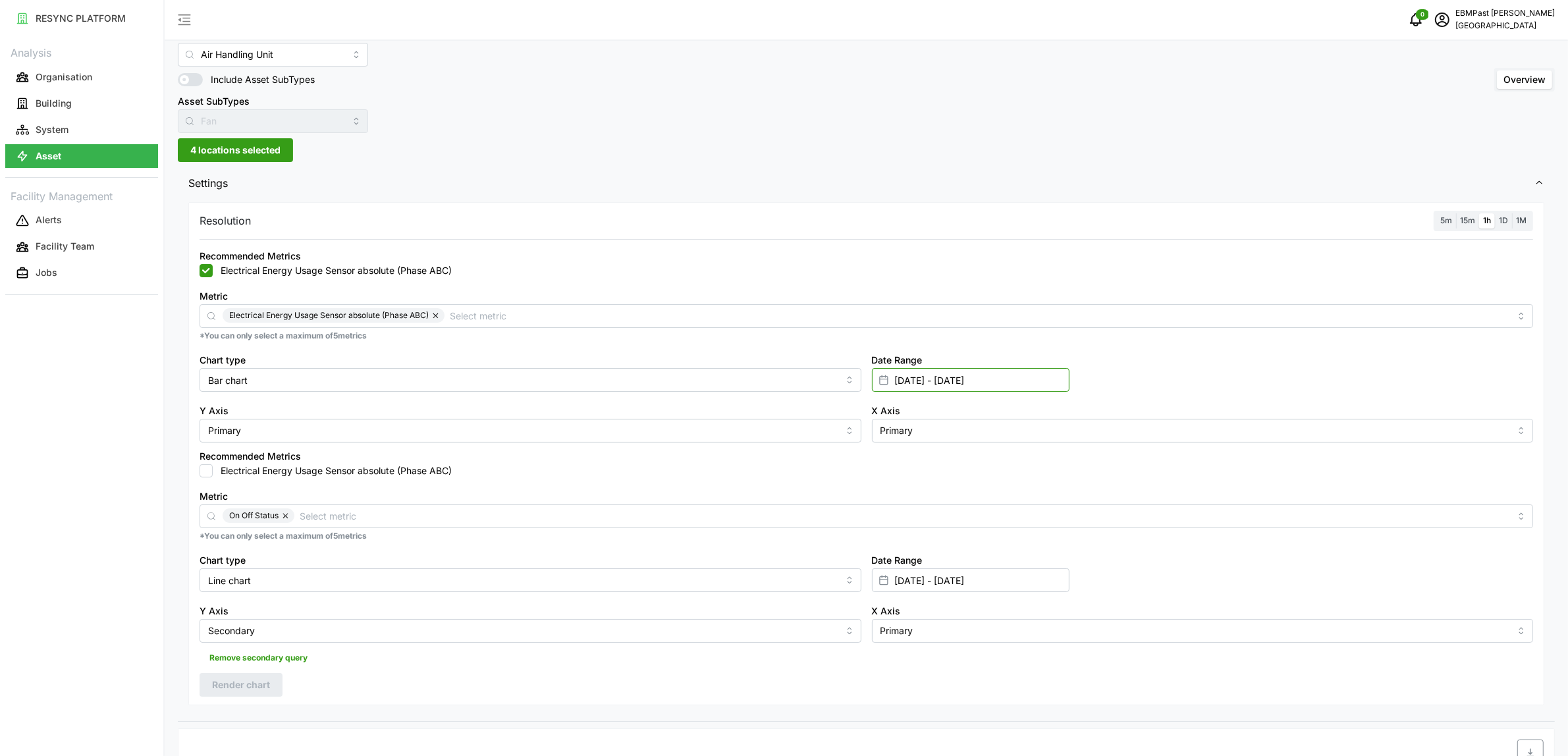
click at [937, 383] on input "15 Sep 2025 - 21 Sep 2025" at bounding box center [971, 380] width 198 height 23
click at [904, 562] on button "15" at bounding box center [900, 561] width 23 height 23
click at [921, 560] on button "16" at bounding box center [924, 561] width 23 height 23
type input "15 Sep 2025 - 16 Sep 2025"
type input "16 Sep 2025"
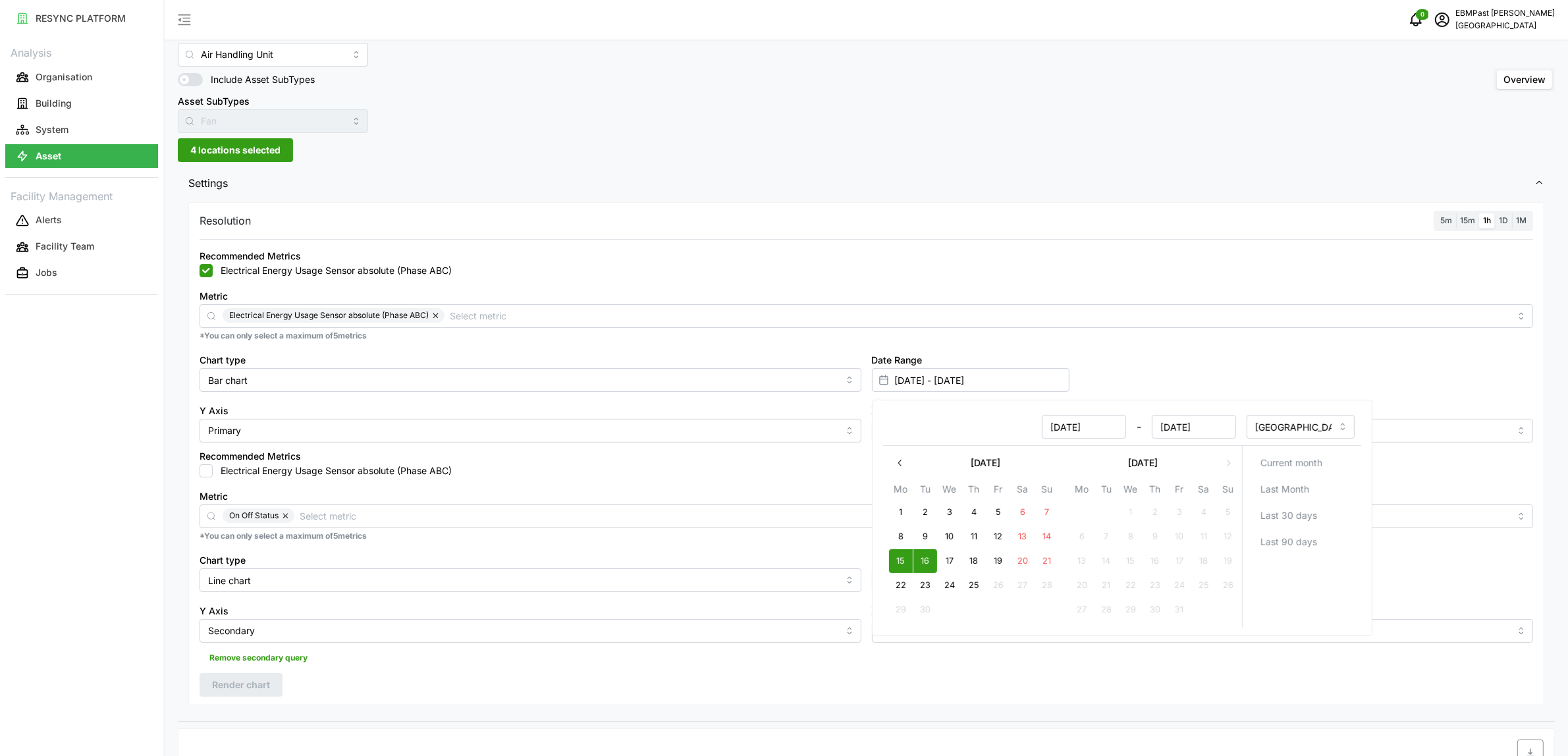
click at [1161, 364] on div "Date Range 15 Sep 2025 - 16 Sep 2025" at bounding box center [1203, 372] width 673 height 51
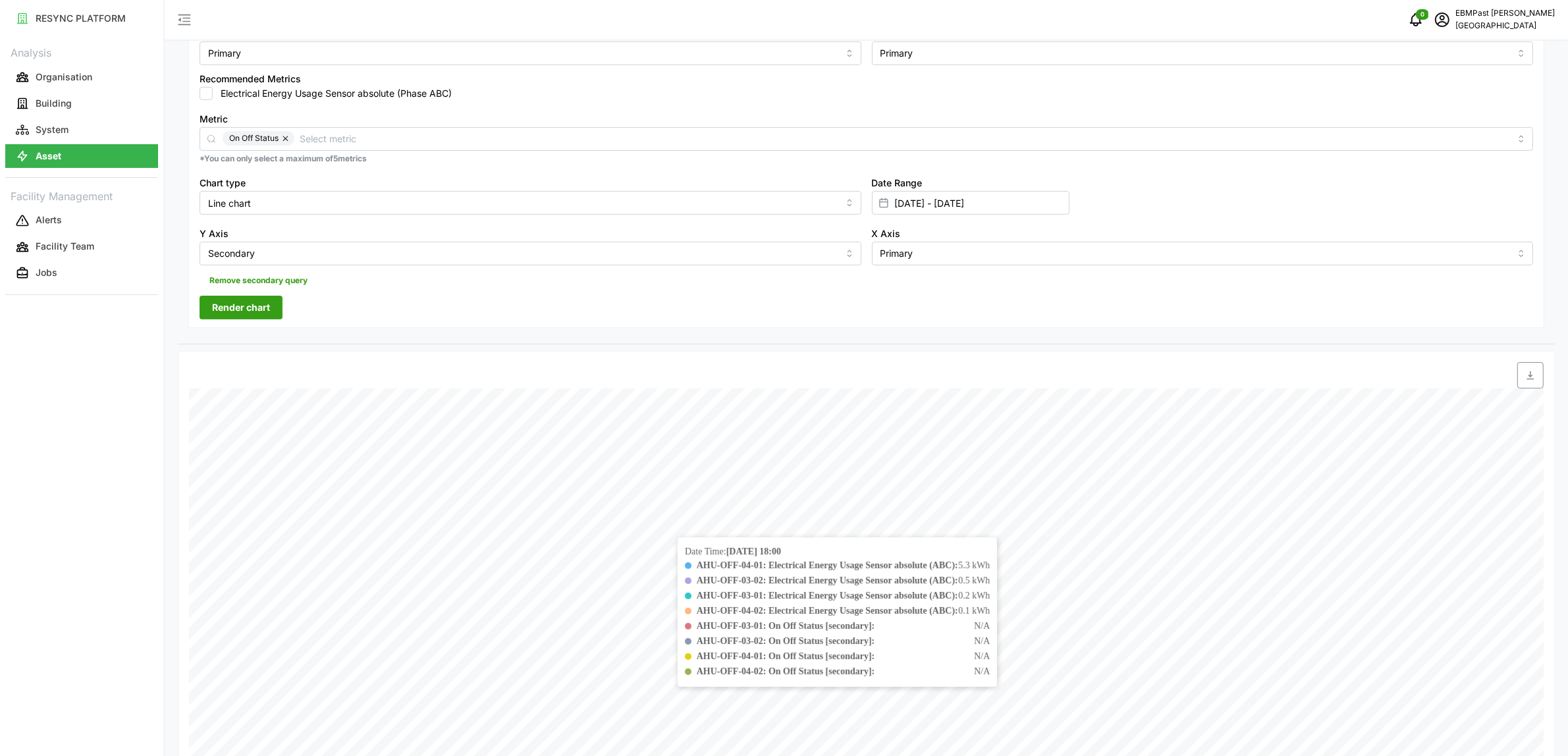
scroll to position [526, 0]
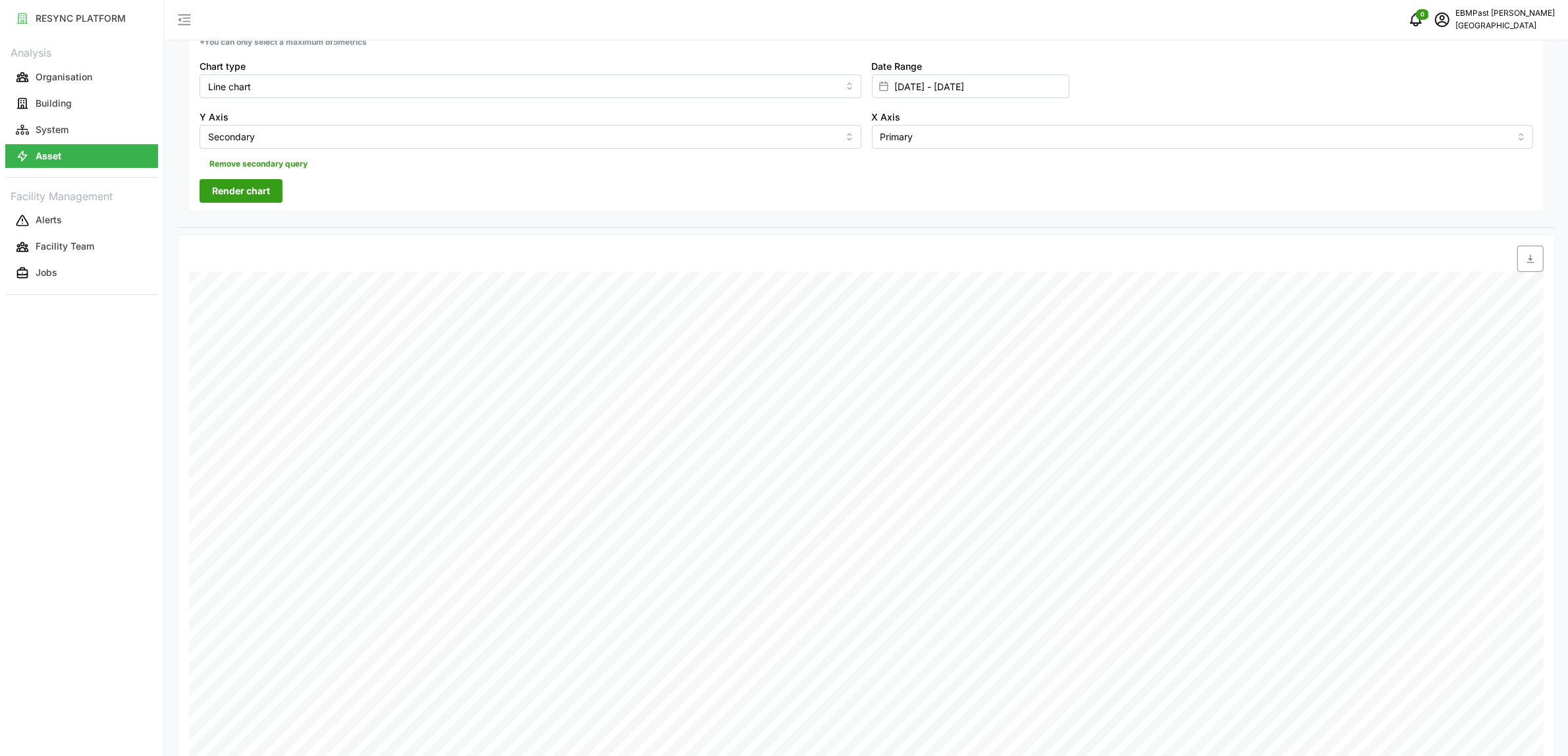
click at [220, 185] on span "Render chart" at bounding box center [241, 191] width 58 height 22
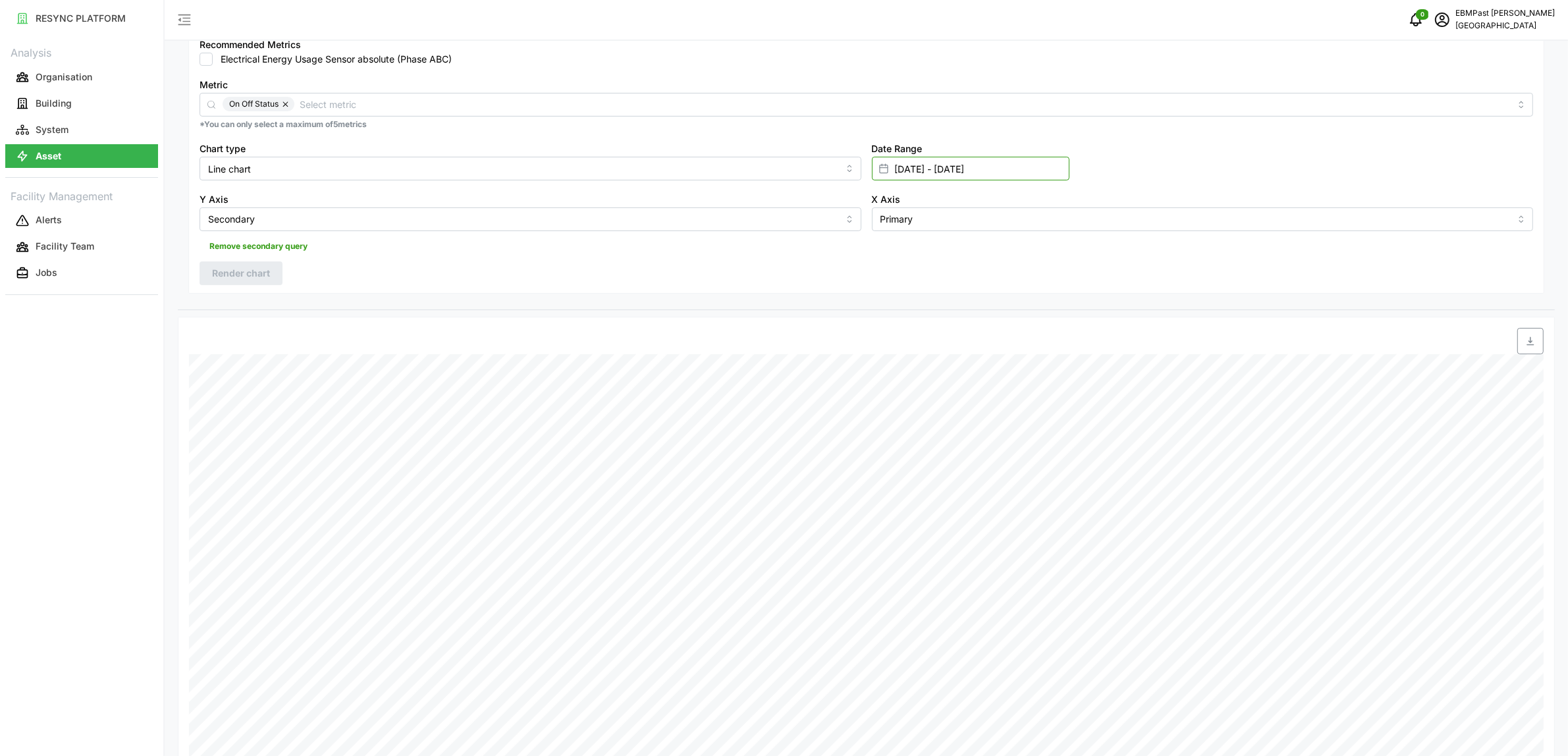
click at [973, 173] on input "[DATE] - [DATE]" at bounding box center [971, 168] width 198 height 23
click at [907, 353] on button "15" at bounding box center [900, 349] width 23 height 23
click at [922, 348] on button "16" at bounding box center [924, 349] width 23 height 23
type input "[DATE] - [DATE]"
type input "[DATE]"
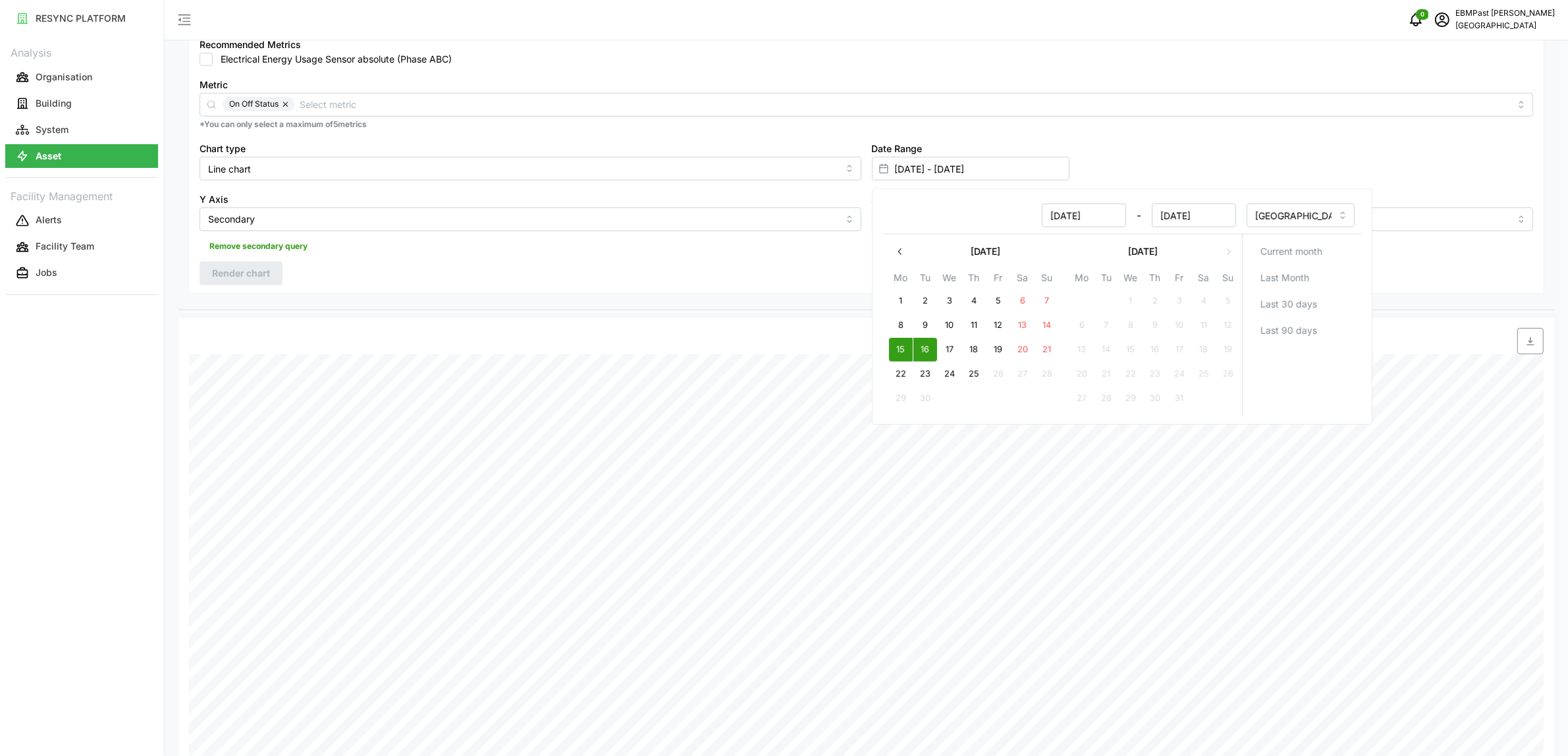
click at [1217, 149] on div "Date Range [DATE] - [DATE]" at bounding box center [1203, 160] width 673 height 51
click at [241, 274] on span "Render chart" at bounding box center [241, 273] width 58 height 22
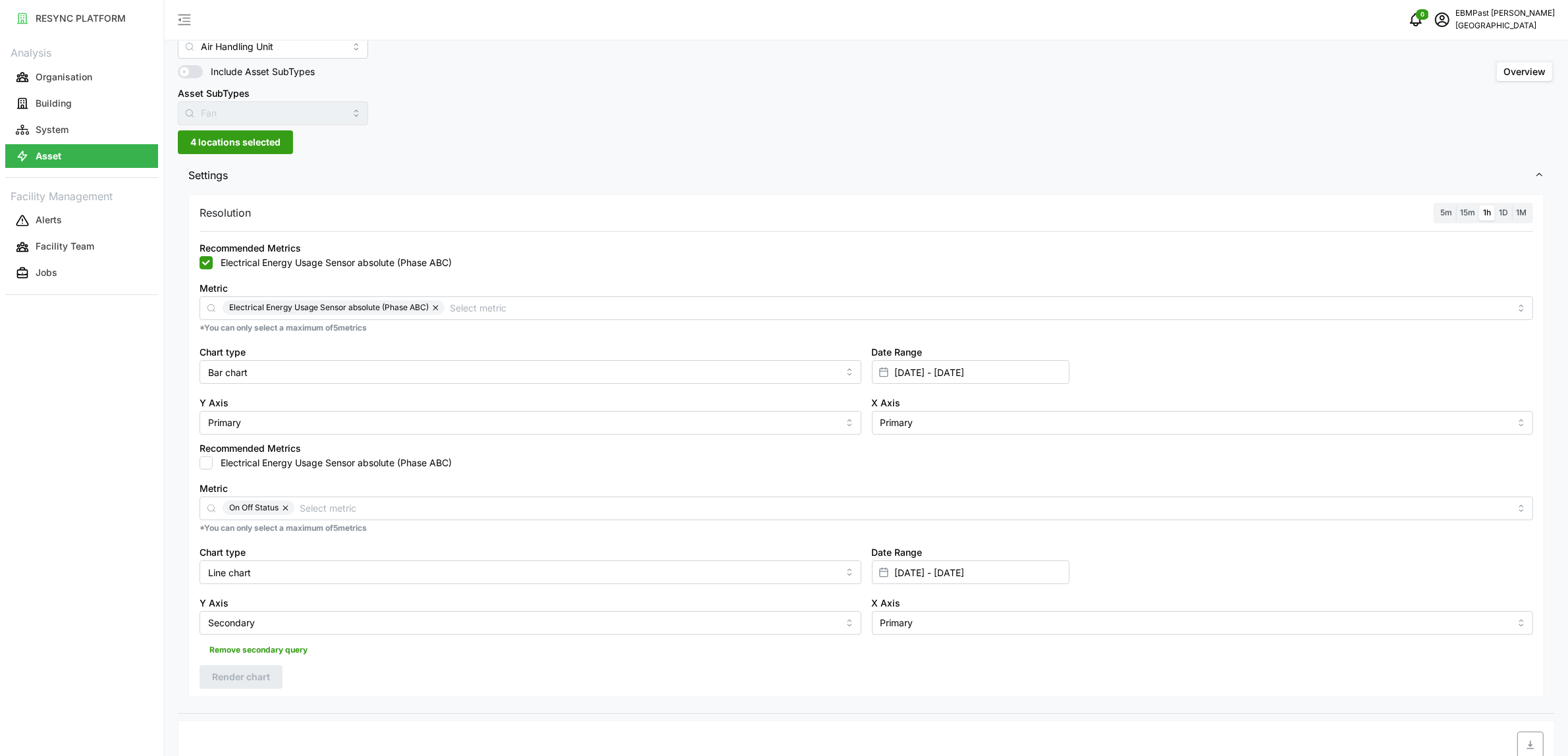
scroll to position [31, 0]
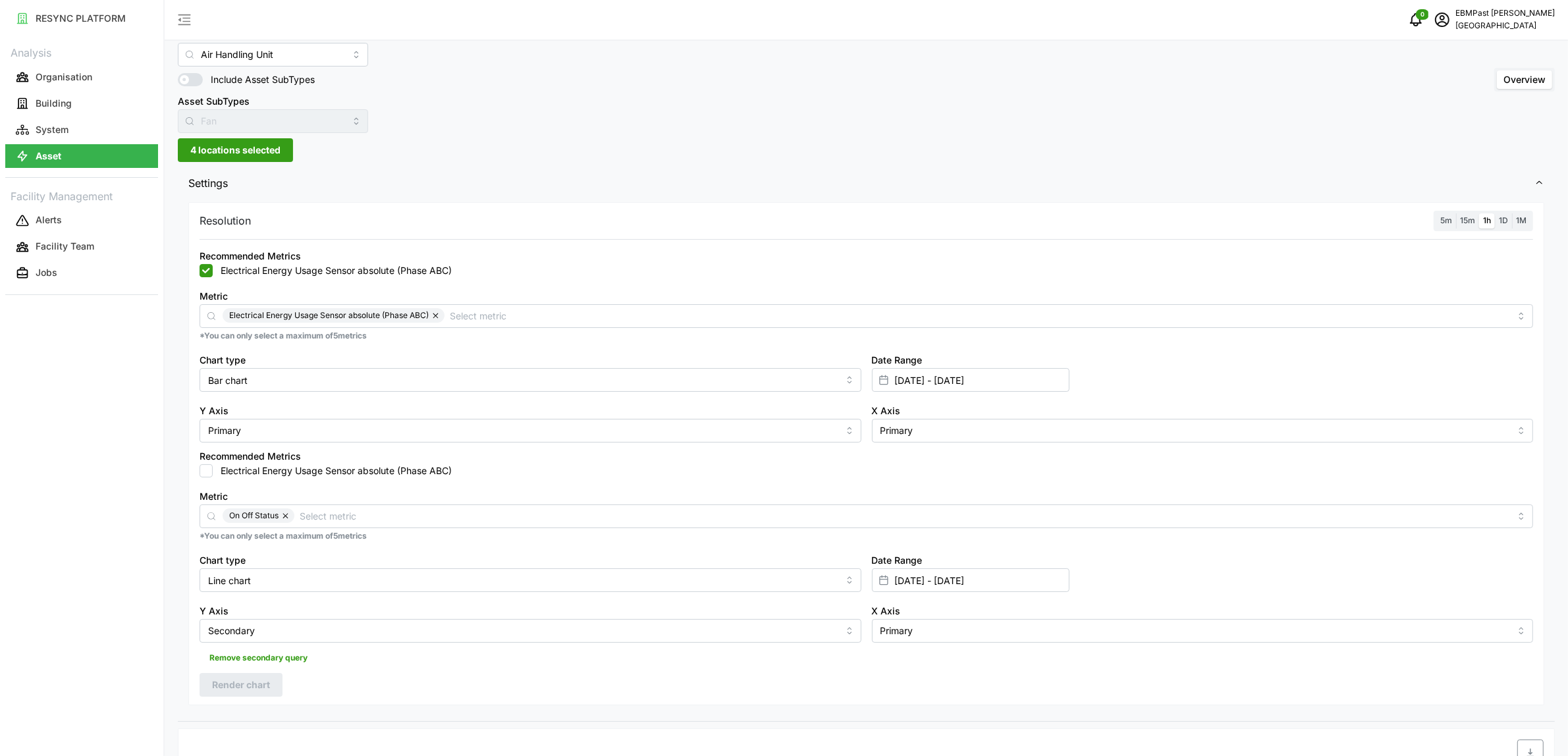
click at [1506, 218] on span "1D" at bounding box center [1504, 219] width 9 height 10
click at [1495, 213] on input "1D" at bounding box center [1495, 213] width 0 height 0
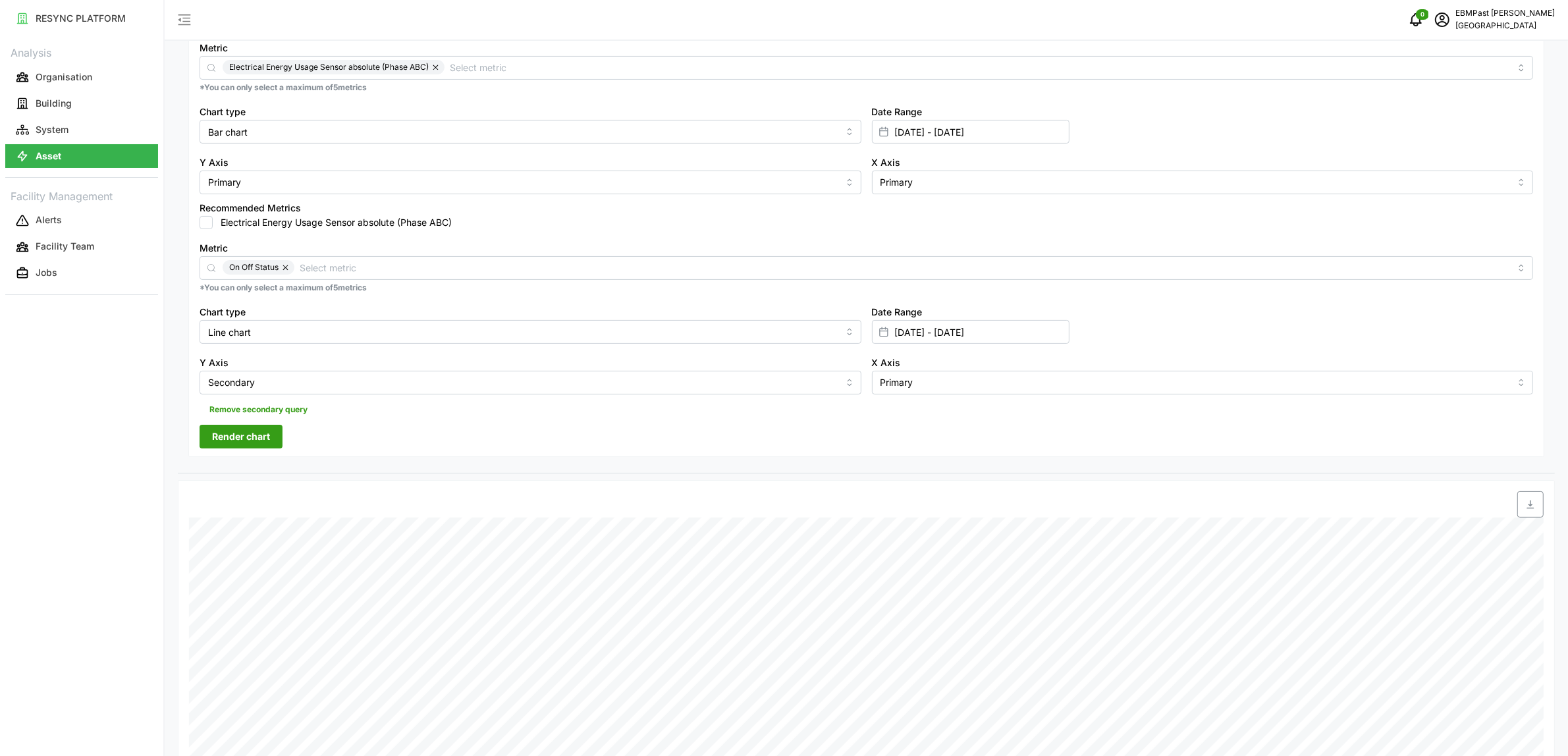
scroll to position [279, 0]
click at [338, 323] on input "Line chart" at bounding box center [530, 333] width 662 height 23
click at [370, 277] on div "On Off Status" at bounding box center [866, 270] width 1333 height 23
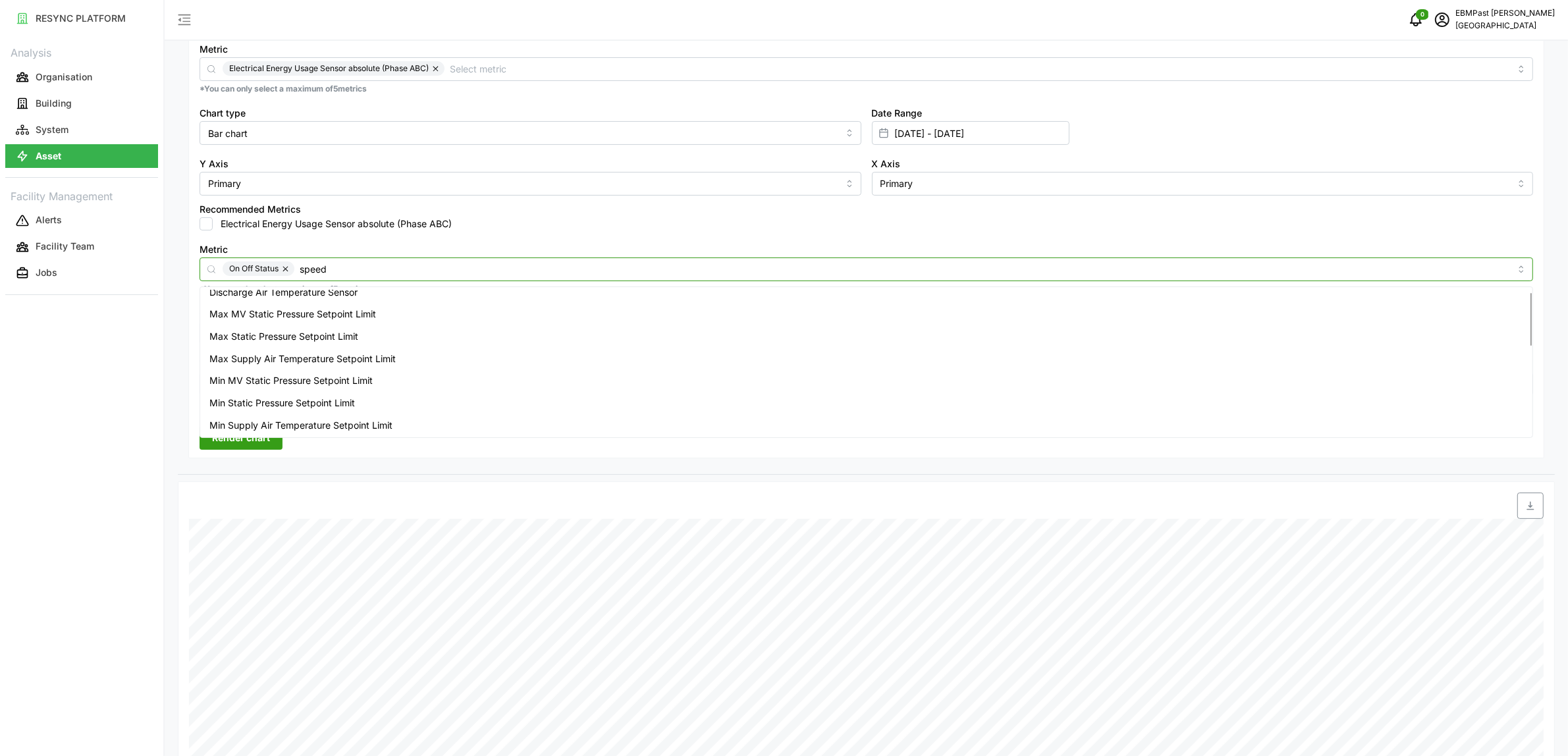
scroll to position [0, 0]
type input "s"
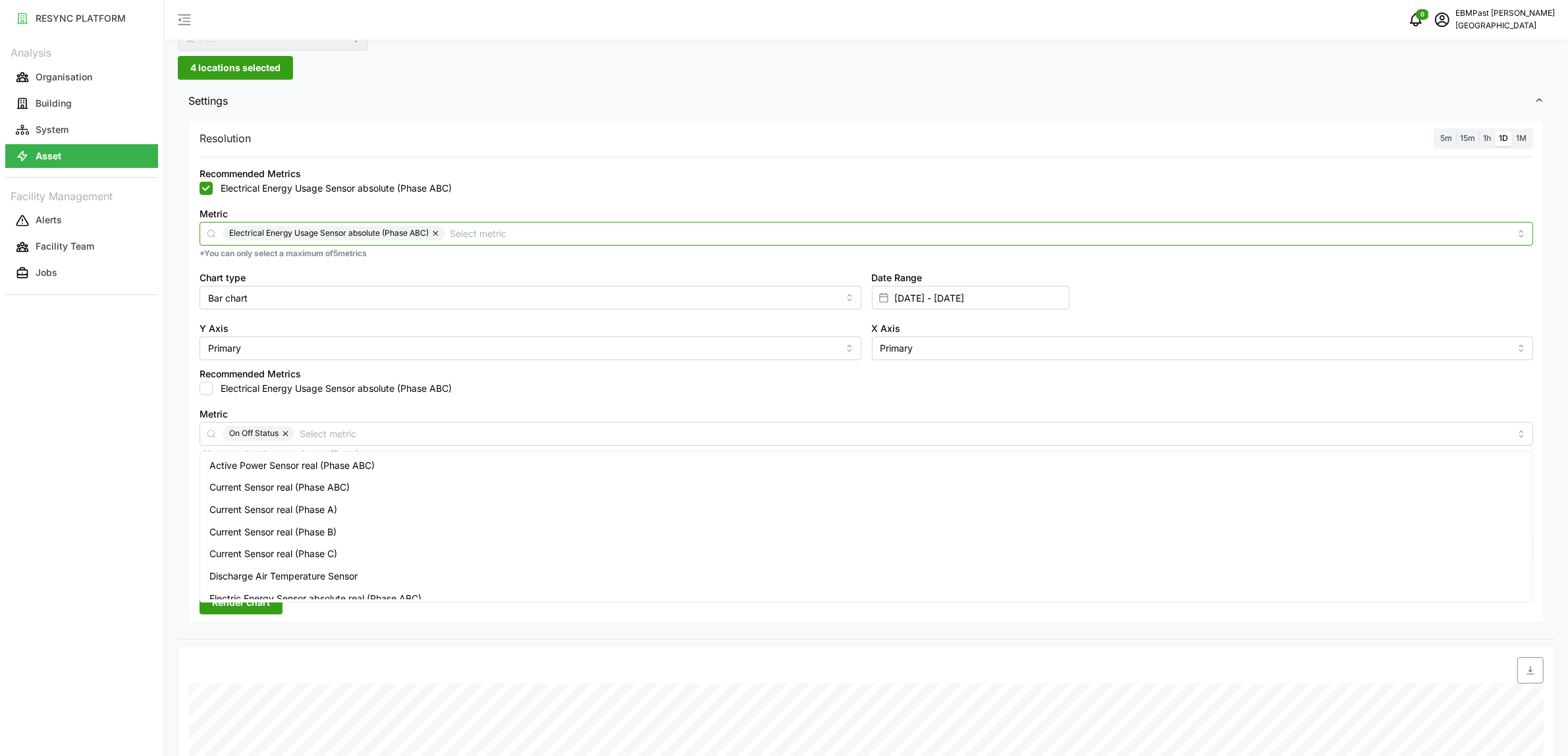
click at [476, 229] on input "Metric" at bounding box center [980, 233] width 1060 height 14
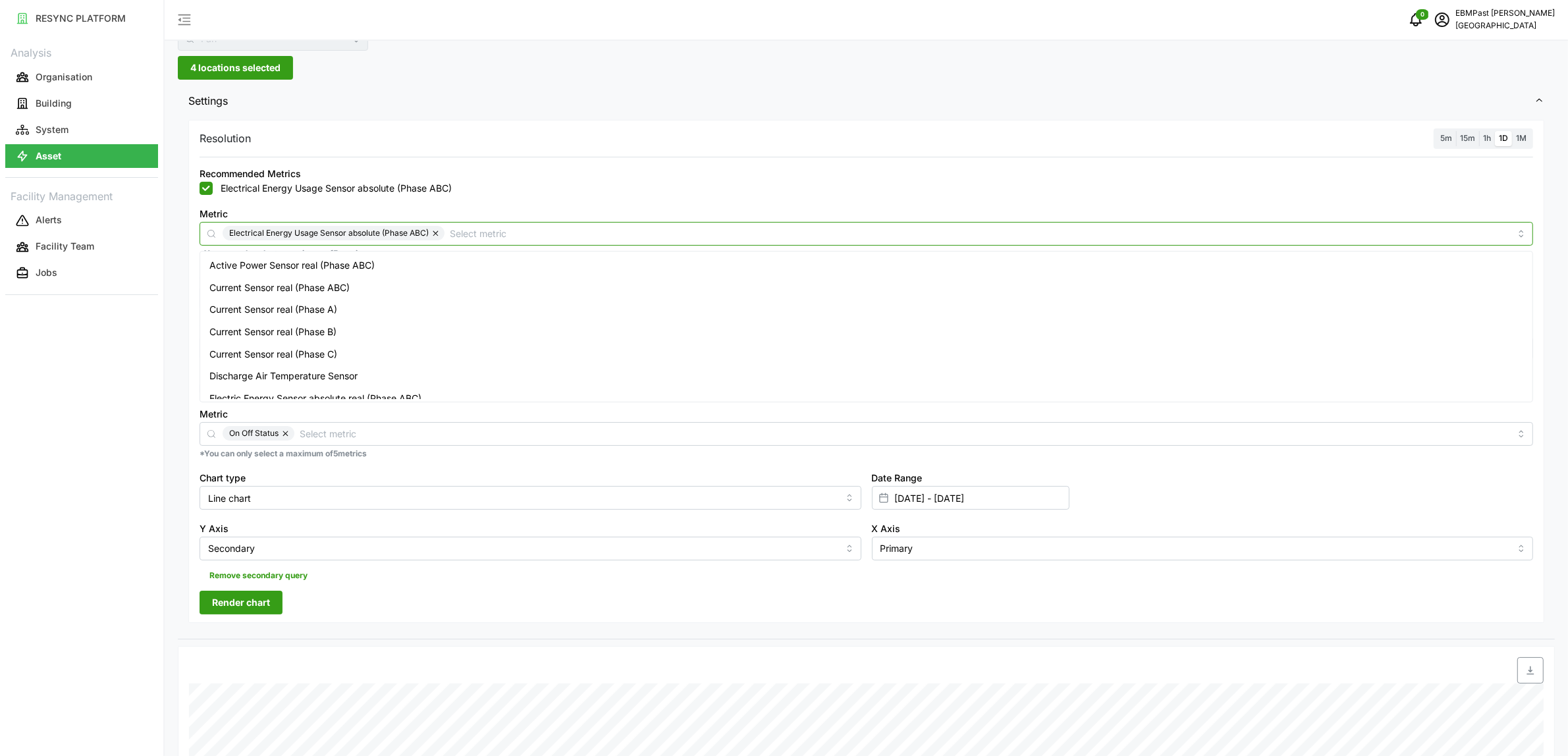
scroll to position [0, 0]
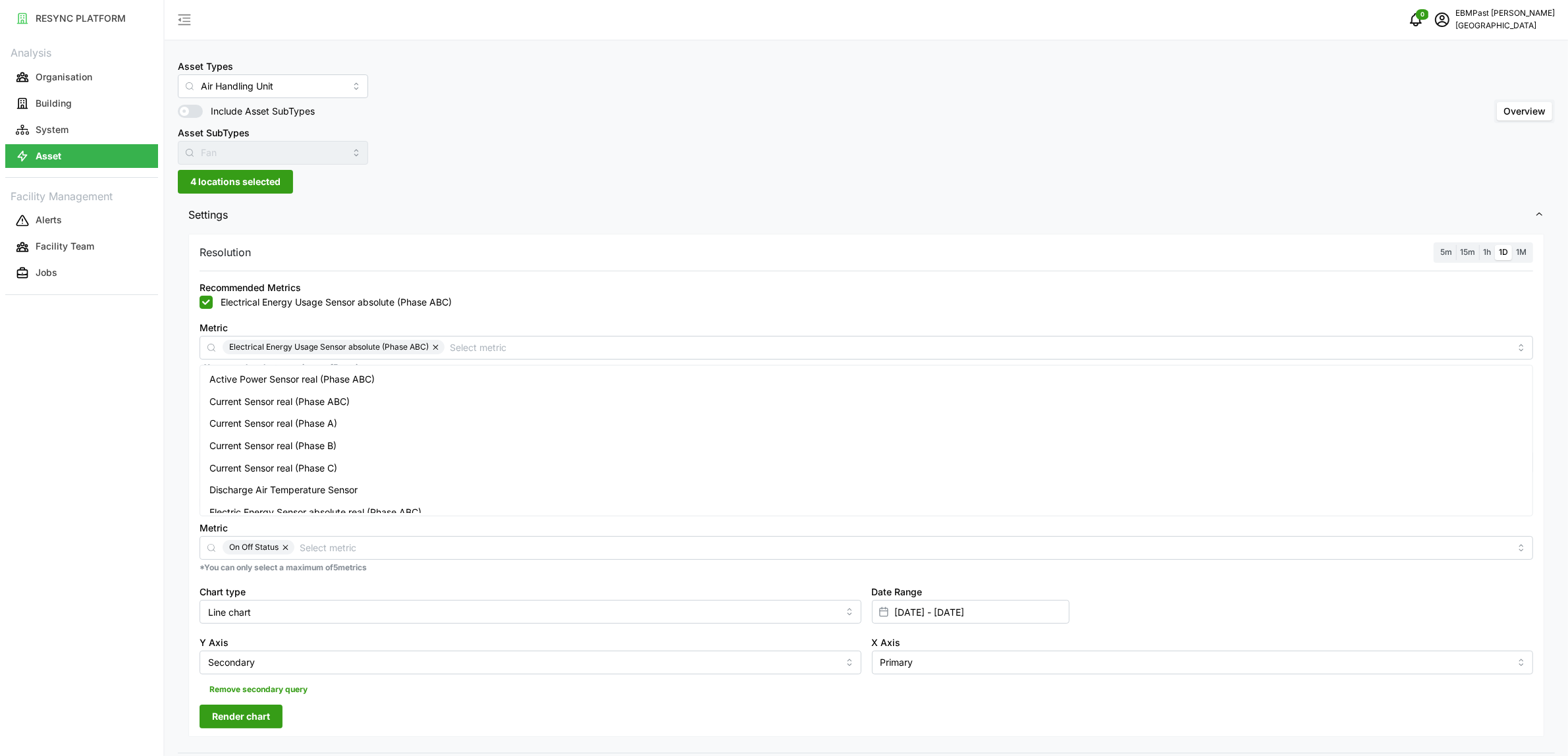
click at [190, 110] on span at bounding box center [197, 111] width 16 height 13
click at [178, 105] on input "Include Asset SubTypes" at bounding box center [178, 105] width 0 height 0
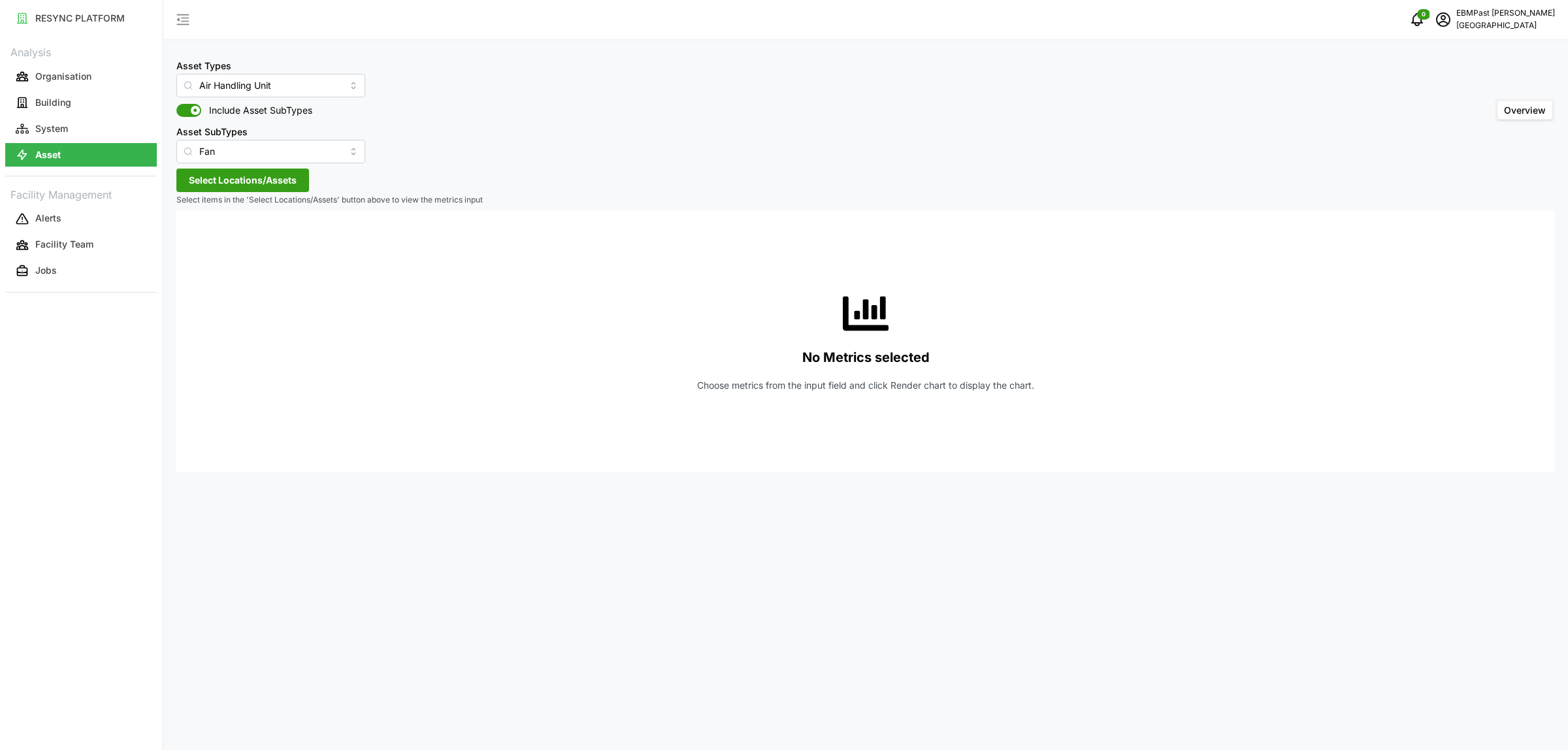
click at [292, 180] on span "Select Locations/Assets" at bounding box center [243, 180] width 107 height 22
click at [210, 240] on span "Select Office Tower" at bounding box center [210, 240] width 9 height 9
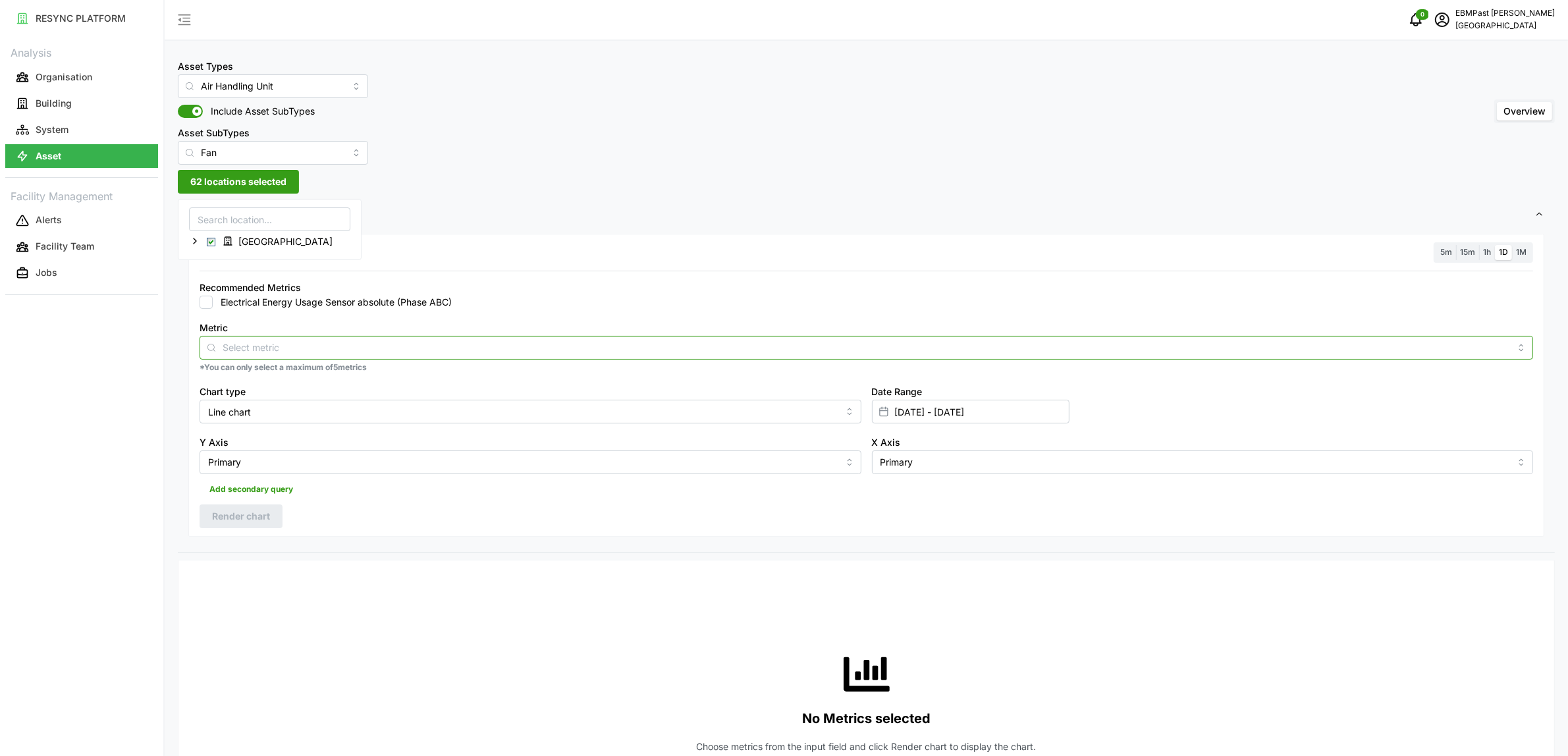
click at [287, 345] on input "Metric" at bounding box center [867, 347] width 1288 height 14
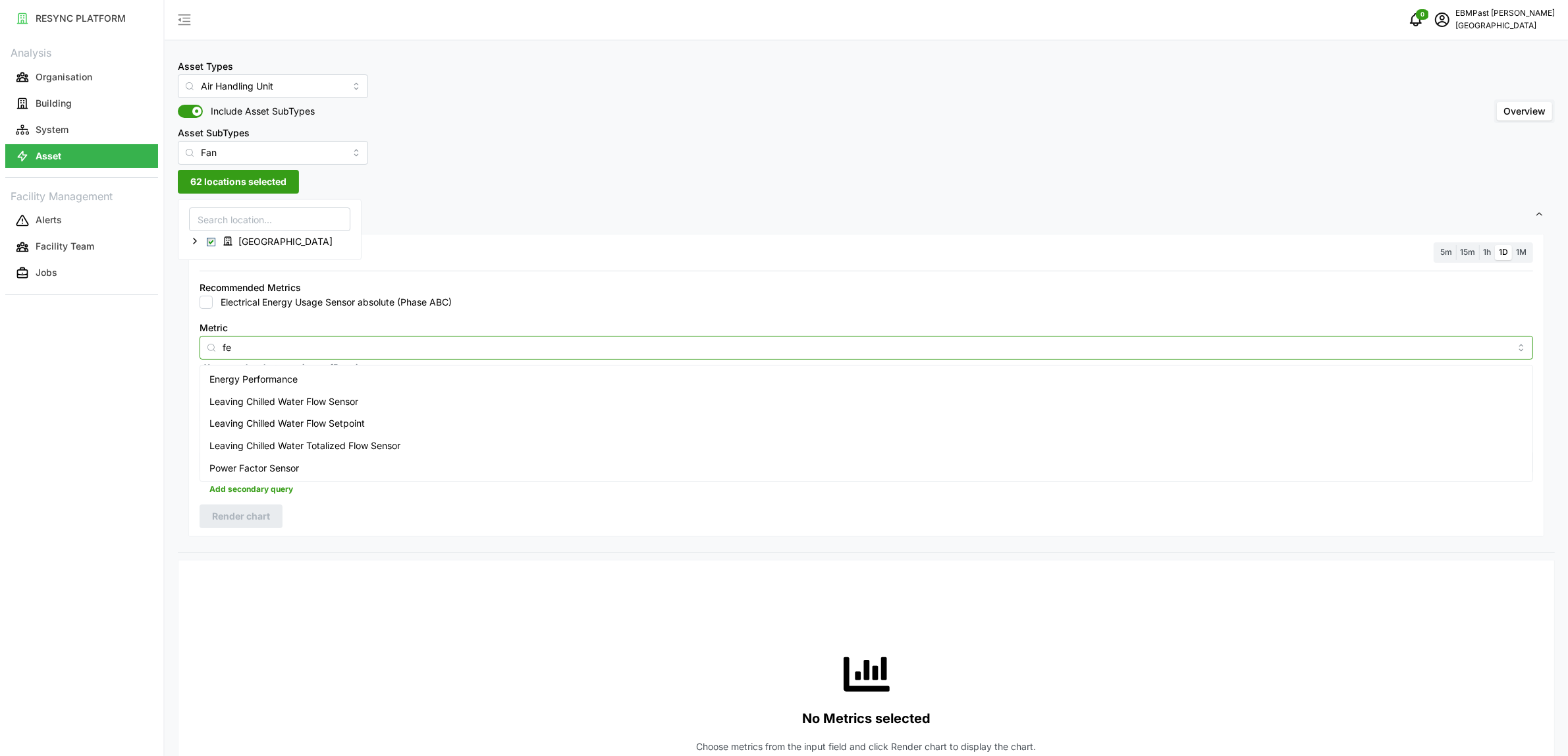
type input "f"
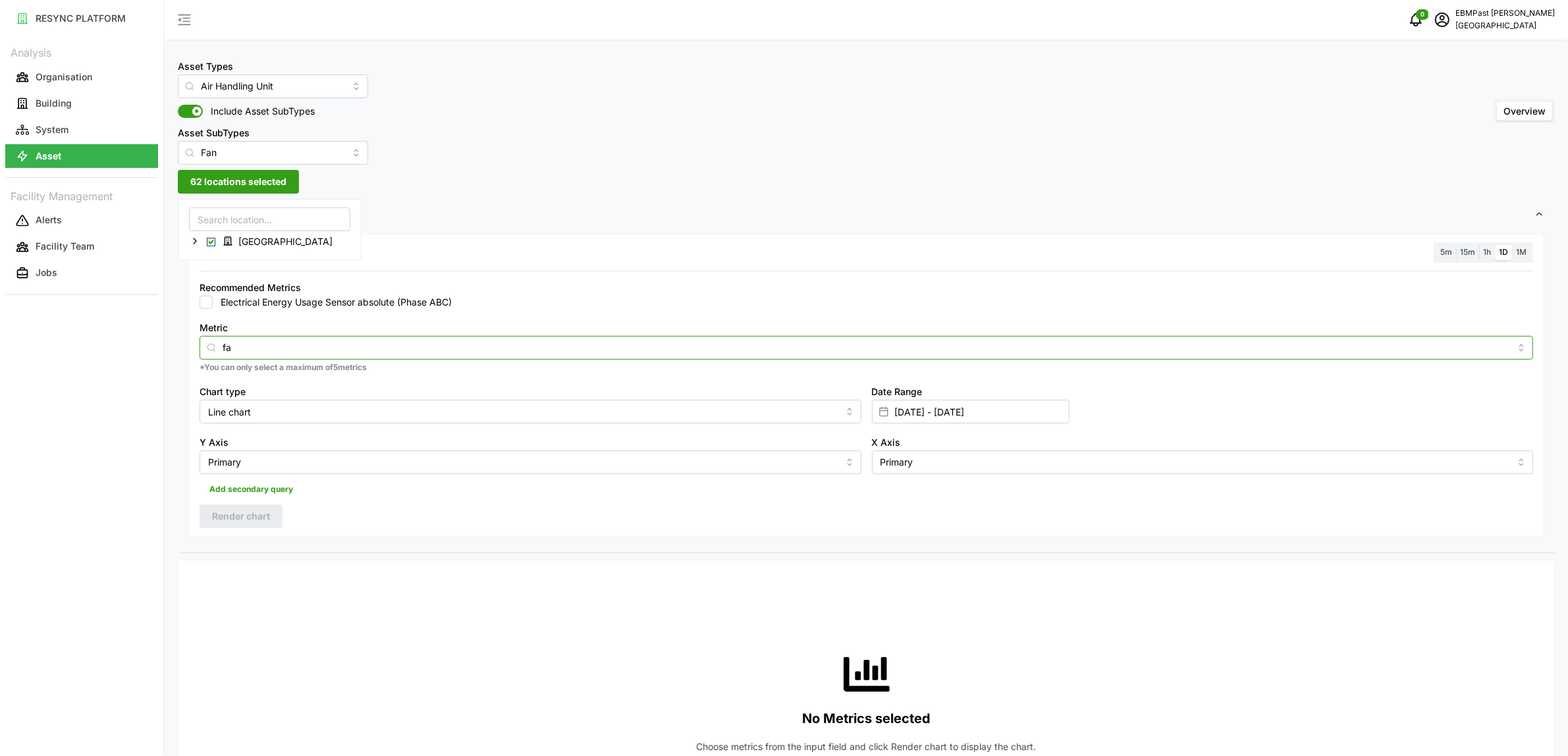
type input "f"
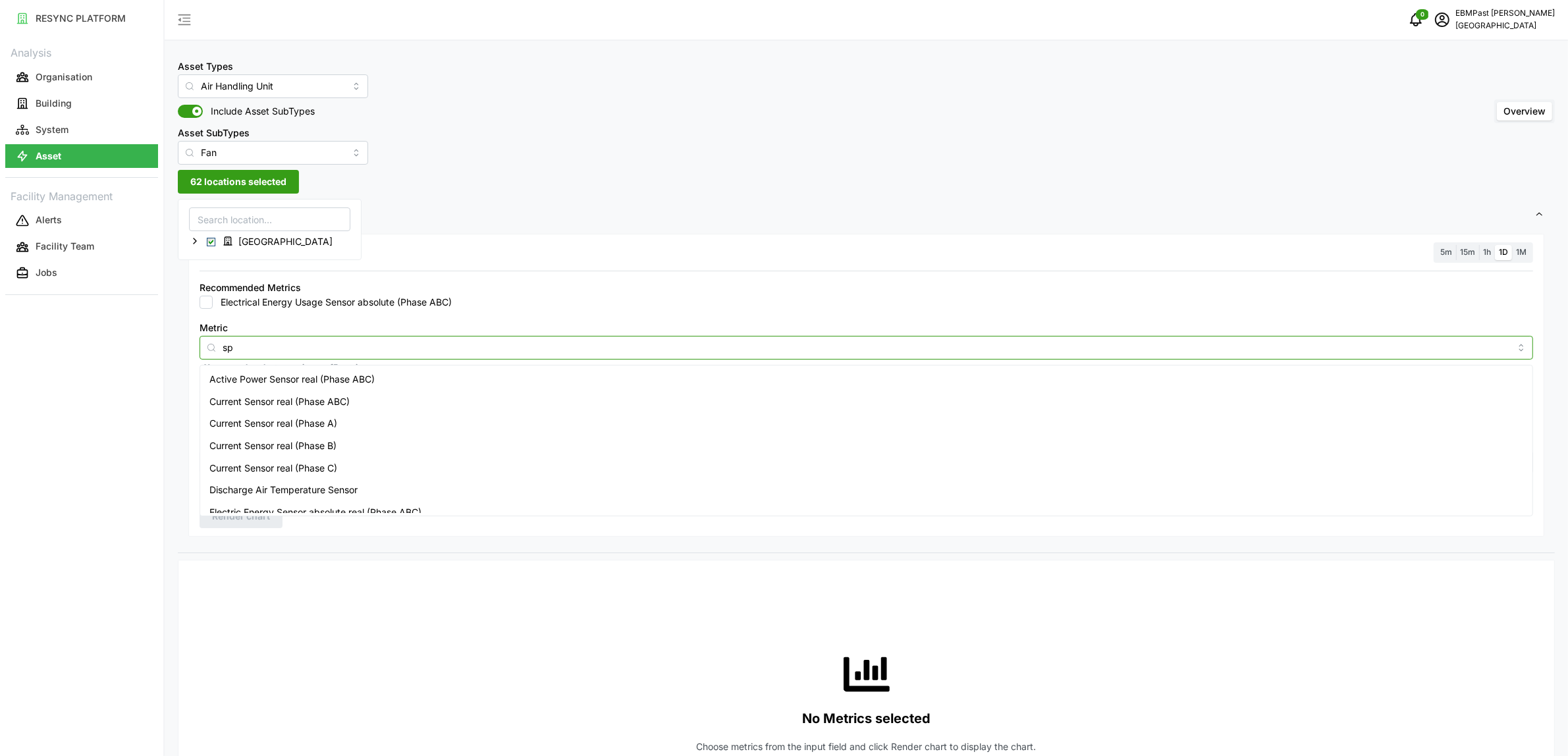
type input "s"
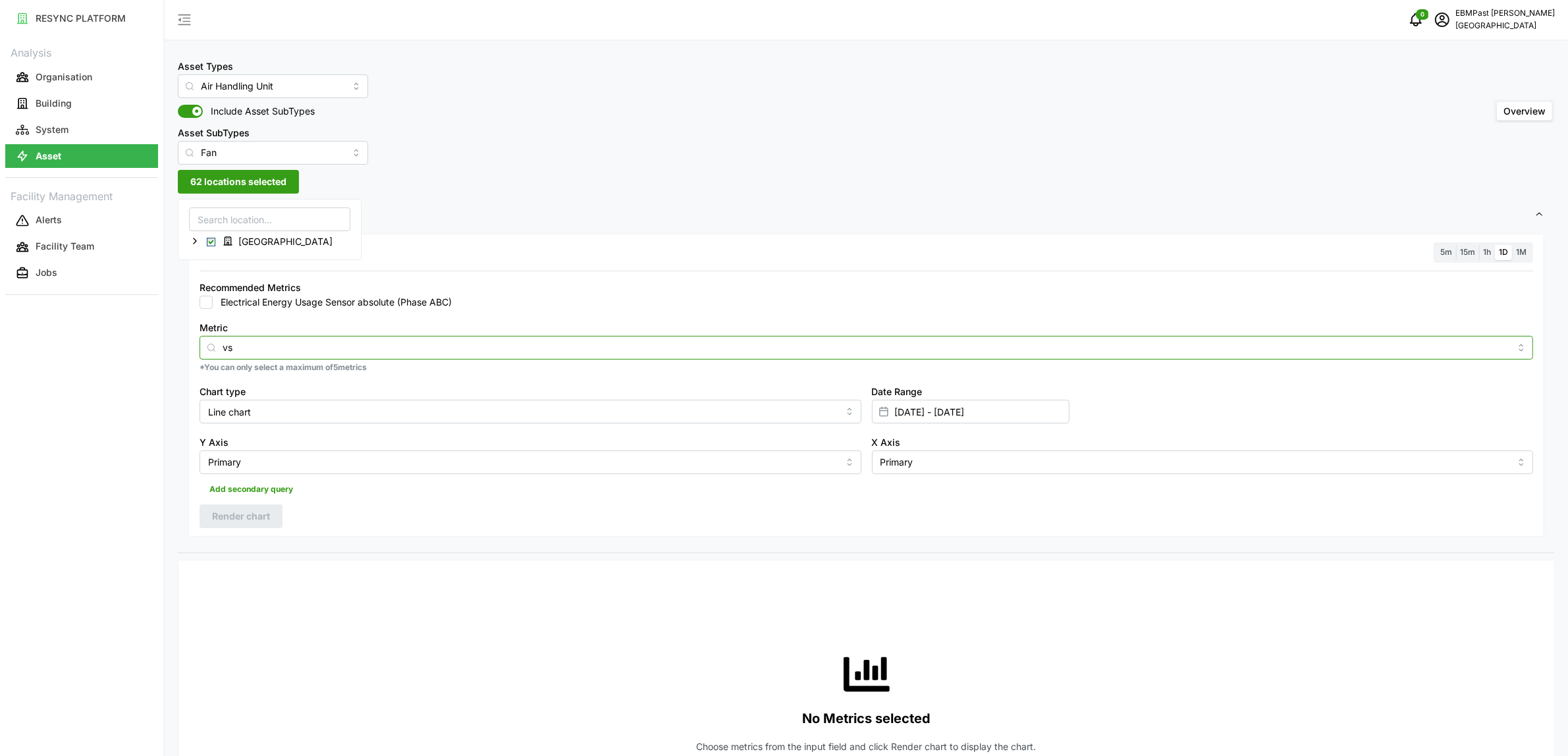
type input "v"
type input "f"
type input "h"
type input "f"
type input "fan s"
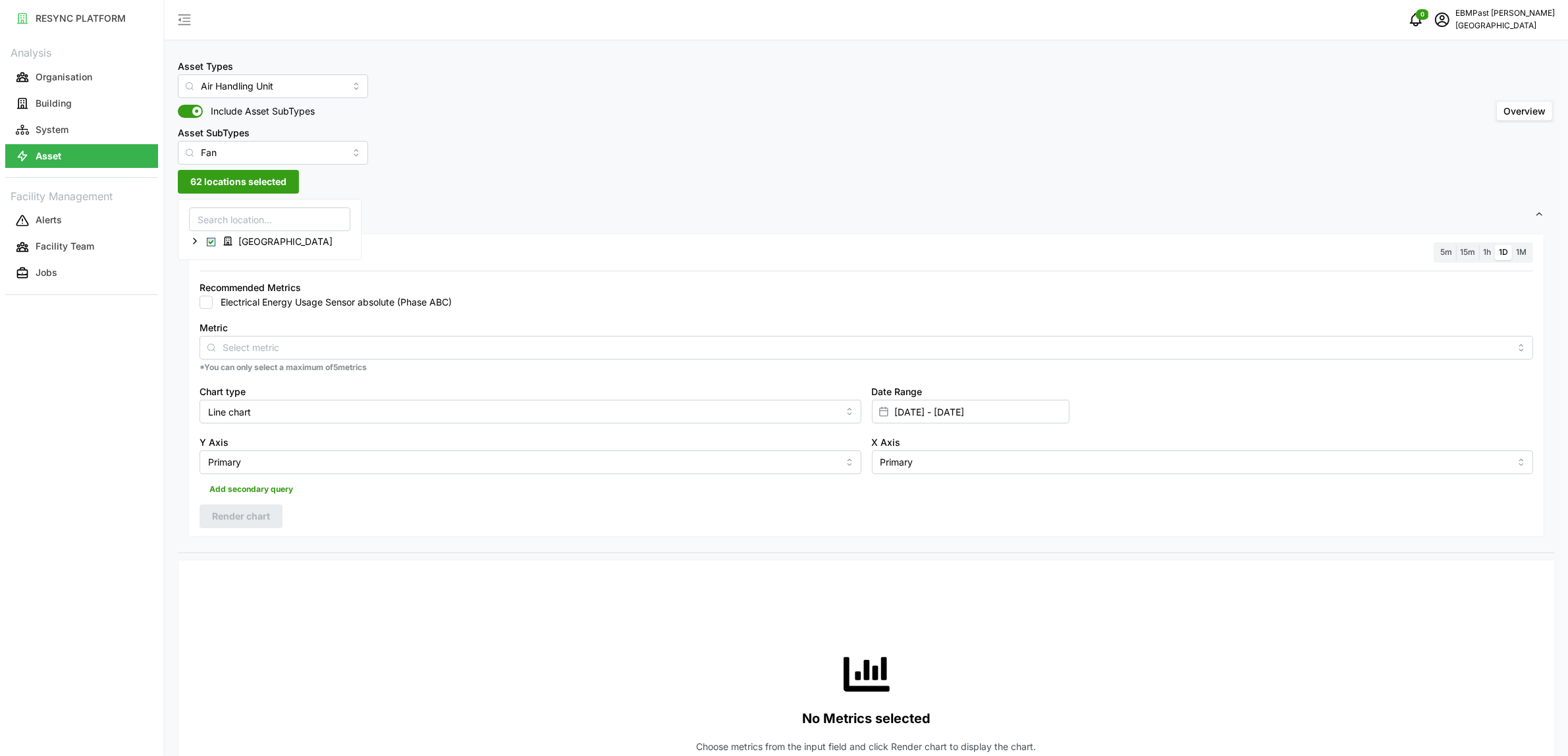
click at [188, 116] on span at bounding box center [186, 111] width 16 height 13
click at [178, 105] on input "Include Asset SubTypes" at bounding box center [178, 105] width 0 height 0
click at [220, 181] on span "62 locations selected" at bounding box center [238, 181] width 96 height 22
click at [578, 176] on div "Asset Types Air Handling Unit Include Asset SubTypes Asset SubTypes Fan Overvie…" at bounding box center [866, 742] width 1403 height 1483
drag, startPoint x: 450, startPoint y: 325, endPoint x: 451, endPoint y: 335, distance: 10.0
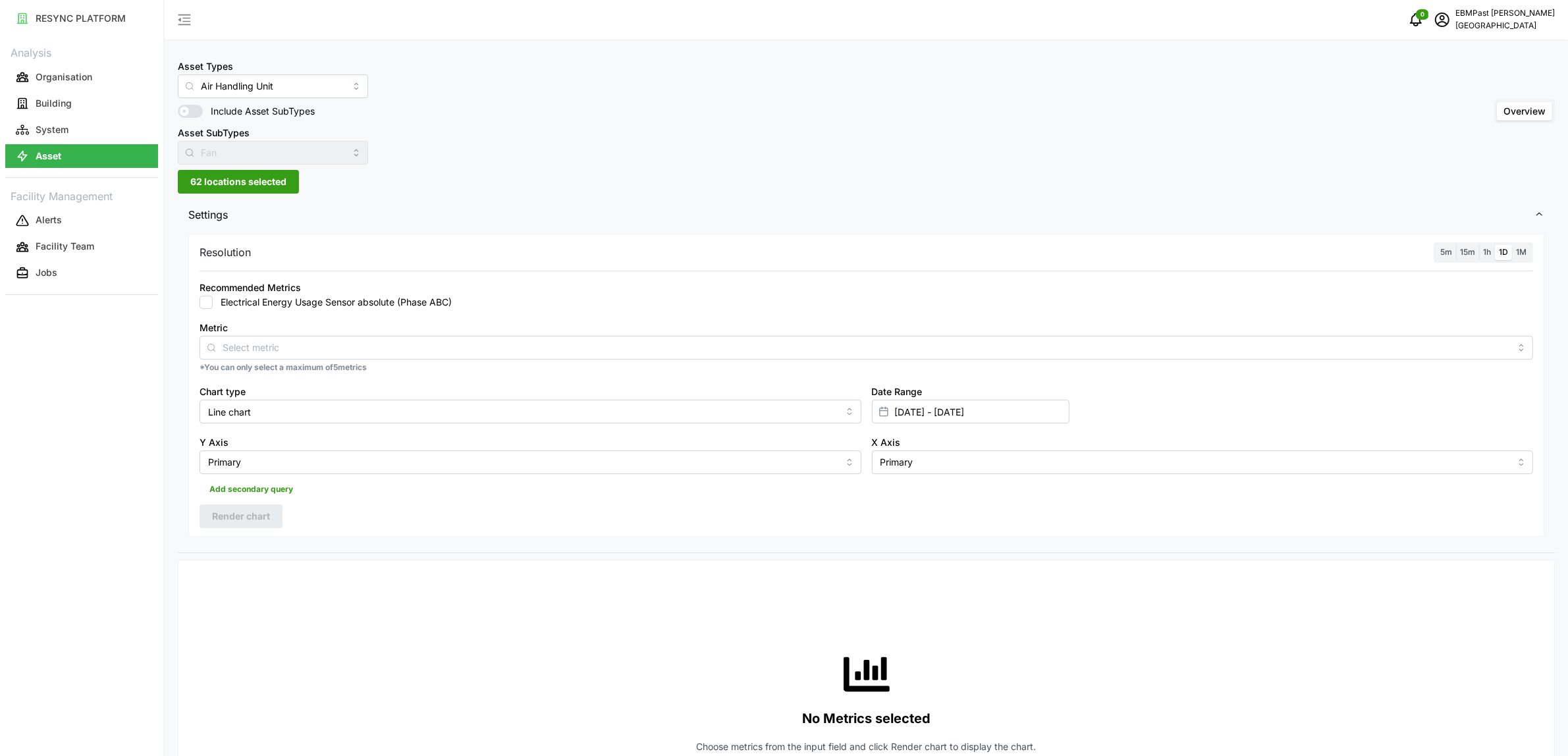
click at [450, 327] on div "Metric" at bounding box center [866, 339] width 1333 height 40
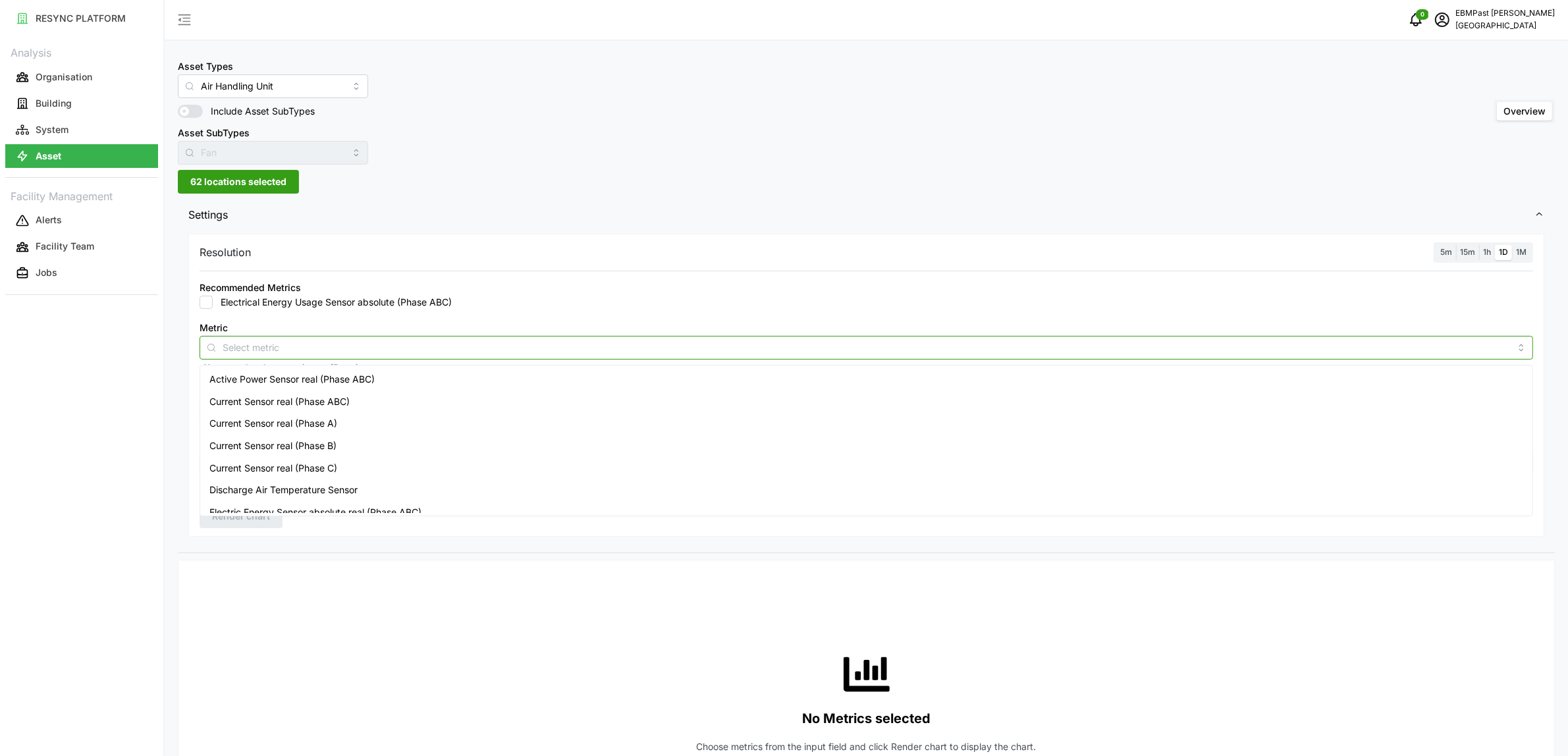
click at [451, 338] on div at bounding box center [866, 348] width 1333 height 23
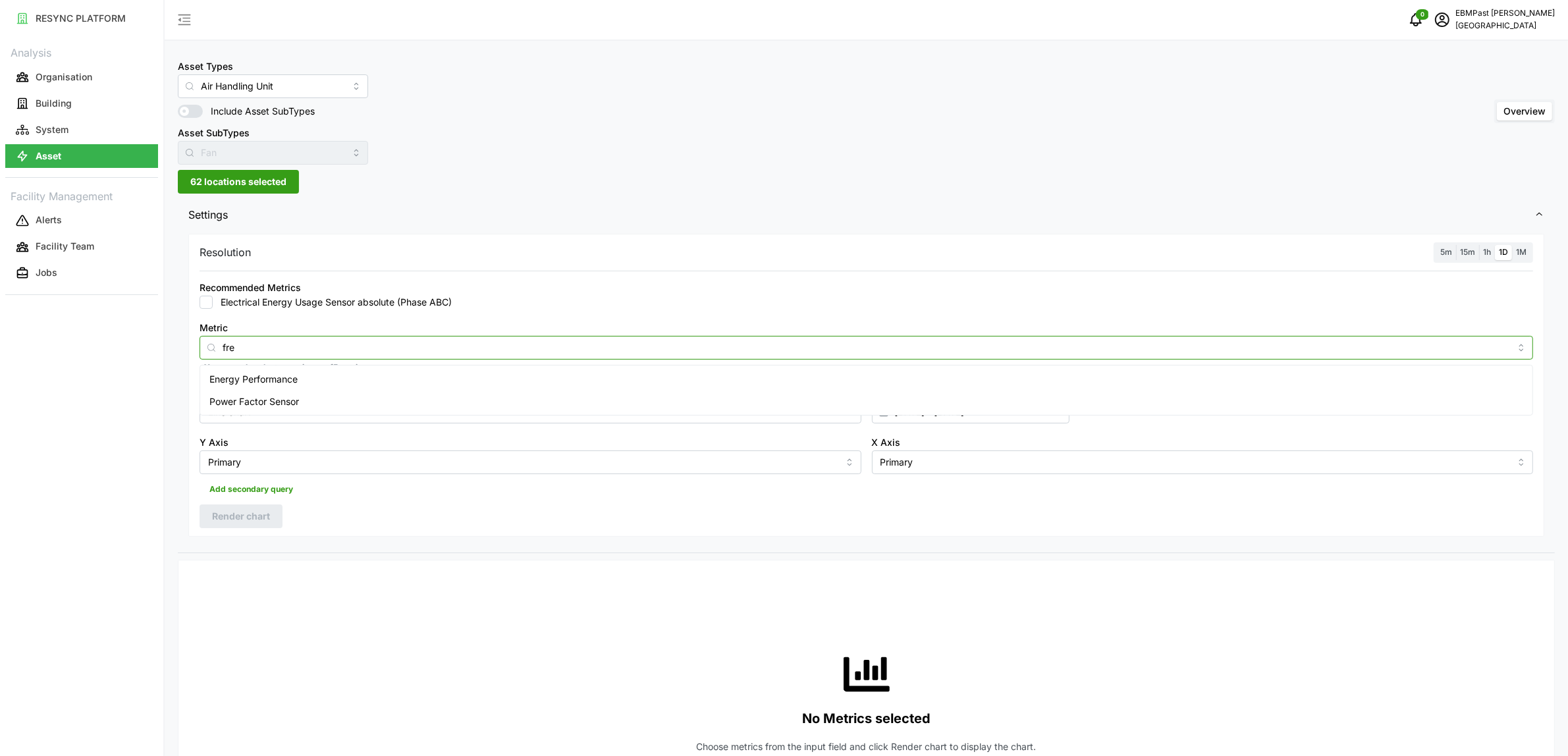
type input "fre"
click at [264, 185] on span "62 locations selected" at bounding box center [238, 181] width 96 height 22
click at [236, 241] on span "Office Tower" at bounding box center [279, 241] width 124 height 16
click at [211, 242] on span "Select Office Tower" at bounding box center [211, 242] width 9 height 9
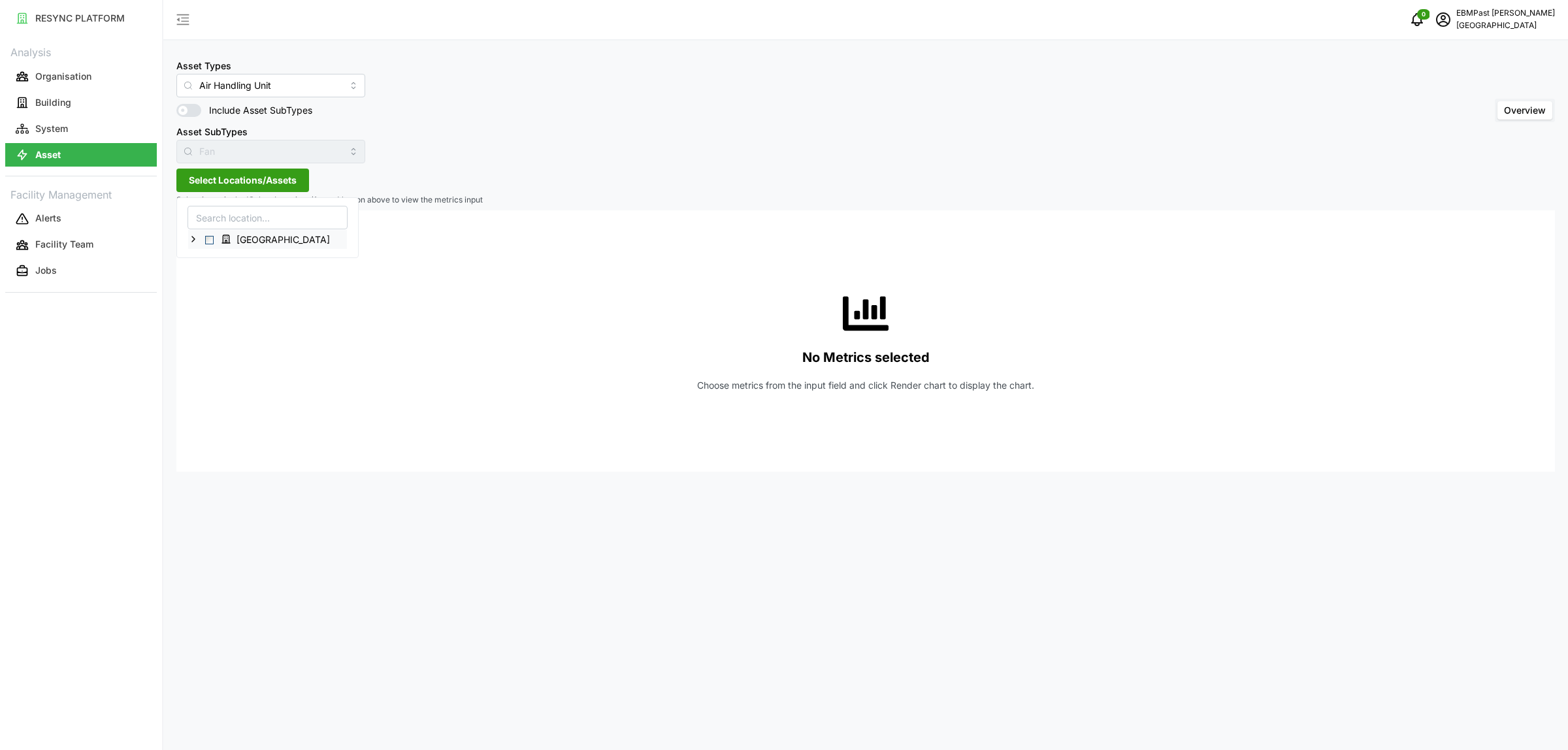
click at [196, 242] on icon at bounding box center [194, 239] width 11 height 11
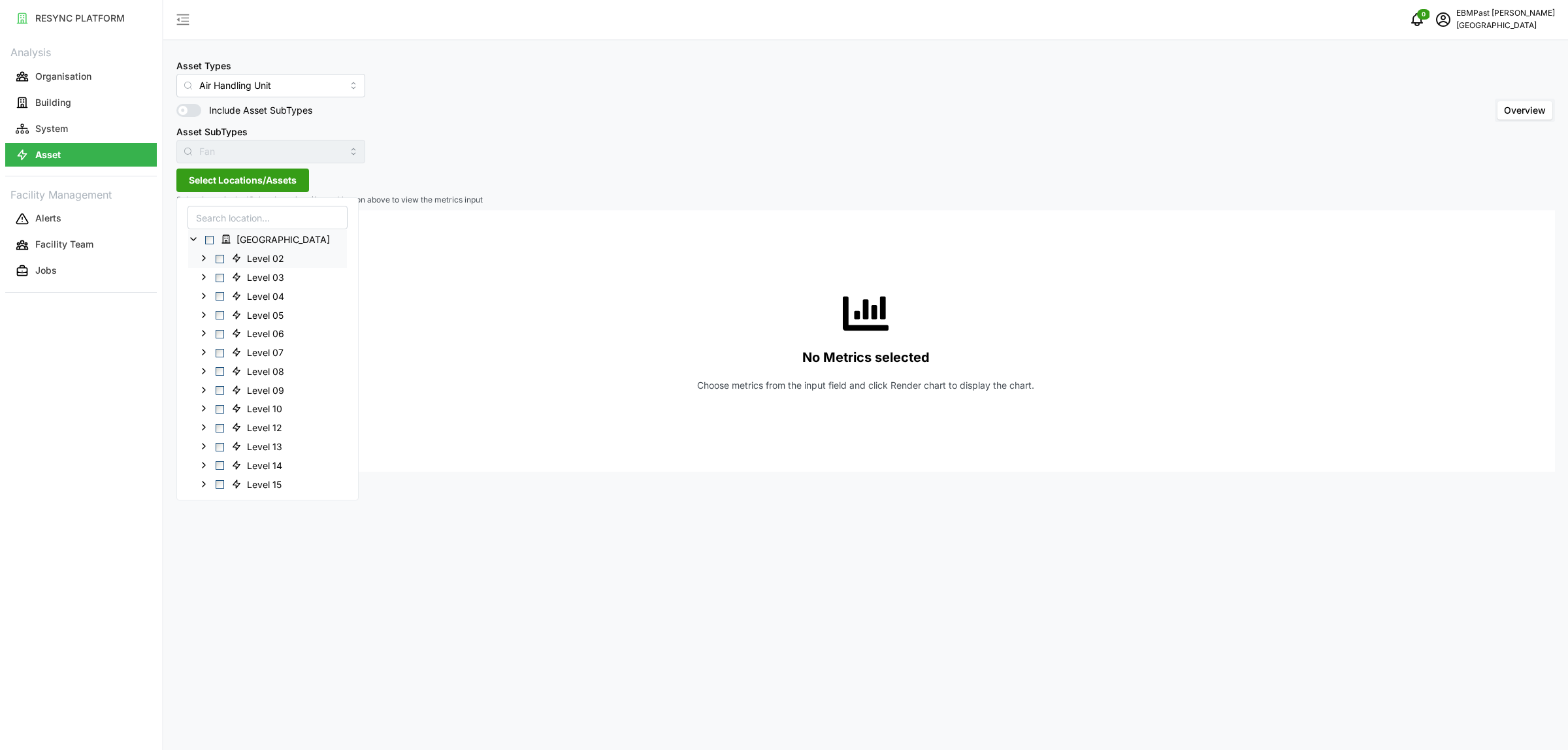
click at [246, 259] on span "Level 02" at bounding box center [259, 259] width 68 height 16
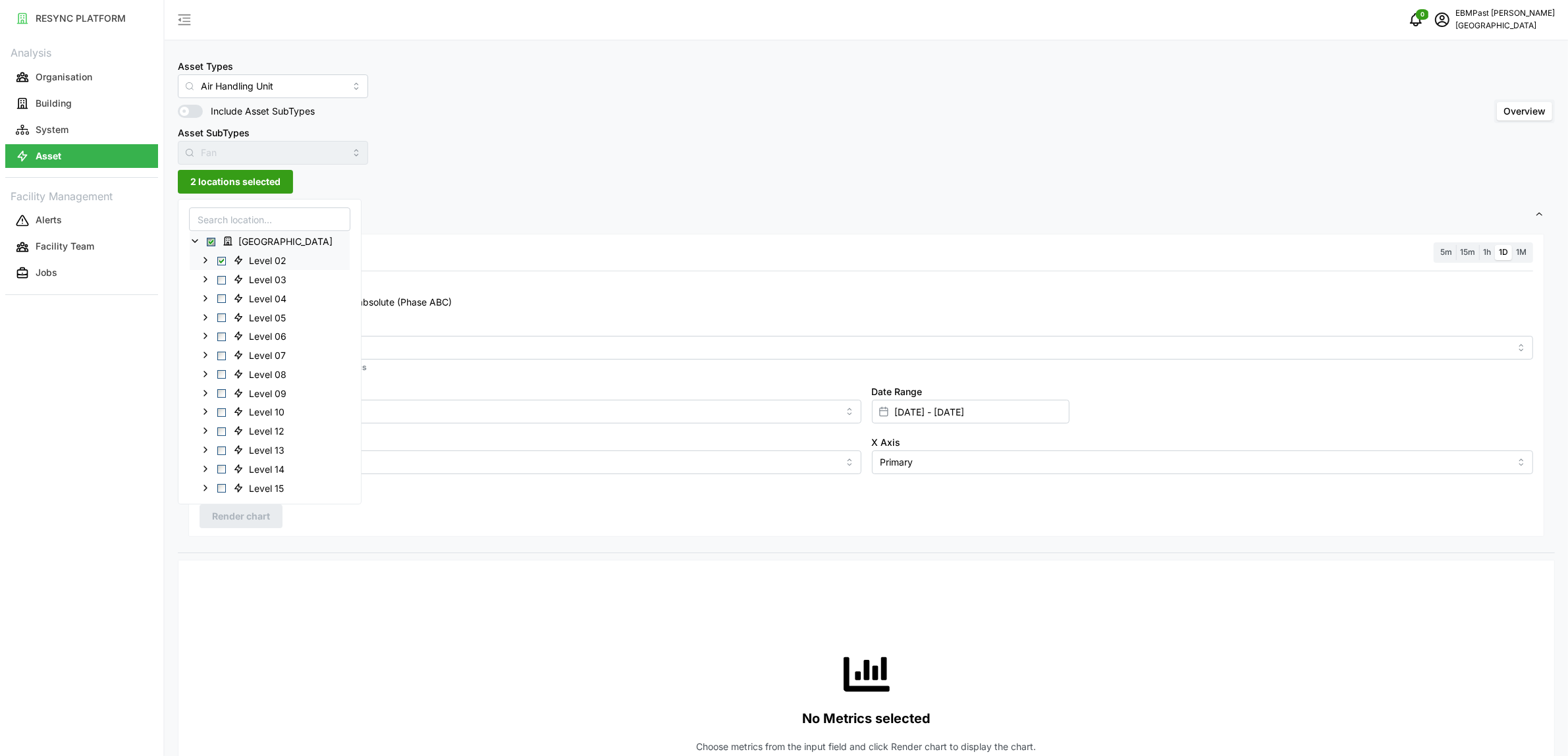
click at [219, 262] on span "Select Level 02" at bounding box center [222, 261] width 9 height 9
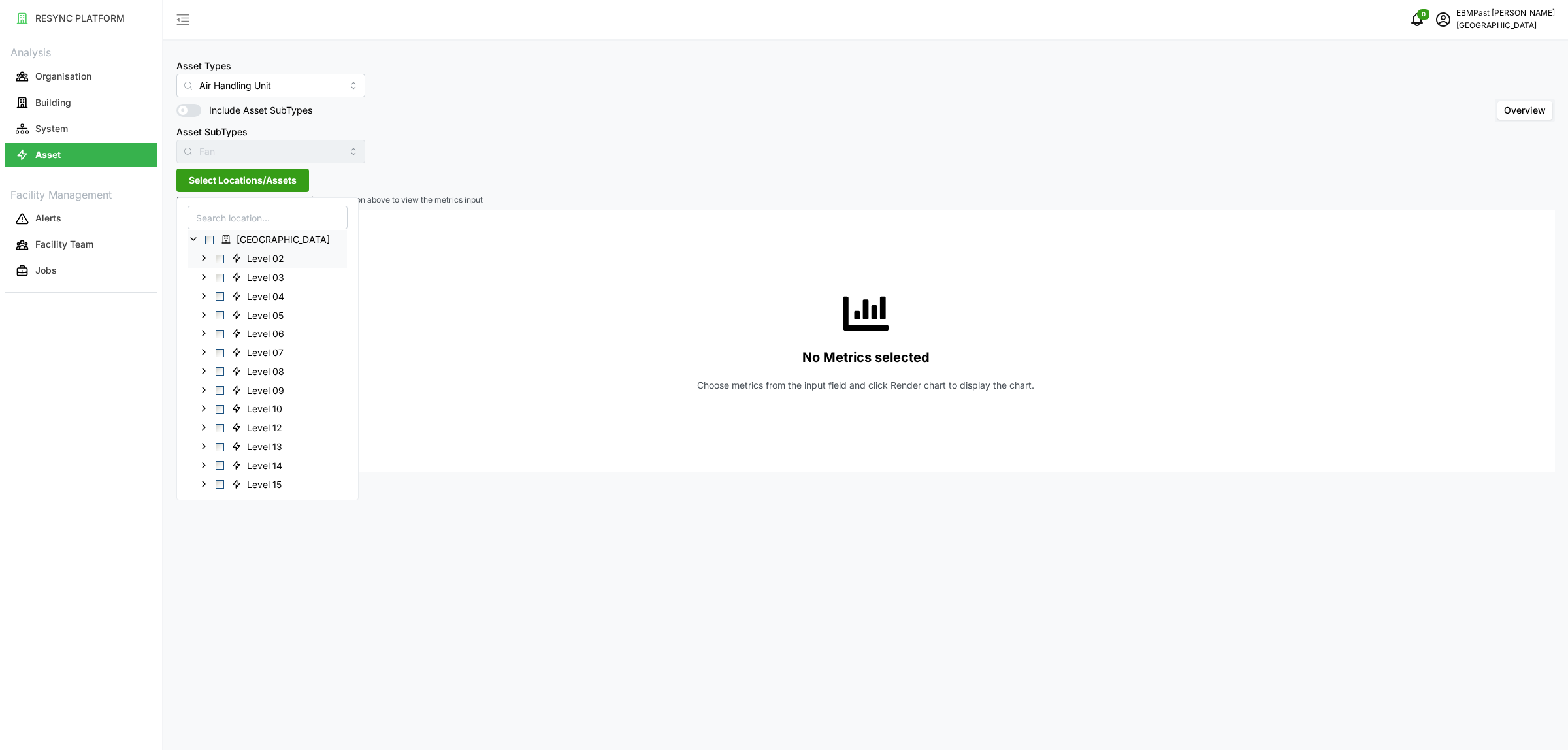
click at [219, 261] on span "Select Level 02" at bounding box center [220, 259] width 9 height 9
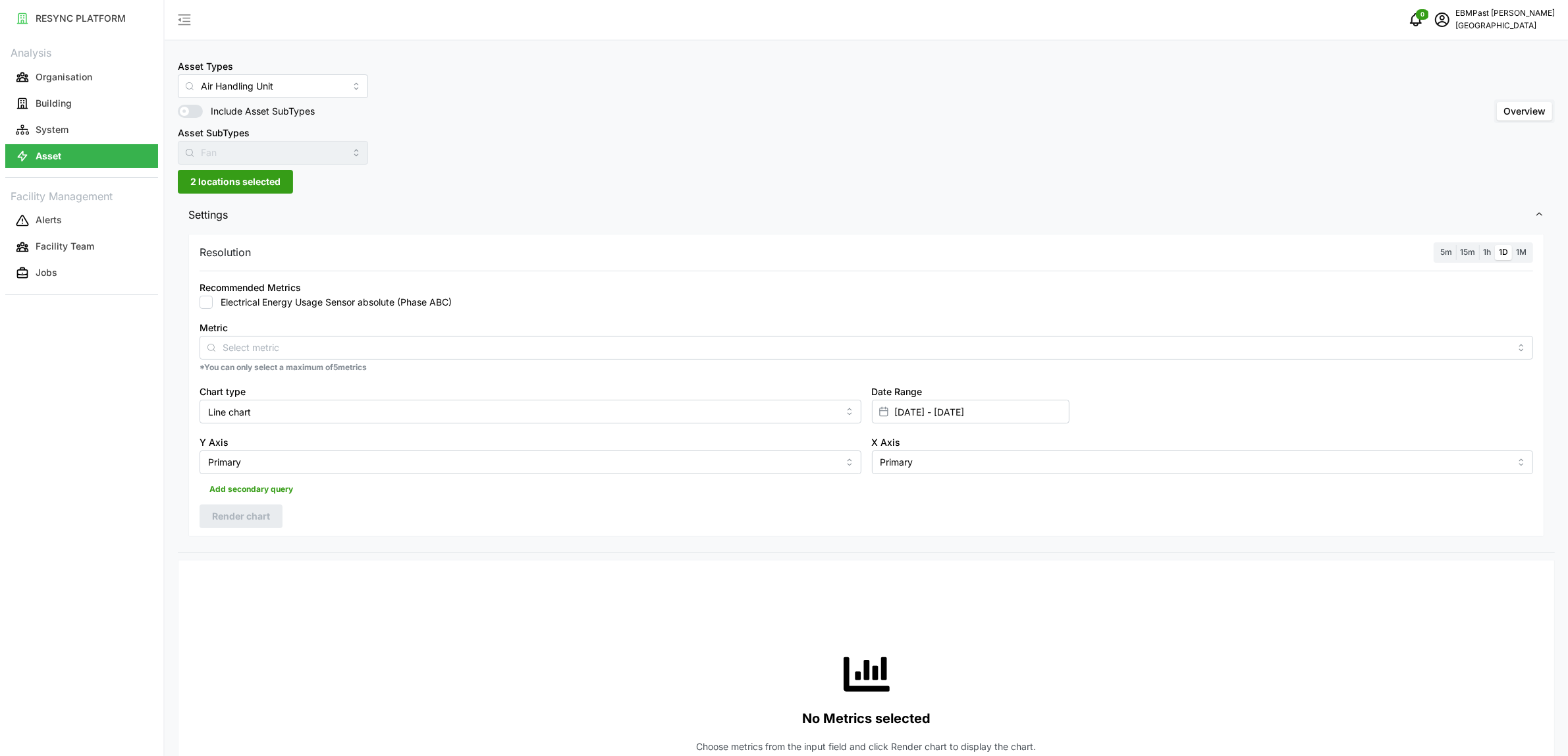
click at [493, 124] on div "Asset Types Air Handling Unit Include Asset SubTypes Asset SubTypes Fan Overview" at bounding box center [867, 111] width 1377 height 107
click at [287, 347] on input "Metric" at bounding box center [867, 347] width 1288 height 14
type input "fre"
click at [195, 113] on span at bounding box center [197, 111] width 16 height 13
click at [178, 105] on input "Include Asset SubTypes" at bounding box center [178, 105] width 0 height 0
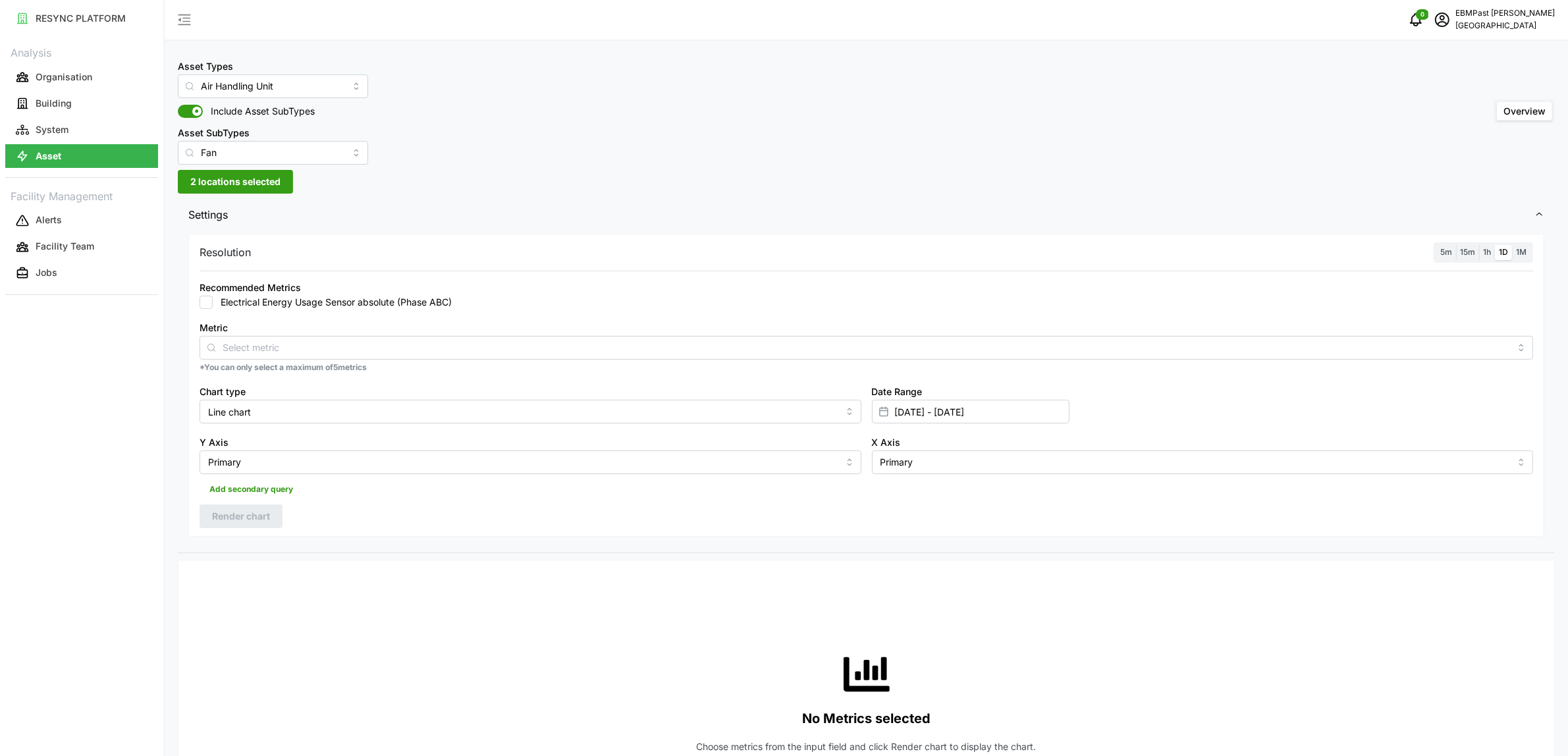
click at [306, 363] on p "*You can only select a maximum of 5 metrics" at bounding box center [866, 367] width 1333 height 12
click at [316, 351] on input "Metric" at bounding box center [867, 347] width 1288 height 14
type input "f"
type input "fre"
click at [1490, 253] on span "1h" at bounding box center [1487, 252] width 8 height 10
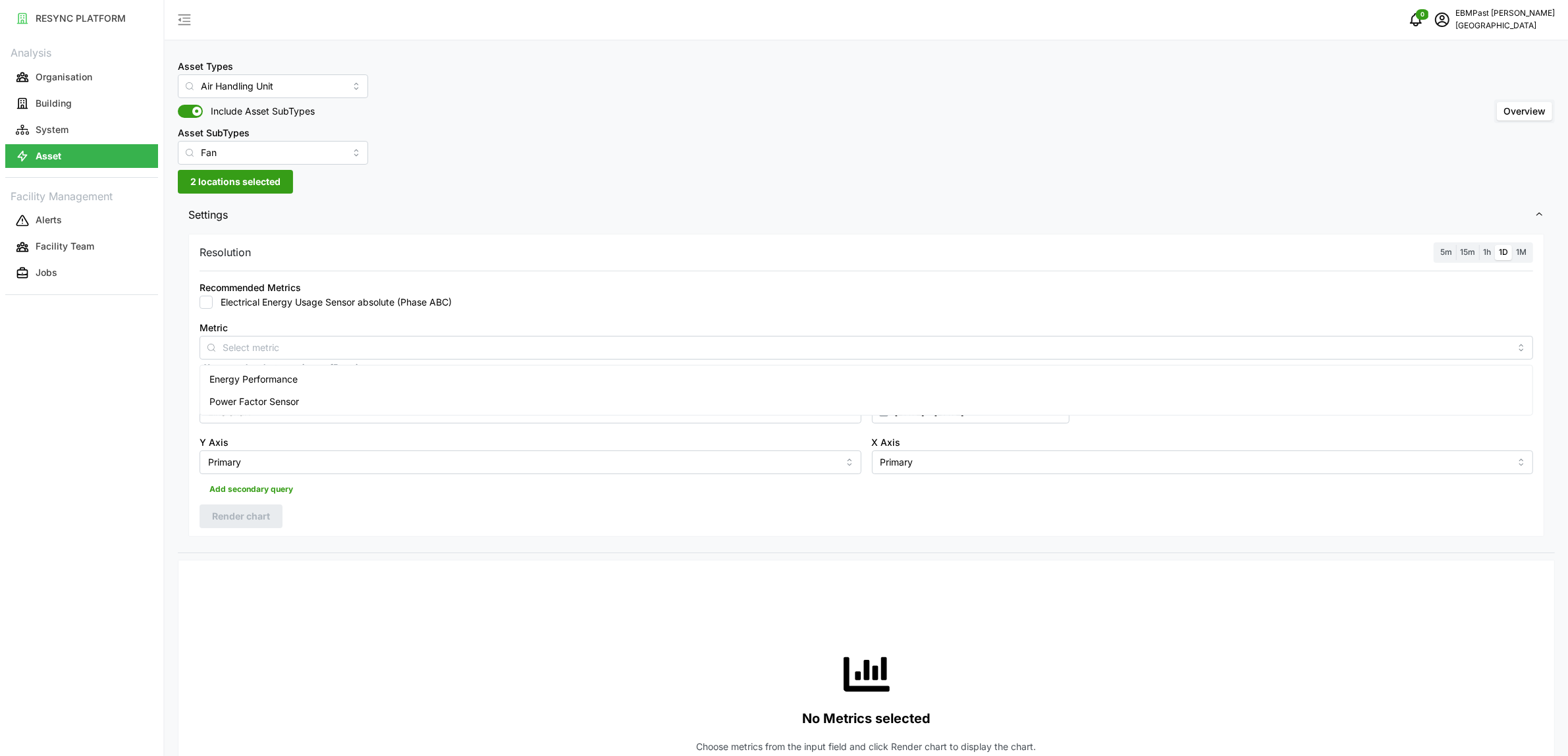
click at [1479, 245] on input "1h" at bounding box center [1479, 245] width 0 height 0
click at [359, 347] on input "Metric" at bounding box center [867, 347] width 1288 height 14
type input "fre"
click at [553, 219] on span "Settings" at bounding box center [861, 215] width 1346 height 32
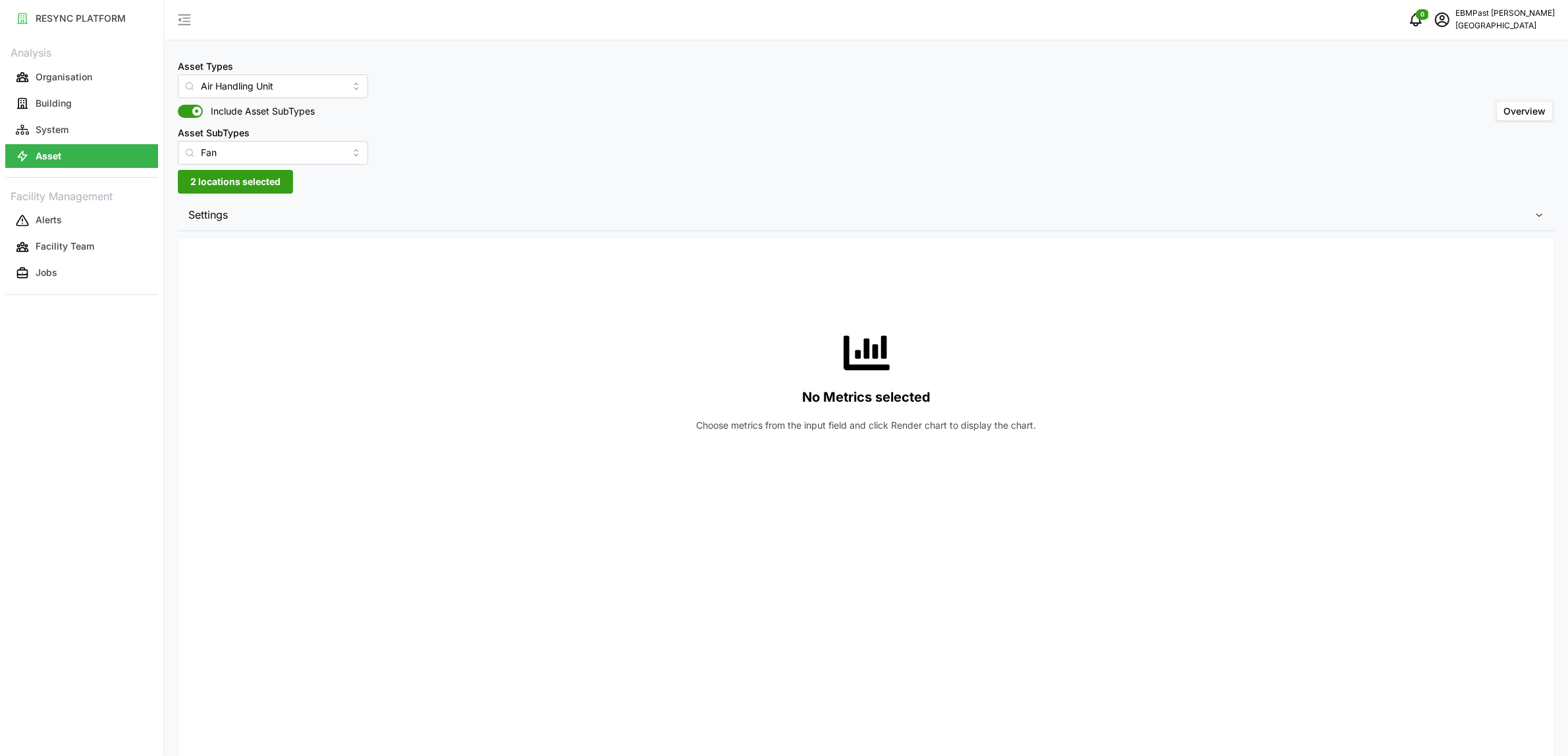
click at [511, 167] on div "Asset Types Air Handling Unit Include Asset SubTypes Asset SubTypes Fan Overvie…" at bounding box center [866, 580] width 1403 height 1162
click at [439, 199] on span "Settings" at bounding box center [861, 215] width 1346 height 32
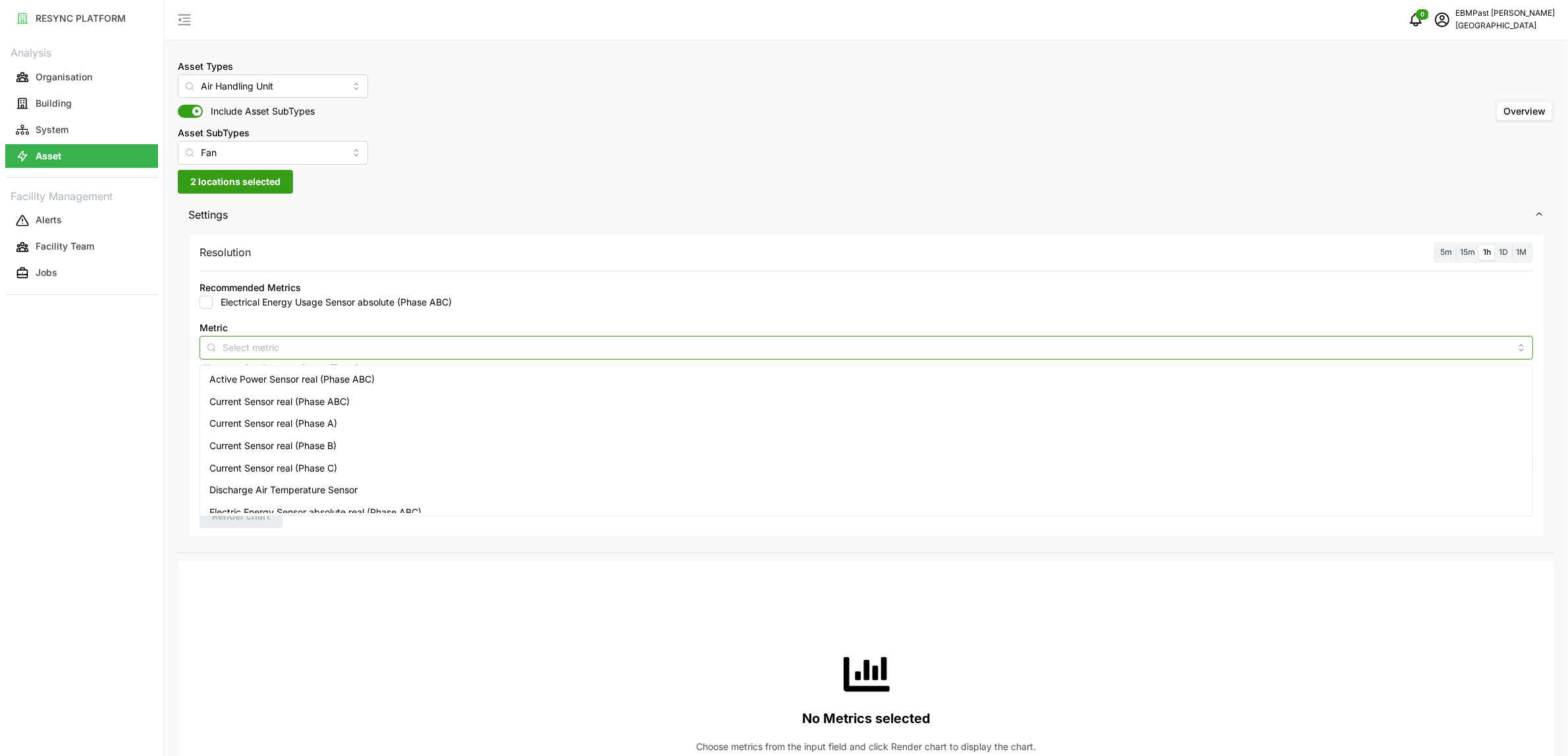
click at [313, 336] on div at bounding box center [866, 348] width 1333 height 23
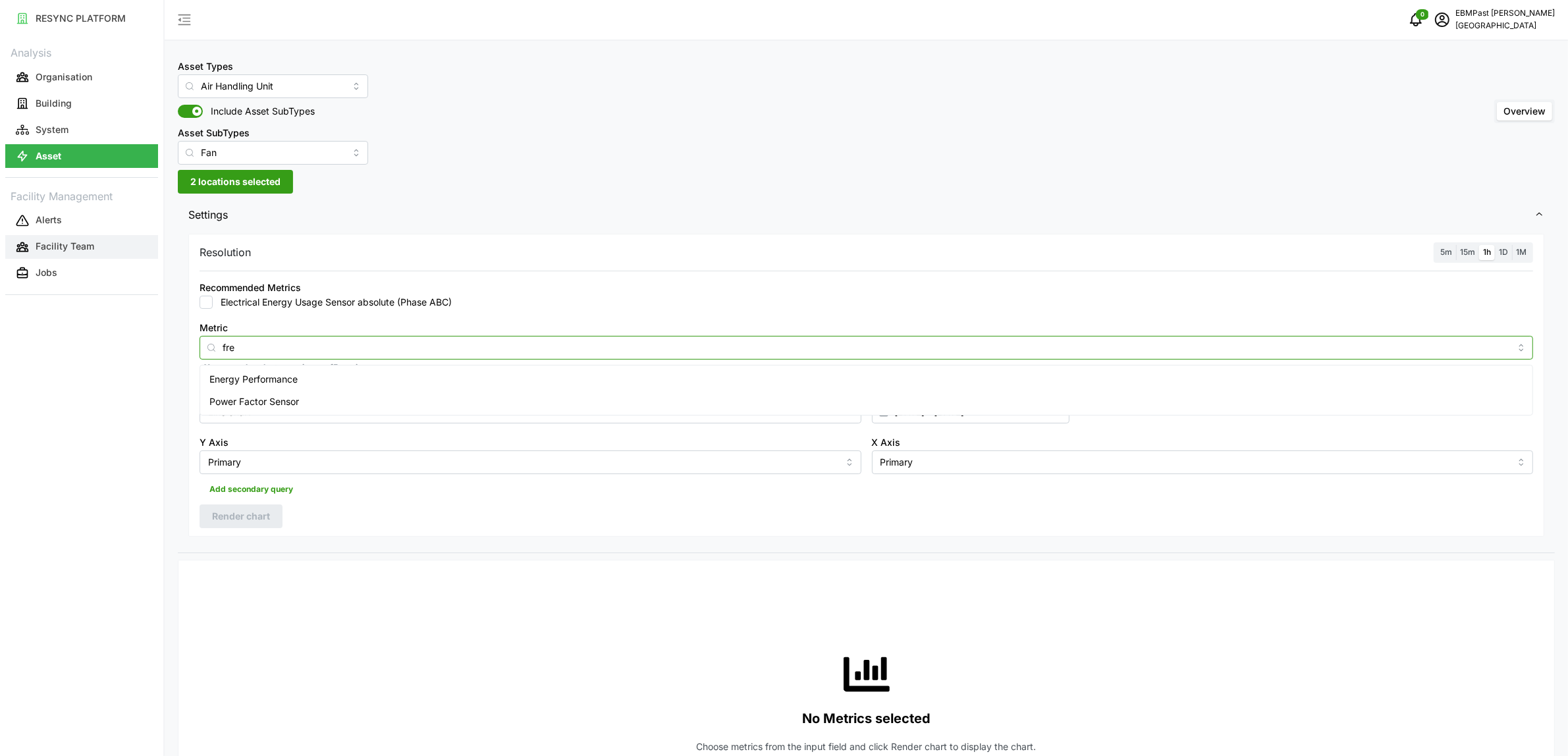
type input "fre"
click at [438, 116] on div "Asset Types Air Handling Unit Include Asset SubTypes Asset SubTypes Fan Overview" at bounding box center [867, 111] width 1377 height 107
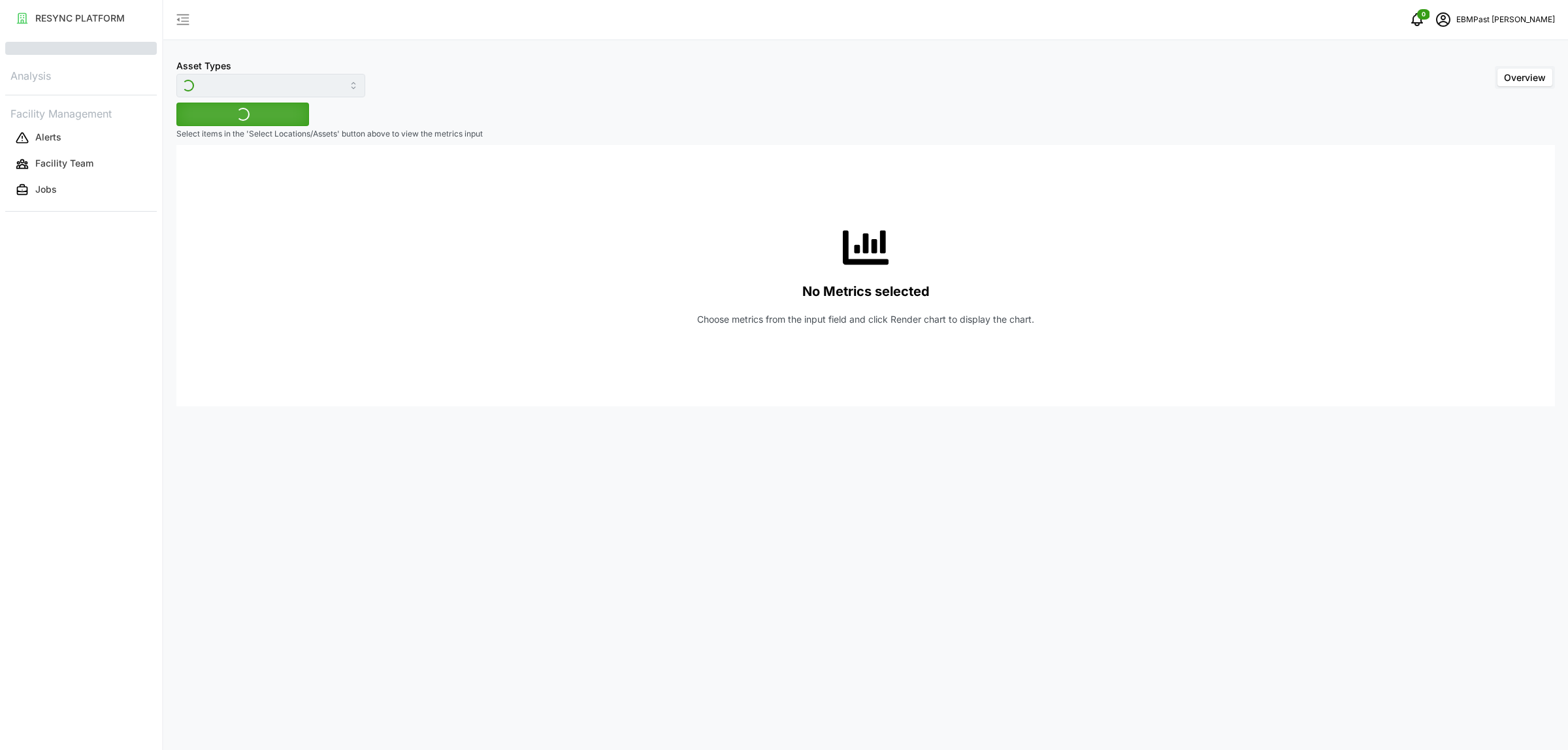
type input "Air Handling Unit"
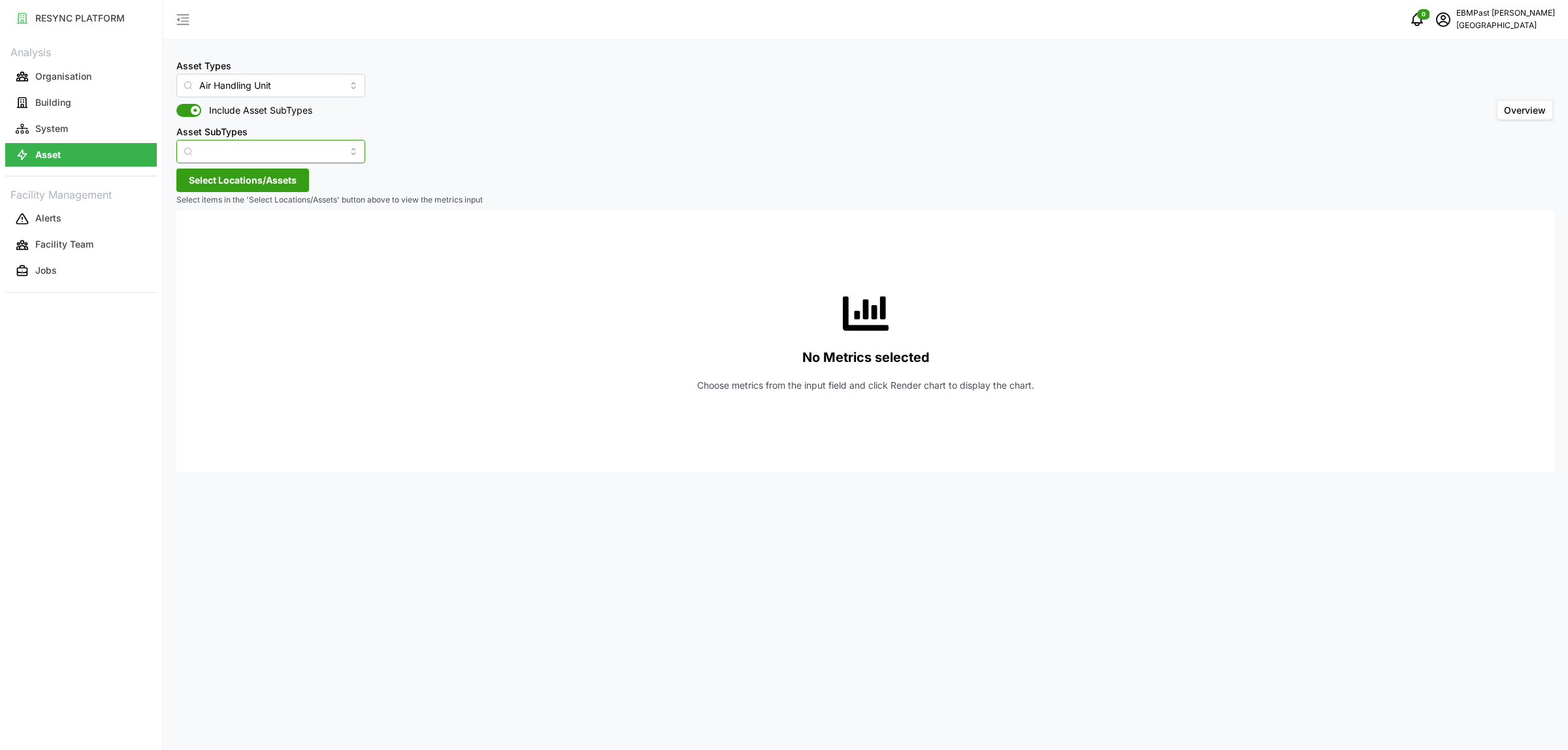
click at [250, 156] on input "Asset SubTypes" at bounding box center [271, 151] width 189 height 23
click at [241, 226] on div "Fan" at bounding box center [259, 227] width 160 height 22
type input "Fan"
click at [233, 183] on span "Select Locations/Assets" at bounding box center [243, 180] width 107 height 22
click at [194, 239] on icon at bounding box center [194, 239] width 11 height 11
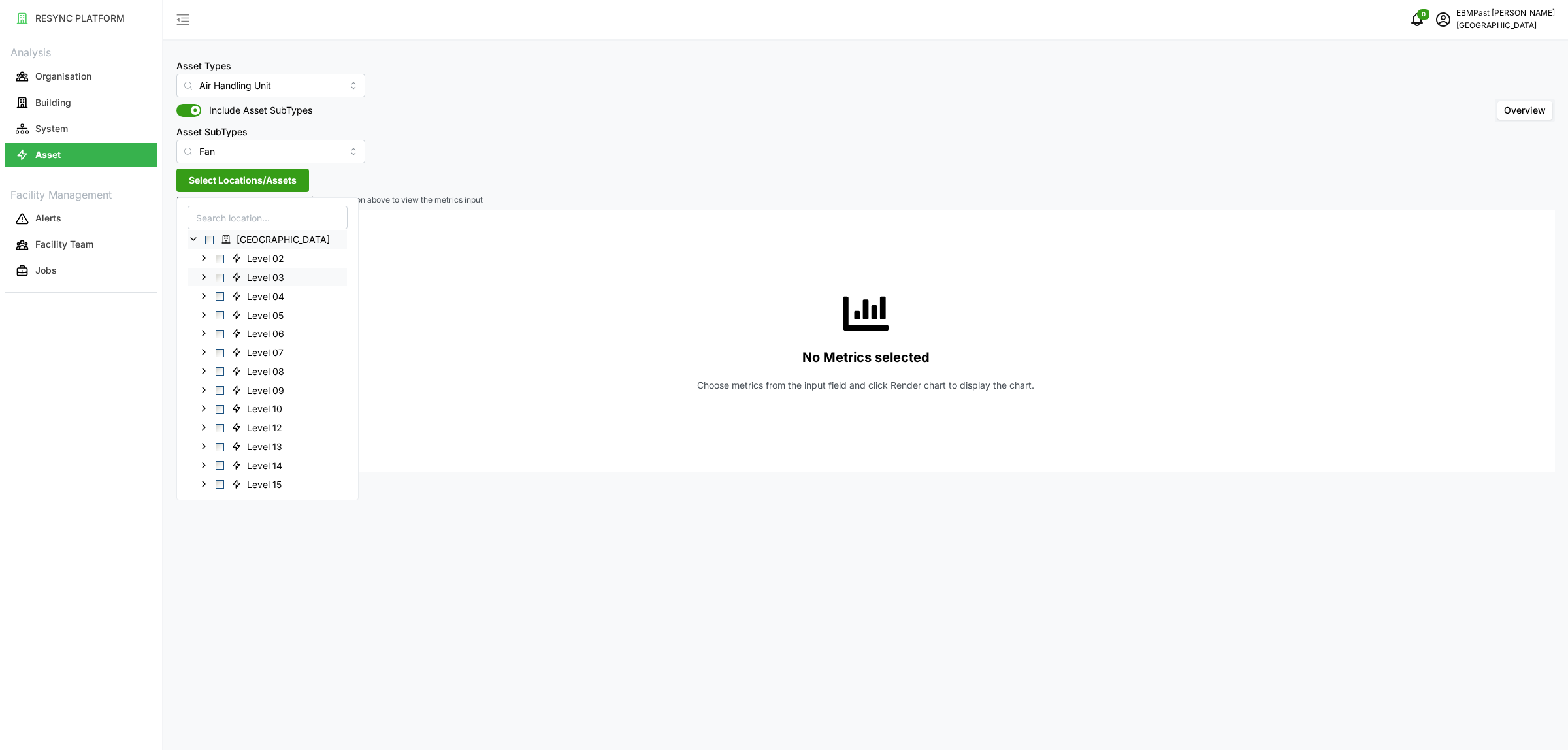
click at [217, 278] on div "Level 03" at bounding box center [267, 276] width 159 height 19
click at [219, 279] on span "Select Level 03" at bounding box center [220, 277] width 9 height 9
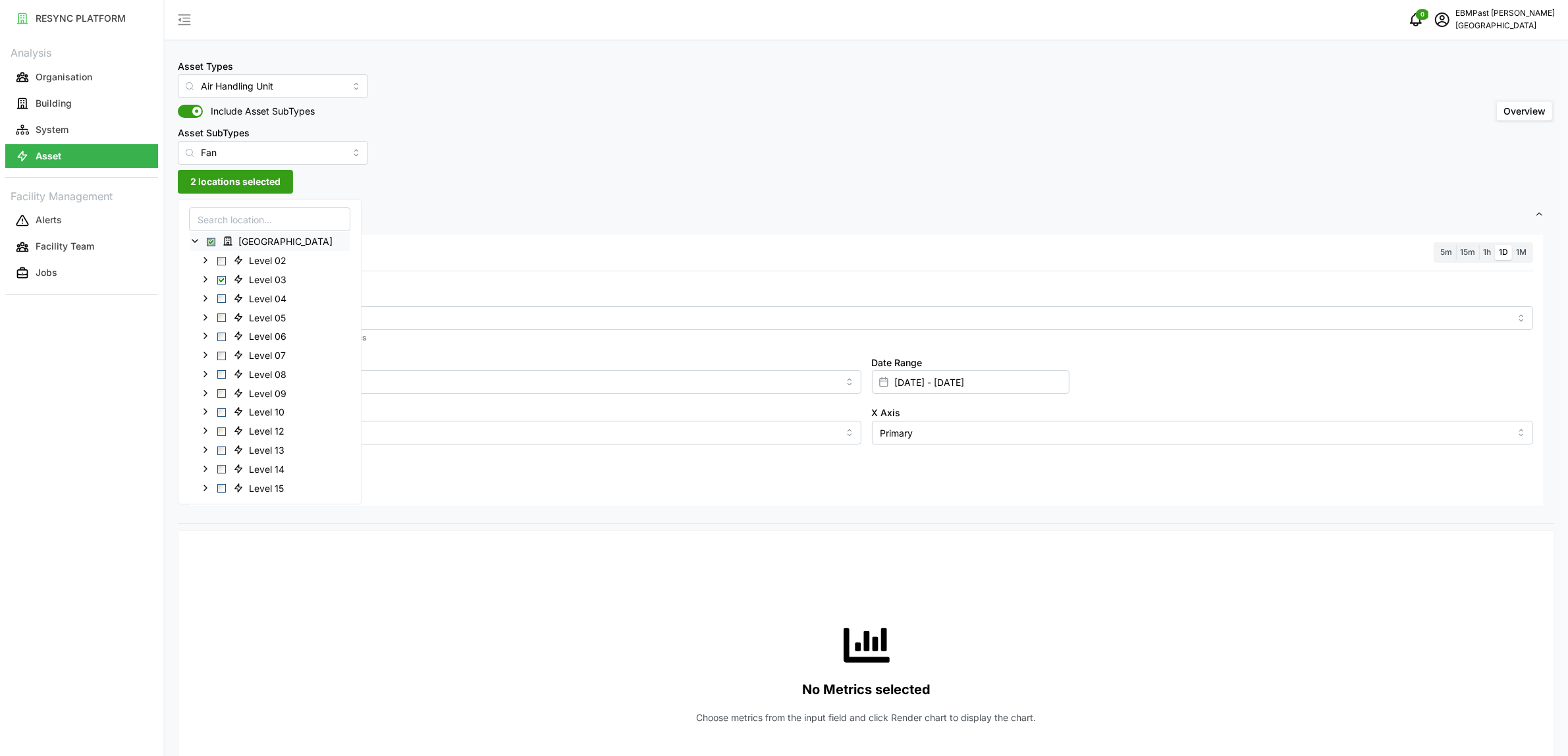
click at [441, 206] on span "Settings" at bounding box center [861, 215] width 1346 height 32
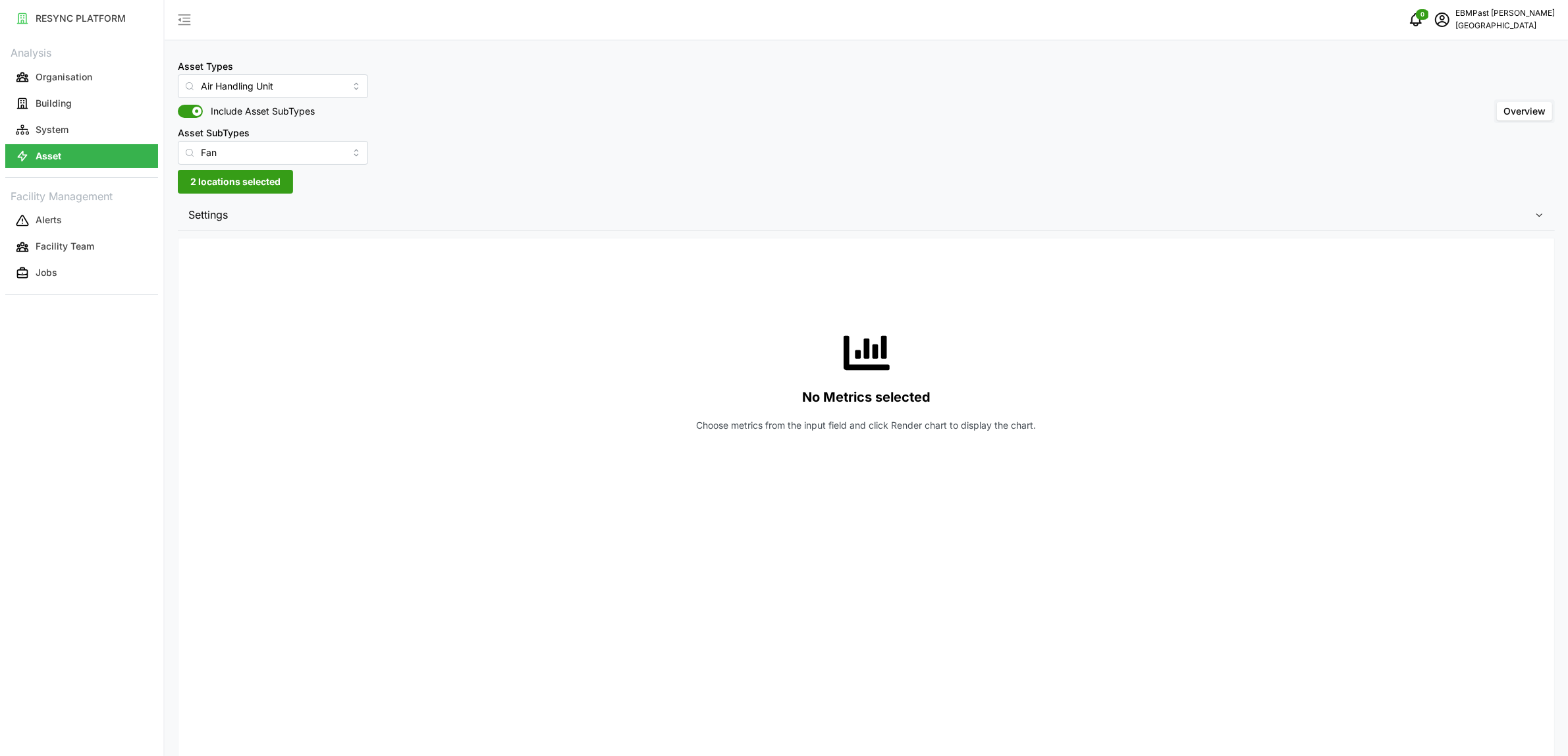
click at [338, 190] on div "Asset Types Air Handling Unit Include Asset SubTypes Asset SubTypes Fan Overvie…" at bounding box center [866, 580] width 1403 height 1162
click at [338, 228] on span "Settings" at bounding box center [861, 215] width 1346 height 32
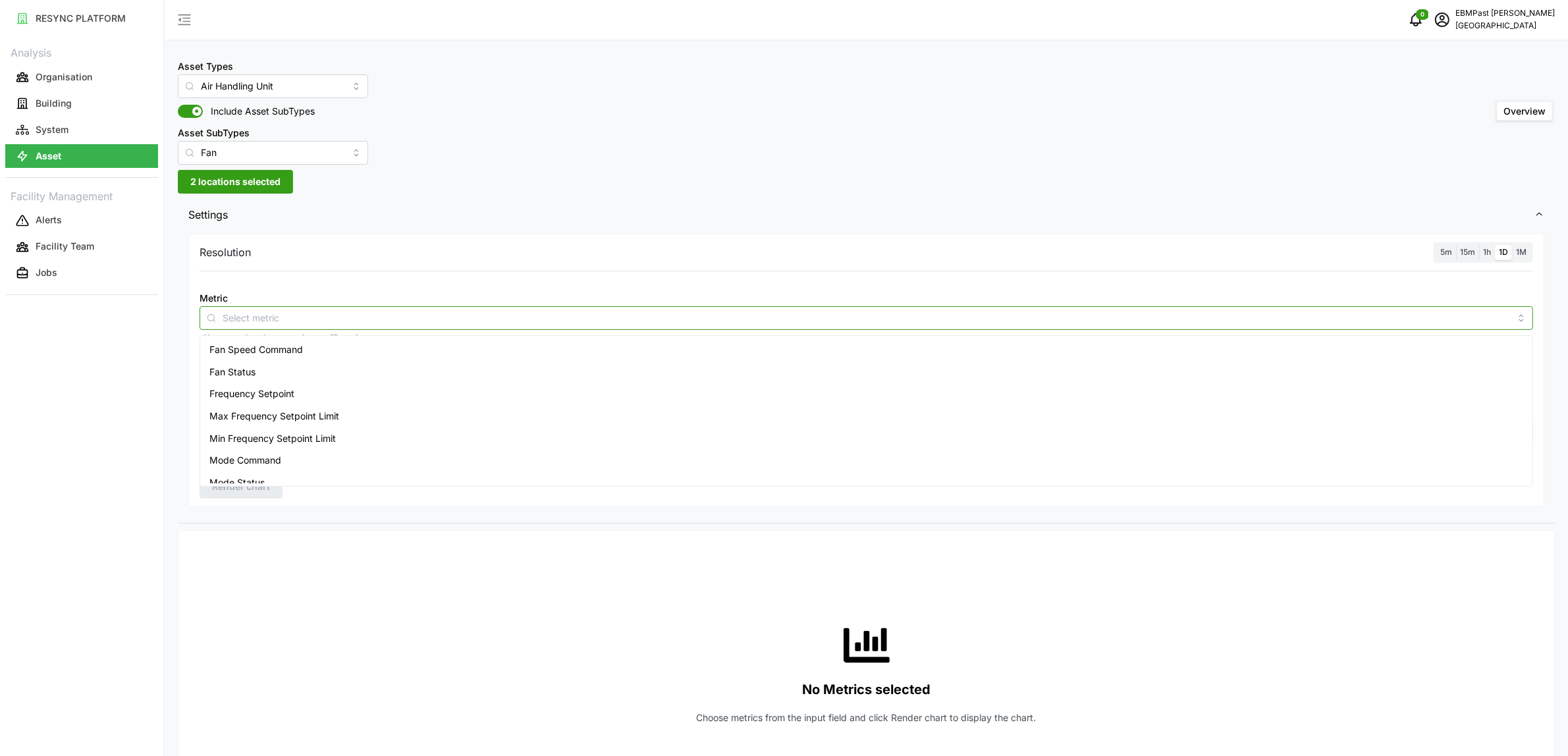
click at [283, 314] on input "Metric" at bounding box center [867, 317] width 1288 height 14
drag, startPoint x: 269, startPoint y: 400, endPoint x: 436, endPoint y: 424, distance: 168.7
click at [270, 400] on span "Frequency Setpoint" at bounding box center [252, 394] width 85 height 14
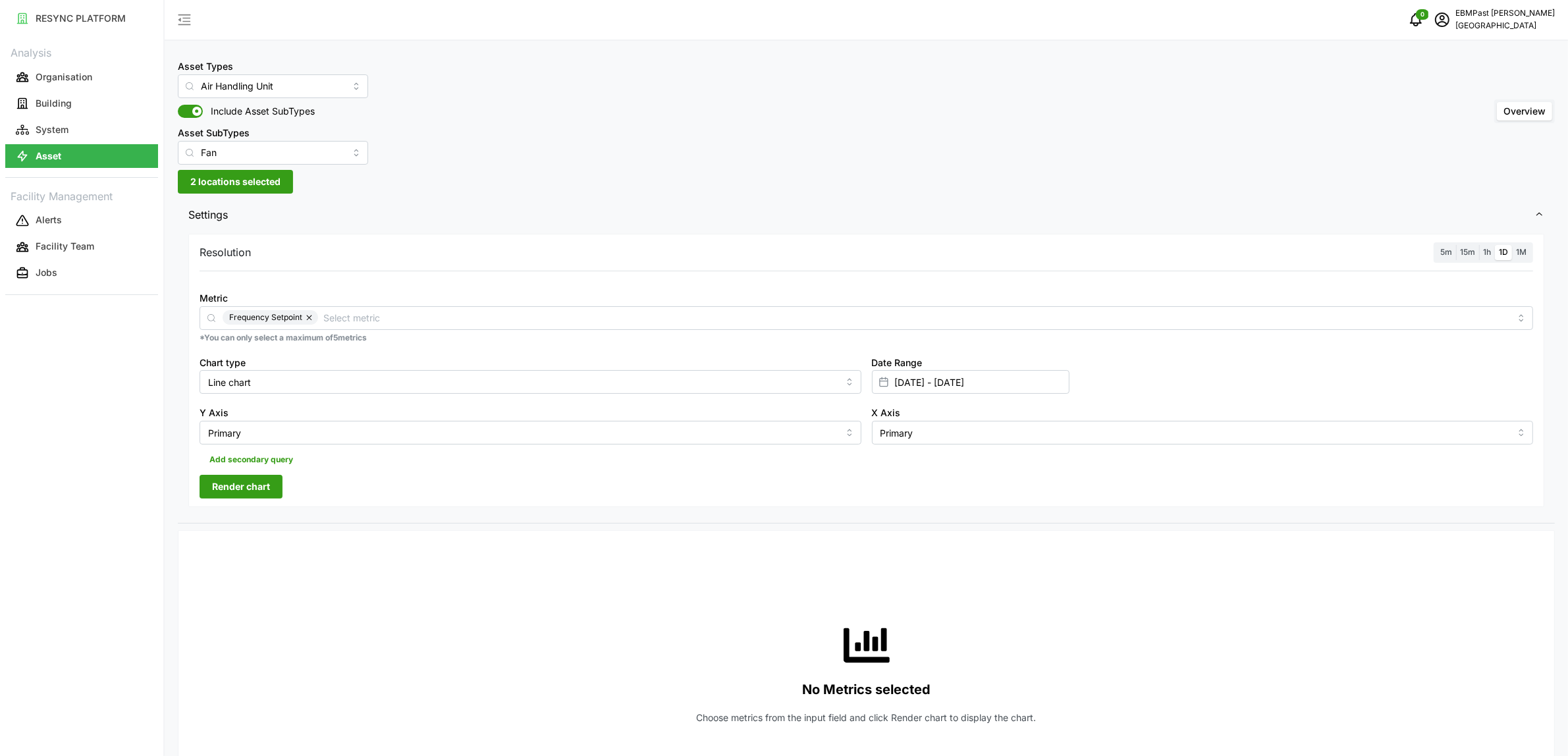
click at [466, 225] on span "Settings" at bounding box center [861, 215] width 1346 height 32
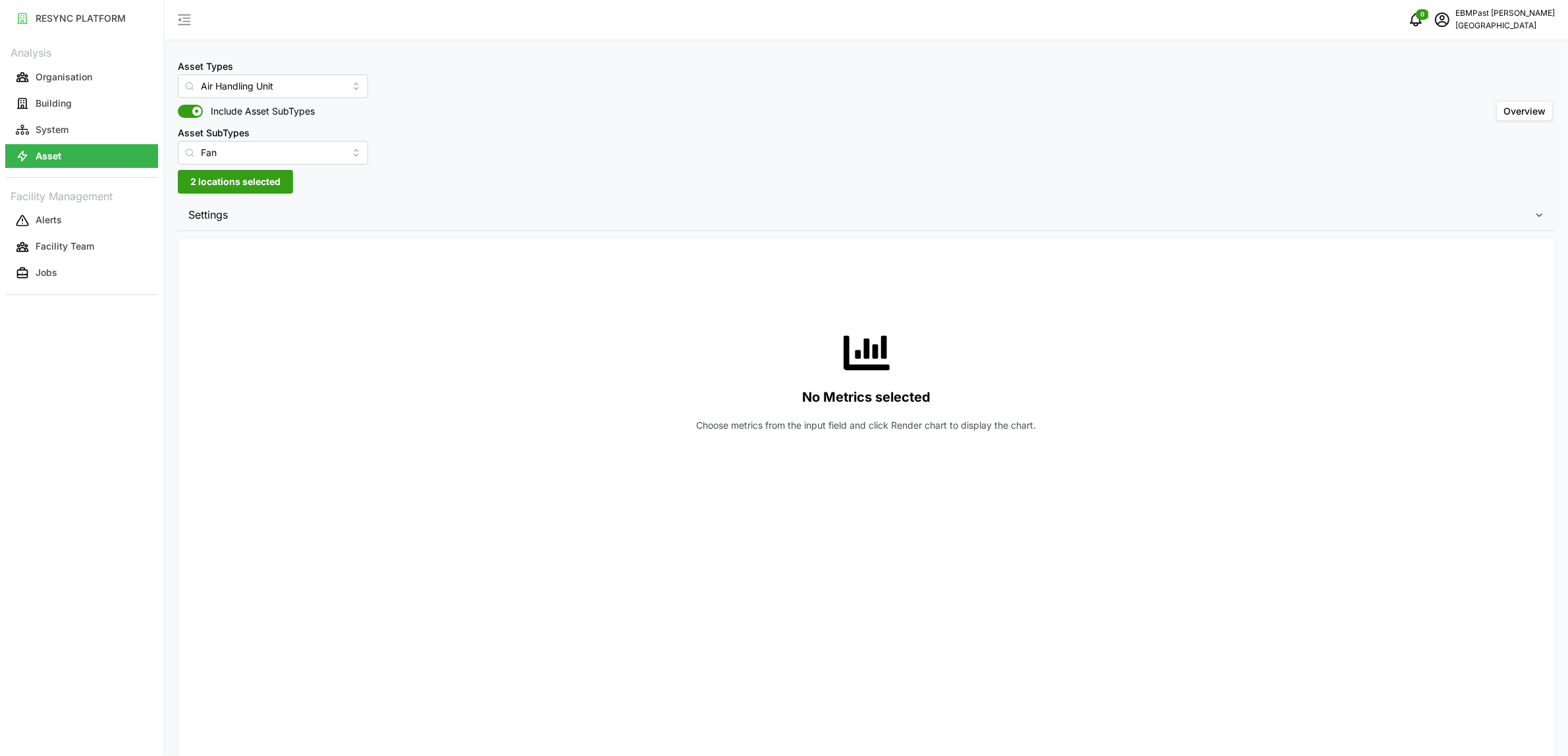
click at [475, 218] on span "Settings" at bounding box center [861, 215] width 1346 height 32
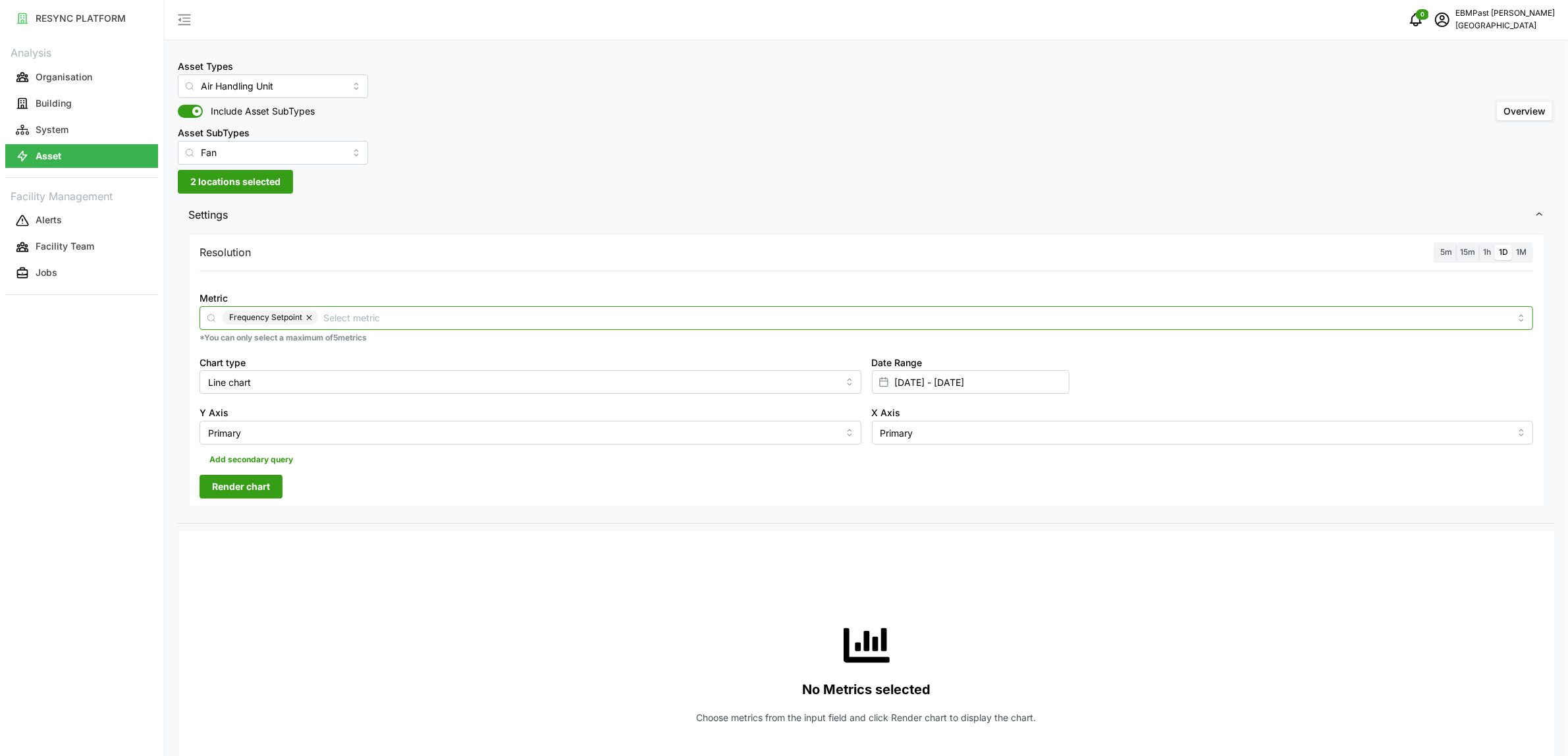
click at [369, 318] on input "Metric" at bounding box center [916, 317] width 1187 height 14
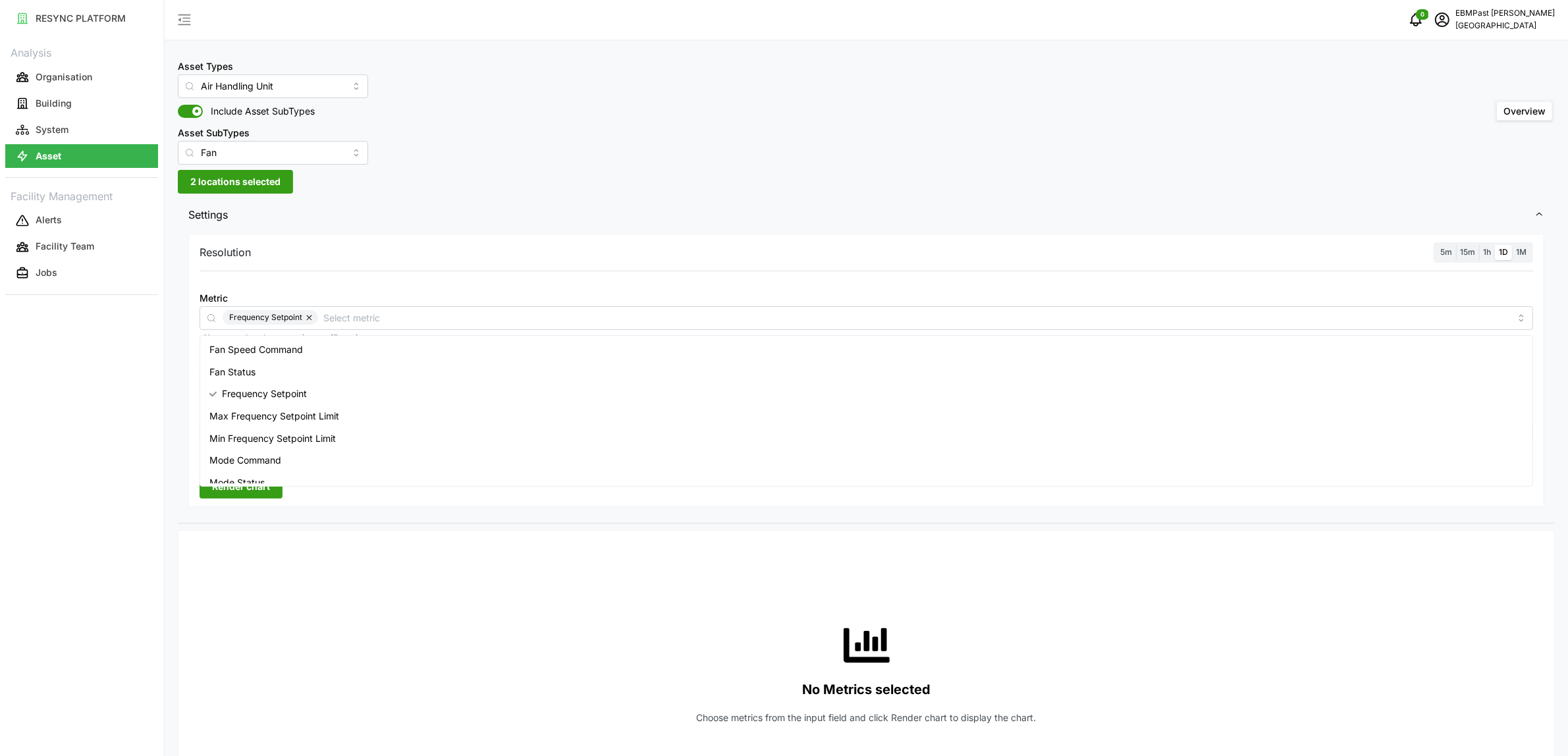
click at [1488, 252] on span "1h" at bounding box center [1487, 252] width 8 height 10
click at [1479, 245] on input "1h" at bounding box center [1479, 245] width 0 height 0
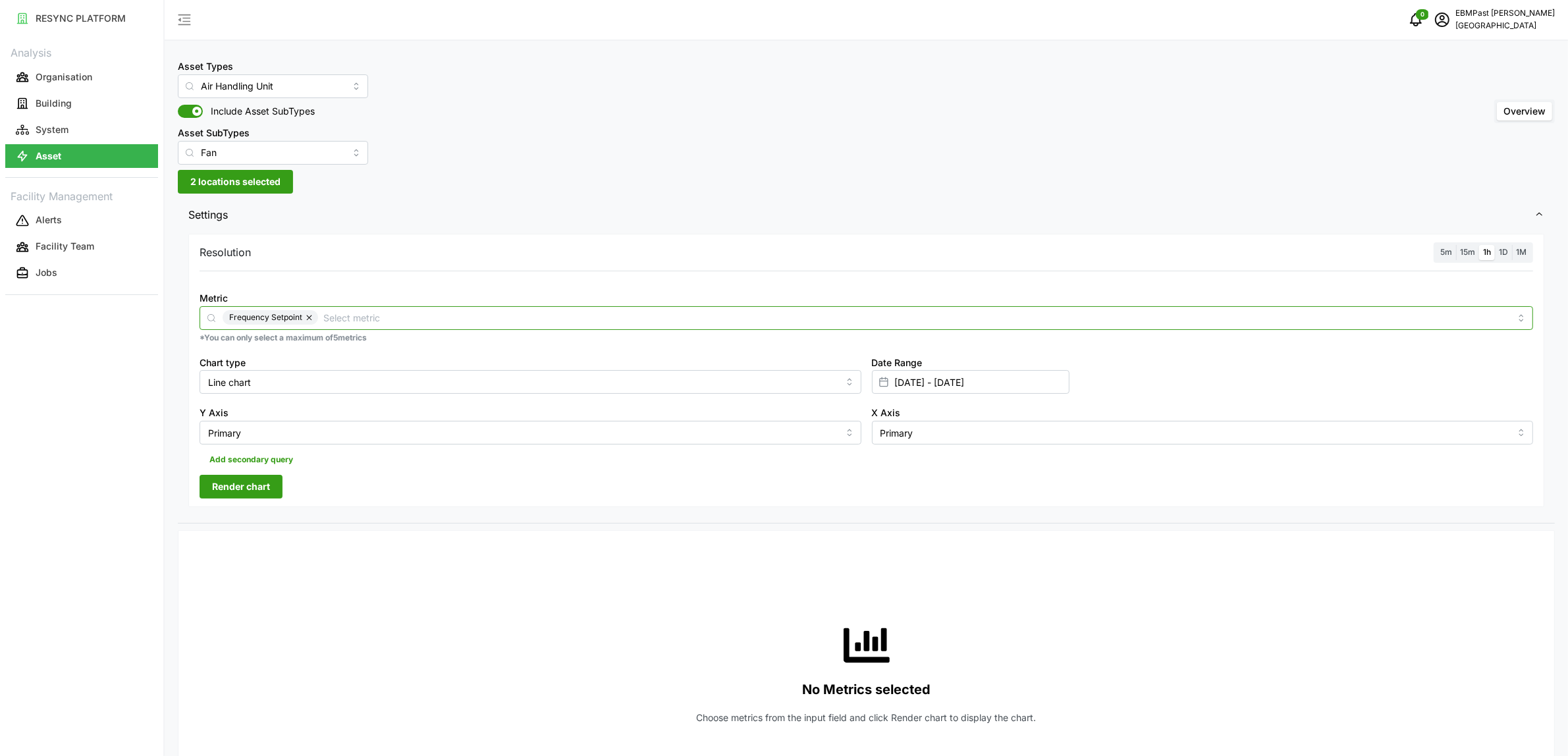
click at [385, 317] on input "Metric" at bounding box center [916, 317] width 1187 height 14
click at [489, 151] on div "Asset Types Air Handling Unit Include Asset SubTypes Asset SubTypes Fan Overview" at bounding box center [867, 111] width 1377 height 107
click at [238, 489] on span "Render chart" at bounding box center [241, 486] width 58 height 22
